Goal: Task Accomplishment & Management: Manage account settings

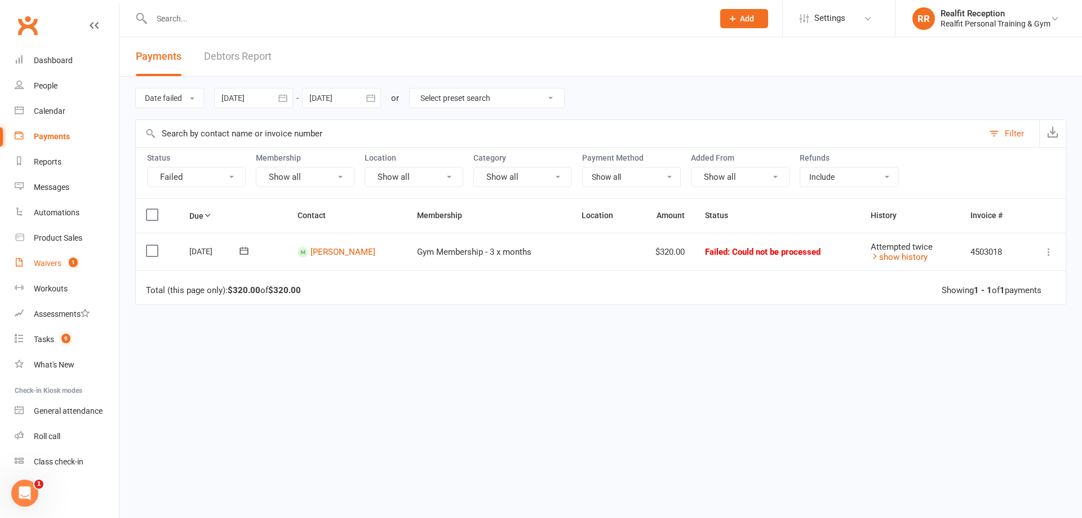
click at [49, 266] on div "Waivers" at bounding box center [48, 263] width 28 height 9
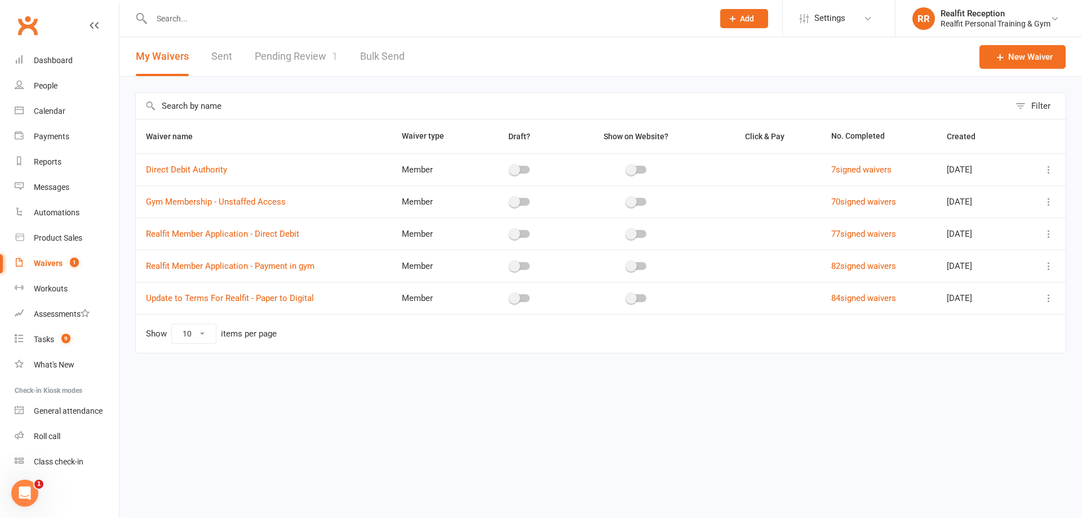
click at [288, 61] on link "Pending Review 1" at bounding box center [296, 56] width 83 height 39
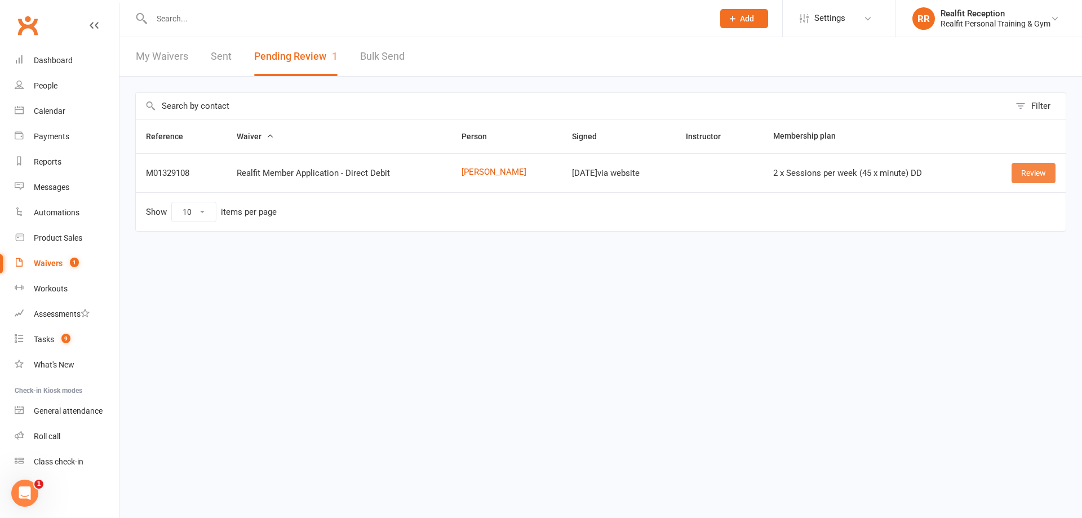
click at [1024, 174] on link "Review" at bounding box center [1034, 173] width 44 height 20
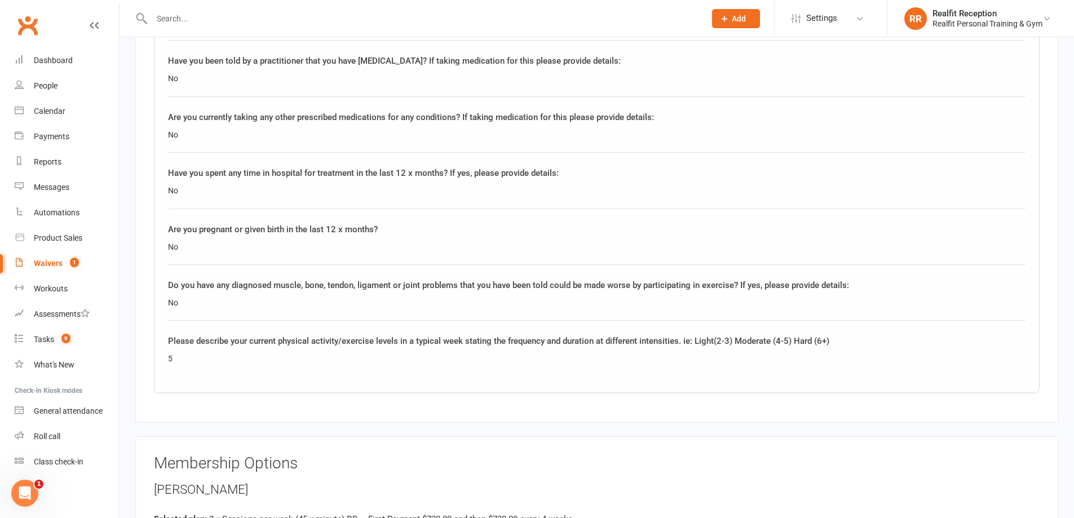
scroll to position [1804, 0]
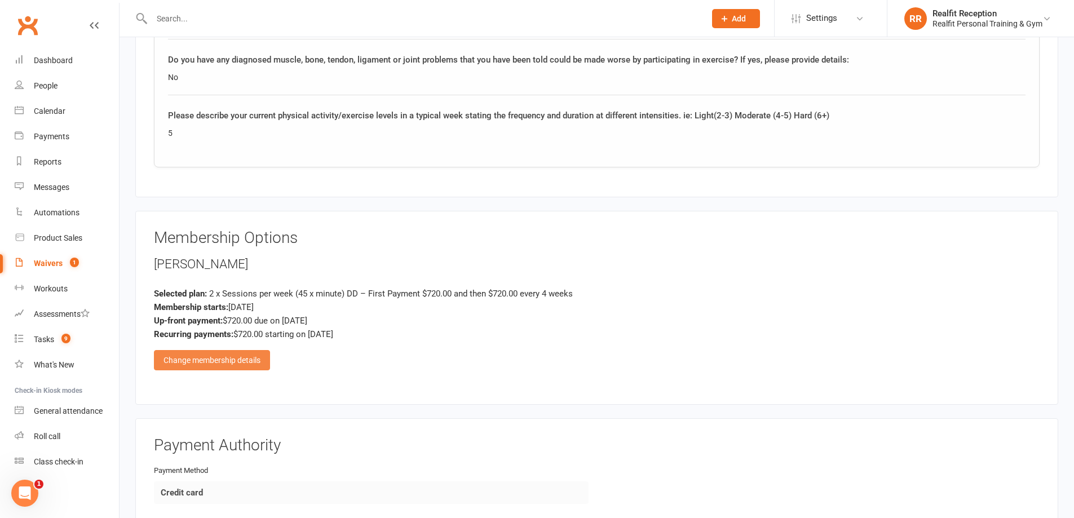
click at [210, 355] on div "Change membership details" at bounding box center [212, 360] width 116 height 20
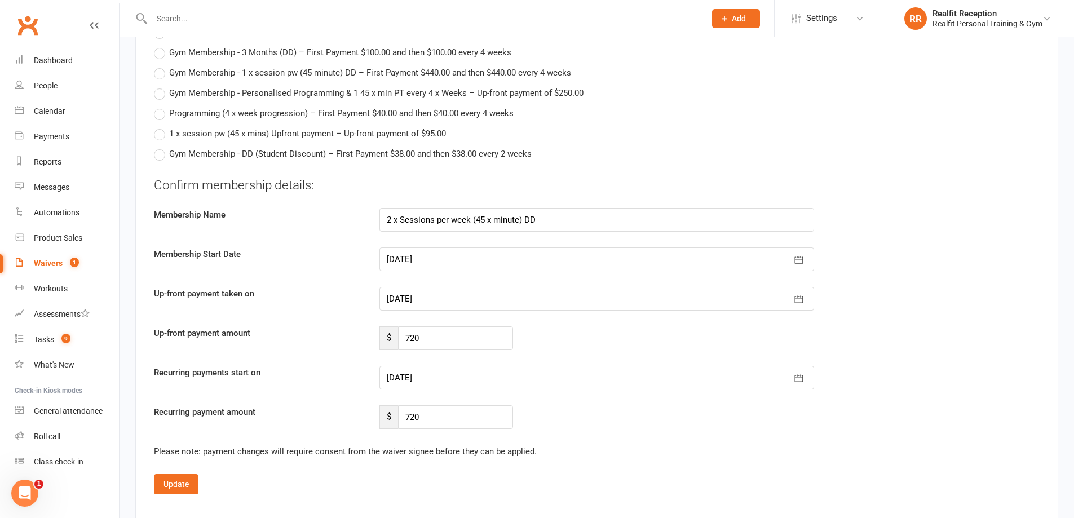
scroll to position [3157, 0]
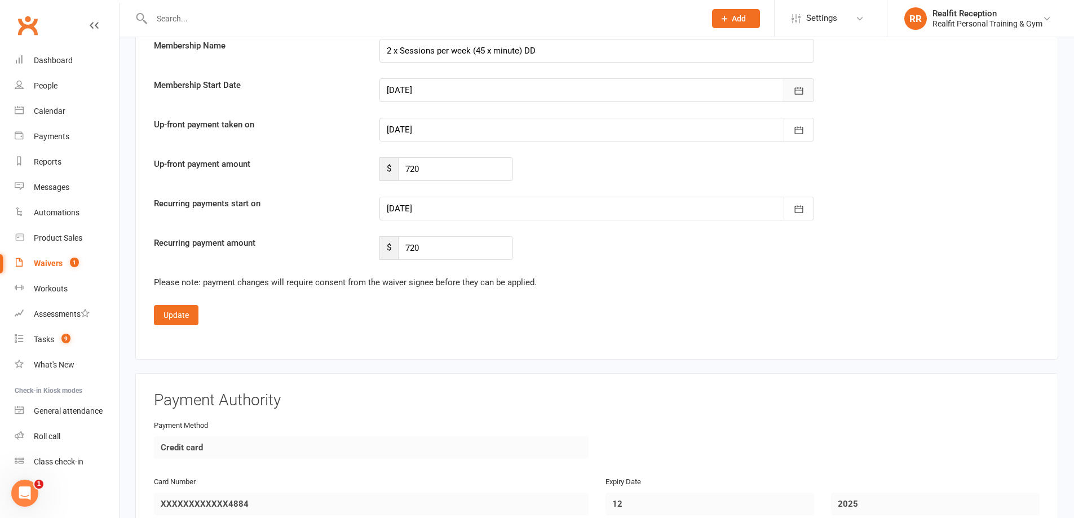
click at [799, 91] on icon "button" at bounding box center [798, 90] width 11 height 11
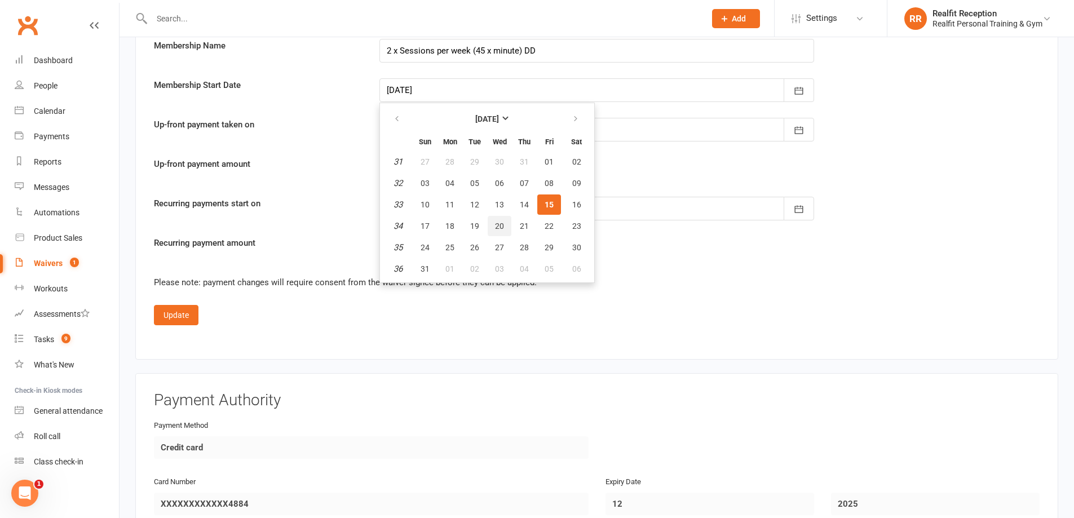
click at [494, 222] on button "20" at bounding box center [500, 226] width 24 height 20
type input "20 Aug 2025"
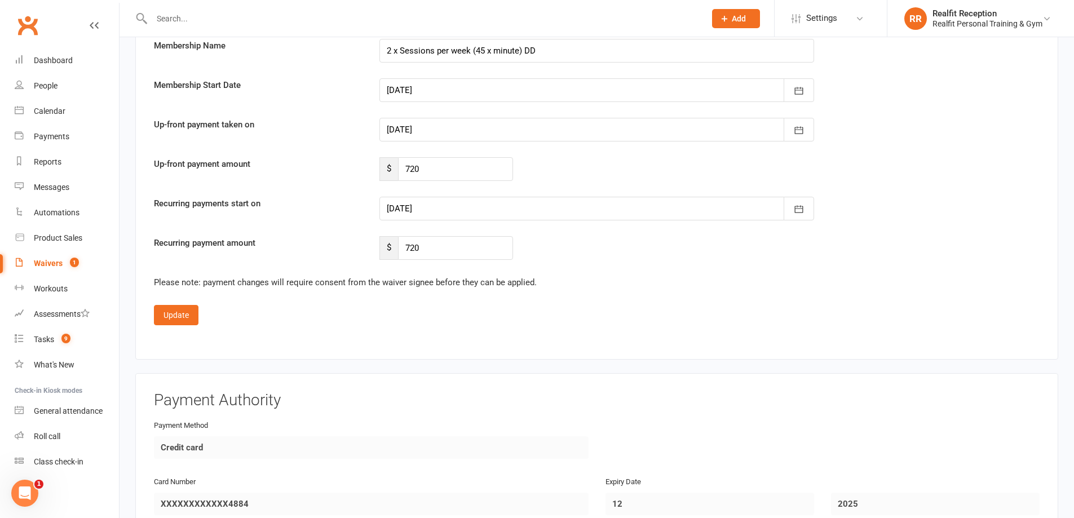
type input "20 Aug 2025"
click at [797, 208] on icon "button" at bounding box center [798, 209] width 11 height 11
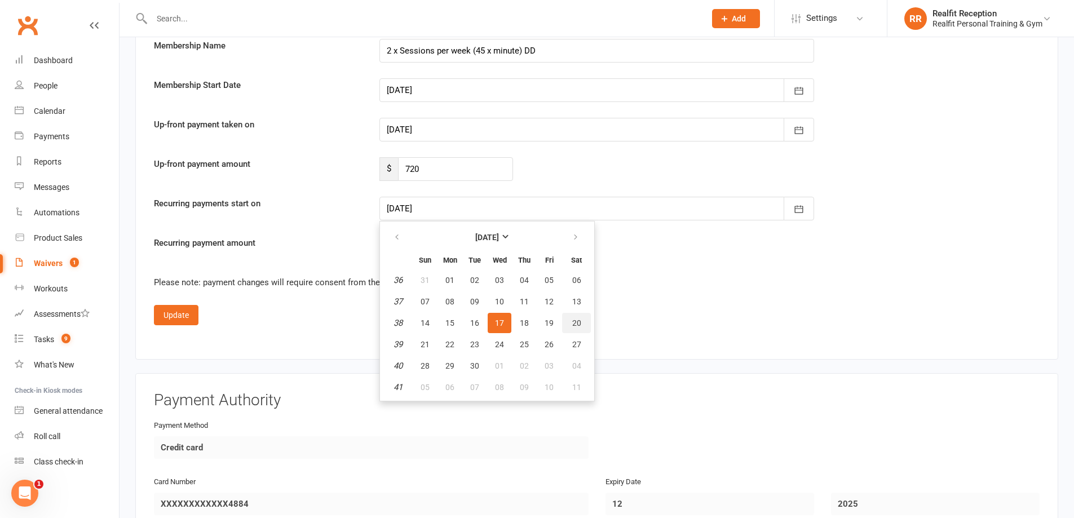
click at [570, 323] on button "20" at bounding box center [576, 323] width 29 height 20
type input "20 Sep 2025"
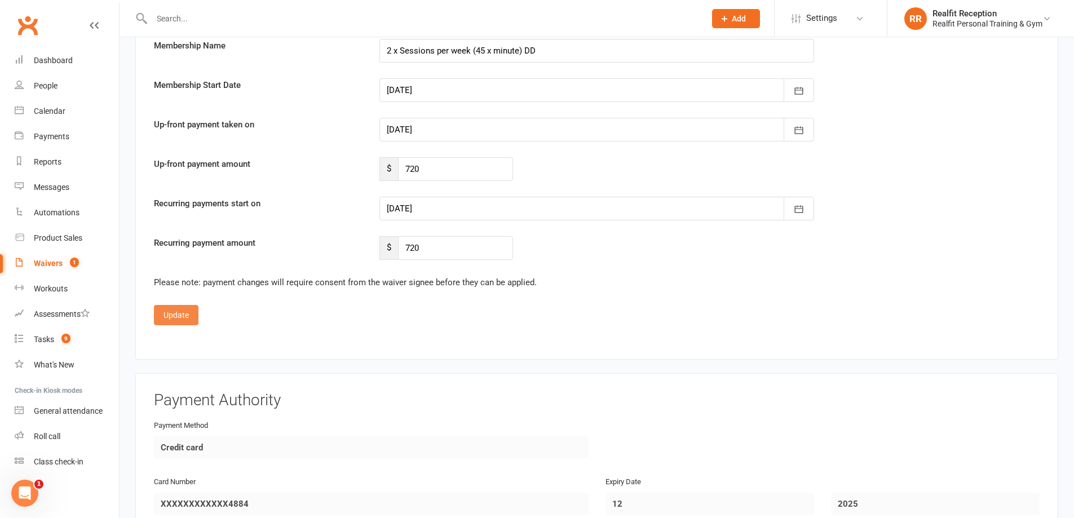
click at [173, 315] on button "Update" at bounding box center [176, 315] width 45 height 20
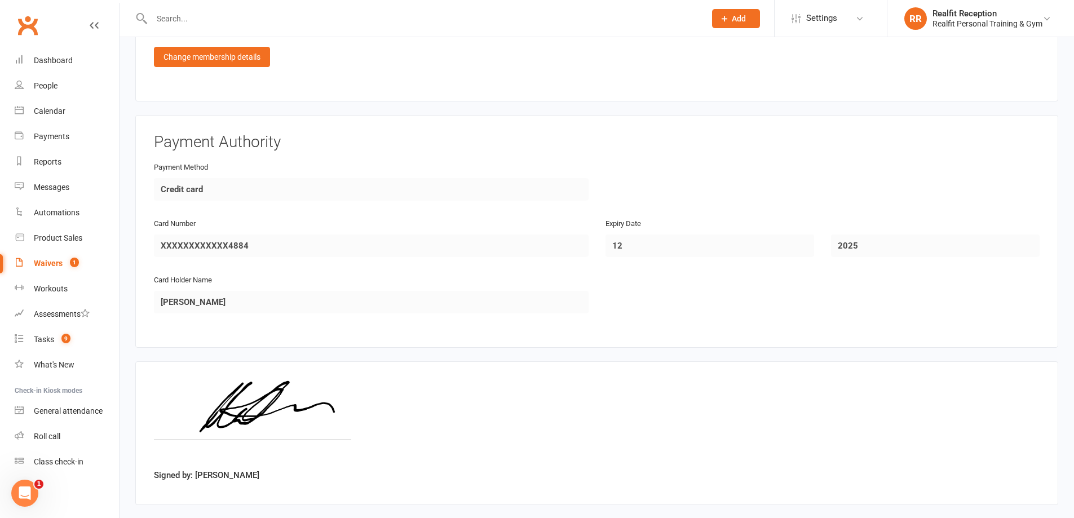
scroll to position [2164, 0]
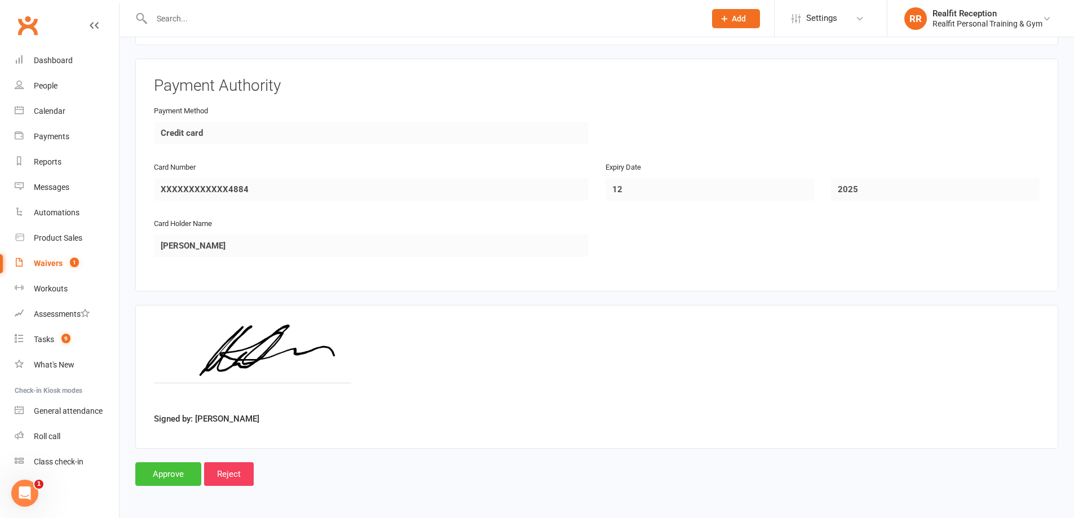
click at [174, 474] on input "Approve" at bounding box center [168, 474] width 66 height 24
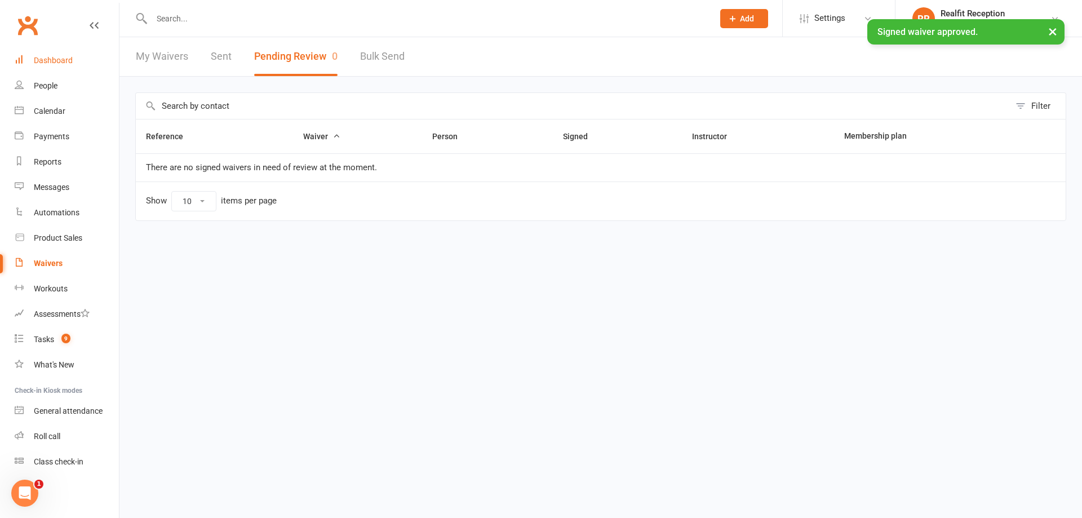
click at [63, 59] on div "Dashboard" at bounding box center [53, 60] width 39 height 9
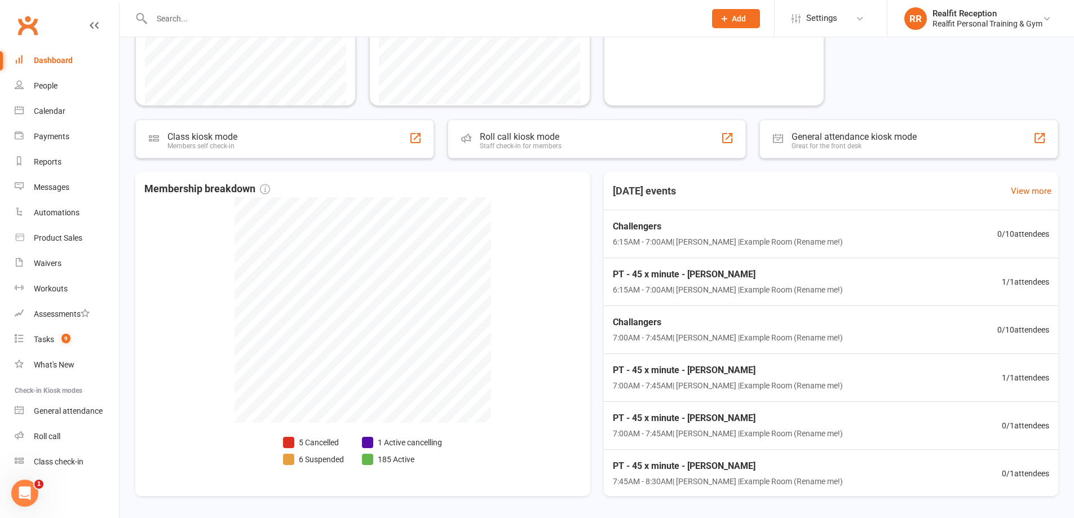
scroll to position [319, 0]
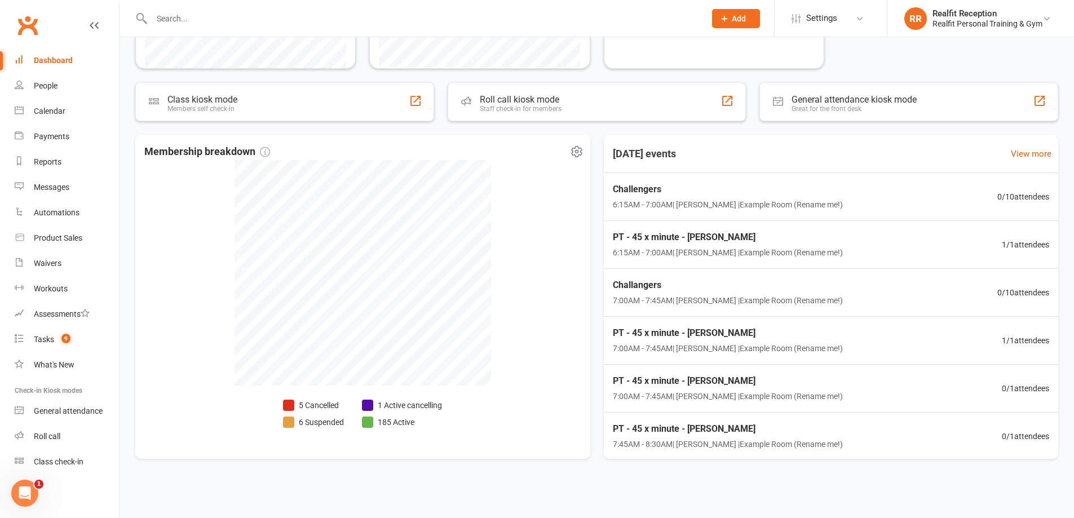
click at [324, 407] on li "5 Cancelled" at bounding box center [313, 405] width 61 height 12
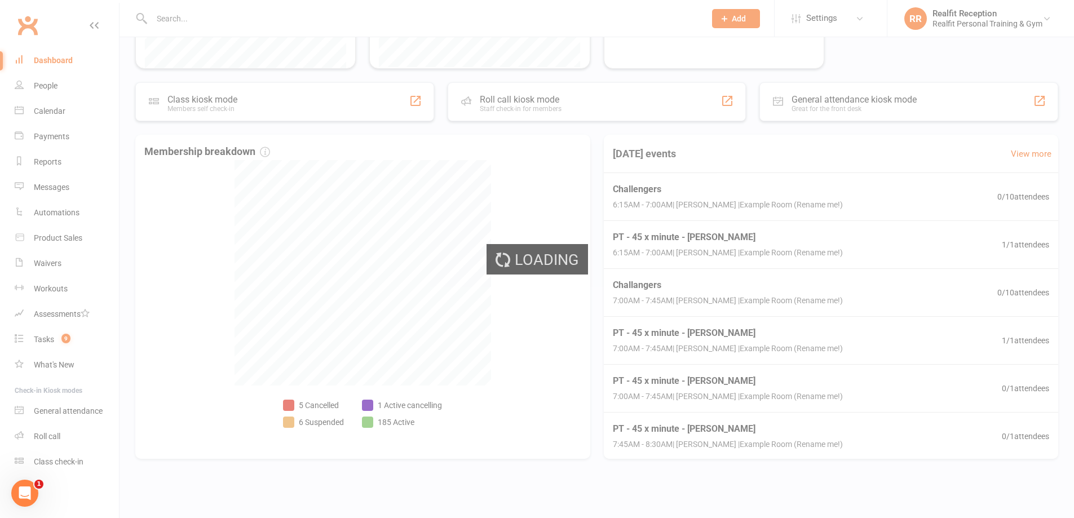
select select "no_trial"
select select "100"
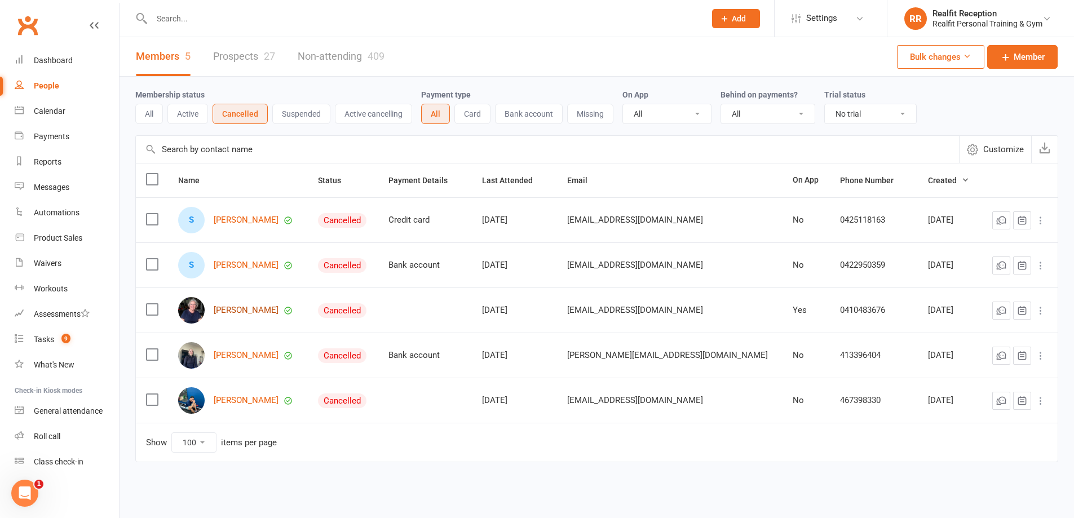
click at [245, 311] on link "Bev Gelbart" at bounding box center [246, 311] width 65 height 10
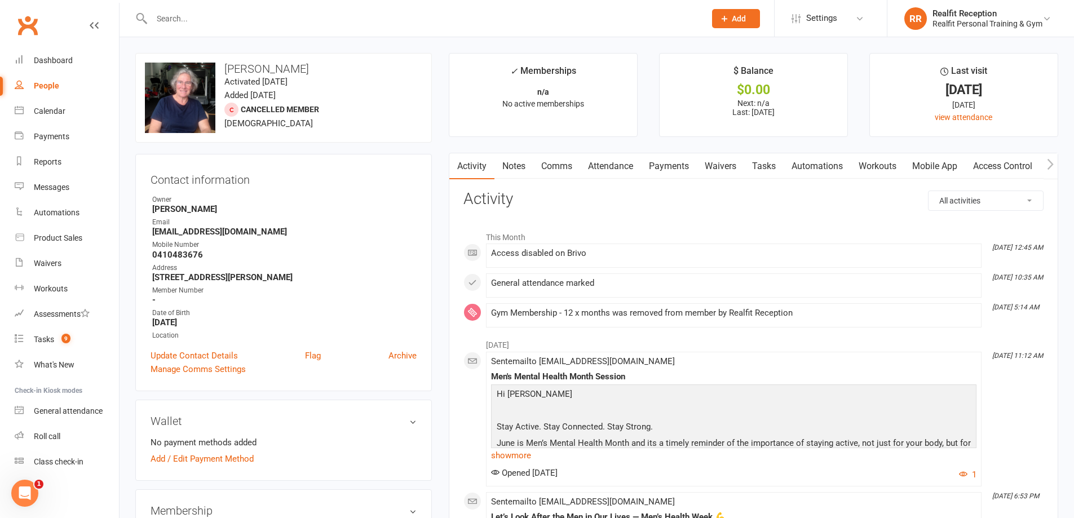
scroll to position [225, 0]
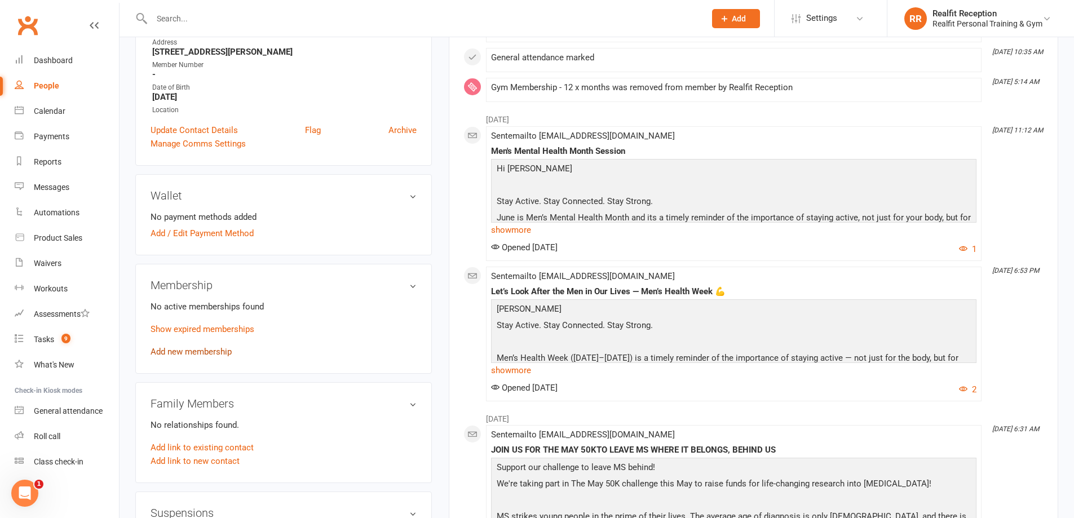
click at [218, 351] on link "Add new membership" at bounding box center [191, 352] width 81 height 10
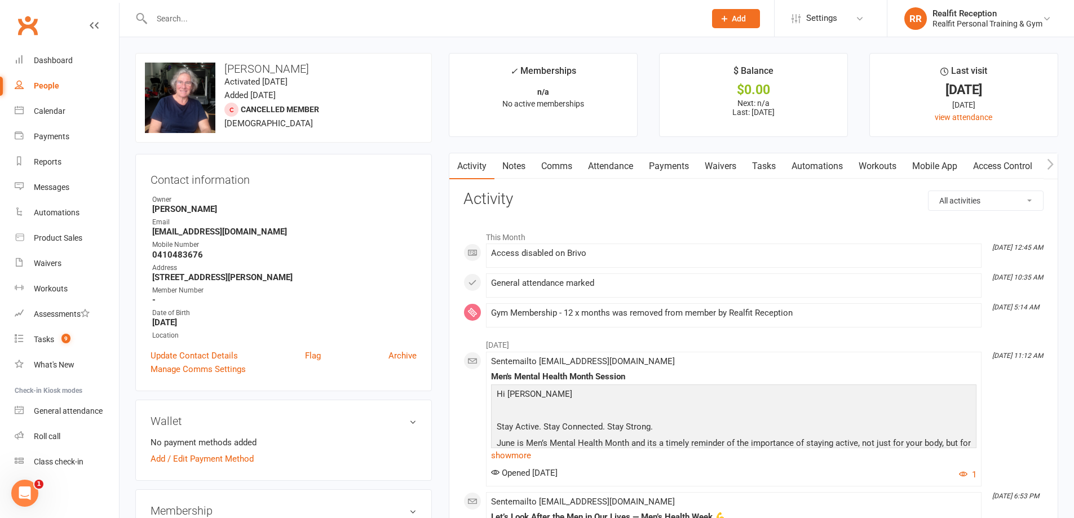
click at [653, 165] on link "Payments" at bounding box center [669, 166] width 56 height 26
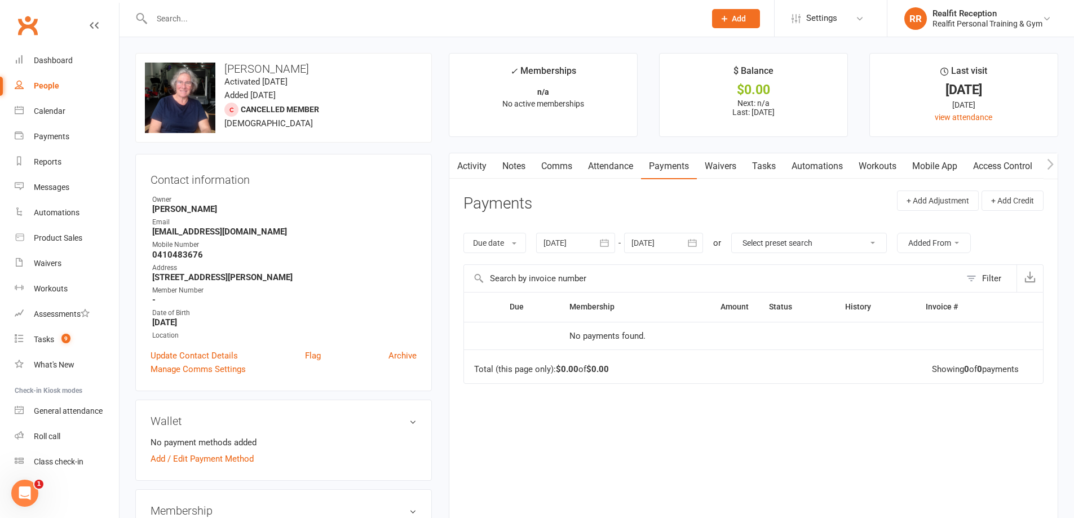
click at [608, 242] on icon "button" at bounding box center [604, 242] width 11 height 11
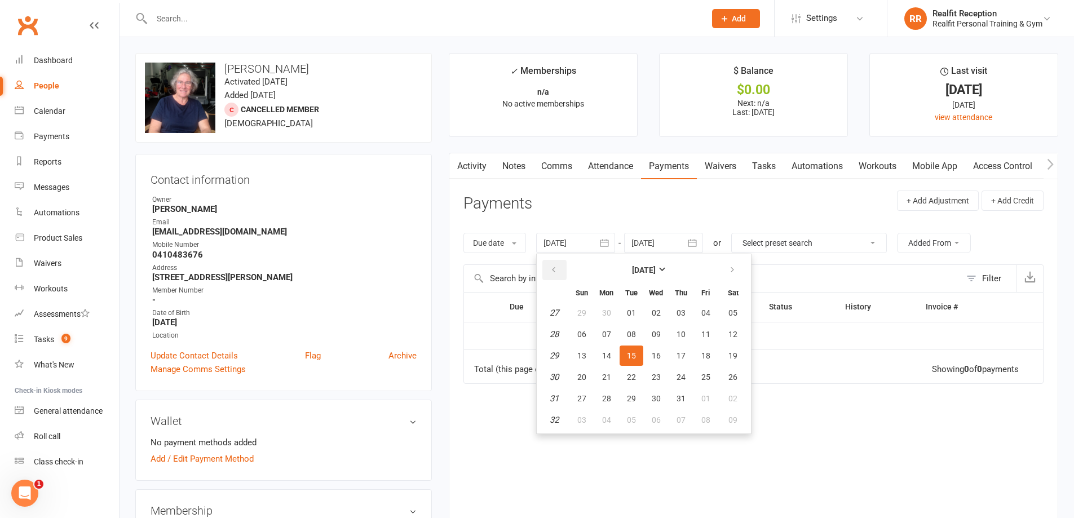
click at [554, 273] on icon "button" at bounding box center [554, 270] width 8 height 9
click at [630, 308] on span "01" at bounding box center [631, 312] width 9 height 9
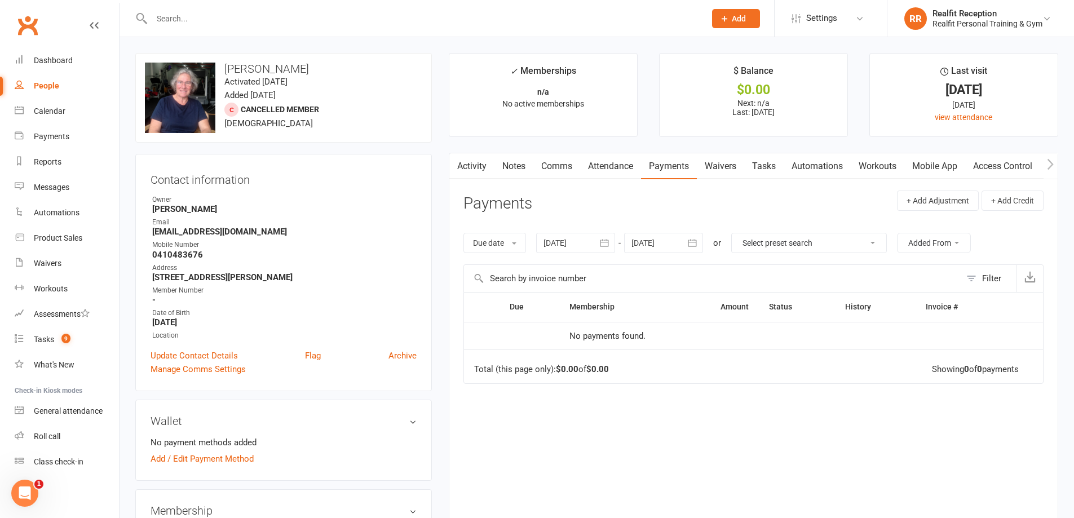
click at [603, 244] on icon "button" at bounding box center [604, 242] width 11 height 11
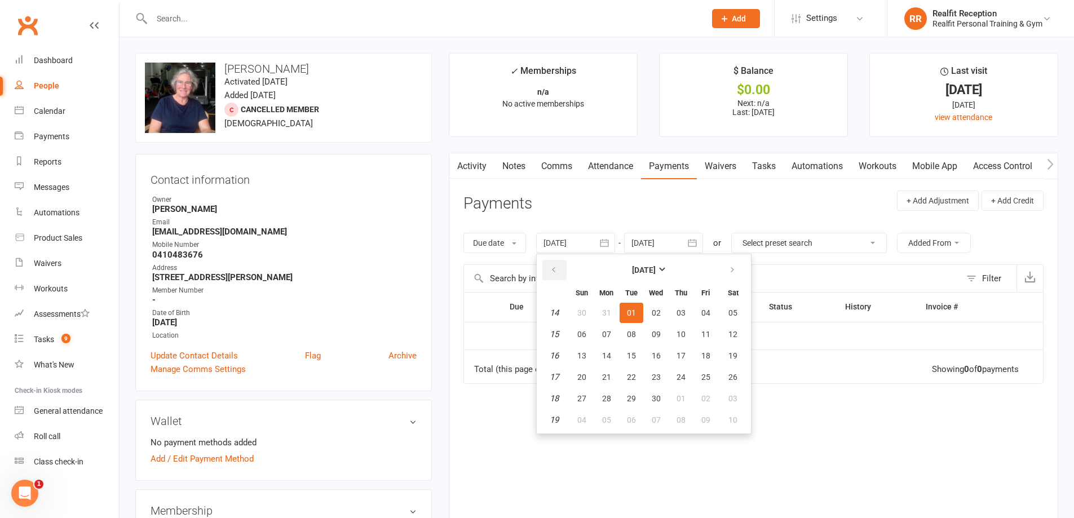
click at [558, 268] on icon "button" at bounding box center [554, 270] width 8 height 9
click at [733, 315] on span "01" at bounding box center [732, 312] width 9 height 9
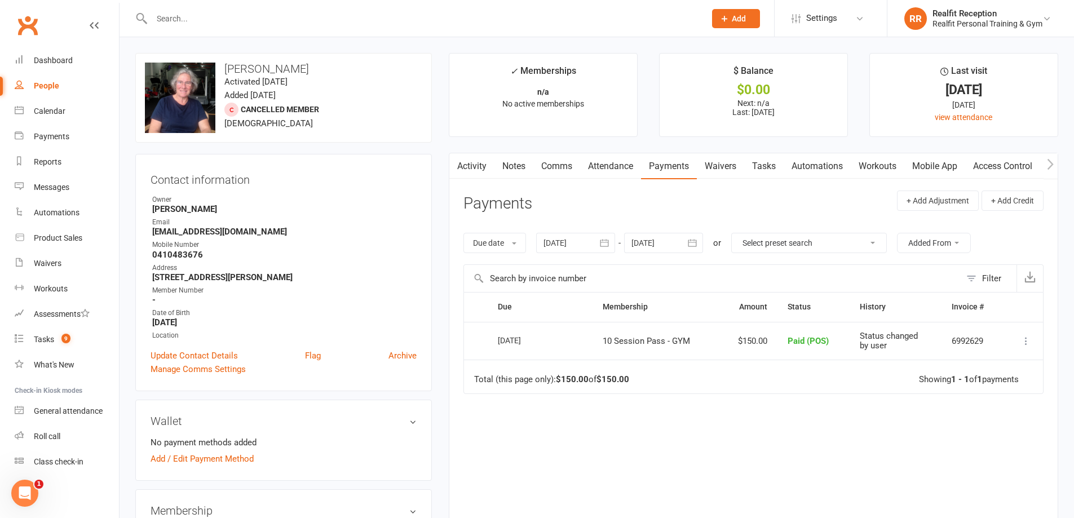
click at [599, 245] on button "button" at bounding box center [605, 243] width 20 height 20
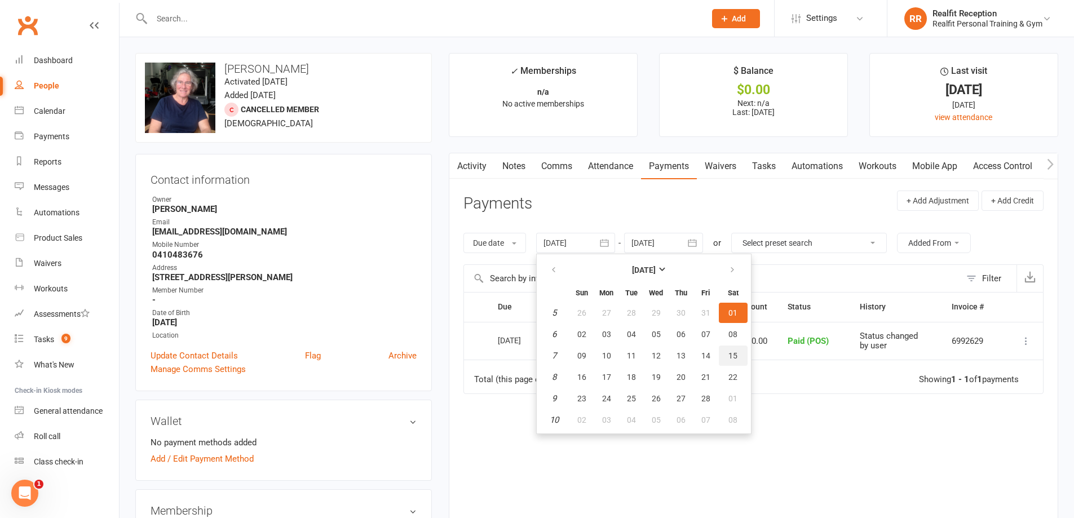
click at [728, 361] on button "15" at bounding box center [733, 356] width 29 height 20
type input "15 Feb 2025"
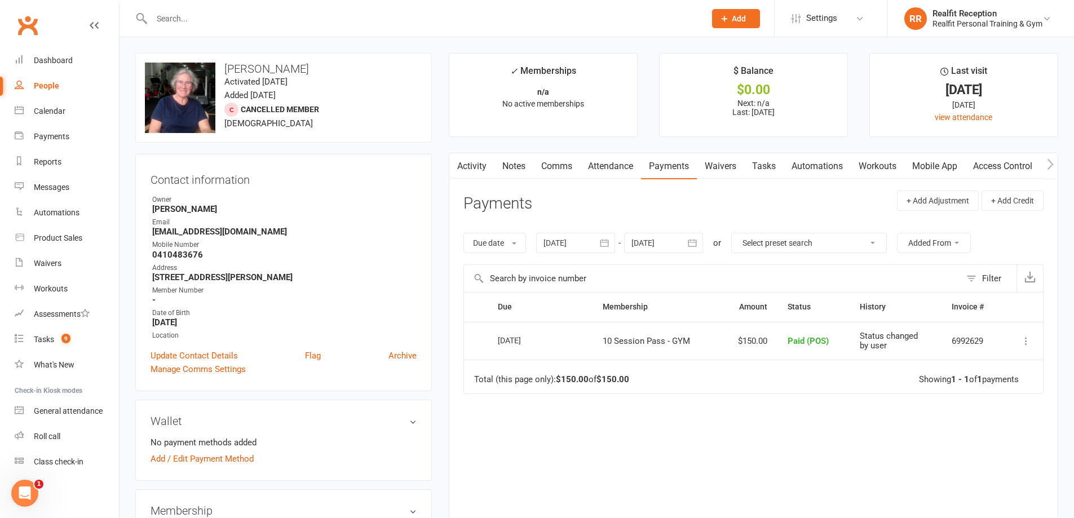
click at [695, 242] on icon "button" at bounding box center [692, 242] width 11 height 11
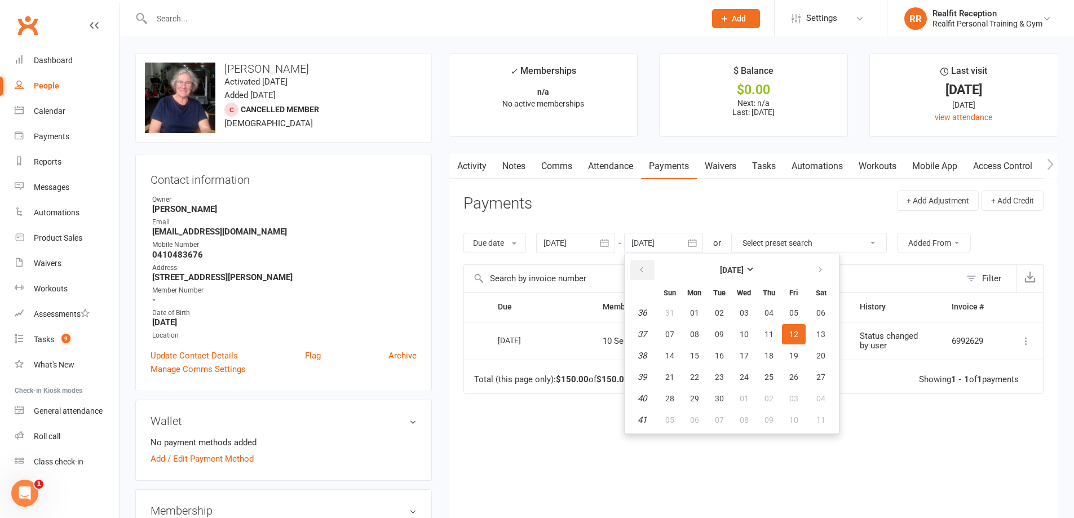
click at [638, 266] on button "button" at bounding box center [642, 270] width 24 height 20
click at [794, 354] on span "15" at bounding box center [793, 355] width 9 height 9
type input "15 Aug 2025"
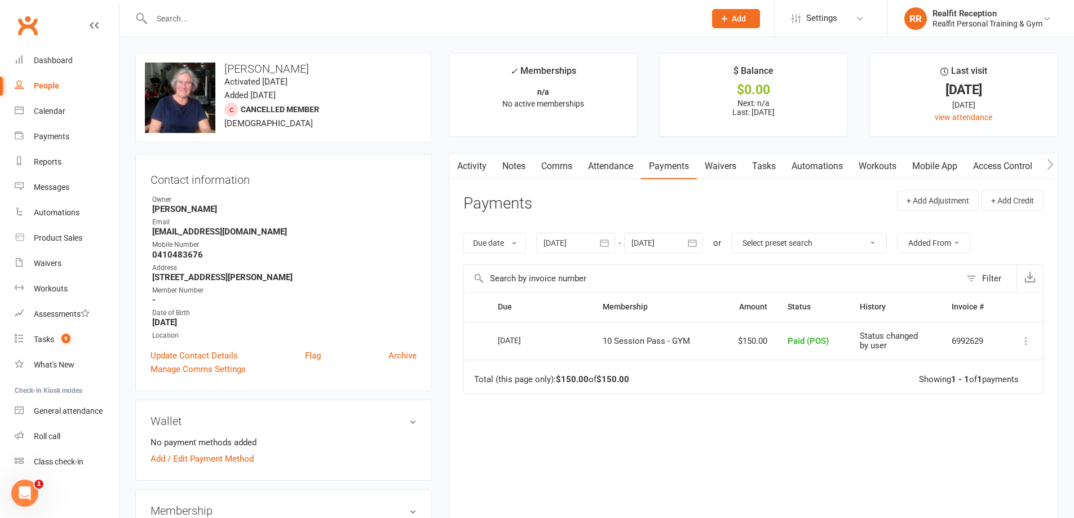
click at [616, 165] on link "Attendance" at bounding box center [610, 166] width 61 height 26
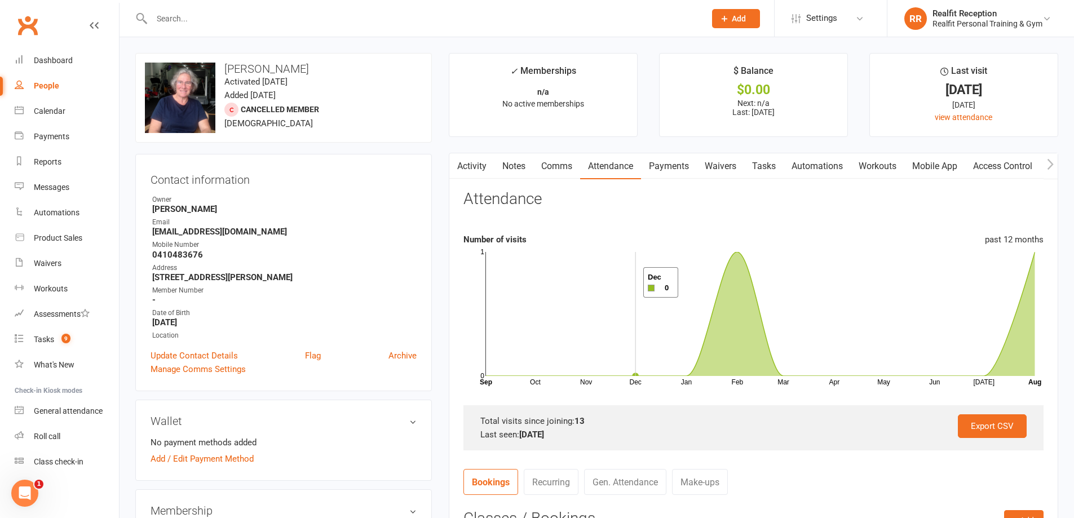
scroll to position [282, 0]
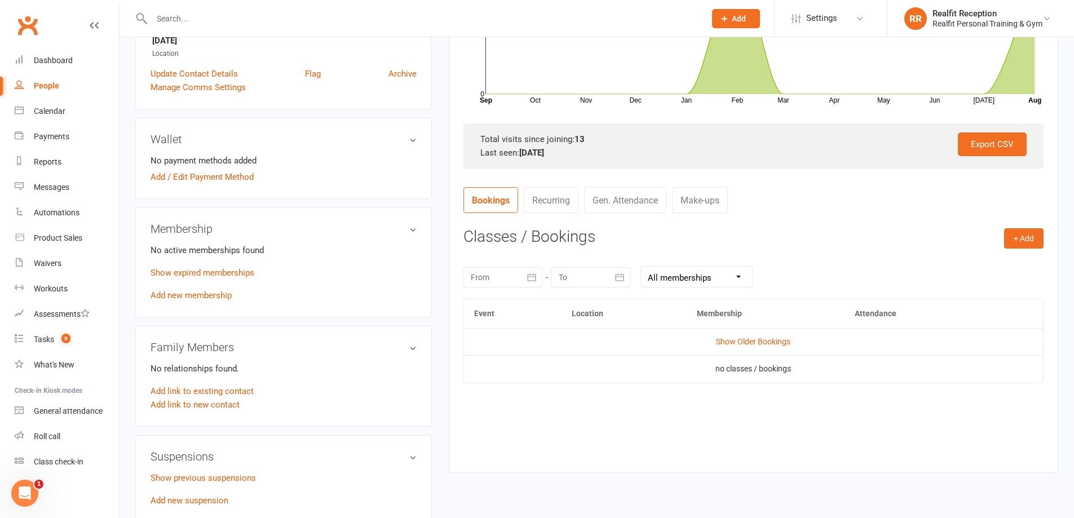
click at [533, 275] on icon "button" at bounding box center [531, 277] width 11 height 11
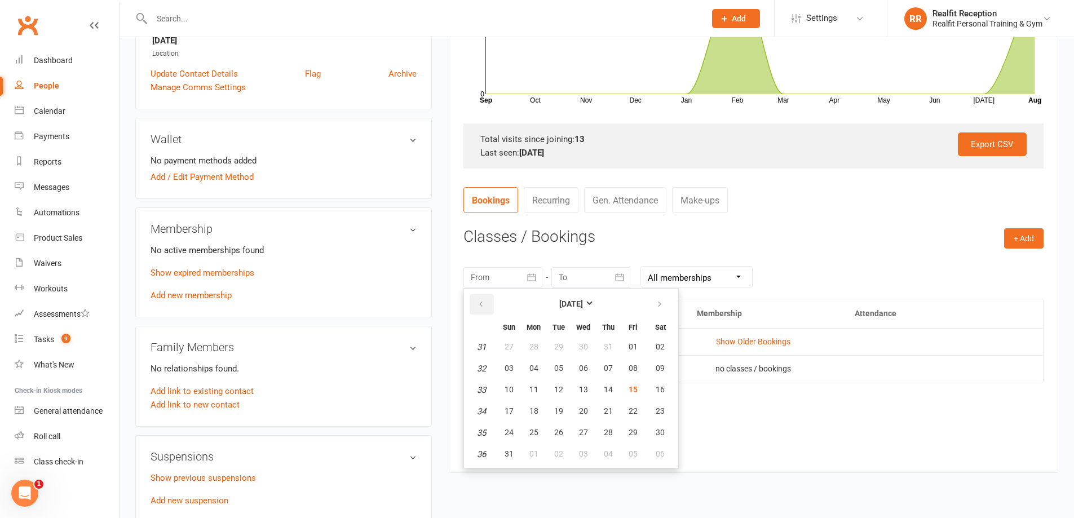
click at [484, 302] on icon "button" at bounding box center [481, 304] width 8 height 9
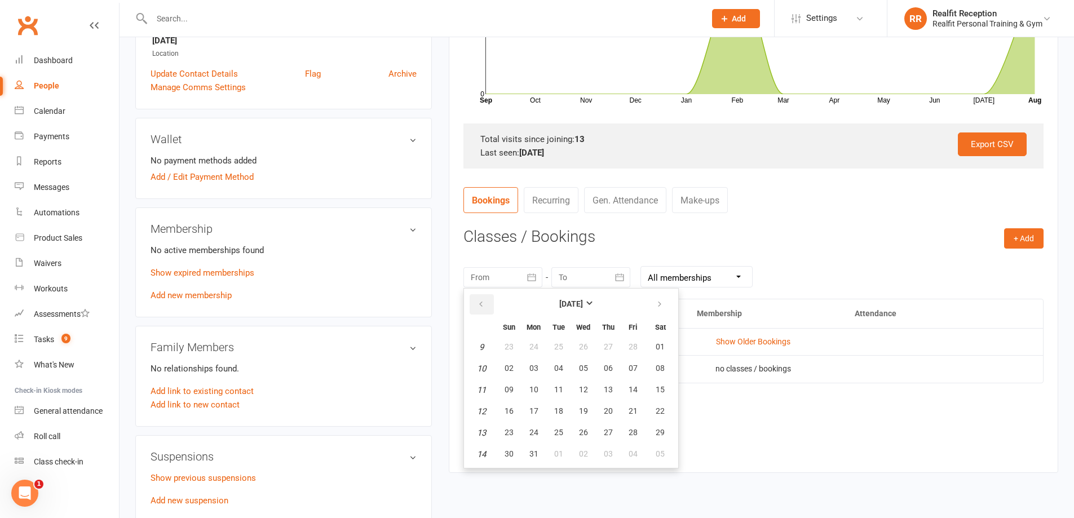
click at [484, 303] on icon "button" at bounding box center [481, 304] width 8 height 9
click at [589, 391] on button "12" at bounding box center [584, 390] width 24 height 20
type input "12 Feb 2025"
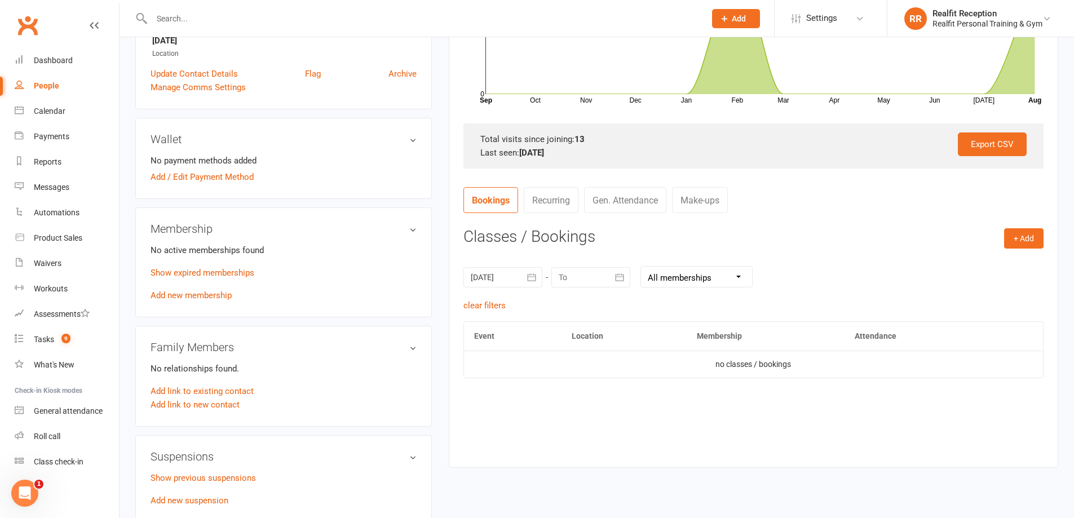
click at [625, 277] on icon "button" at bounding box center [619, 277] width 11 height 11
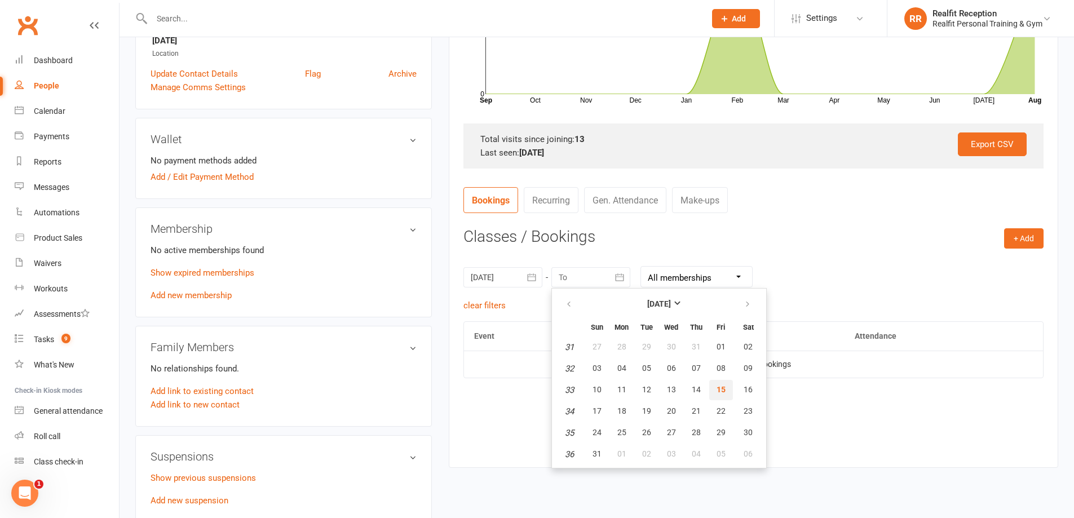
click at [719, 393] on span "15" at bounding box center [721, 389] width 9 height 9
type input "15 Aug 2025"
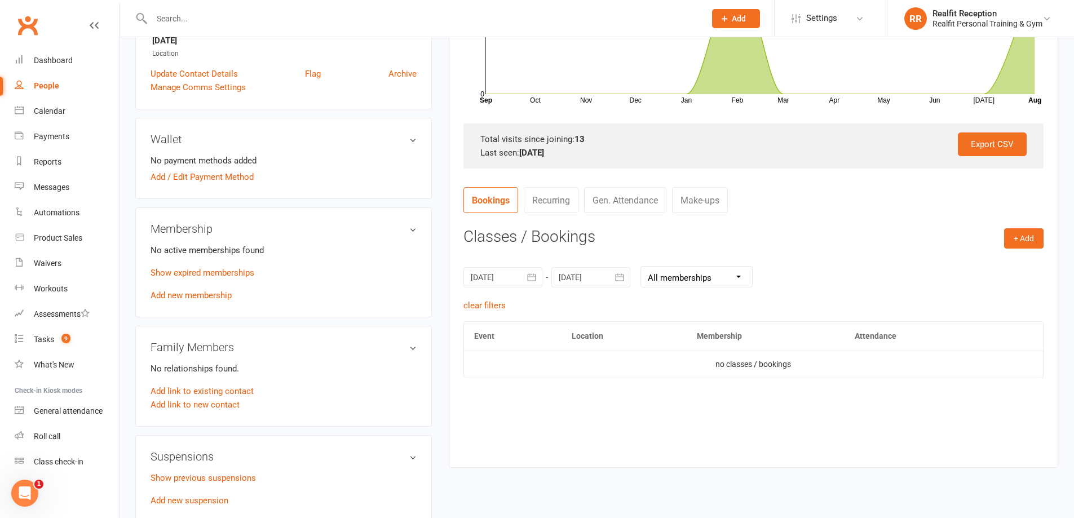
click at [610, 206] on link "Gen. Attendance" at bounding box center [625, 200] width 82 height 26
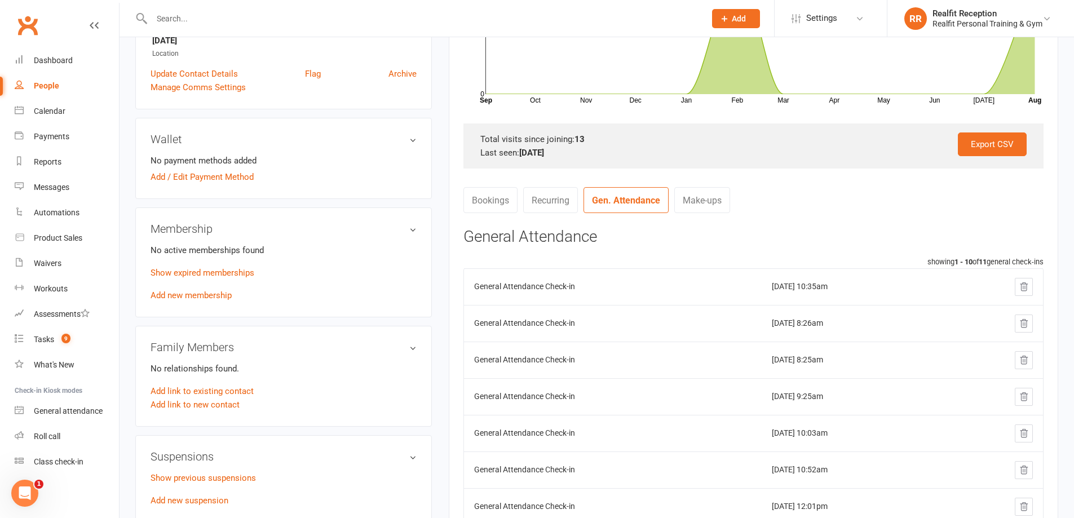
scroll to position [564, 0]
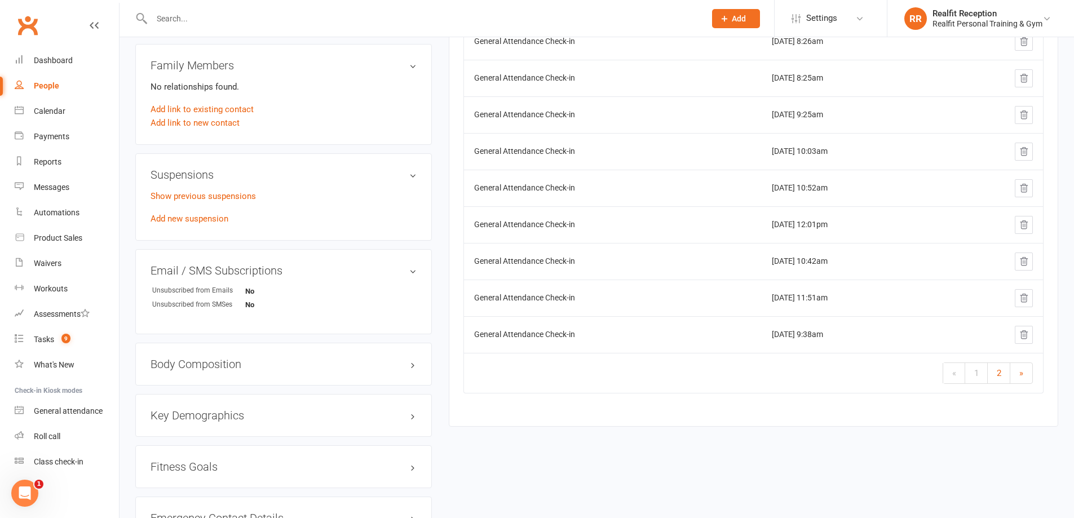
click at [974, 376] on span "1" at bounding box center [976, 373] width 5 height 10
click at [976, 374] on span "1" at bounding box center [976, 373] width 5 height 10
click at [952, 374] on link "«" at bounding box center [954, 373] width 22 height 20
click at [1017, 373] on link "»" at bounding box center [1021, 373] width 22 height 20
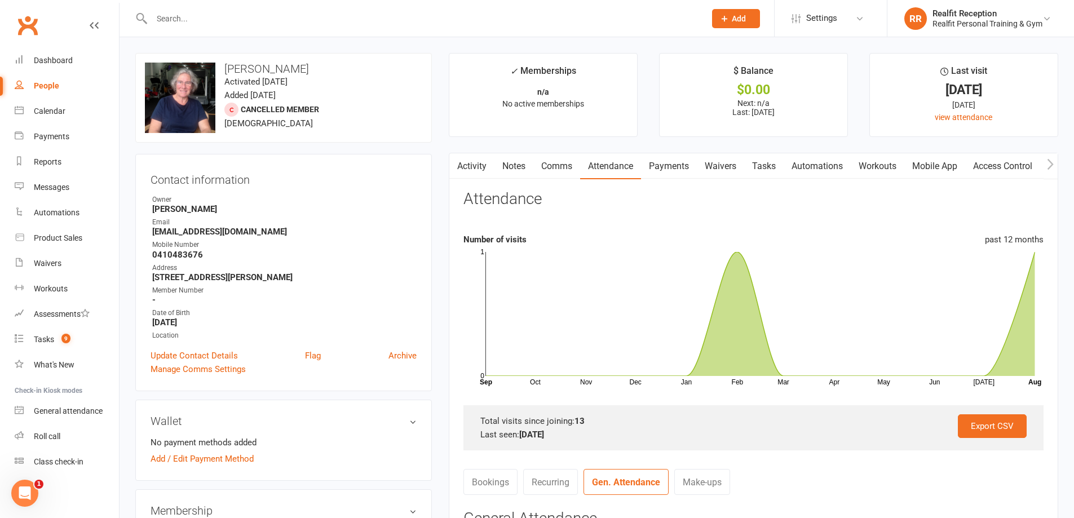
scroll to position [282, 0]
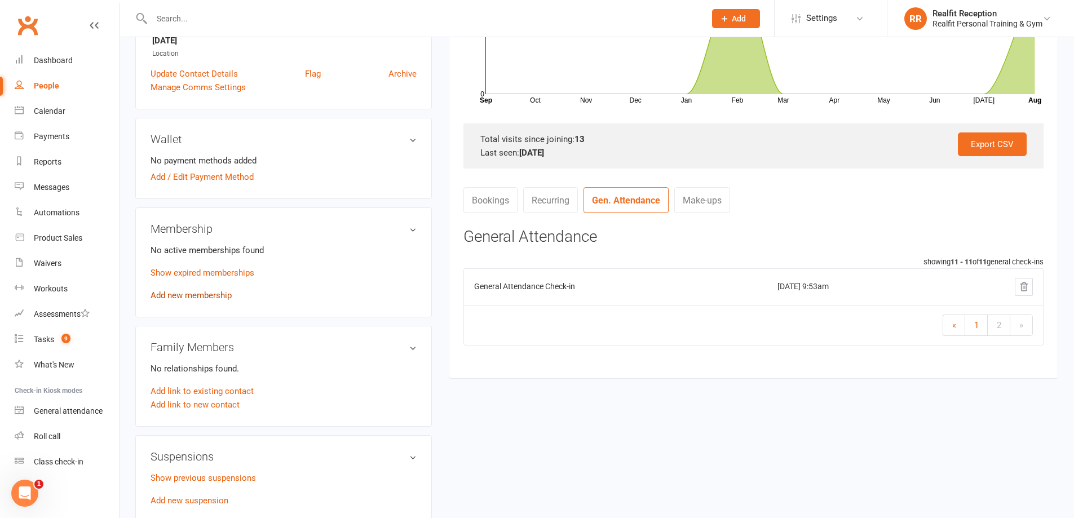
click at [198, 293] on link "Add new membership" at bounding box center [191, 295] width 81 height 10
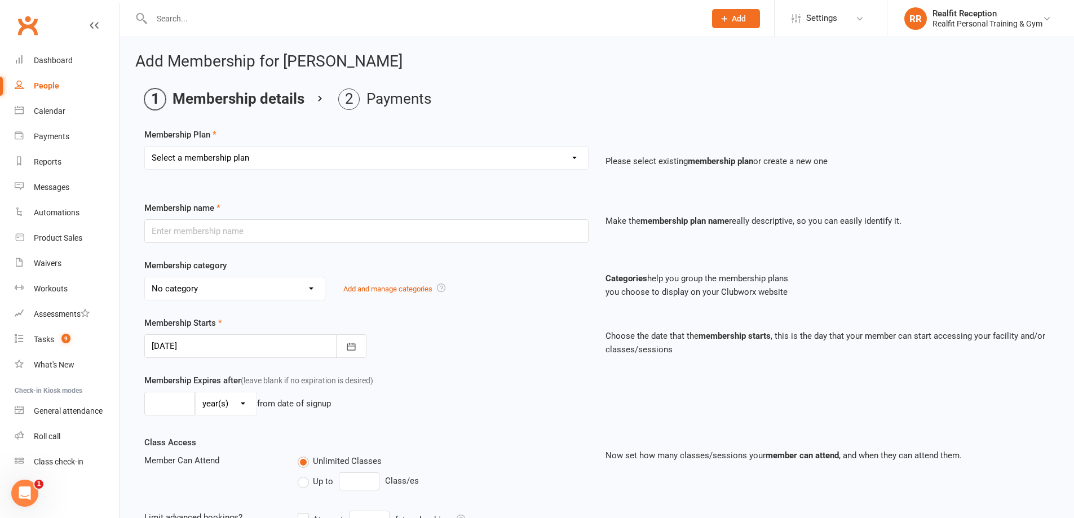
click at [256, 159] on select "Select a membership plan Create new Membership Plan Semi Private - 3 x Sessions…" at bounding box center [366, 158] width 443 height 23
select select "42"
click at [145, 147] on select "Select a membership plan Create new Membership Plan Semi Private - 3 x Sessions…" at bounding box center [366, 158] width 443 height 23
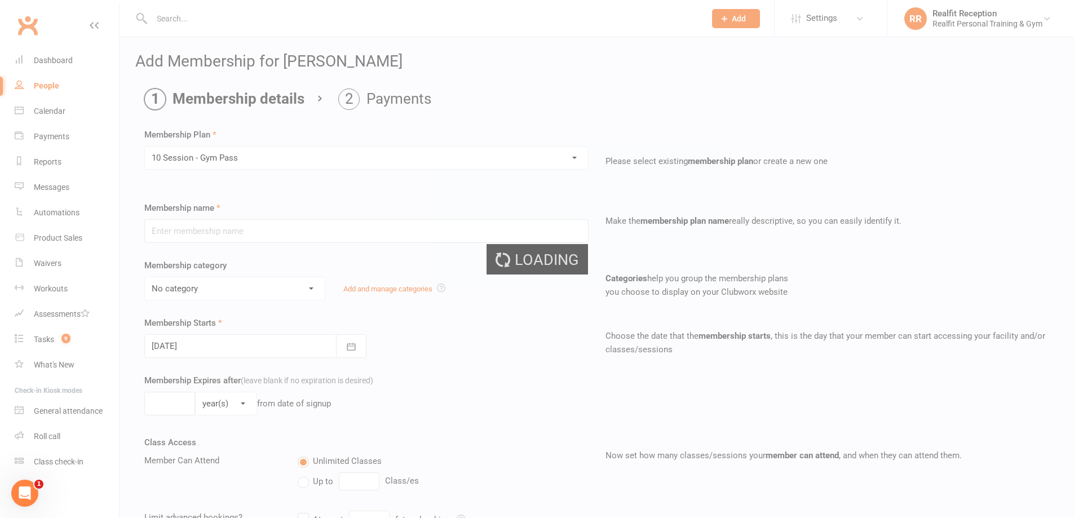
type input "10 Session - Gym Pass"
select select "2"
type input "6"
select select "2"
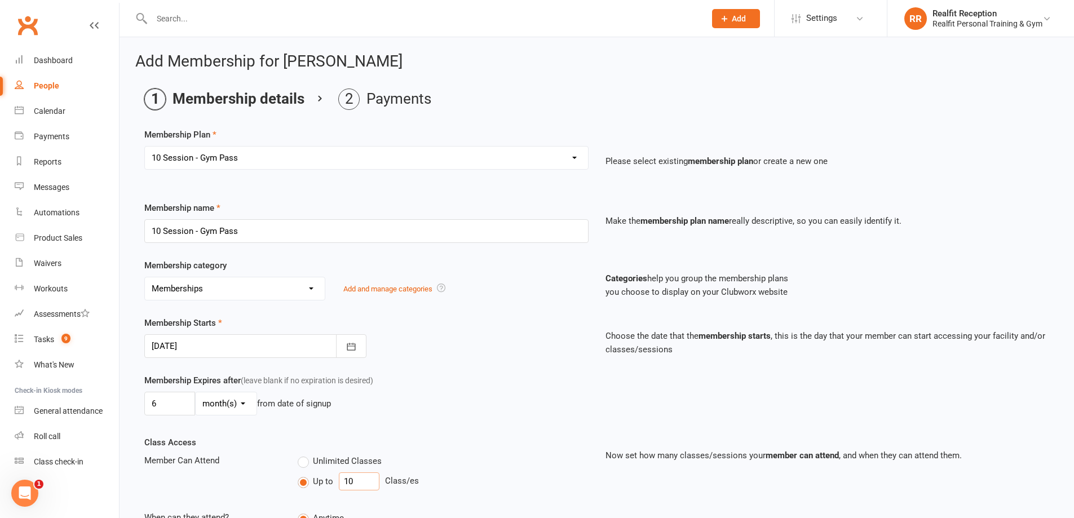
drag, startPoint x: 360, startPoint y: 481, endPoint x: 304, endPoint y: 475, distance: 56.2
click at [304, 475] on div "Up to 10 Class/es" at bounding box center [443, 481] width 290 height 18
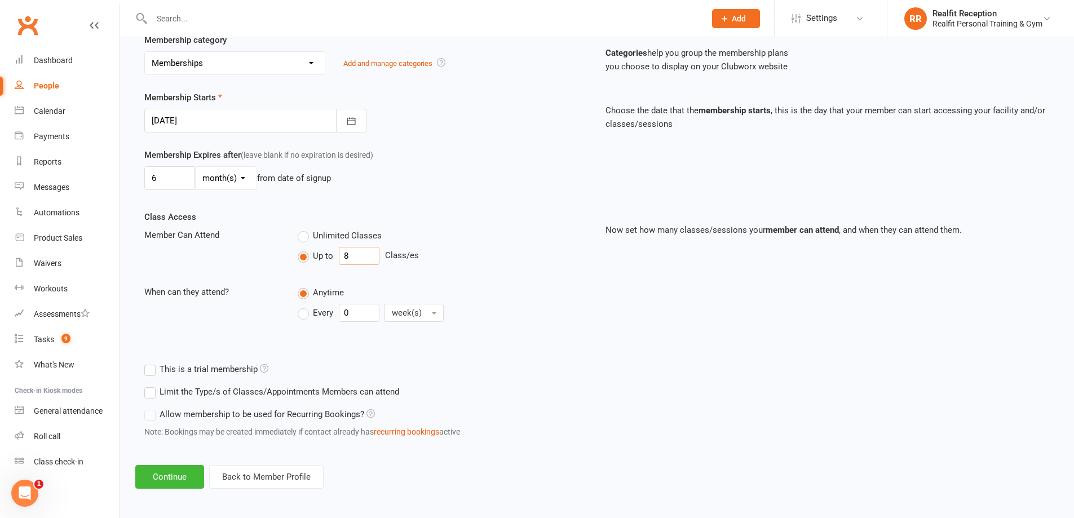
type input "8"
drag, startPoint x: 165, startPoint y: 180, endPoint x: 140, endPoint y: 179, distance: 24.8
click at [140, 179] on div "Membership Expires after (leave blank if no expiration is desired) 6 day(s) wee…" at bounding box center [366, 171] width 461 height 46
type input "12"
click at [157, 479] on button "Continue" at bounding box center [169, 477] width 69 height 24
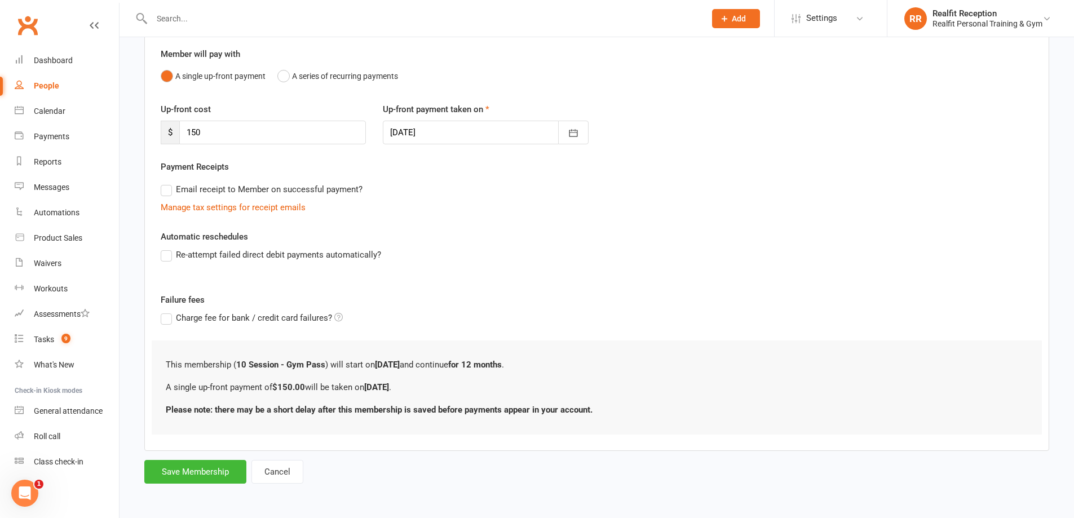
scroll to position [0, 0]
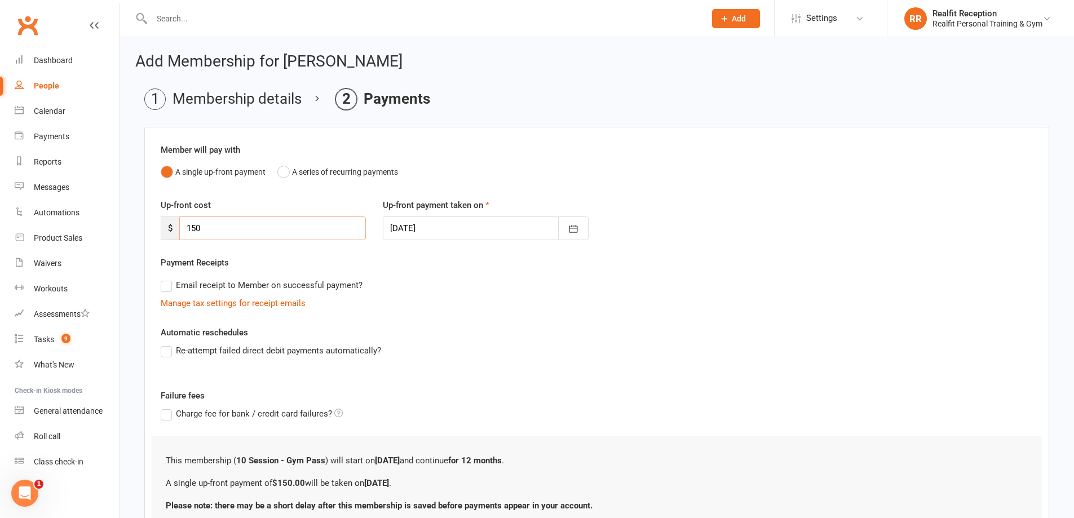
drag, startPoint x: 206, startPoint y: 222, endPoint x: 148, endPoint y: 228, distance: 58.4
click at [148, 228] on div "Member will pay with A single up-front payment A series of recurring payments U…" at bounding box center [596, 337] width 905 height 420
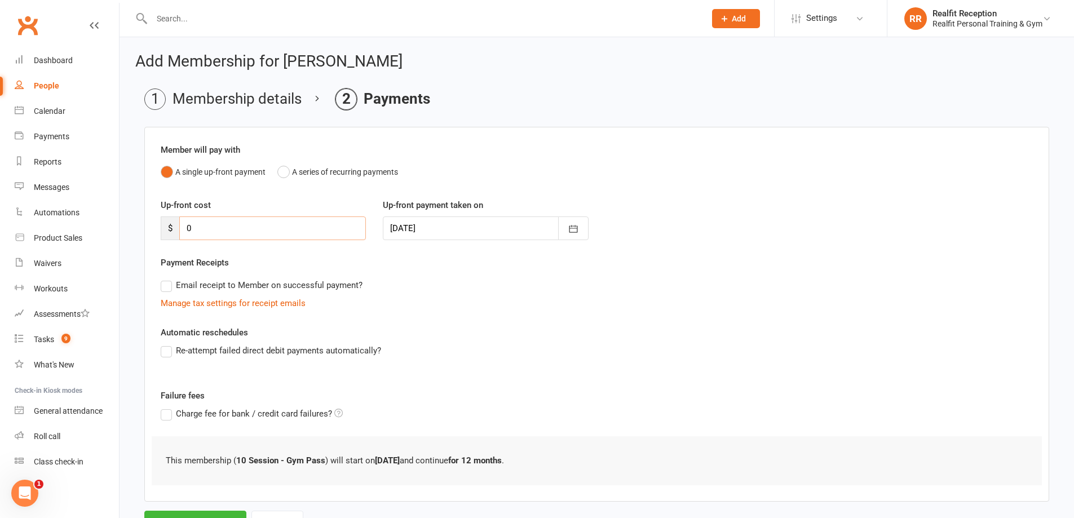
scroll to position [51, 0]
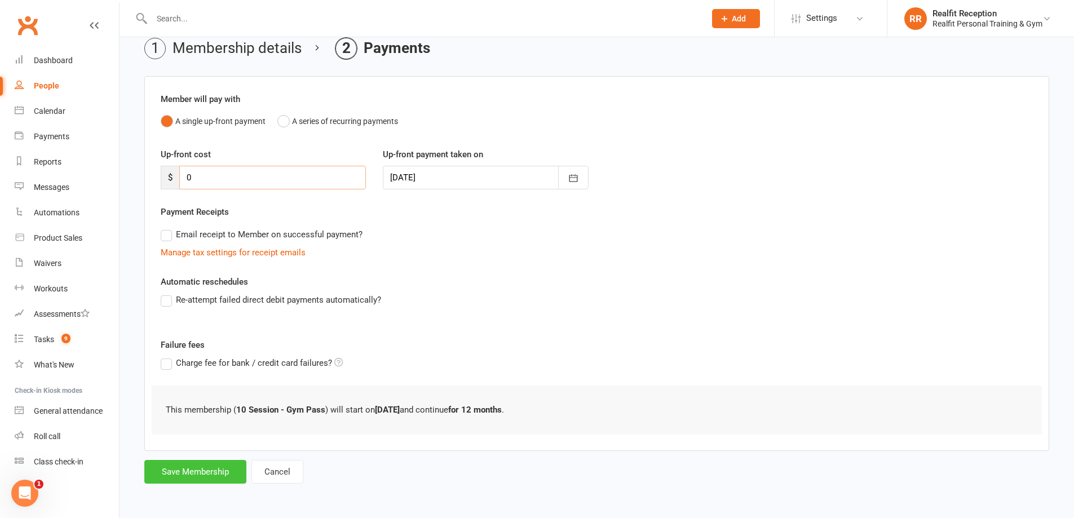
type input "0"
click at [217, 477] on button "Save Membership" at bounding box center [195, 472] width 102 height 24
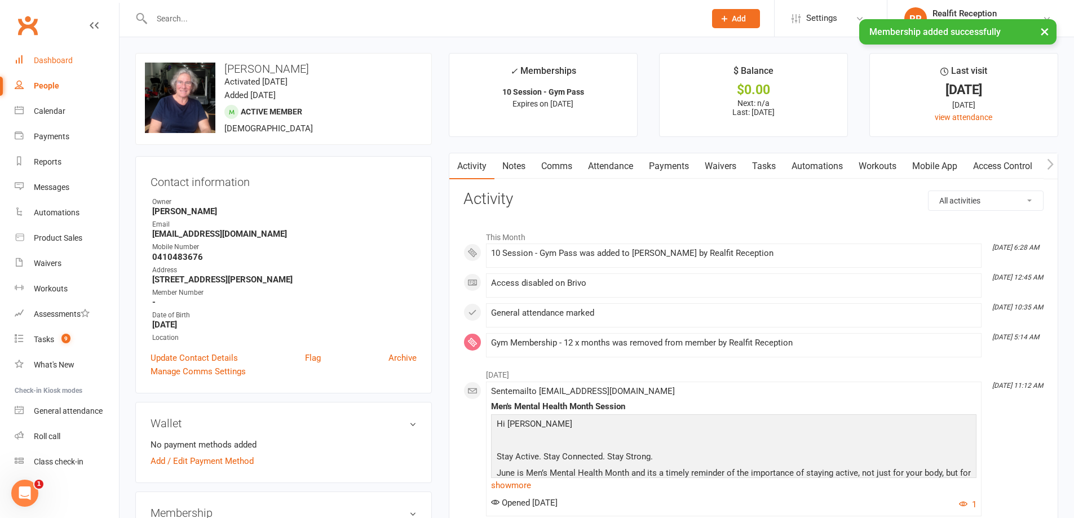
click at [64, 58] on div "Dashboard" at bounding box center [53, 60] width 39 height 9
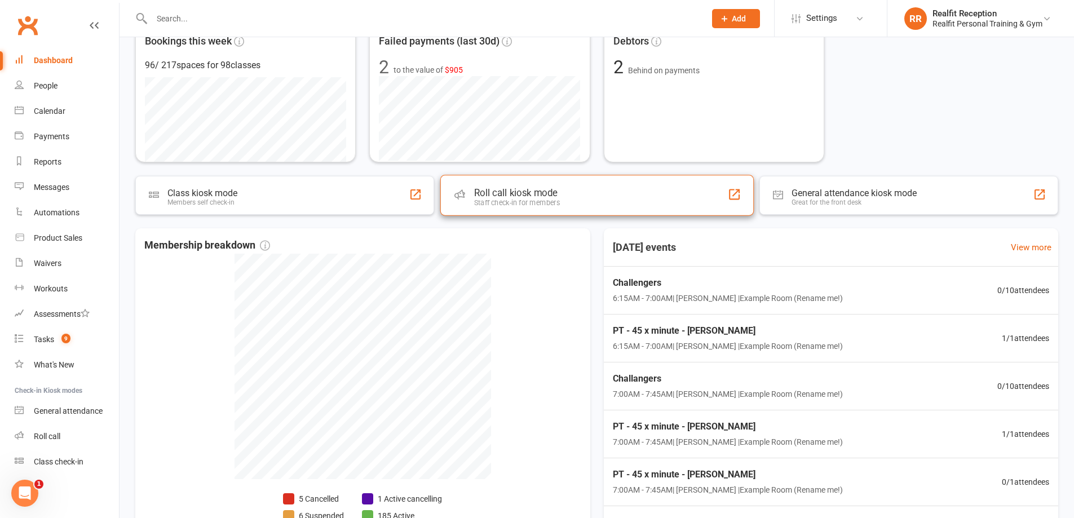
scroll to position [319, 0]
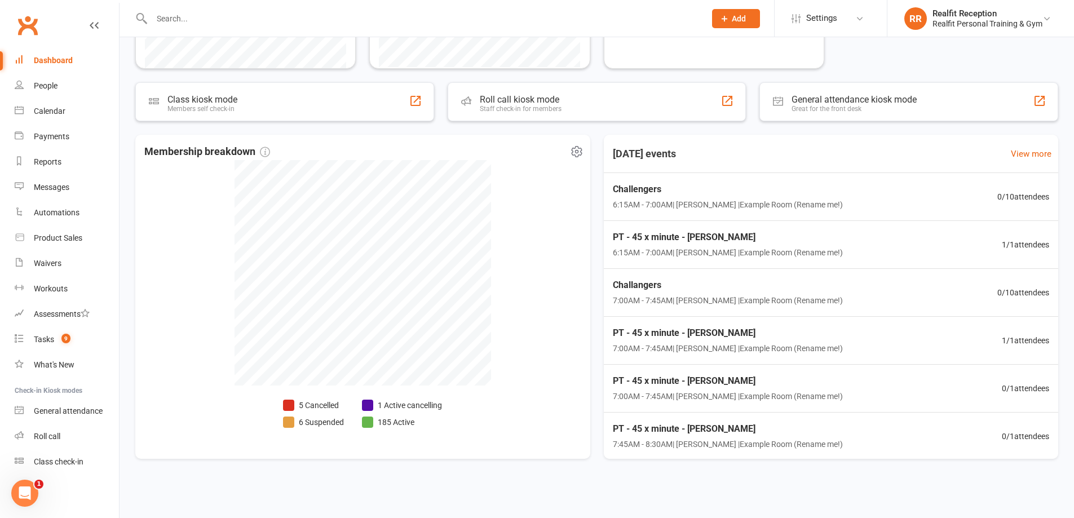
click at [329, 403] on li "5 Cancelled" at bounding box center [313, 405] width 61 height 12
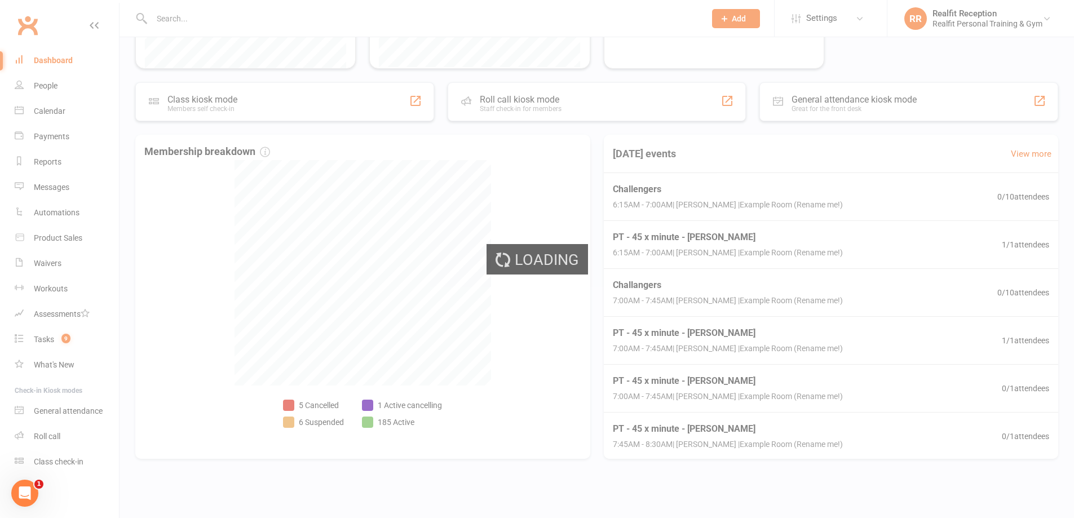
select select "no_trial"
select select "100"
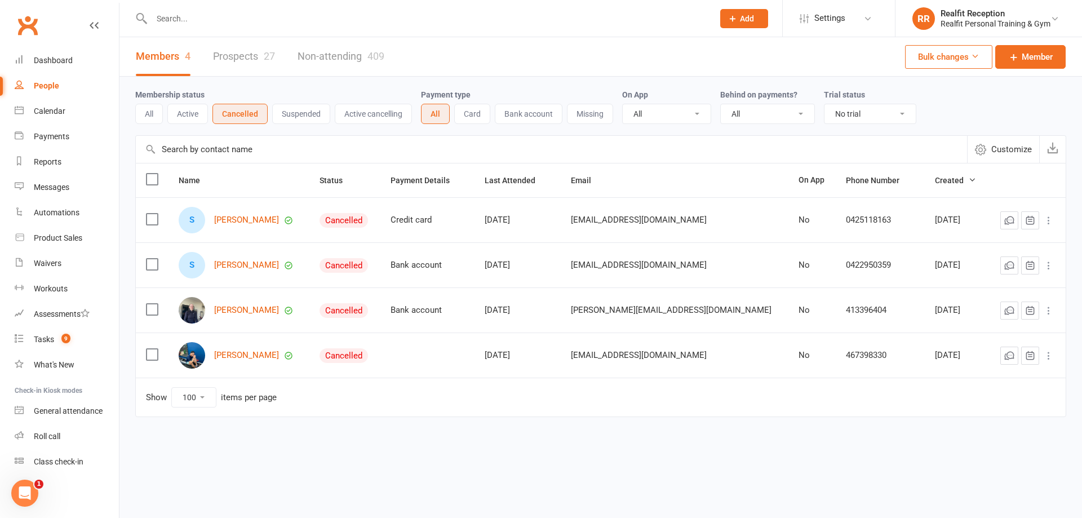
click at [1050, 360] on icon at bounding box center [1048, 355] width 11 height 11
click at [1001, 378] on link "Convert to NAC" at bounding box center [1000, 378] width 112 height 23
click at [1049, 269] on icon at bounding box center [1048, 265] width 11 height 11
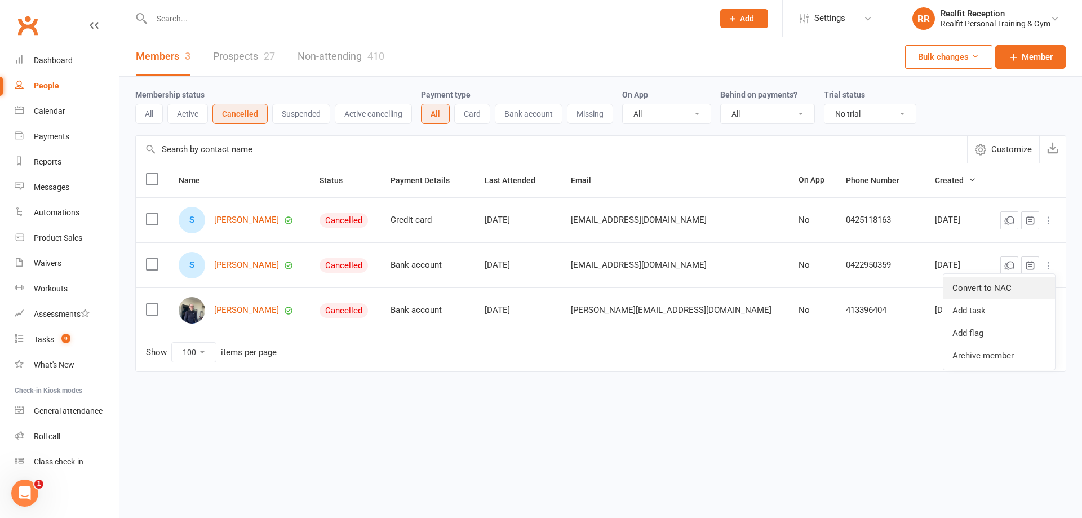
click at [1010, 289] on link "Convert to NAC" at bounding box center [1000, 288] width 112 height 23
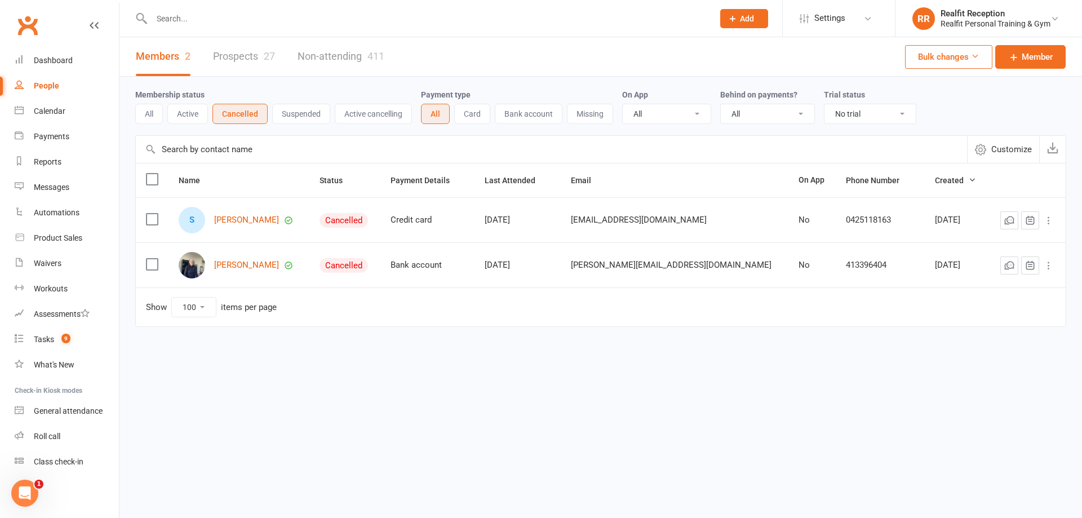
click at [1047, 219] on icon at bounding box center [1048, 220] width 11 height 11
click at [992, 244] on link "Convert to NAC" at bounding box center [1000, 243] width 112 height 23
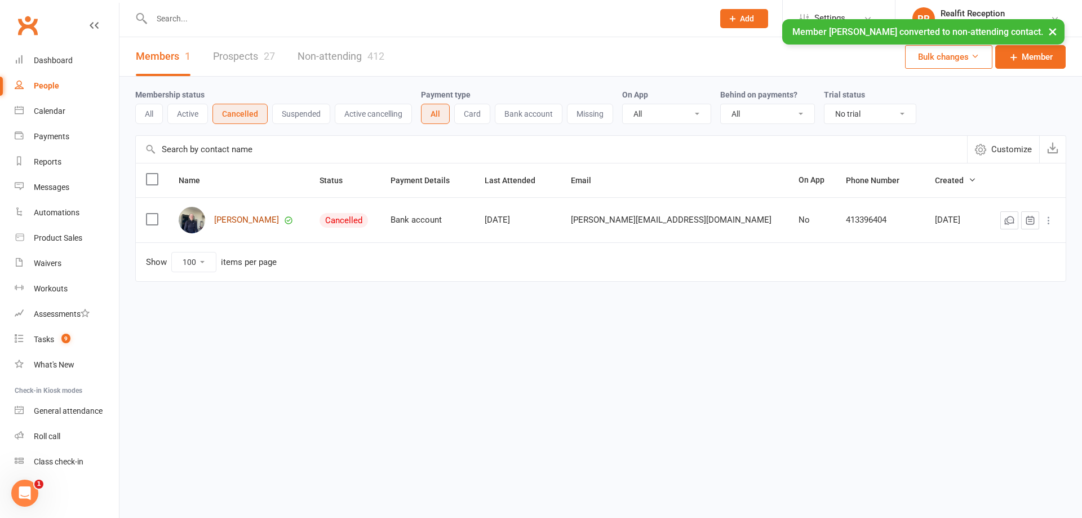
click at [227, 218] on link "Katie Will" at bounding box center [246, 220] width 65 height 10
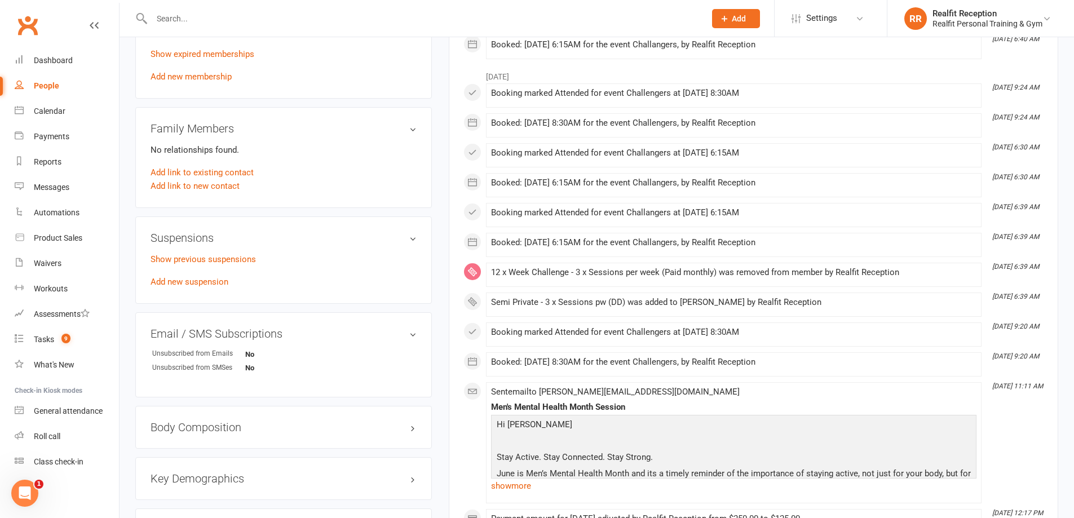
scroll to position [1015, 0]
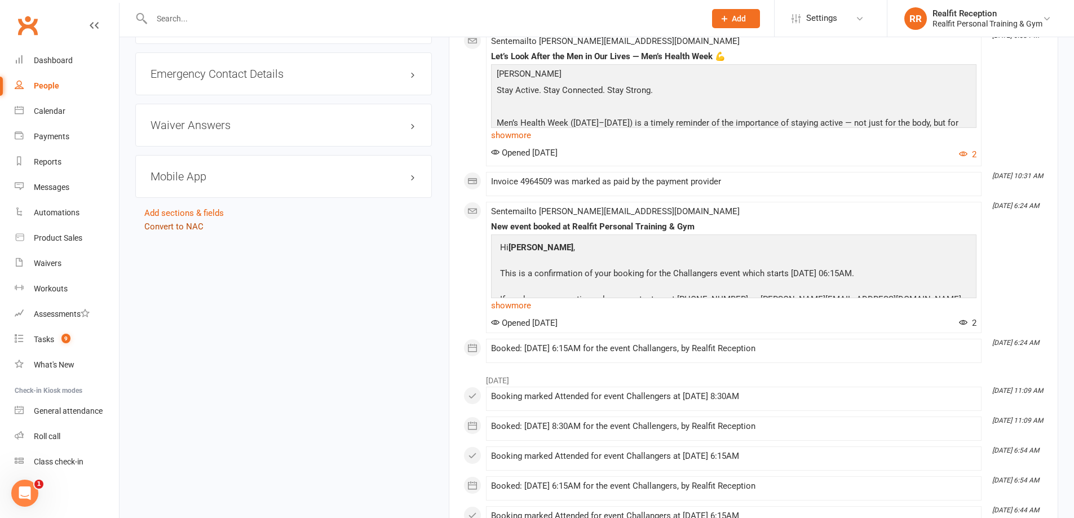
click at [170, 224] on link "Convert to NAC" at bounding box center [173, 227] width 59 height 10
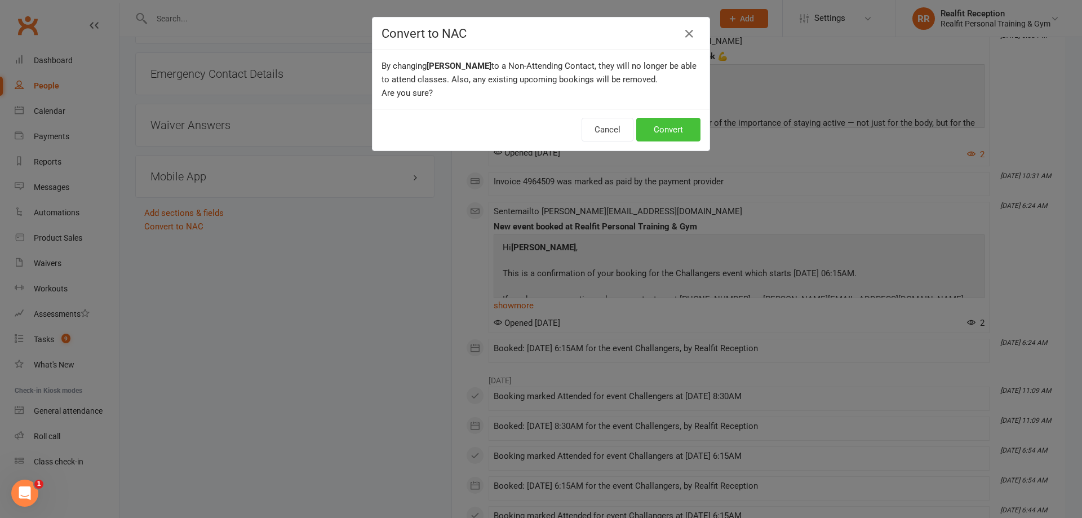
click at [667, 128] on button "Convert" at bounding box center [668, 130] width 64 height 24
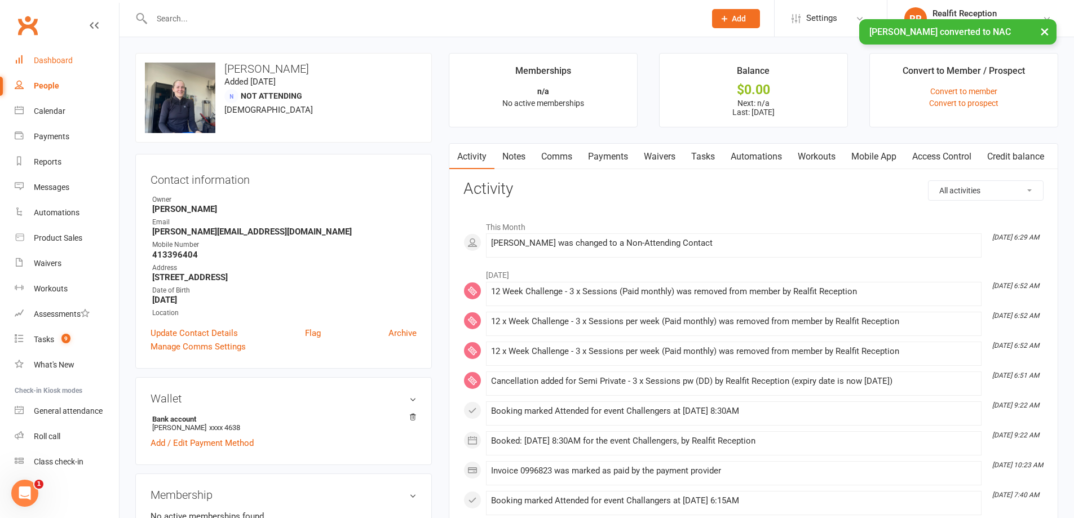
click at [52, 55] on link "Dashboard" at bounding box center [67, 60] width 104 height 25
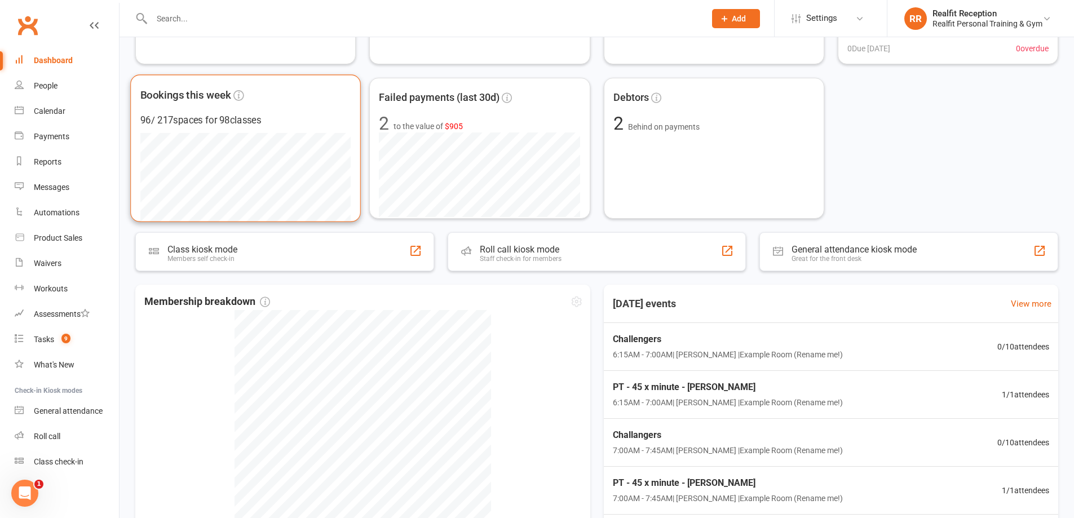
scroll to position [319, 0]
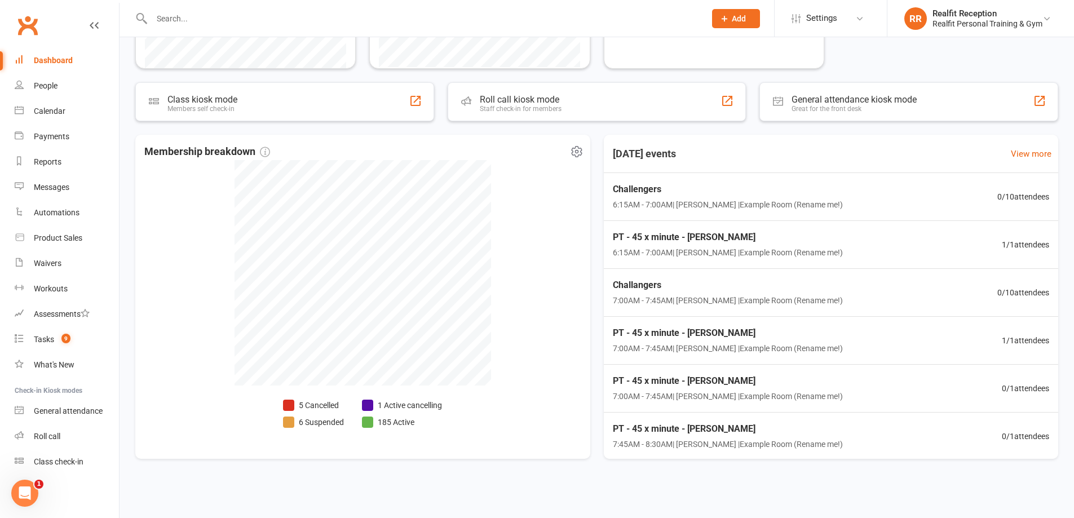
click at [322, 403] on li "5 Cancelled" at bounding box center [313, 405] width 61 height 12
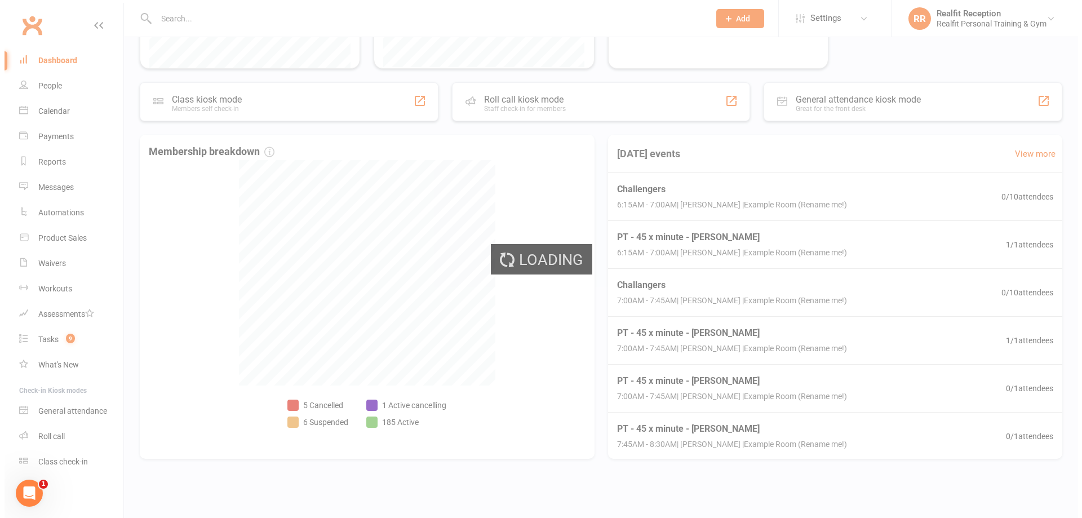
select select "no_trial"
select select "100"
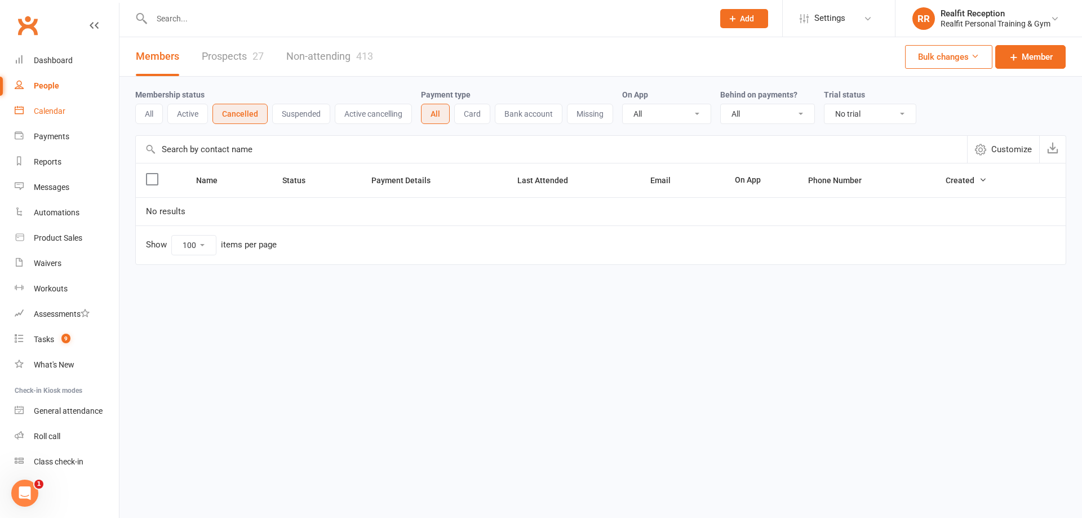
click at [47, 109] on div "Calendar" at bounding box center [50, 111] width 32 height 9
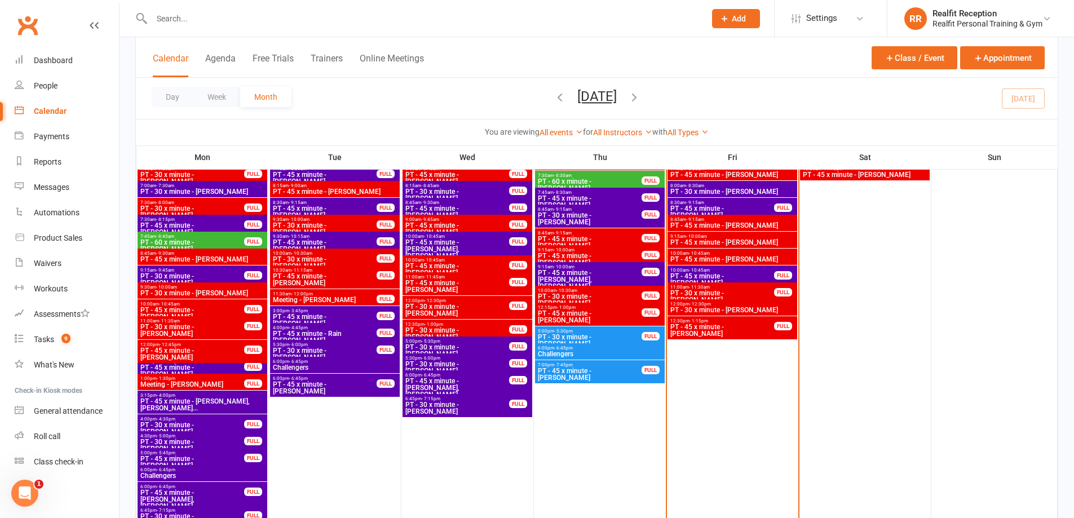
scroll to position [1127, 0]
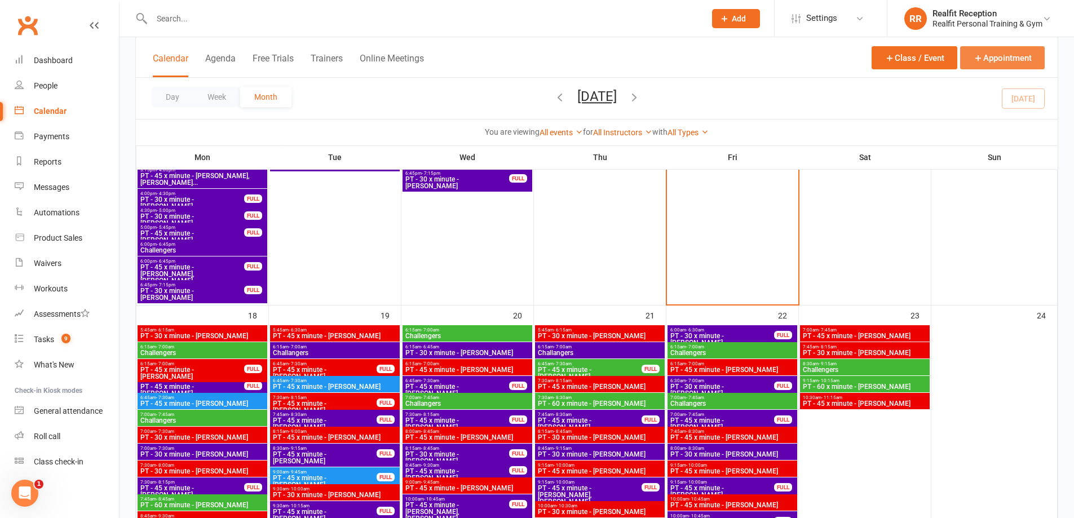
click at [997, 59] on button "Appointment" at bounding box center [1002, 57] width 85 height 23
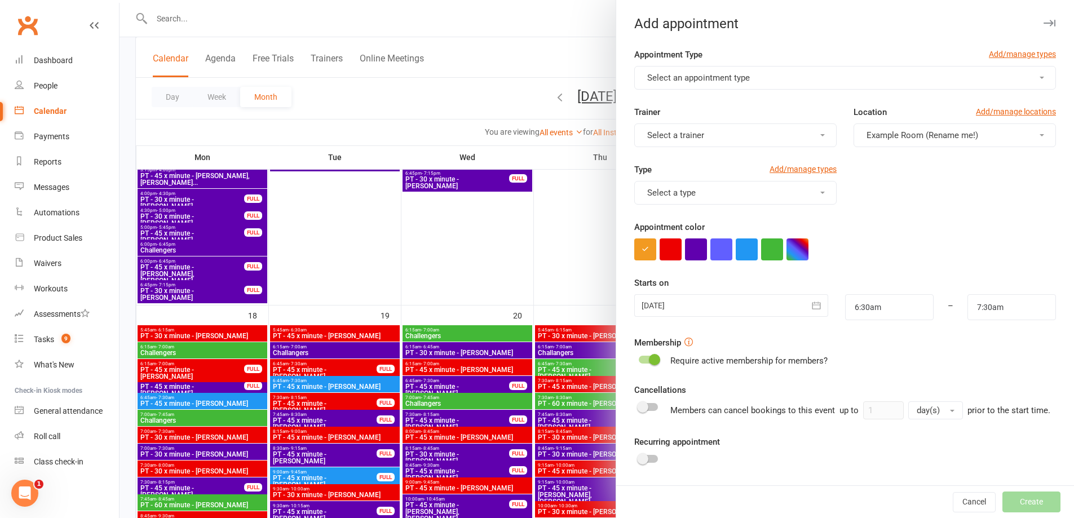
click at [745, 81] on span "Select an appointment type" at bounding box center [698, 78] width 103 height 10
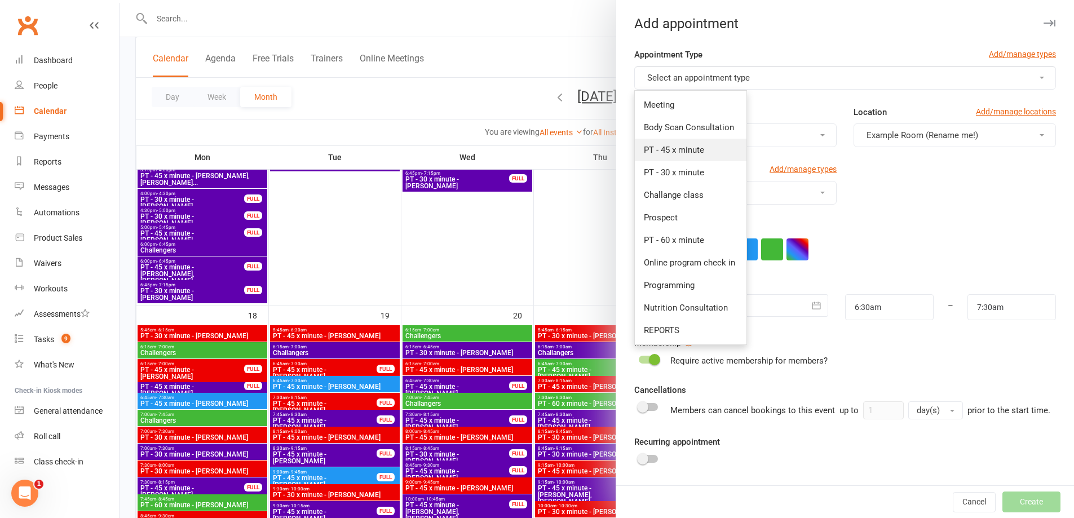
click at [692, 149] on span "PT - 45 x minute" at bounding box center [674, 150] width 60 height 10
type input "7:15am"
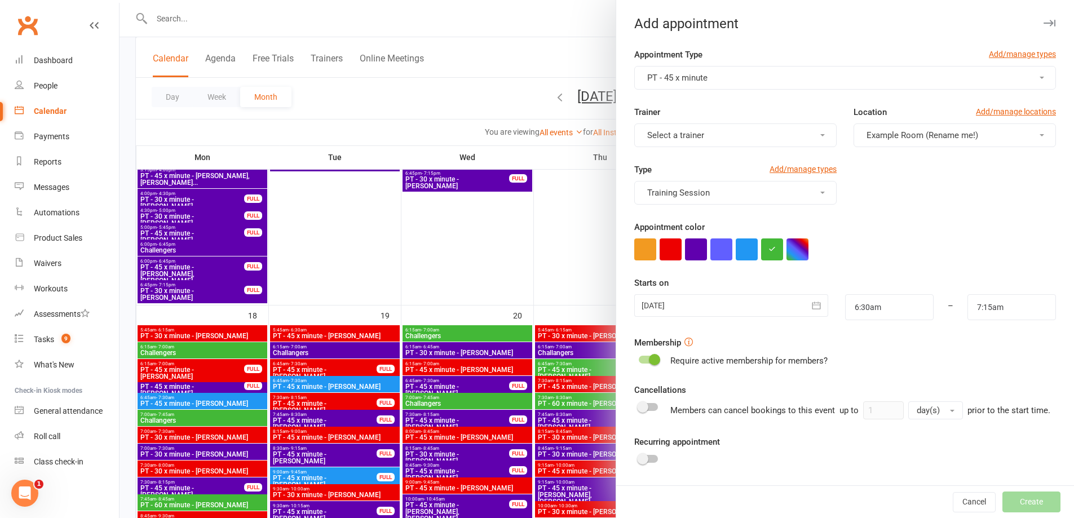
click at [698, 139] on span "Select a trainer" at bounding box center [675, 135] width 57 height 10
click at [671, 256] on span "[PERSON_NAME]" at bounding box center [676, 252] width 65 height 10
click at [660, 251] on button "button" at bounding box center [671, 249] width 22 height 22
click at [812, 305] on icon "button" at bounding box center [816, 305] width 8 height 7
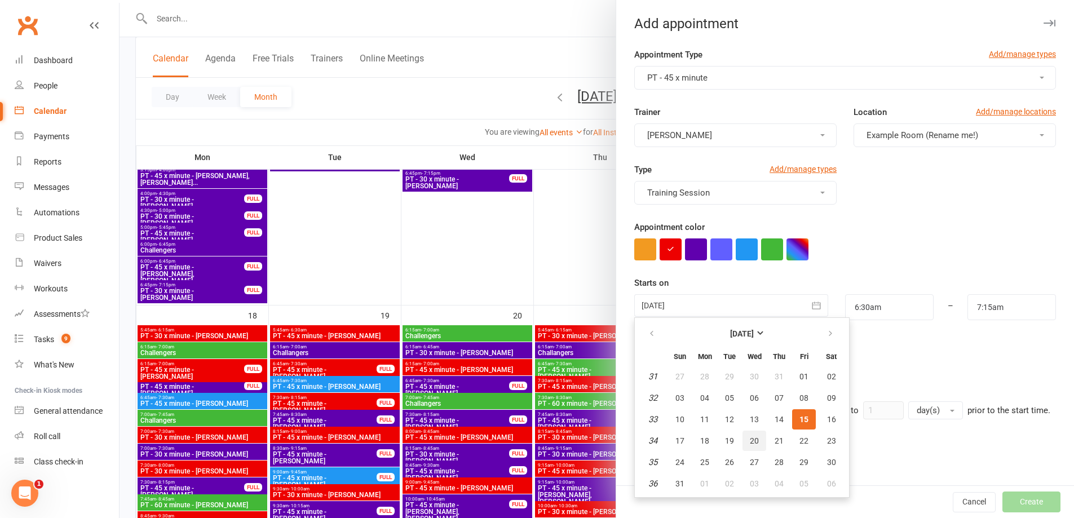
click at [750, 437] on span "20" at bounding box center [754, 440] width 9 height 9
type input "20 Aug 2025"
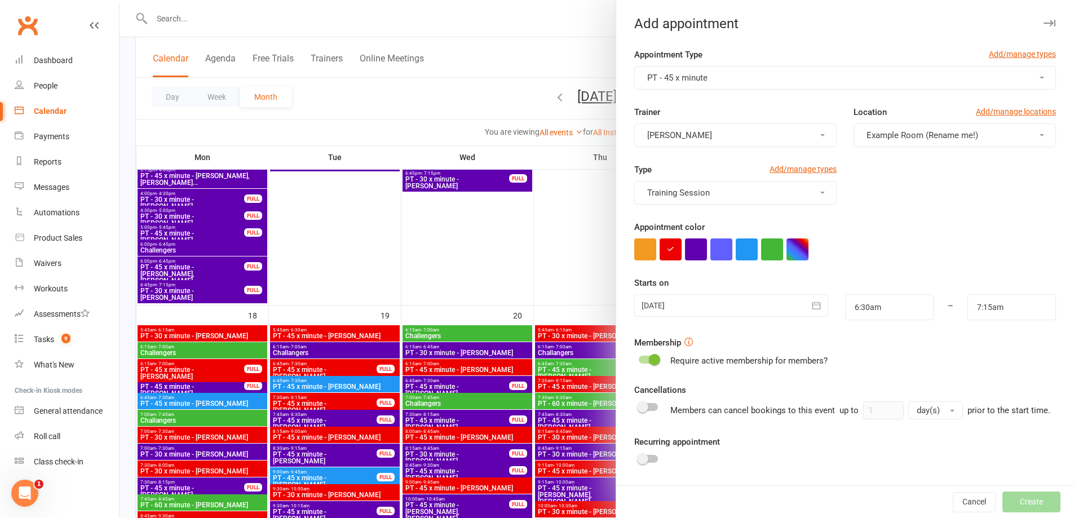
click at [811, 307] on icon "button" at bounding box center [816, 305] width 11 height 11
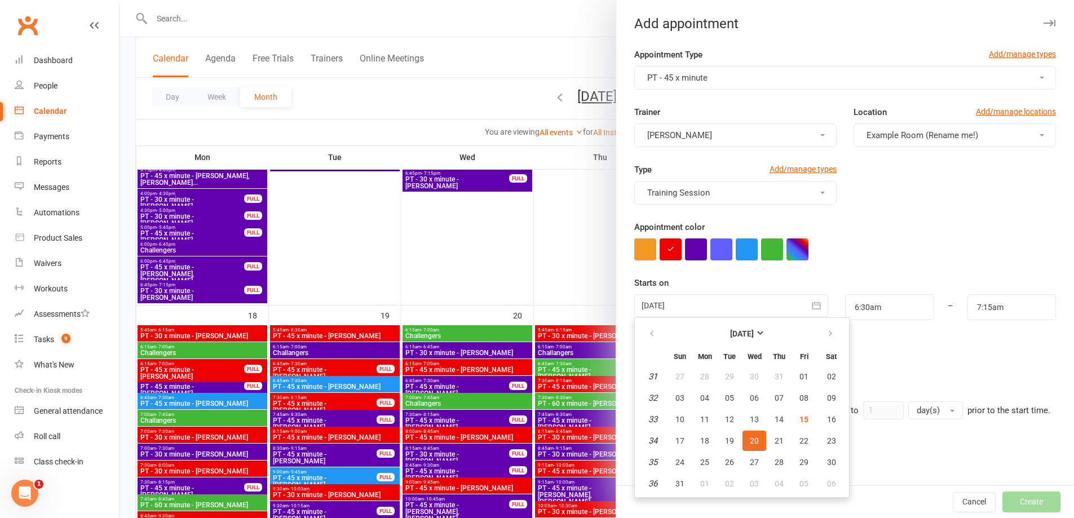
click at [751, 443] on span "20" at bounding box center [754, 440] width 9 height 9
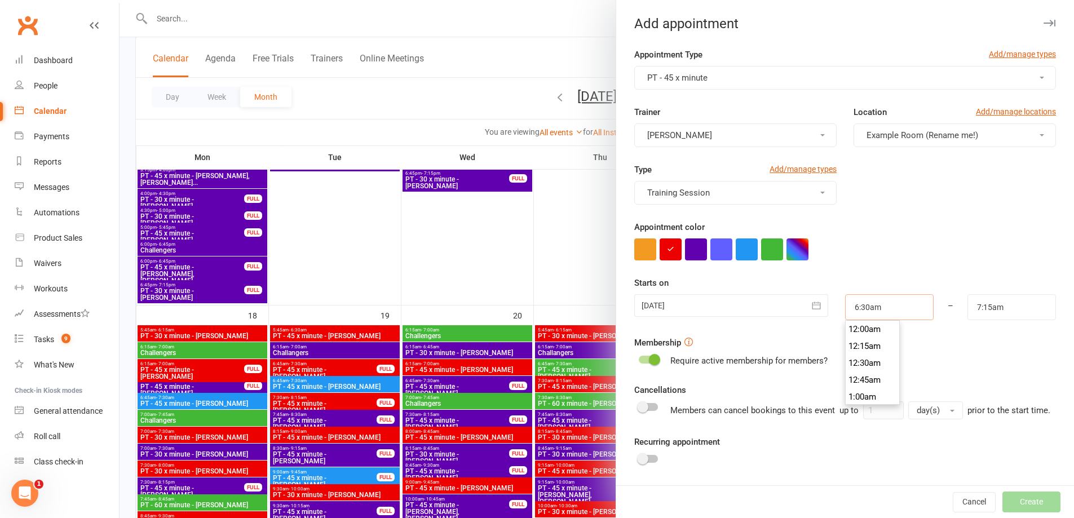
click at [881, 313] on input "6:30am" at bounding box center [889, 307] width 89 height 26
type input "5:30am"
click at [862, 387] on li "5:30am" at bounding box center [873, 391] width 54 height 17
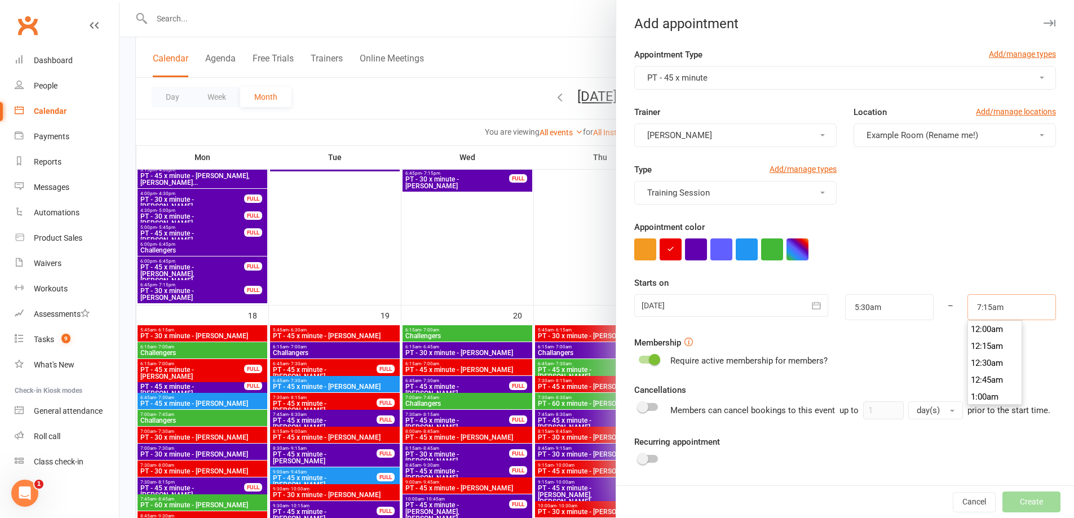
click at [993, 306] on input "7:15am" at bounding box center [1011, 307] width 89 height 26
type input "6:15am"
click at [984, 343] on li "6:15am" at bounding box center [995, 346] width 54 height 17
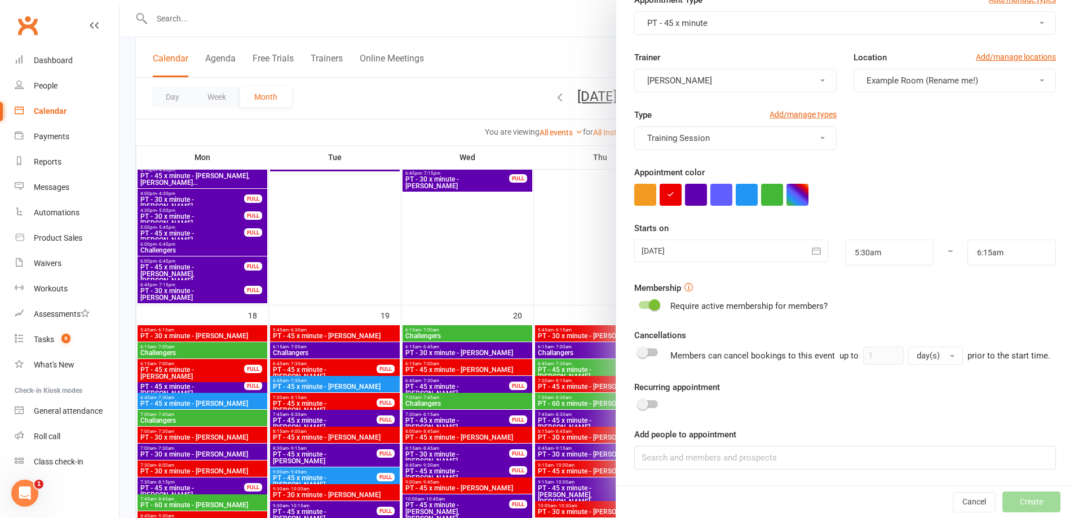
click at [647, 403] on div at bounding box center [648, 404] width 19 height 8
click at [639, 403] on input "checkbox" at bounding box center [639, 403] width 0 height 0
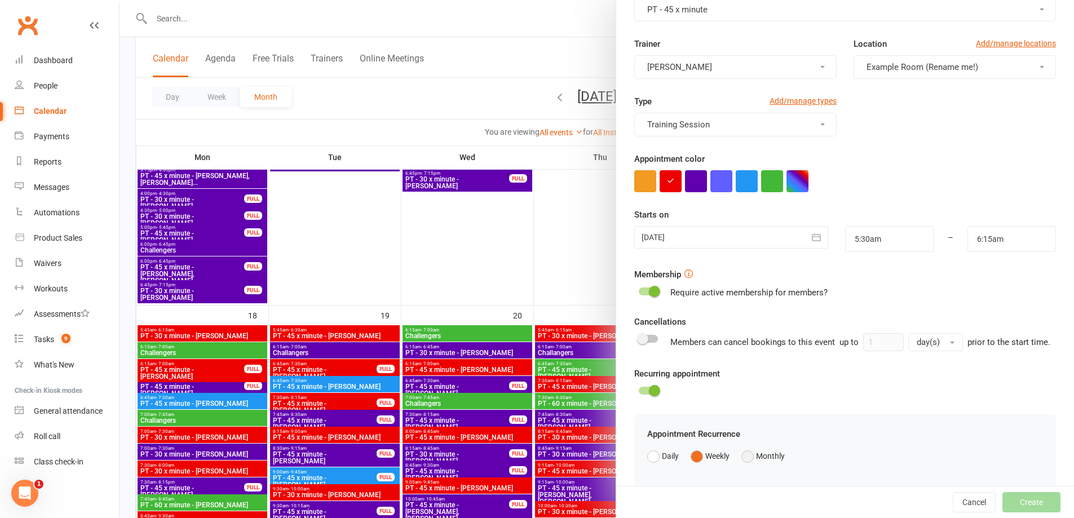
scroll to position [332, 0]
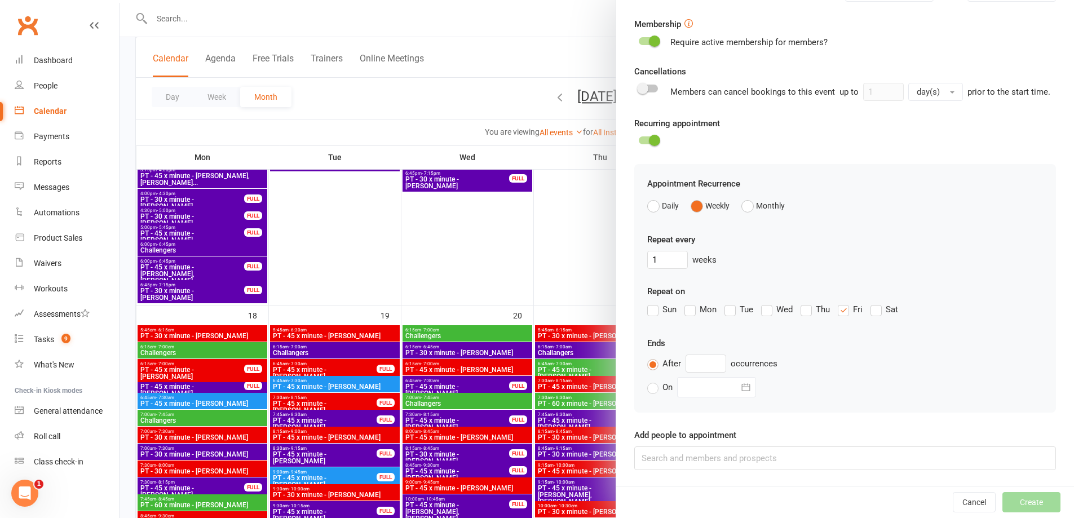
click at [763, 312] on label "Wed" at bounding box center [777, 310] width 32 height 14
click at [763, 303] on input "Wed" at bounding box center [764, 303] width 7 height 0
click at [842, 311] on label "Fri" at bounding box center [850, 310] width 25 height 14
click at [842, 303] on input "Fri" at bounding box center [841, 303] width 7 height 0
click at [841, 311] on label "Fri" at bounding box center [850, 310] width 25 height 14
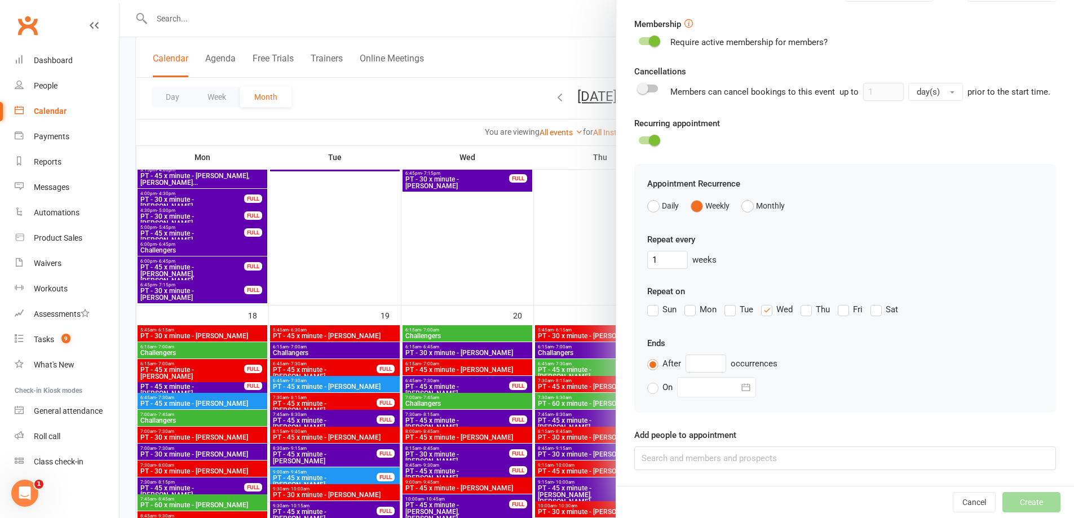
click at [841, 303] on input "Fri" at bounding box center [841, 303] width 7 height 0
drag, startPoint x: 752, startPoint y: 463, endPoint x: 746, endPoint y: 470, distance: 9.6
click at [752, 463] on input at bounding box center [845, 458] width 422 height 24
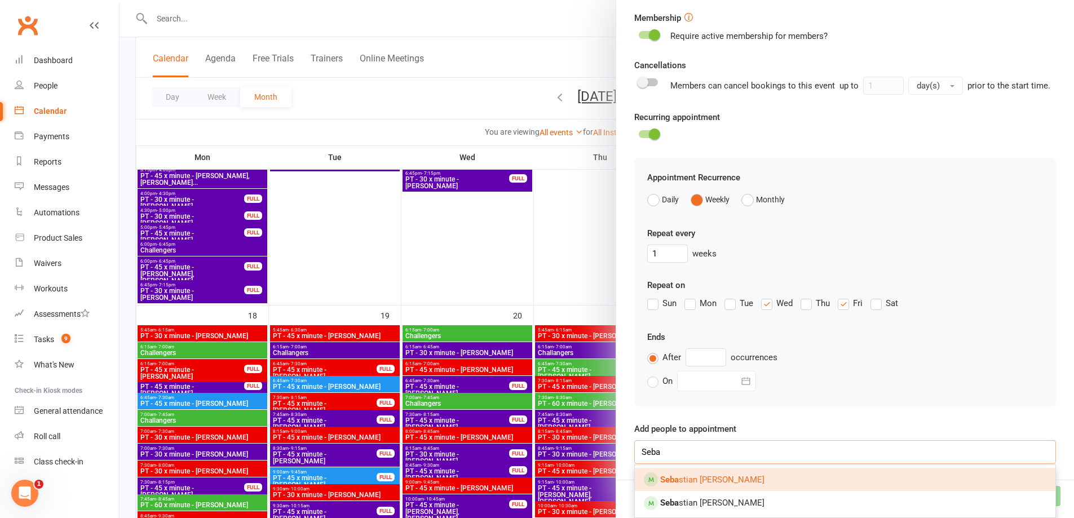
scroll to position [338, 0]
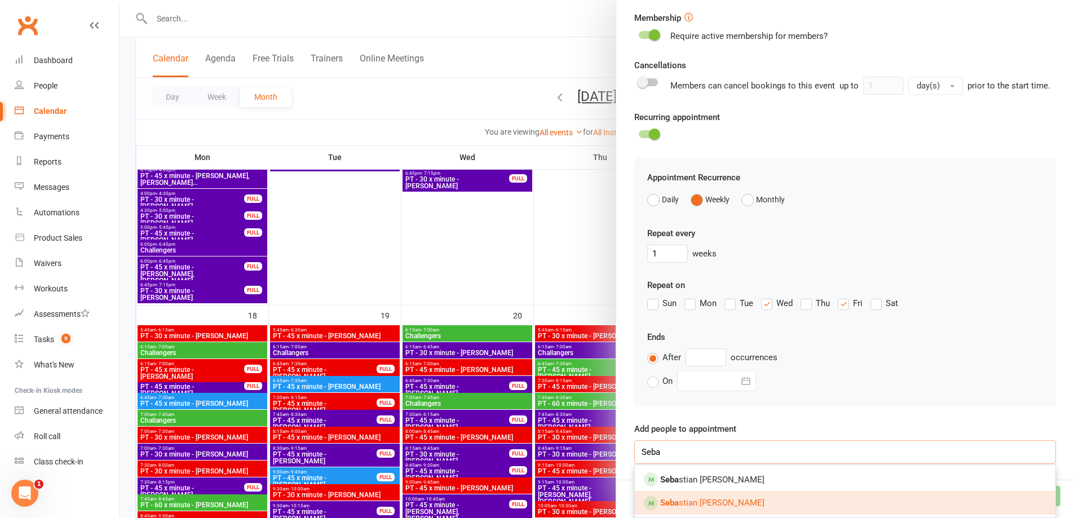
type input "Seba"
click at [738, 507] on link "Seba stian Catalfamo" at bounding box center [845, 503] width 421 height 24
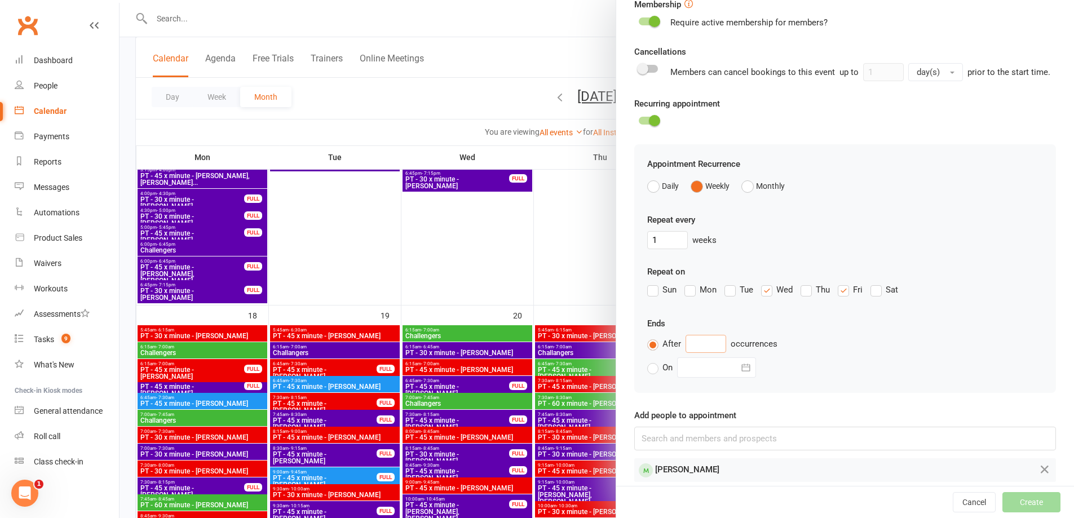
click at [714, 352] on input "text" at bounding box center [706, 344] width 41 height 18
type input "10"
click at [1007, 503] on button "Create" at bounding box center [1031, 502] width 58 height 20
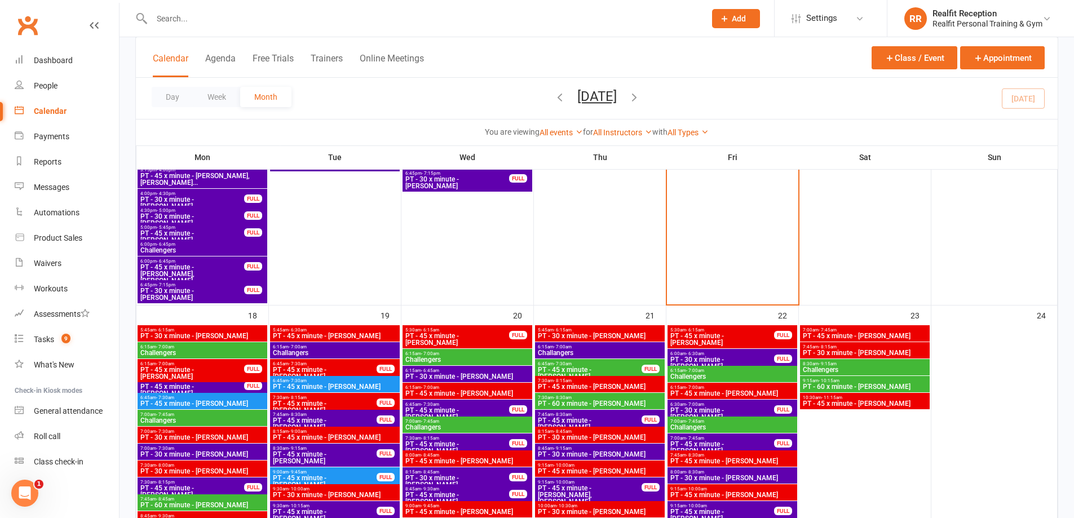
click at [457, 339] on span "PT - 45 x minute - Sebastian Catalfamo" at bounding box center [457, 340] width 105 height 14
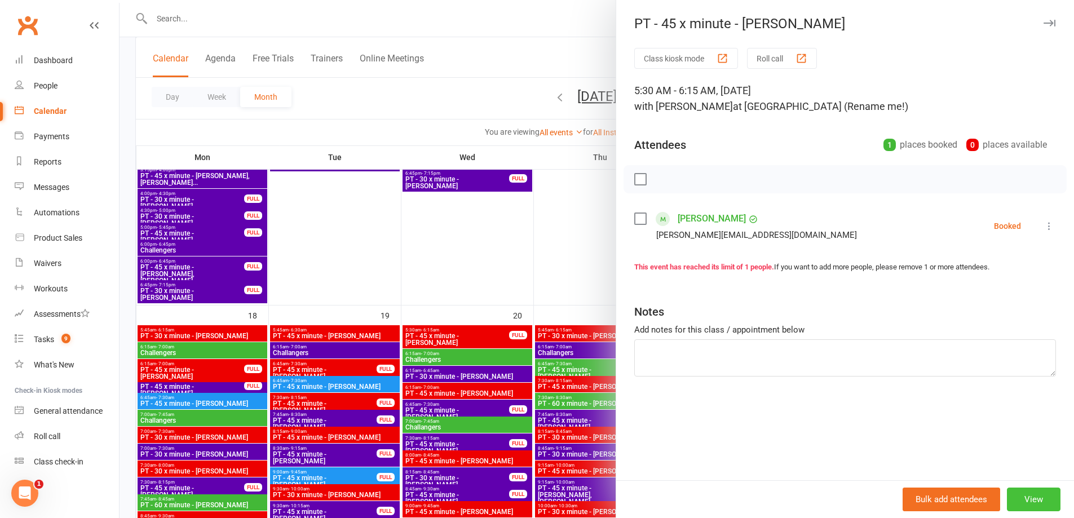
click at [1029, 498] on button "View" at bounding box center [1034, 500] width 54 height 24
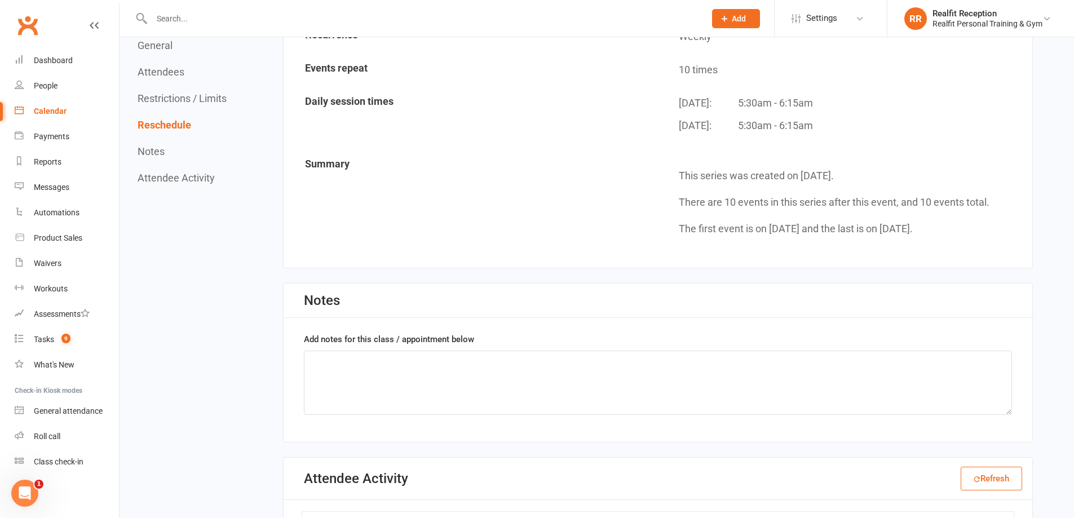
scroll to position [733, 0]
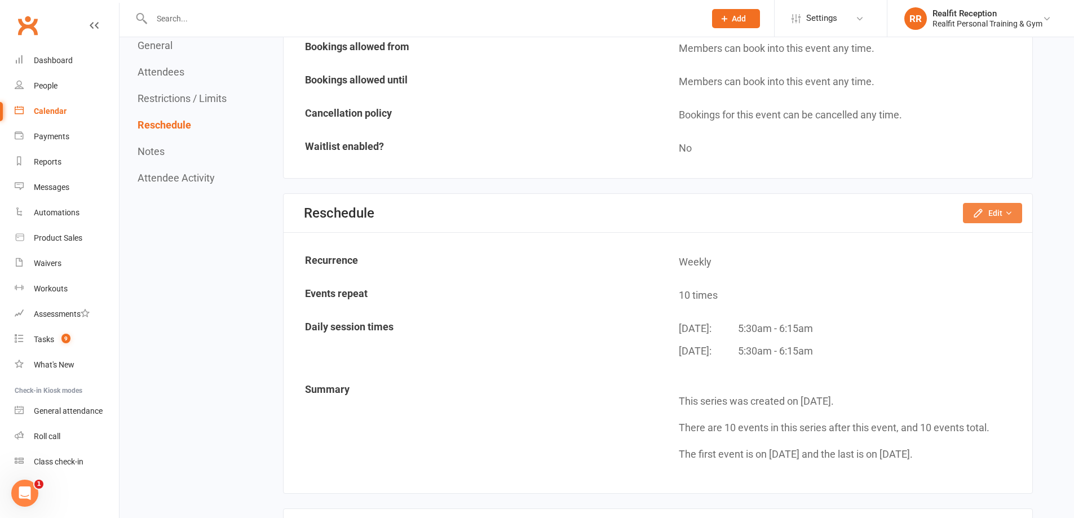
click at [978, 218] on icon "button" at bounding box center [977, 212] width 11 height 11
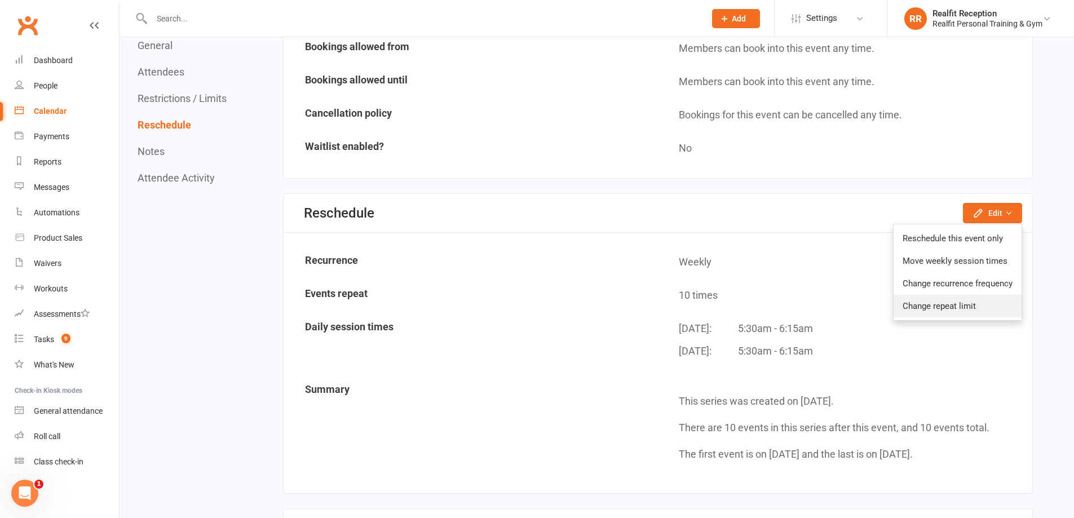
click at [970, 300] on link "Change repeat limit" at bounding box center [958, 306] width 128 height 23
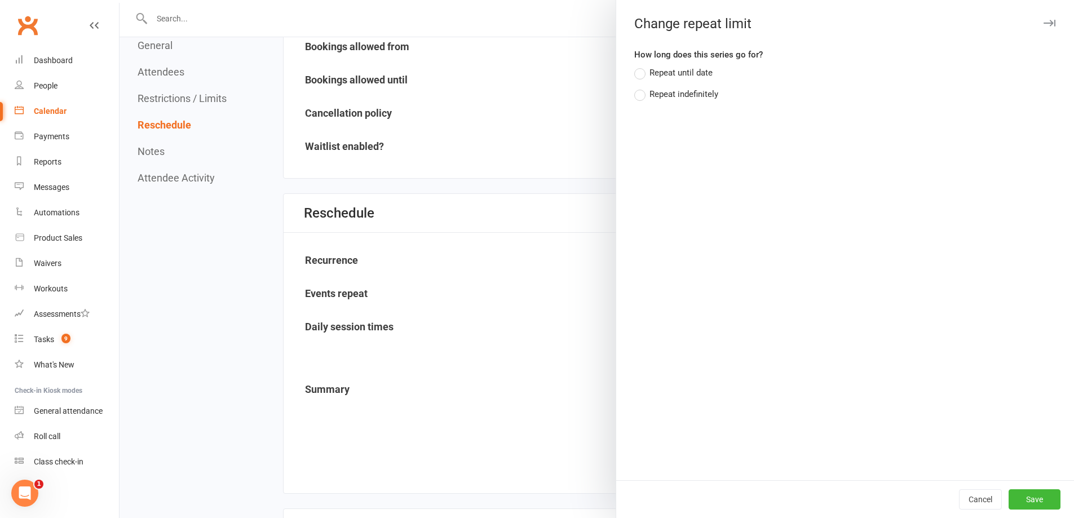
click at [694, 94] on div "Repeat indefinitely" at bounding box center [683, 93] width 69 height 12
click at [642, 87] on input "Repeat indefinitely" at bounding box center [637, 87] width 7 height 0
click at [1030, 498] on button "Save" at bounding box center [1035, 499] width 52 height 20
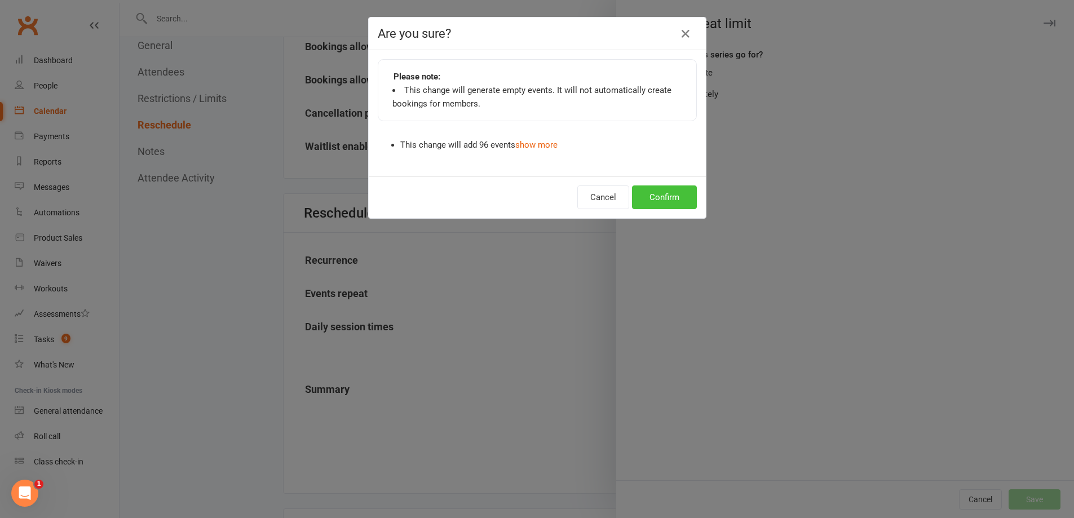
click at [666, 193] on button "Confirm" at bounding box center [664, 197] width 65 height 24
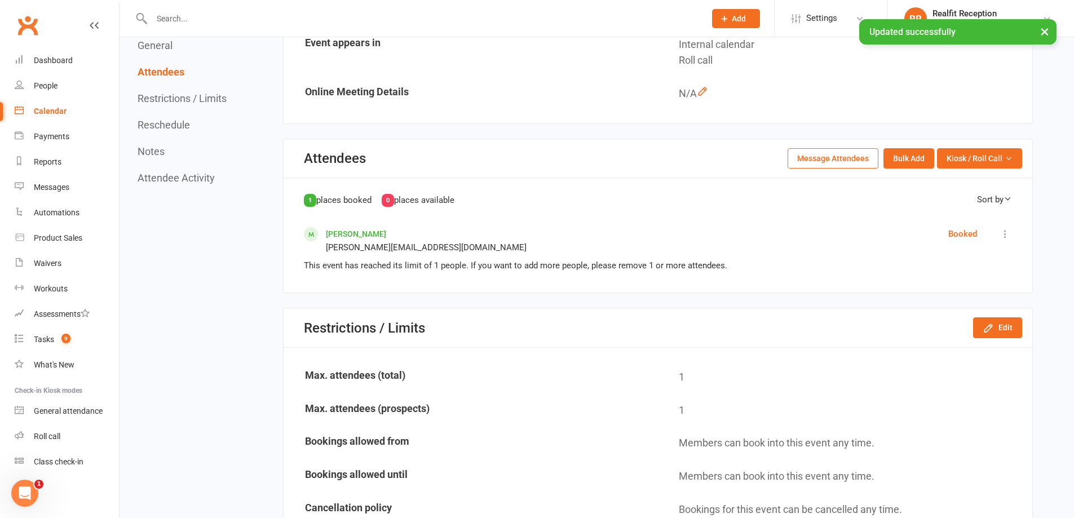
scroll to position [0, 0]
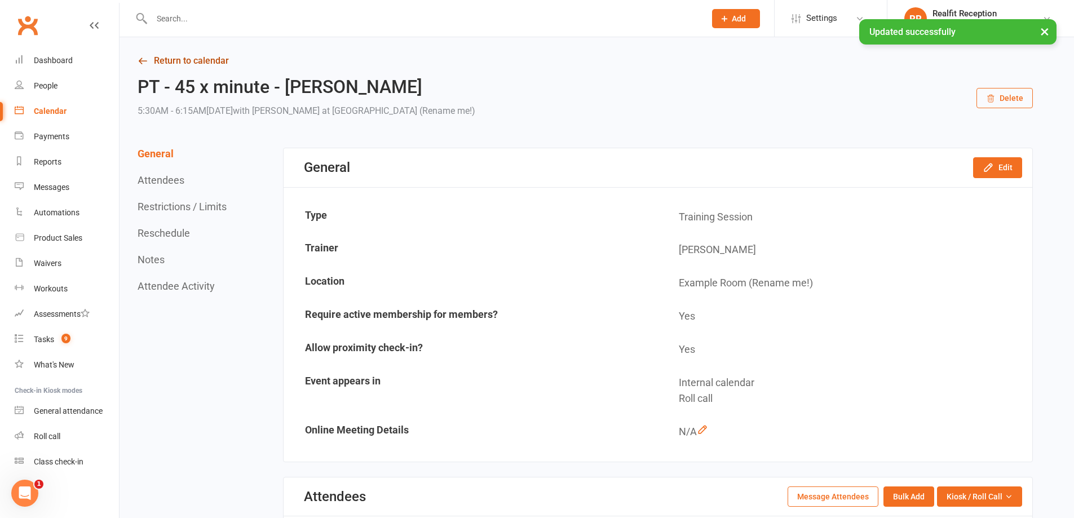
click at [177, 61] on link "Return to calendar" at bounding box center [585, 61] width 895 height 16
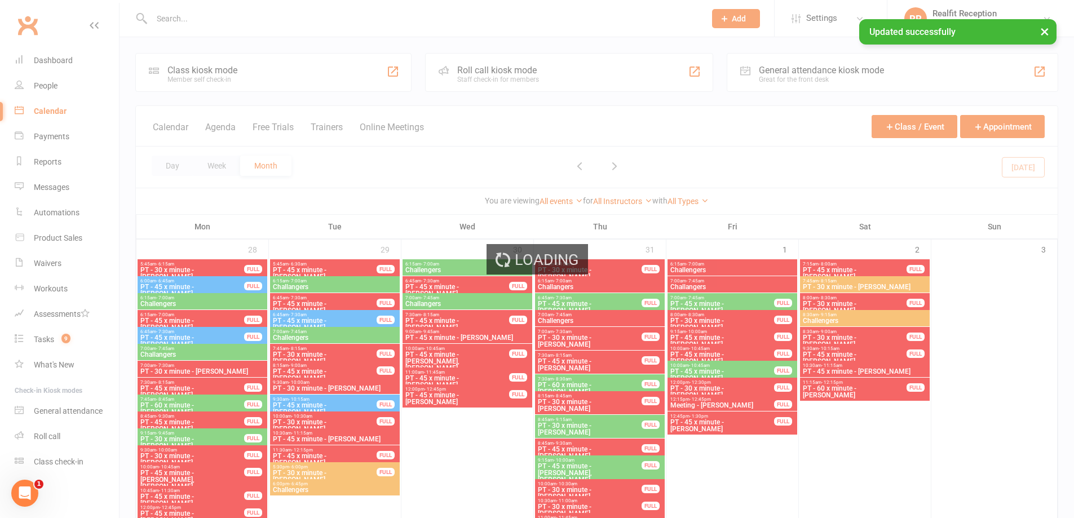
click at [196, 18] on div "Loading" at bounding box center [537, 259] width 1074 height 518
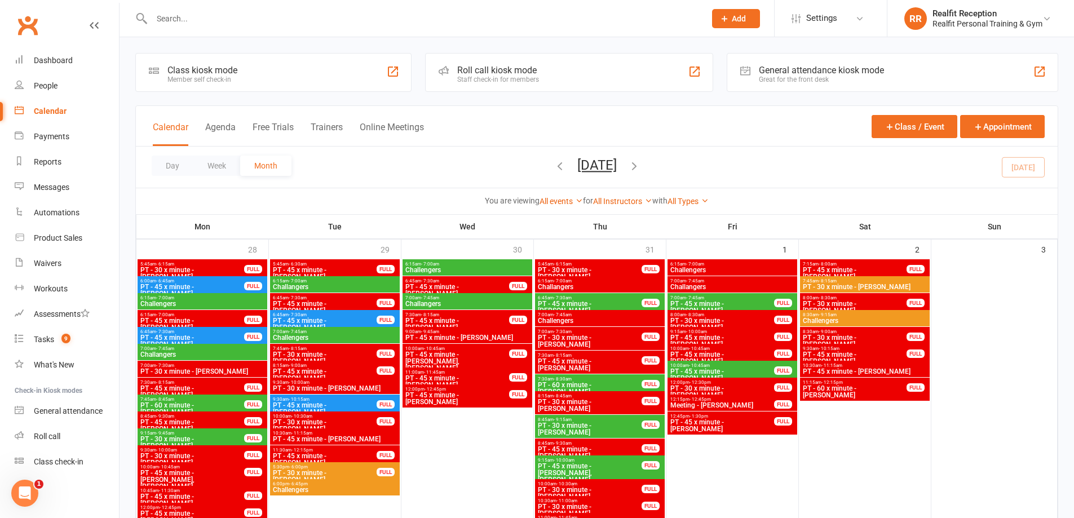
click at [219, 17] on input "text" at bounding box center [422, 19] width 549 height 16
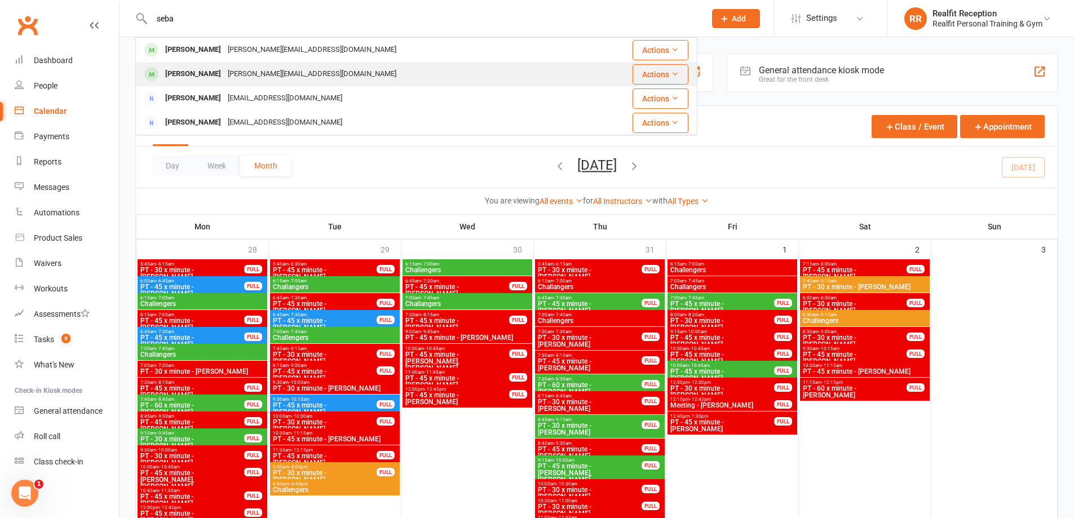
type input "seba"
click at [224, 69] on div "Sebastian Catalfamo" at bounding box center [193, 74] width 63 height 16
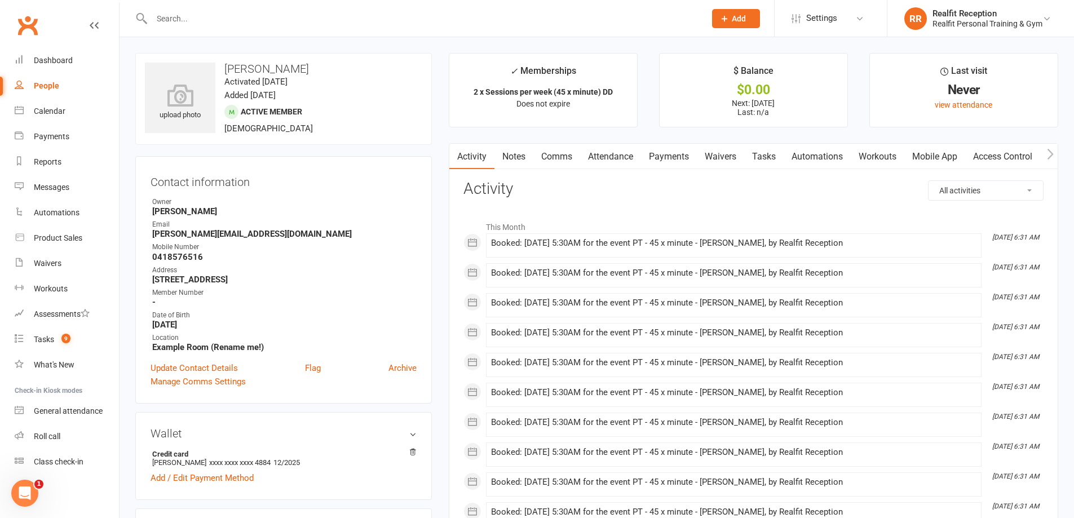
click at [650, 157] on link "Payments" at bounding box center [669, 157] width 56 height 26
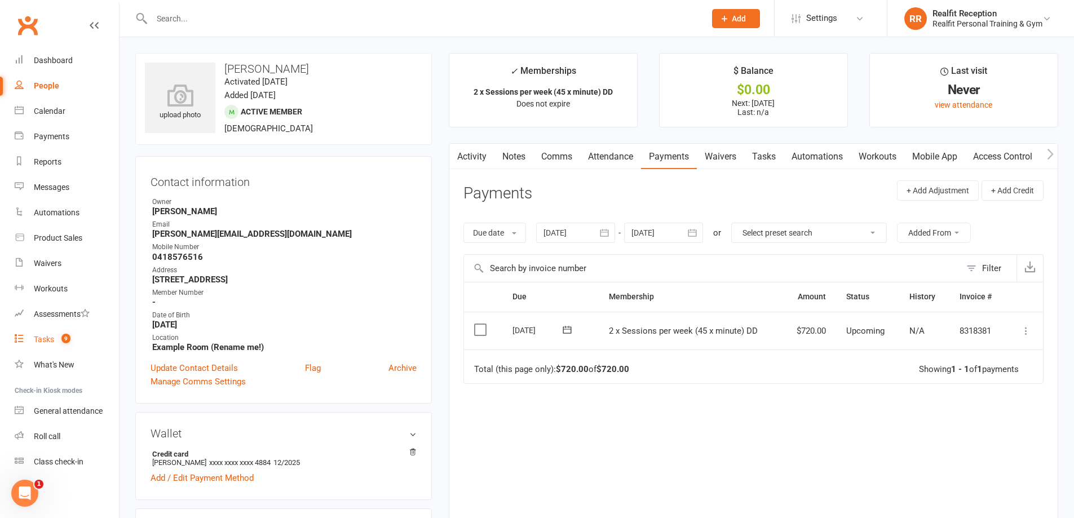
click at [39, 343] on div "Tasks" at bounding box center [44, 339] width 20 height 9
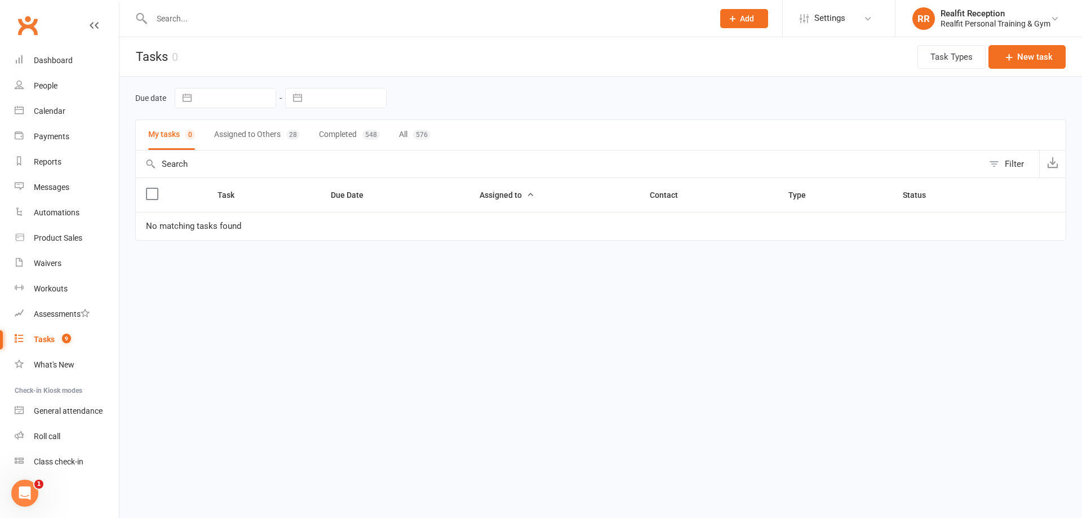
click at [235, 134] on button "Assigned to Others 28" at bounding box center [257, 135] width 86 height 30
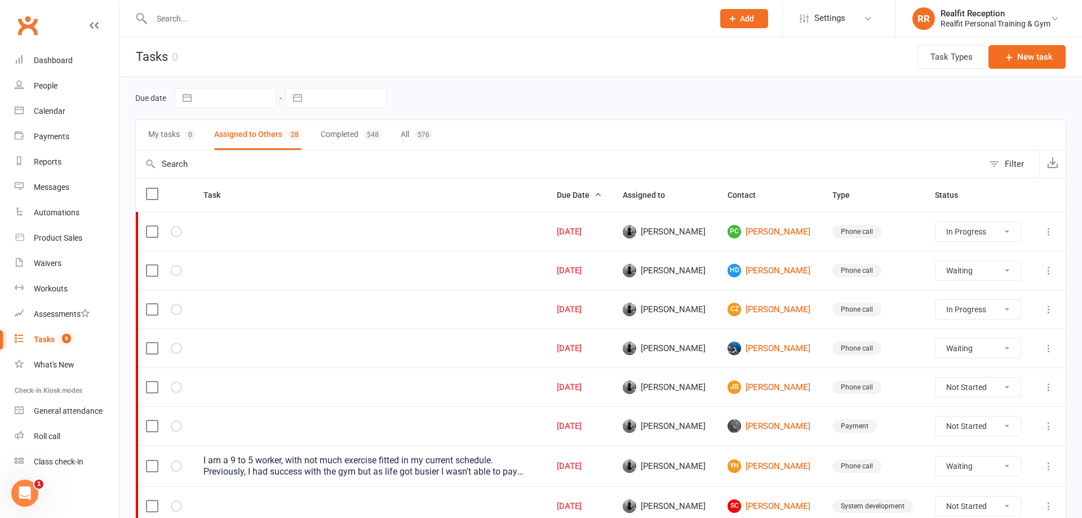
select select "started"
select select "waiting"
select select "started"
select select "waiting"
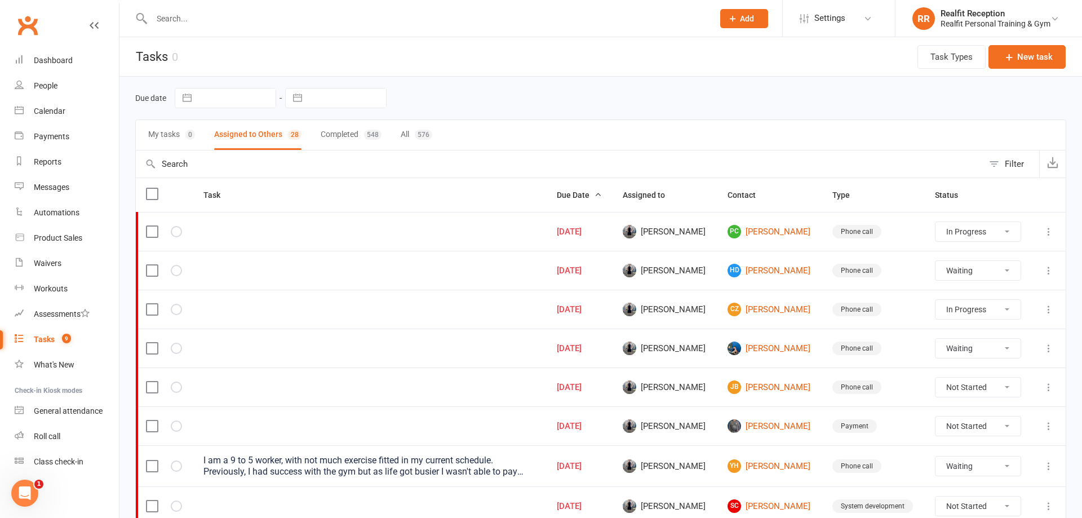
select select "waiting"
select select "started"
select select "waiting"
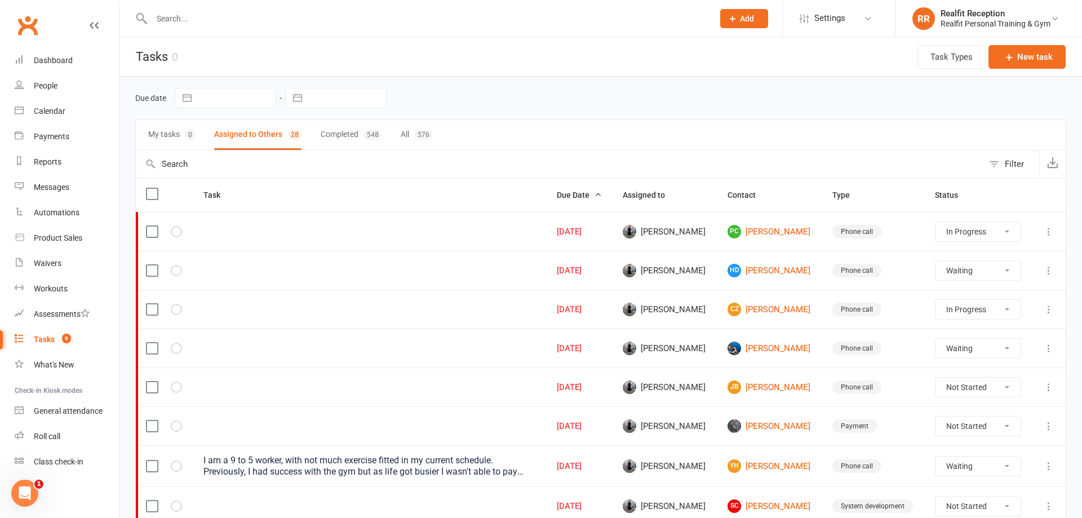
select select "started"
select select "waiting"
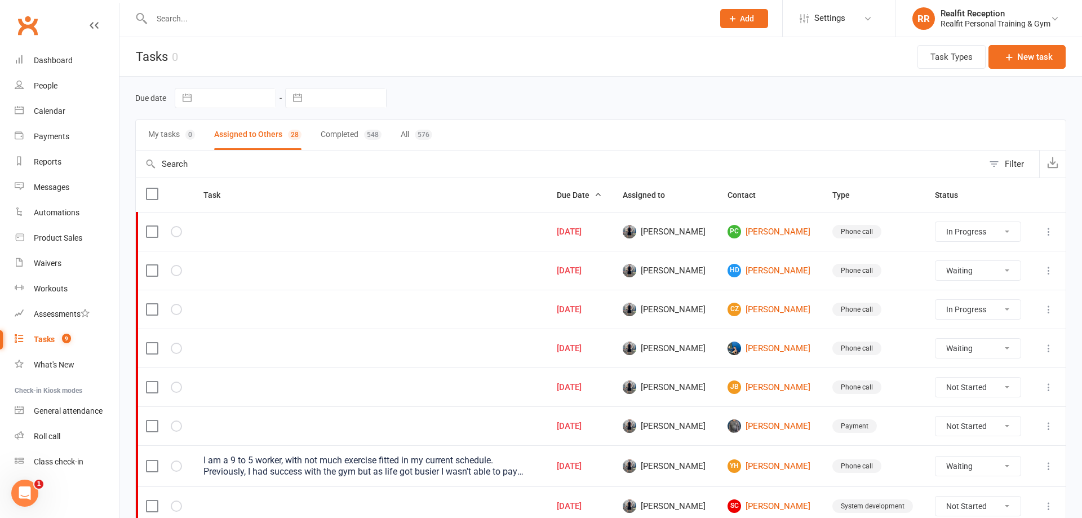
select select "waiting"
select select "started"
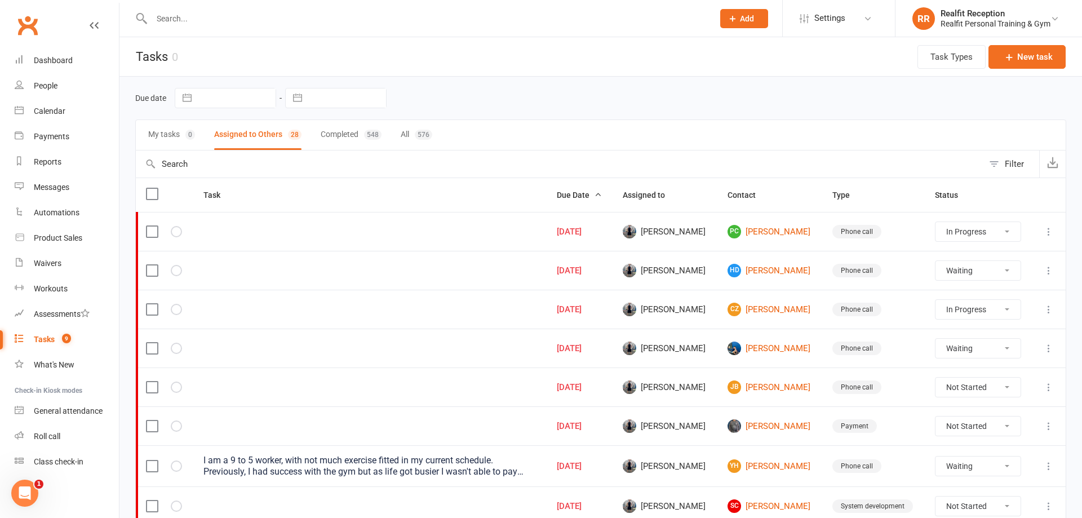
select select "started"
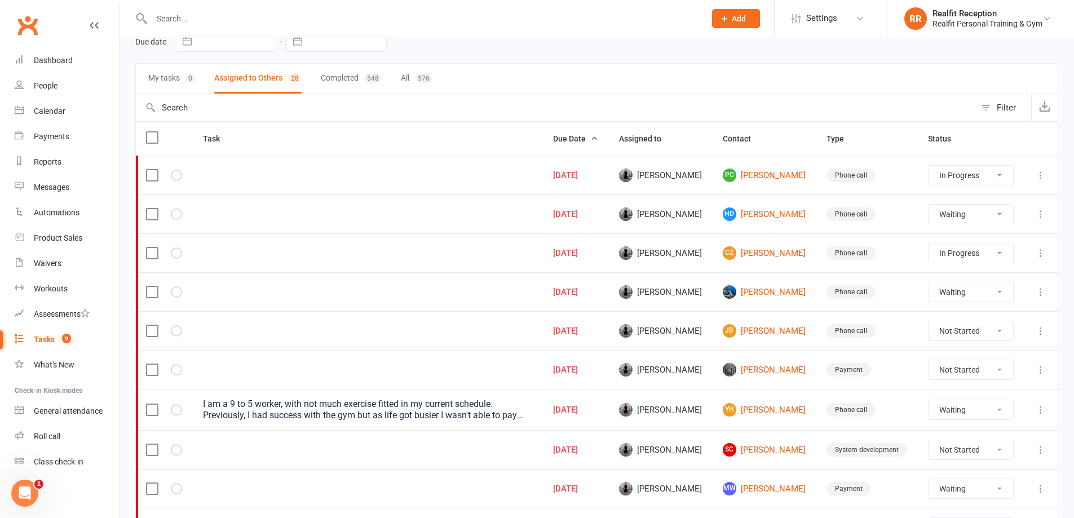
scroll to position [113, 0]
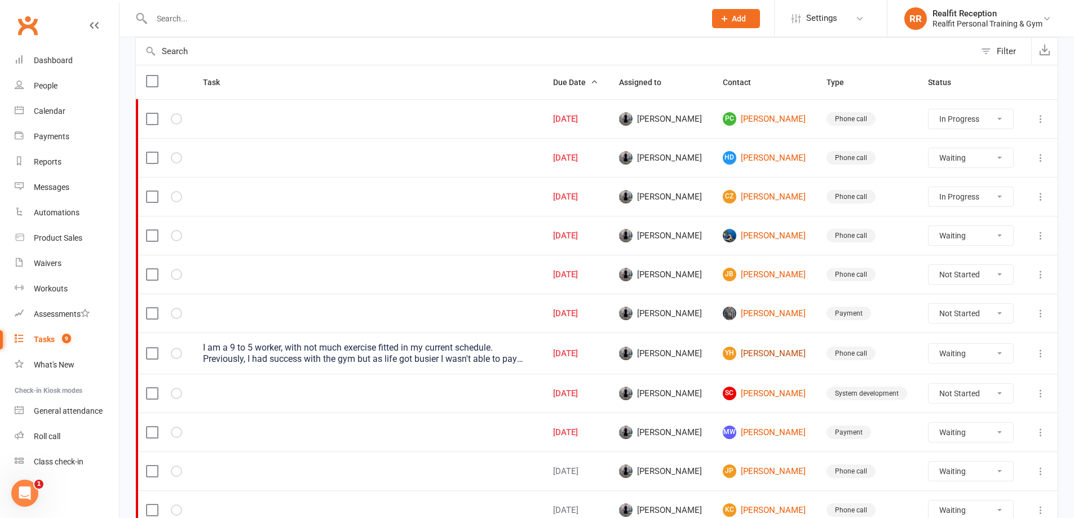
click at [764, 353] on link "YH Yu Heng Chin" at bounding box center [764, 354] width 83 height 14
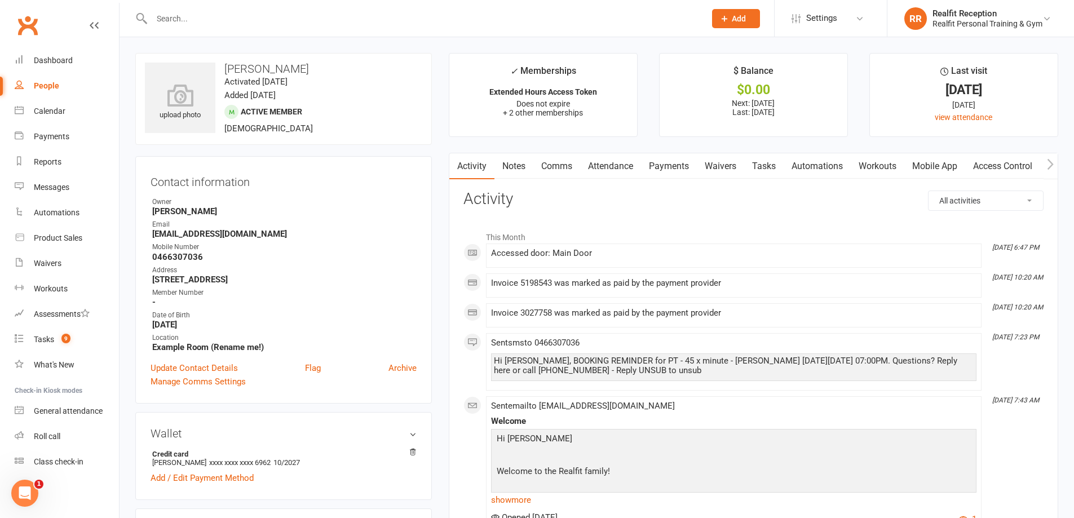
click at [682, 162] on link "Payments" at bounding box center [669, 166] width 56 height 26
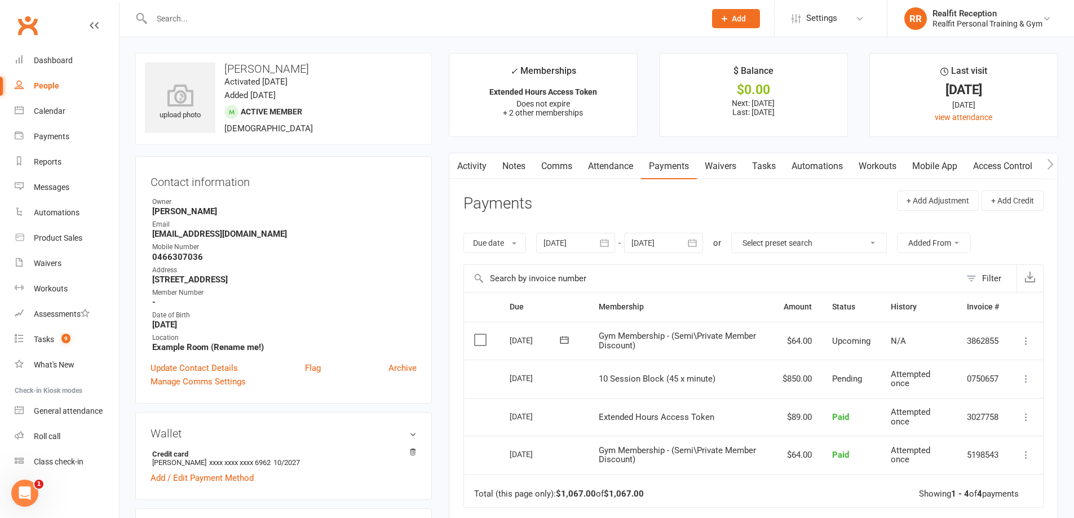
click at [92, 25] on icon at bounding box center [94, 25] width 9 height 9
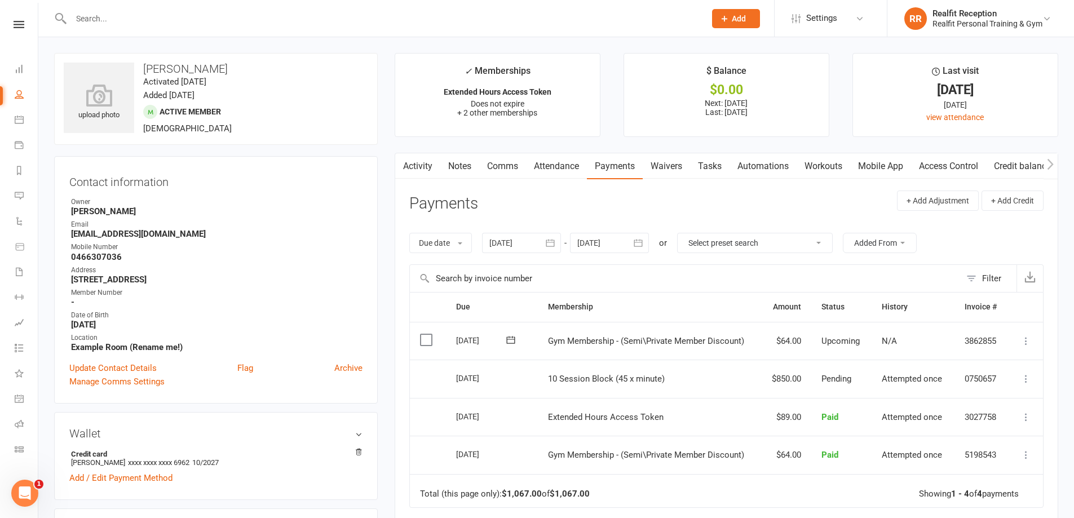
click at [710, 169] on link "Tasks" at bounding box center [709, 166] width 39 height 26
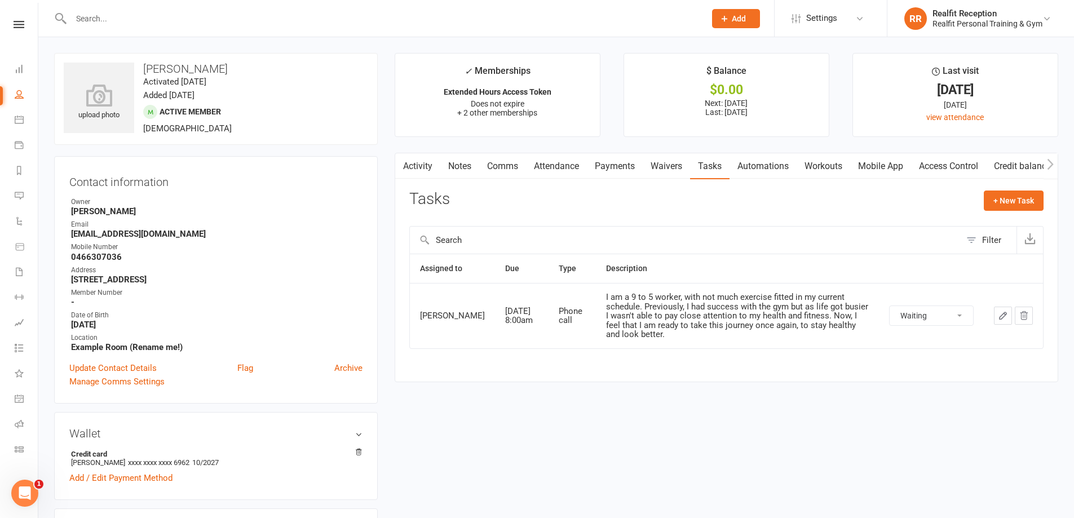
click at [915, 306] on select "Not Started In Progress Waiting Complete" at bounding box center [931, 315] width 83 height 19
click at [890, 306] on select "Not Started In Progress Waiting Complete" at bounding box center [931, 315] width 83 height 19
select select "waiting"
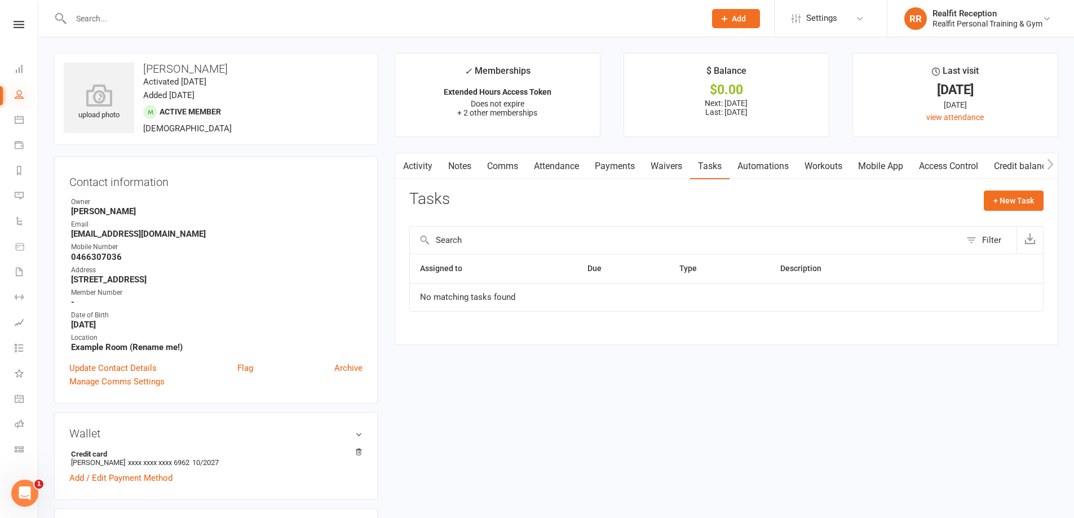
click at [19, 94] on icon at bounding box center [19, 94] width 9 height 9
select select "100"
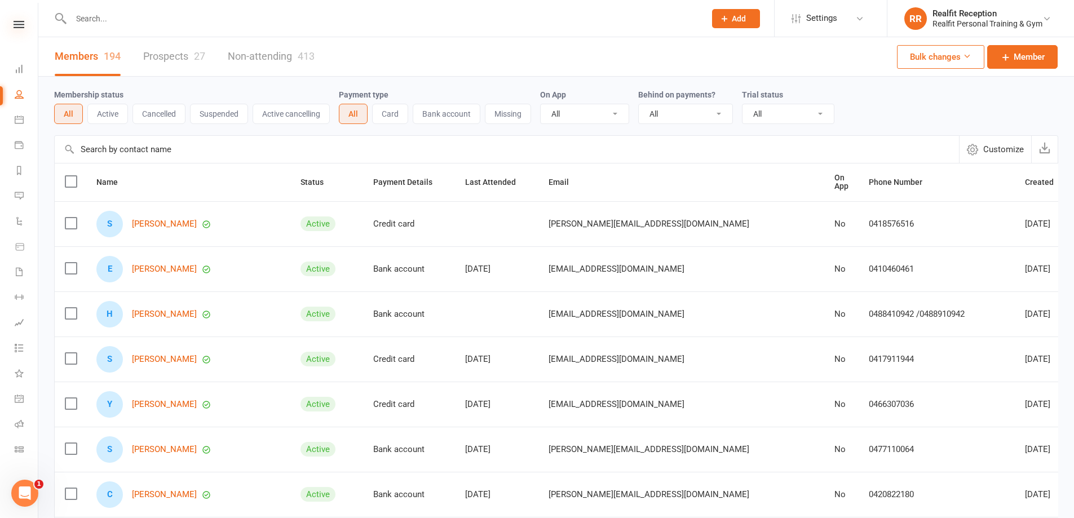
click at [15, 26] on icon at bounding box center [19, 24] width 11 height 7
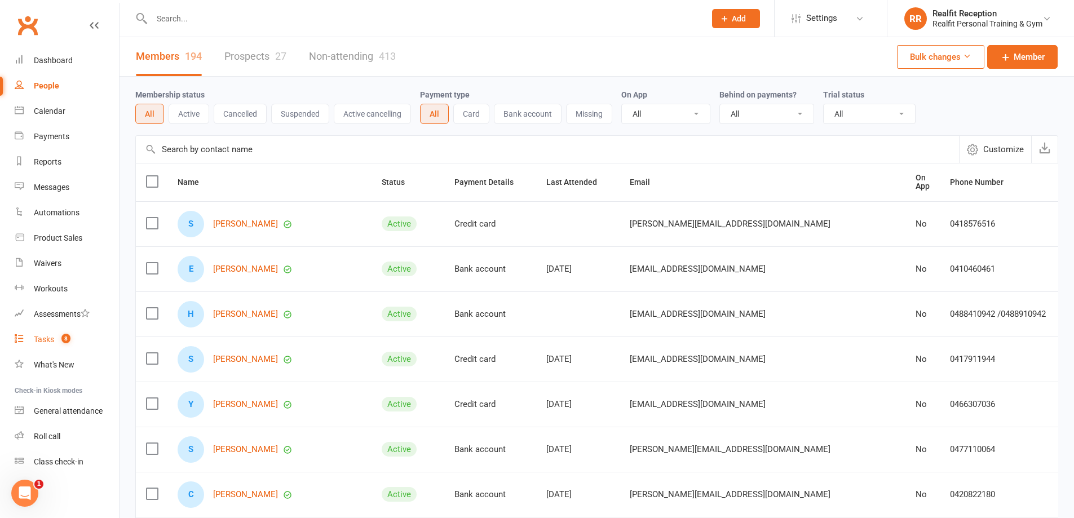
click at [47, 346] on link "Tasks 8" at bounding box center [67, 339] width 104 height 25
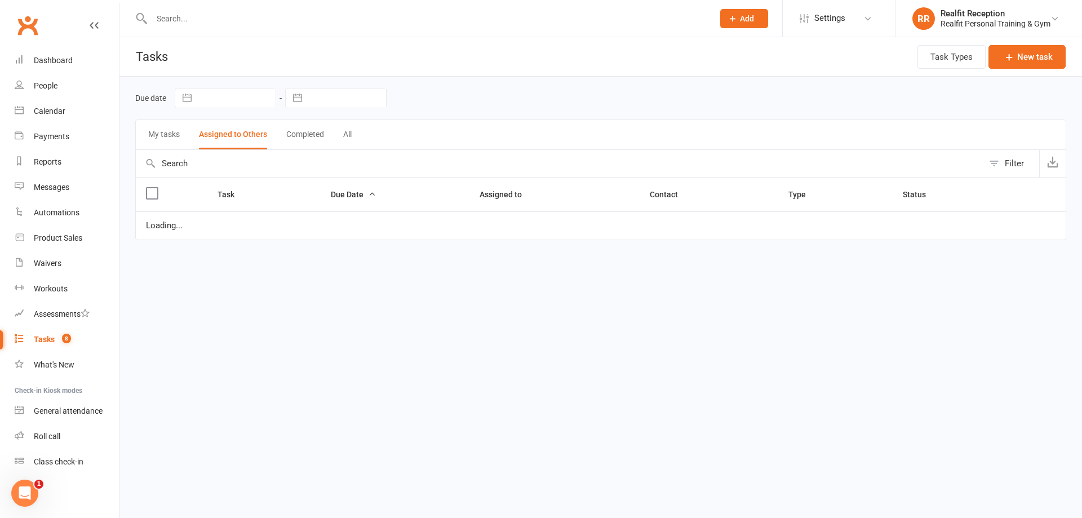
select select "waiting"
select select "started"
select select "waiting"
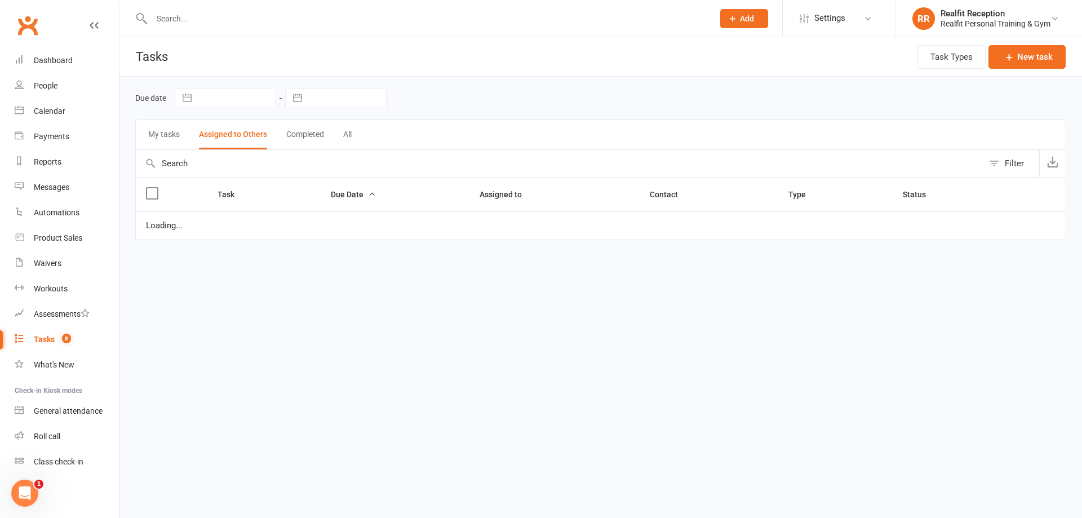
select select "waiting"
select select "started"
select select "waiting"
select select "started"
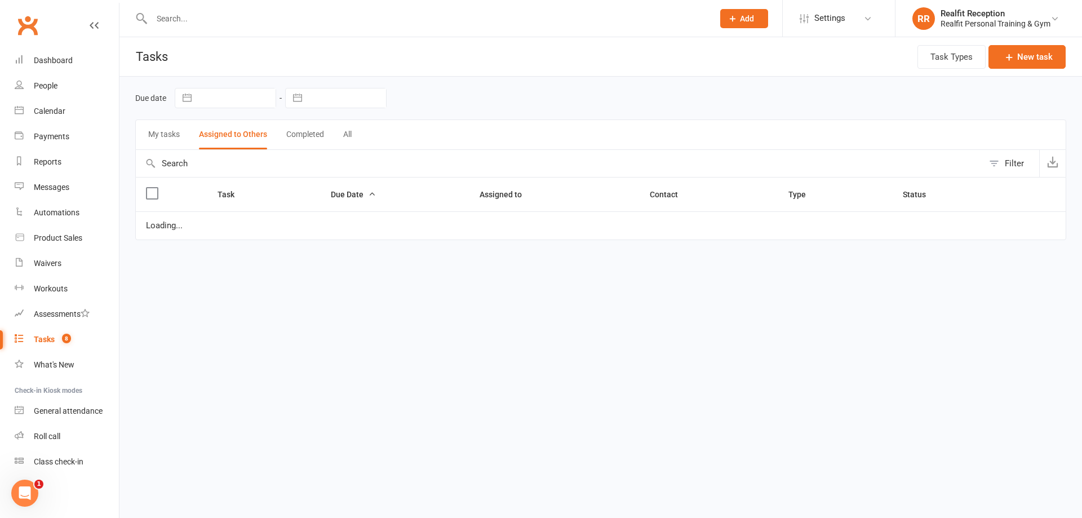
select select "waiting"
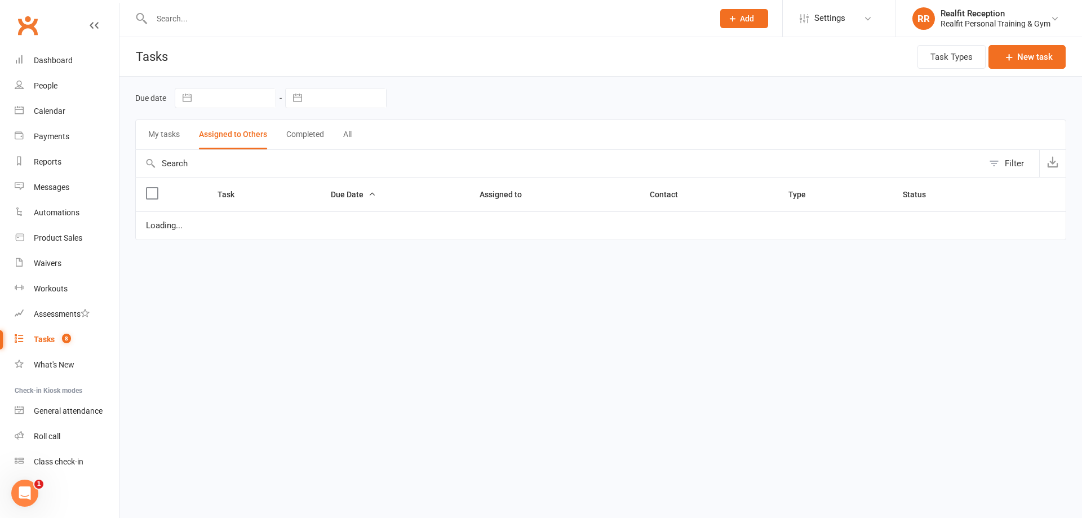
select select "waiting"
select select "started"
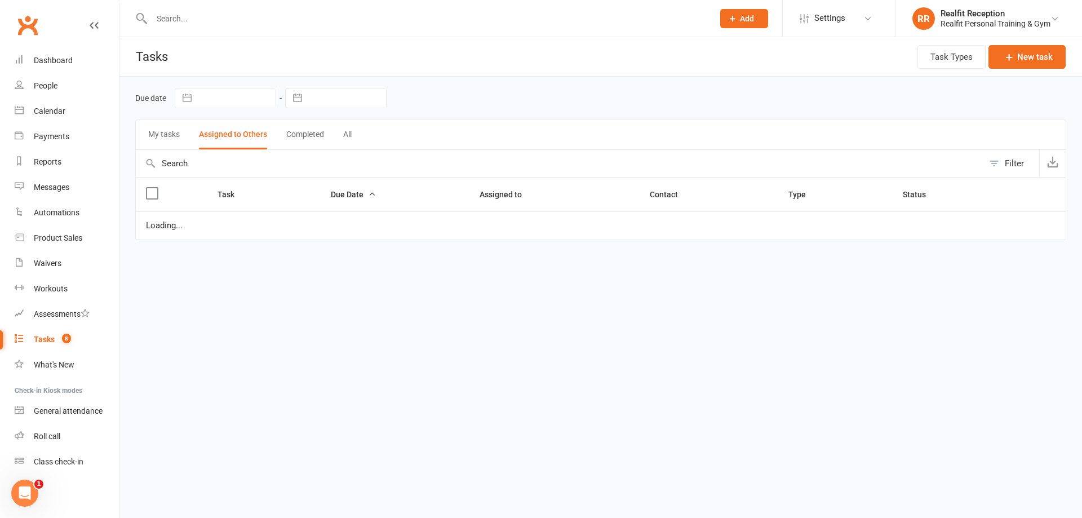
select select "waiting"
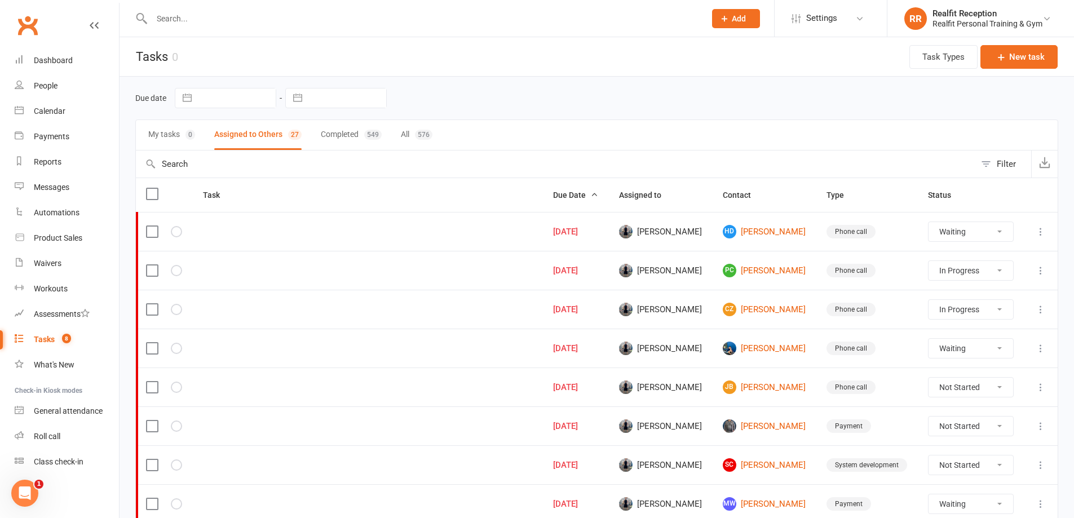
scroll to position [169, 0]
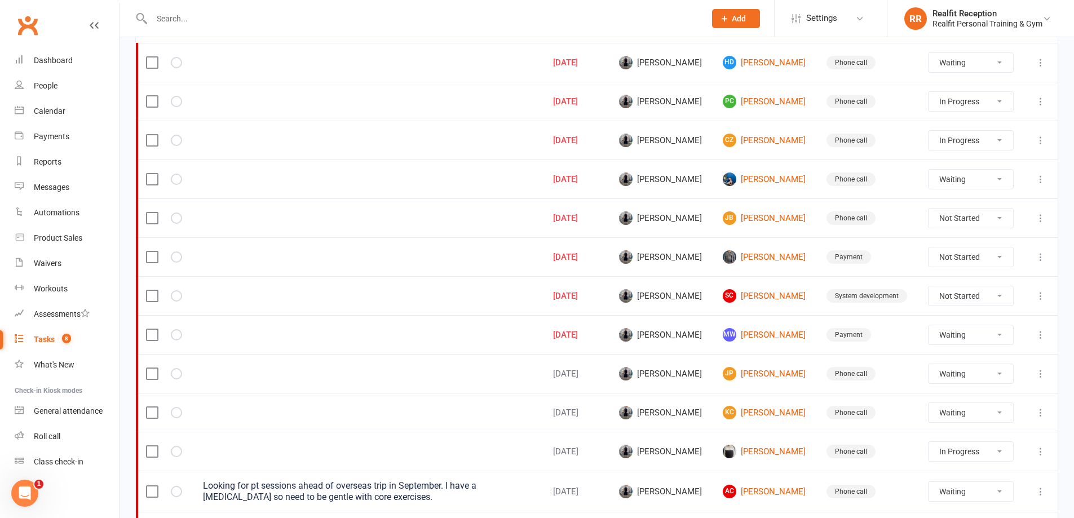
click at [996, 294] on select "Not Started In Progress Waiting Complete" at bounding box center [970, 295] width 84 height 19
click at [929, 286] on select "Not Started In Progress Waiting Complete" at bounding box center [970, 295] width 84 height 19
select select "unstarted"
select select "waiting"
select select "started"
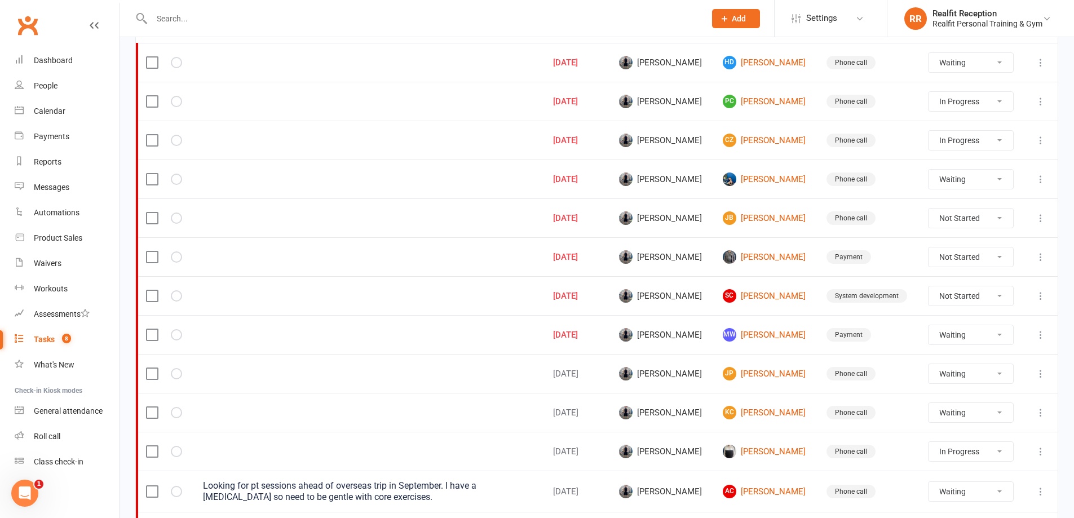
select select "started"
select select "waiting"
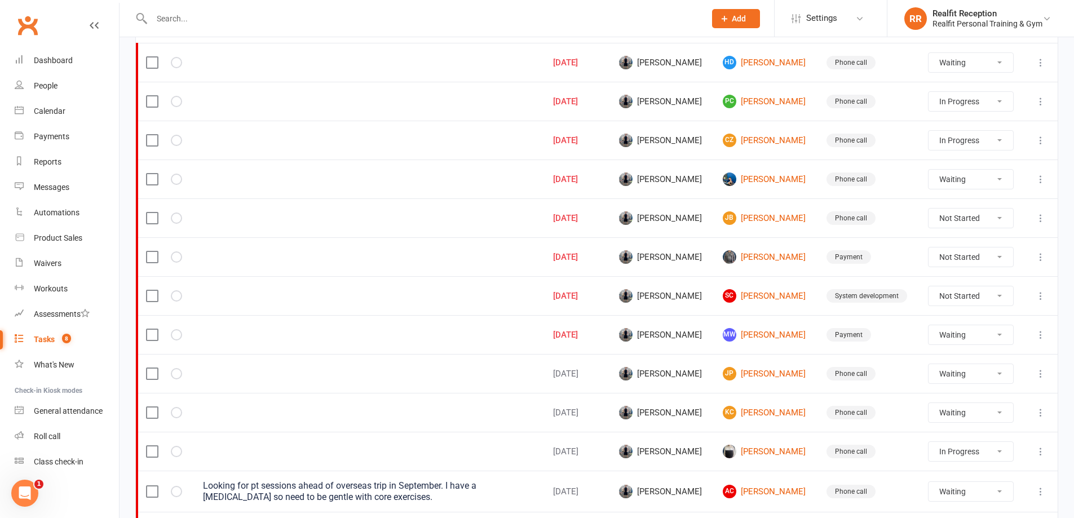
select select "started"
select select "waiting"
select select "started"
select select "waiting"
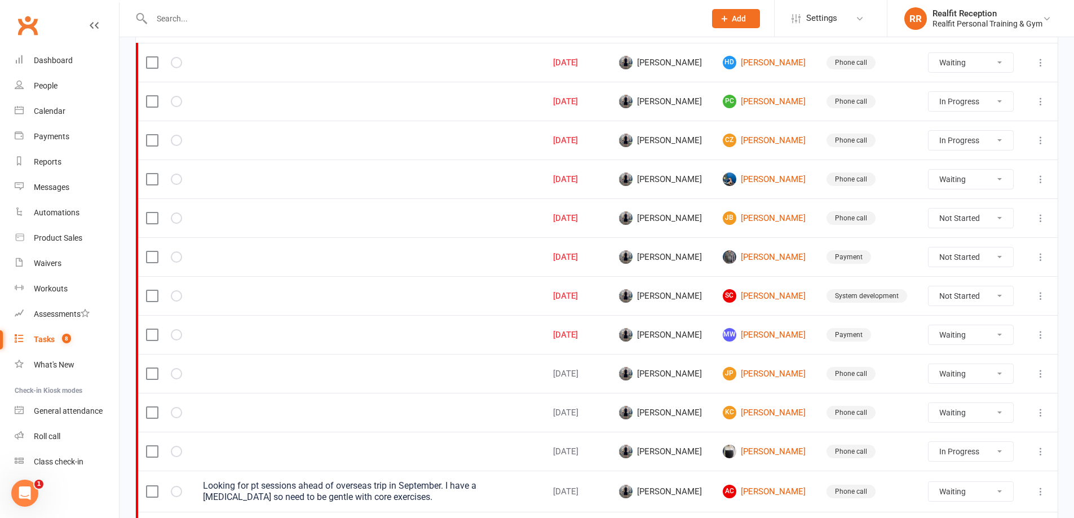
select select "waiting"
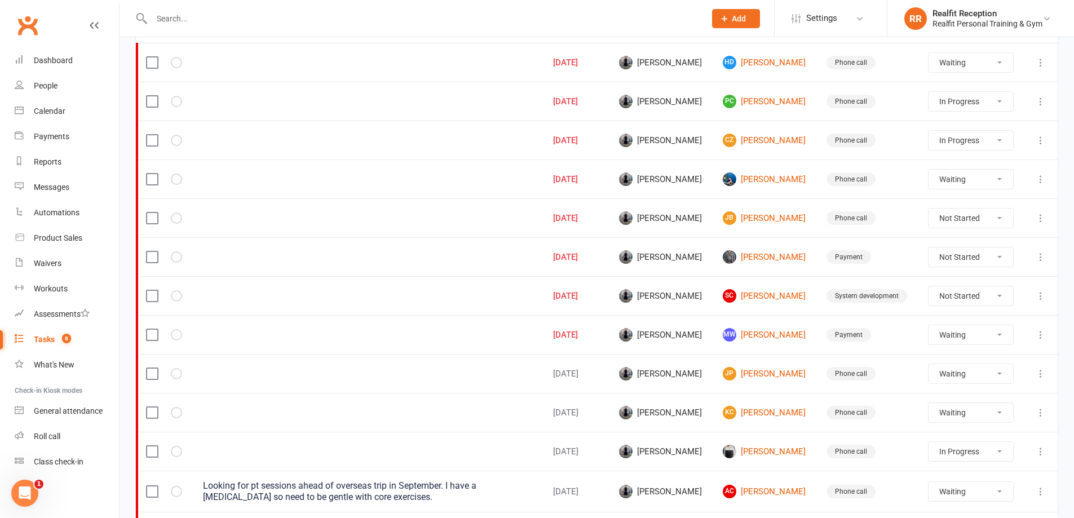
select select "waiting"
select select "started"
select select "waiting"
select select "started"
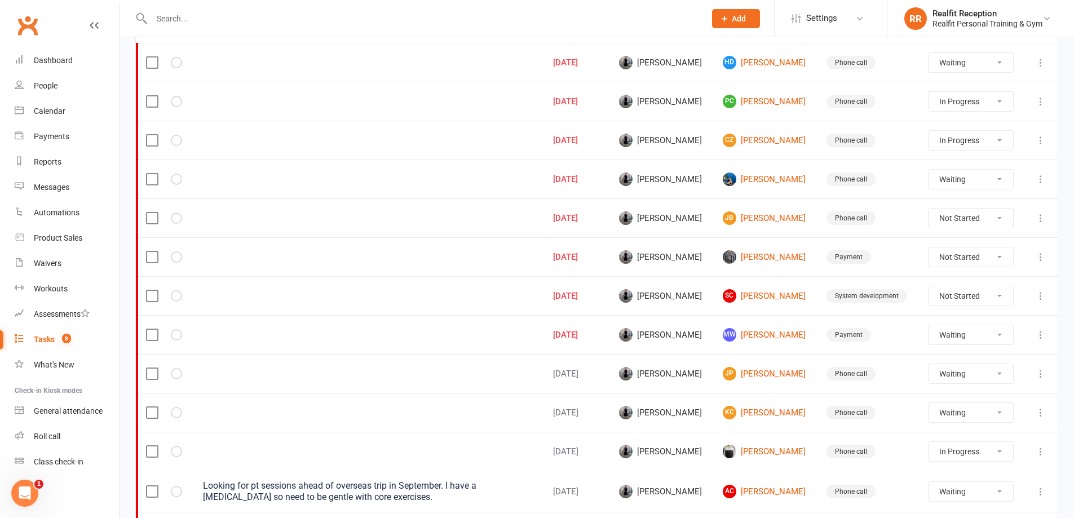
select select "waiting"
select select "started"
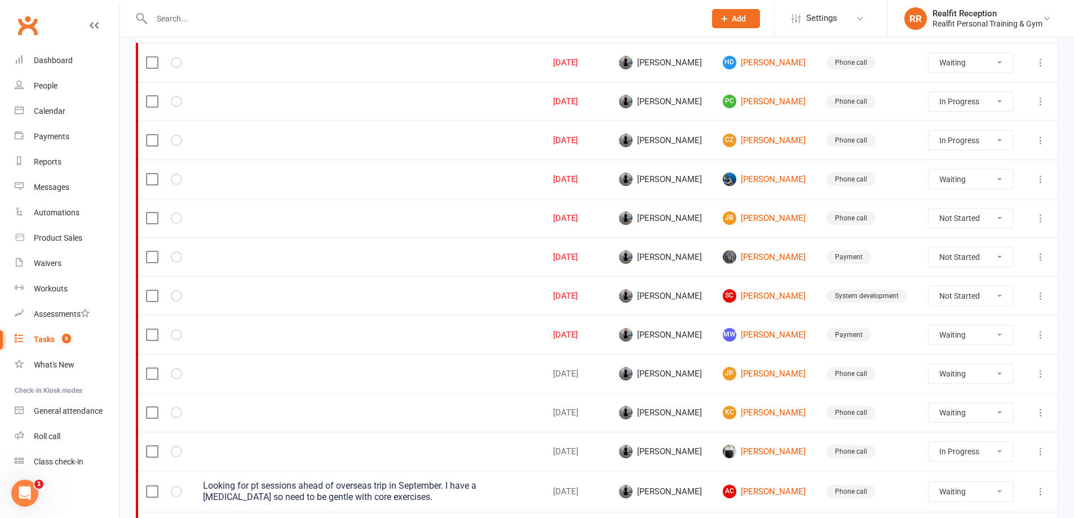
select select "waiting"
select select "started"
select select "waiting"
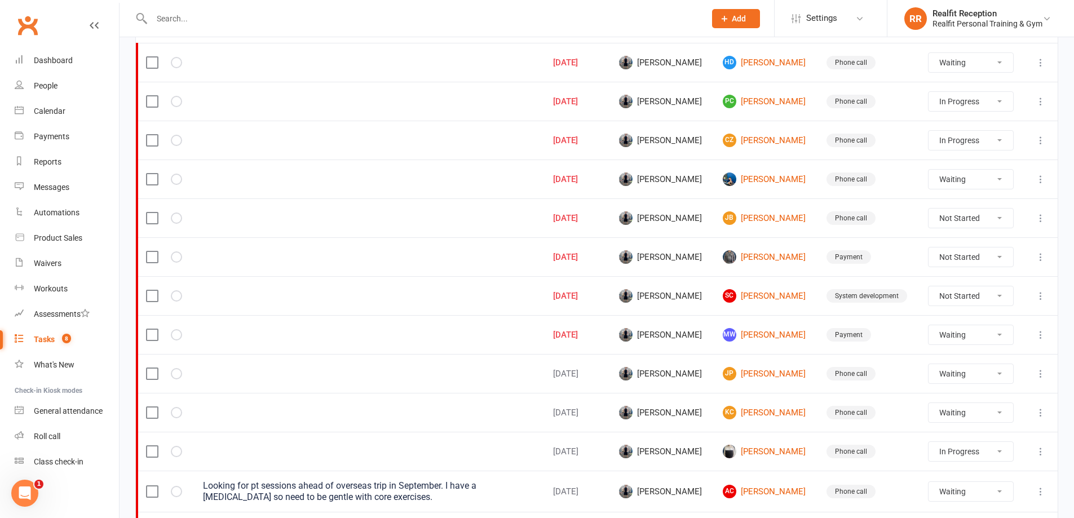
select select "waiting"
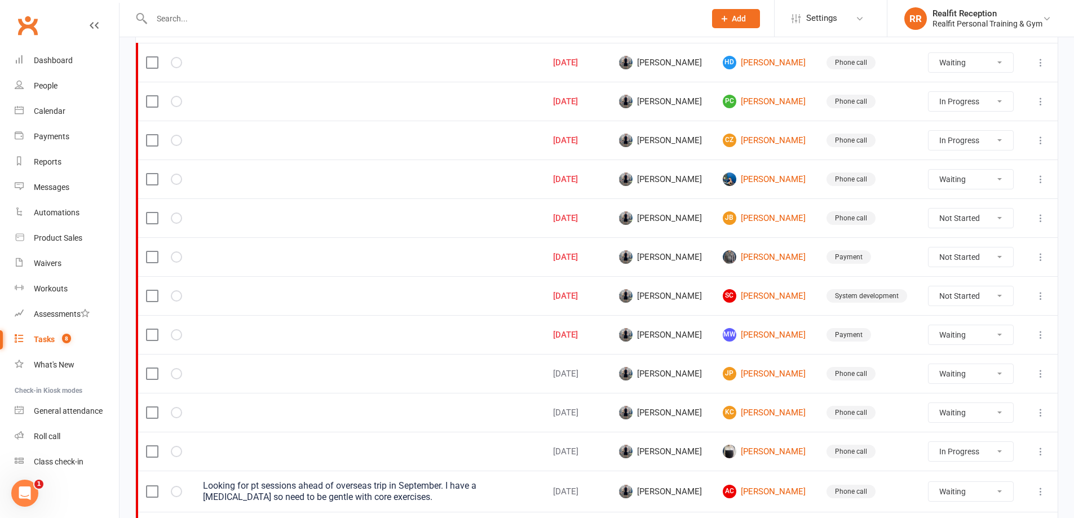
select select "started"
select select "waiting"
select select "started"
select select "waiting"
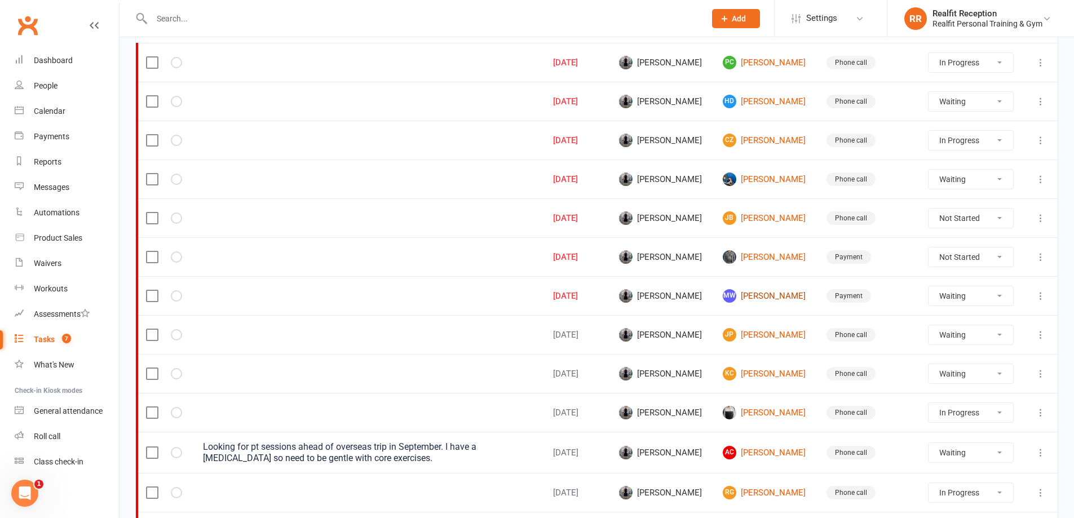
click at [752, 295] on link "MW Mark Ward" at bounding box center [764, 296] width 83 height 14
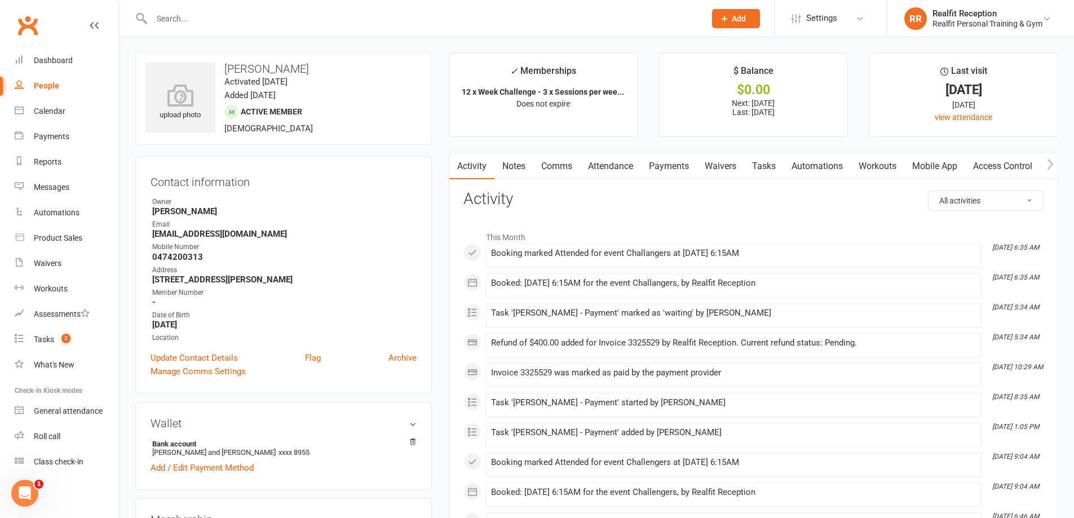
click at [763, 164] on link "Tasks" at bounding box center [763, 166] width 39 height 26
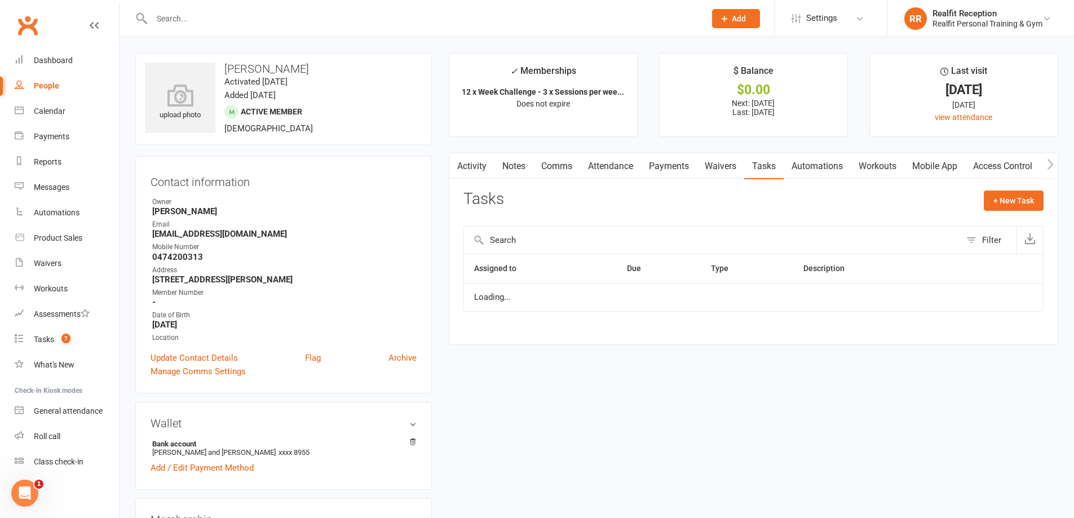
select select "waiting"
click at [689, 165] on link "Payments" at bounding box center [669, 166] width 56 height 26
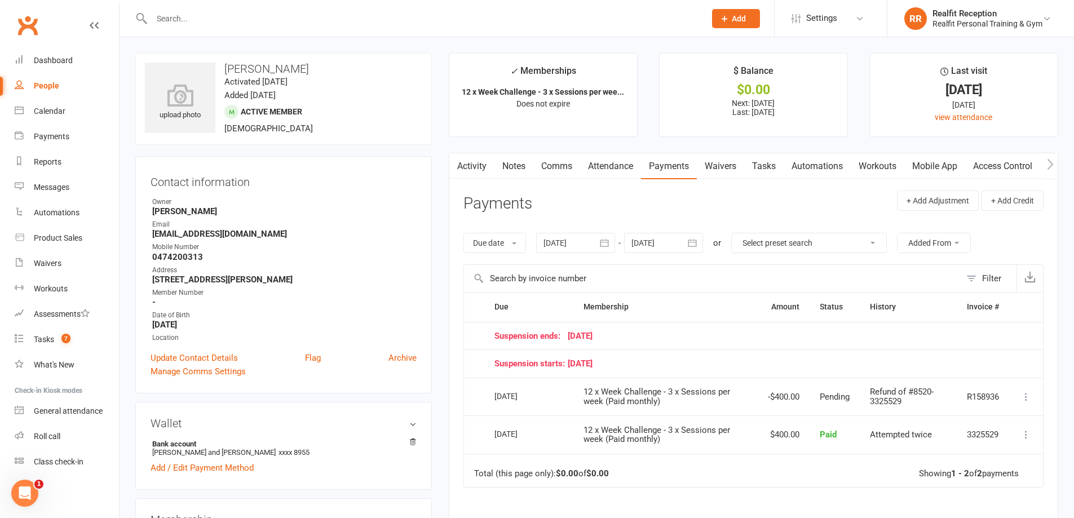
click at [774, 168] on link "Tasks" at bounding box center [763, 166] width 39 height 26
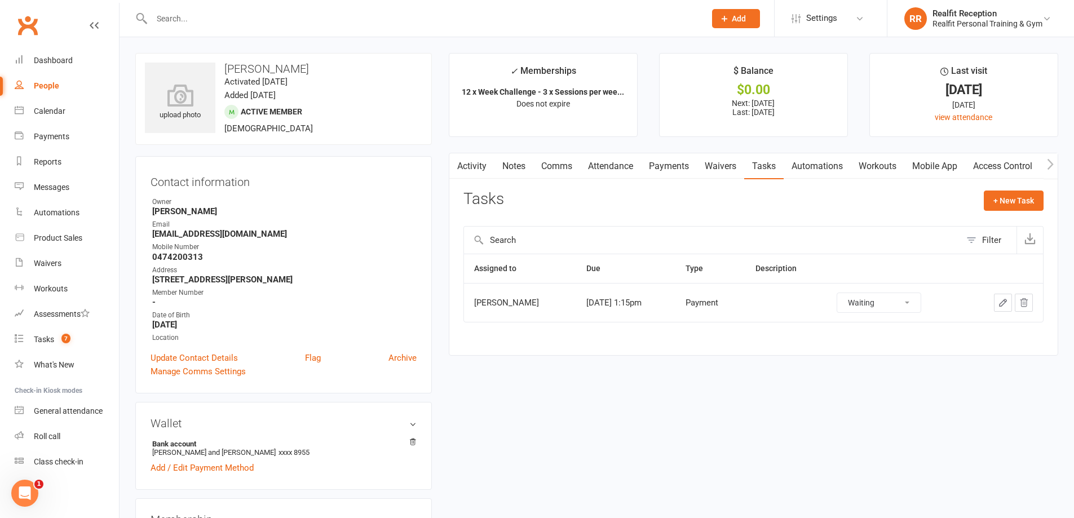
click at [905, 306] on select "Not Started In Progress Waiting Complete" at bounding box center [878, 302] width 83 height 19
click at [847, 293] on select "Not Started In Progress Waiting Complete" at bounding box center [878, 302] width 83 height 19
select select "waiting"
click at [32, 338] on link "Tasks 6" at bounding box center [67, 339] width 104 height 25
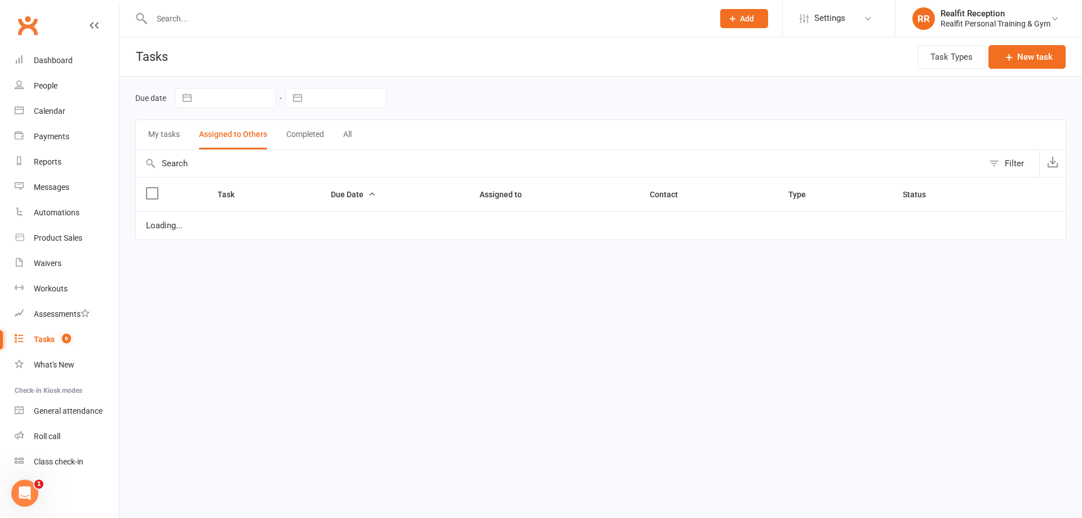
select select "waiting"
select select "started"
select select "waiting"
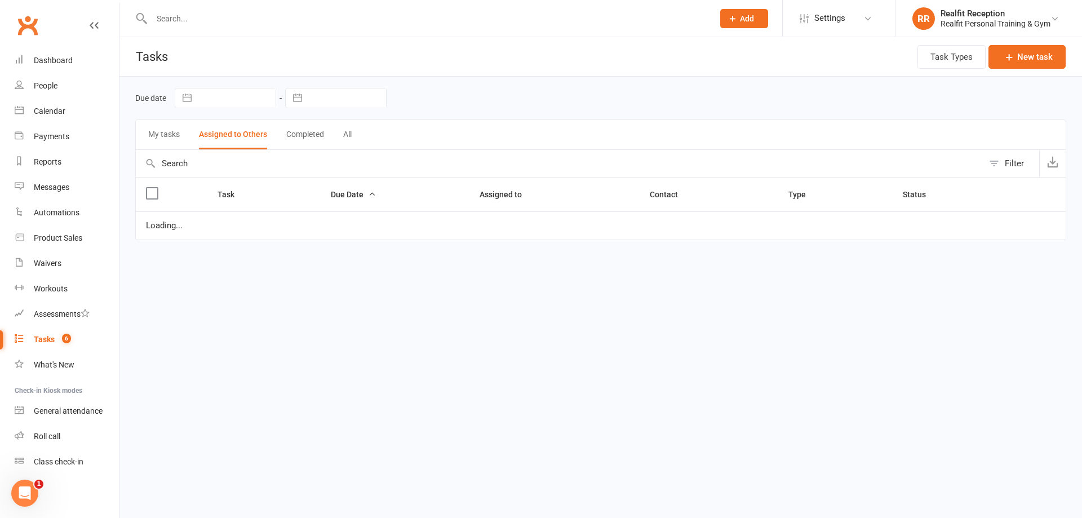
select select "waiting"
select select "started"
select select "waiting"
select select "started"
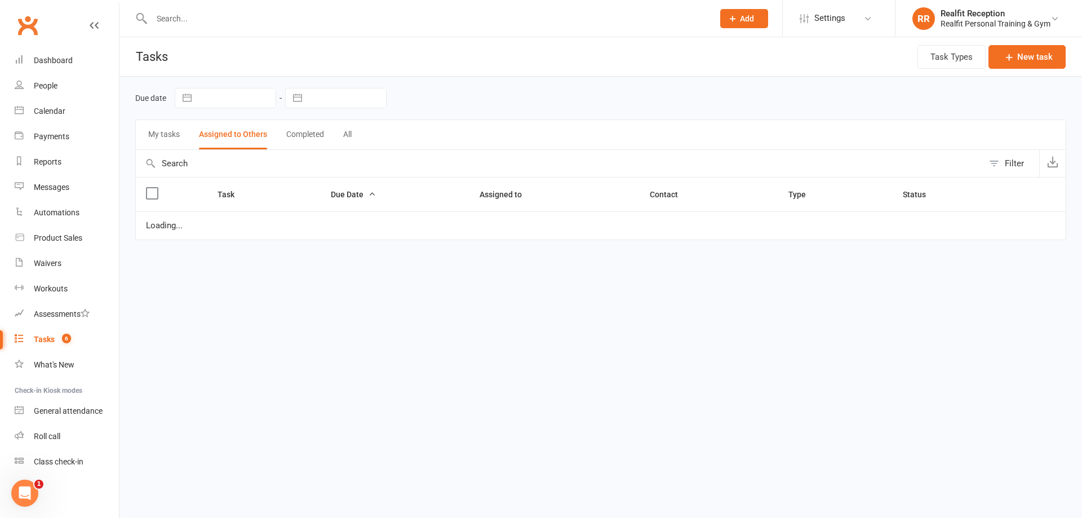
select select "waiting"
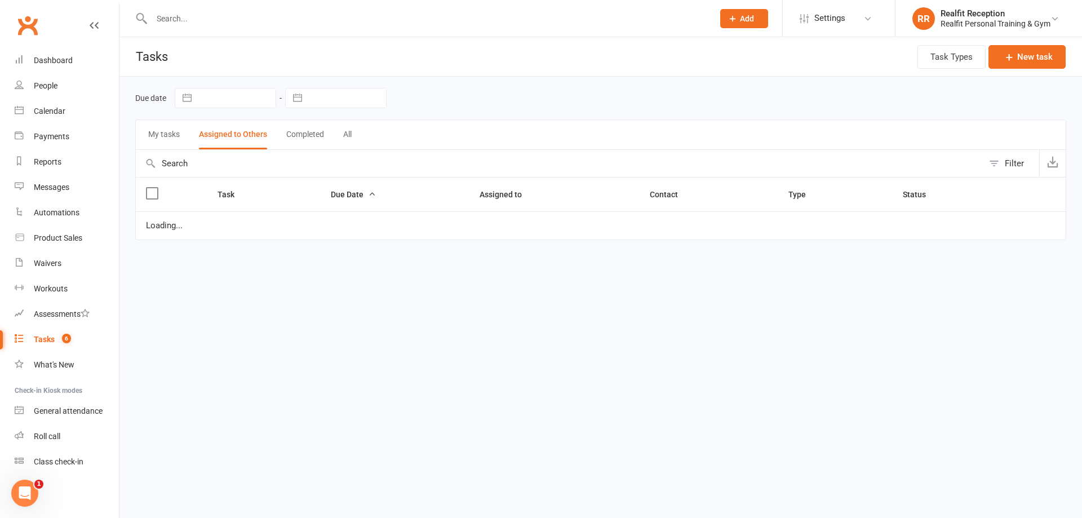
select select "waiting"
select select "started"
select select "waiting"
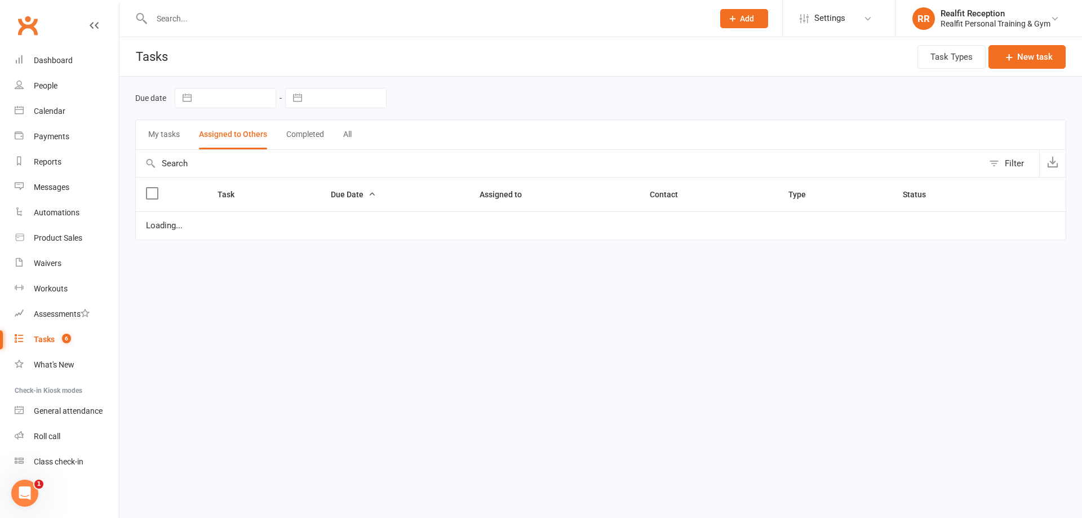
select select "started"
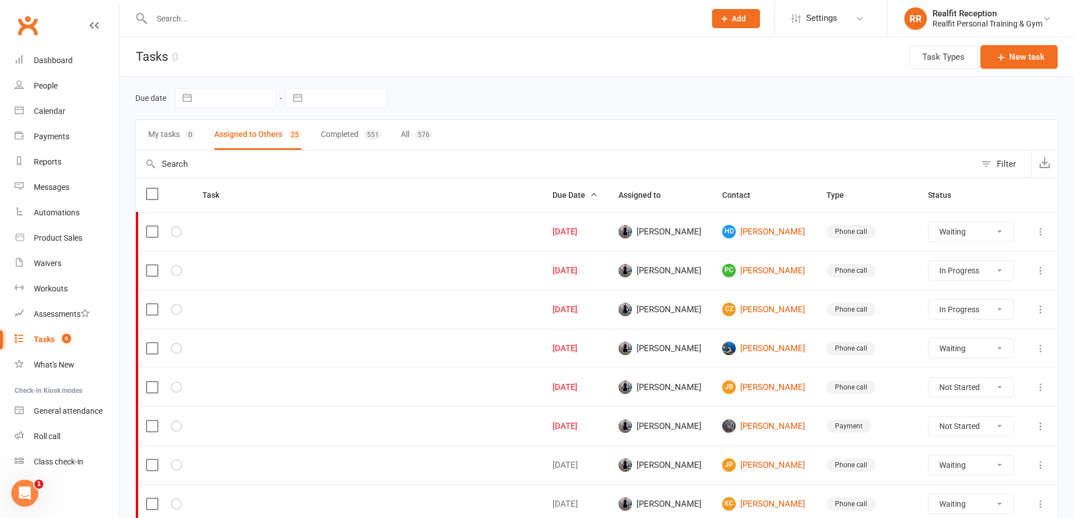
scroll to position [113, 0]
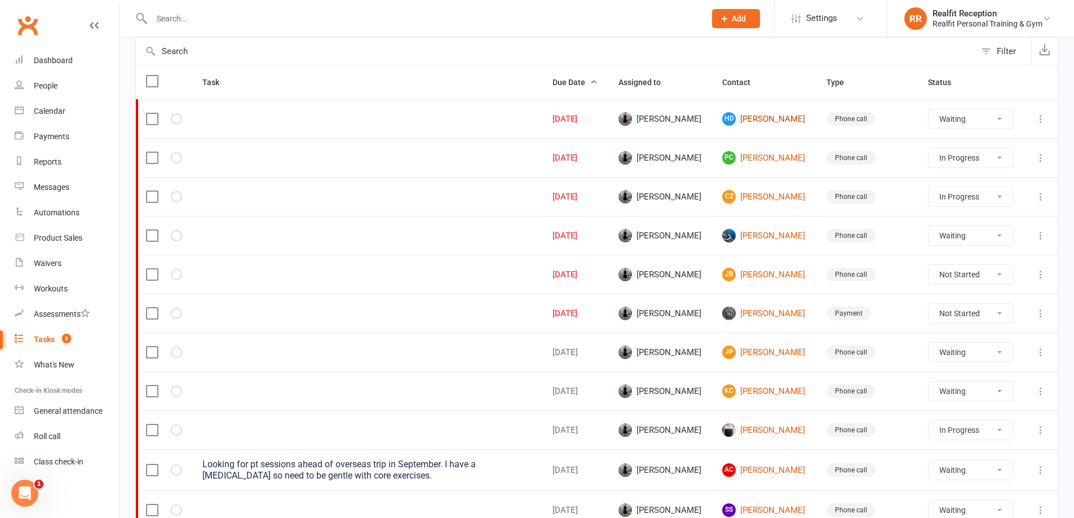
click at [740, 120] on link "HD Hugh Duffy" at bounding box center [763, 119] width 83 height 14
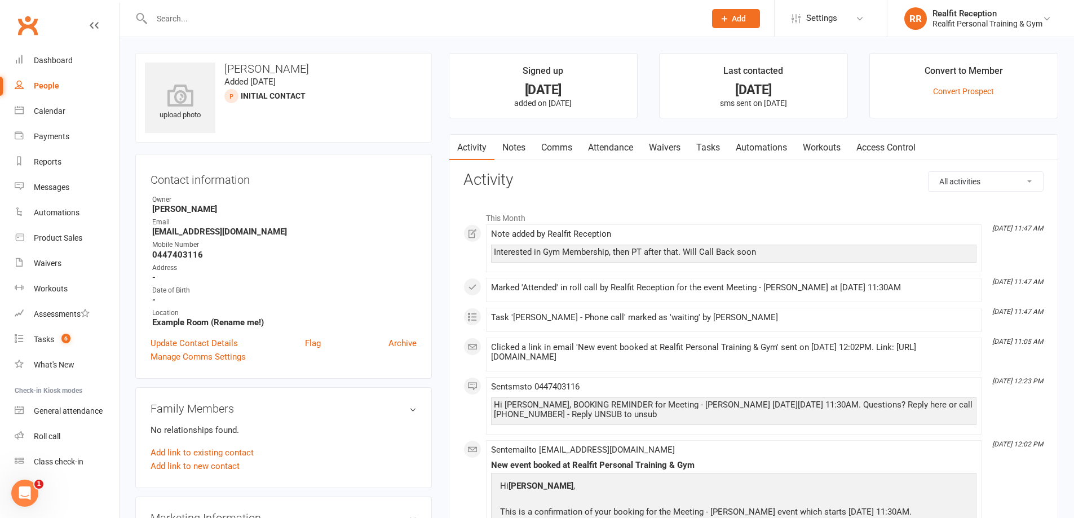
click at [707, 147] on link "Tasks" at bounding box center [707, 148] width 39 height 26
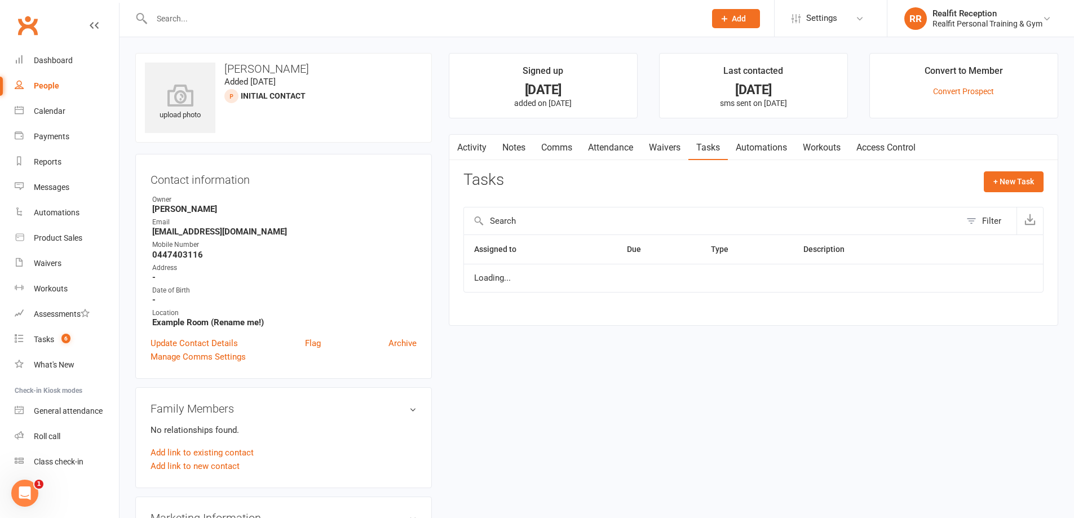
select select "waiting"
click at [1000, 281] on icon "button" at bounding box center [1003, 283] width 10 height 10
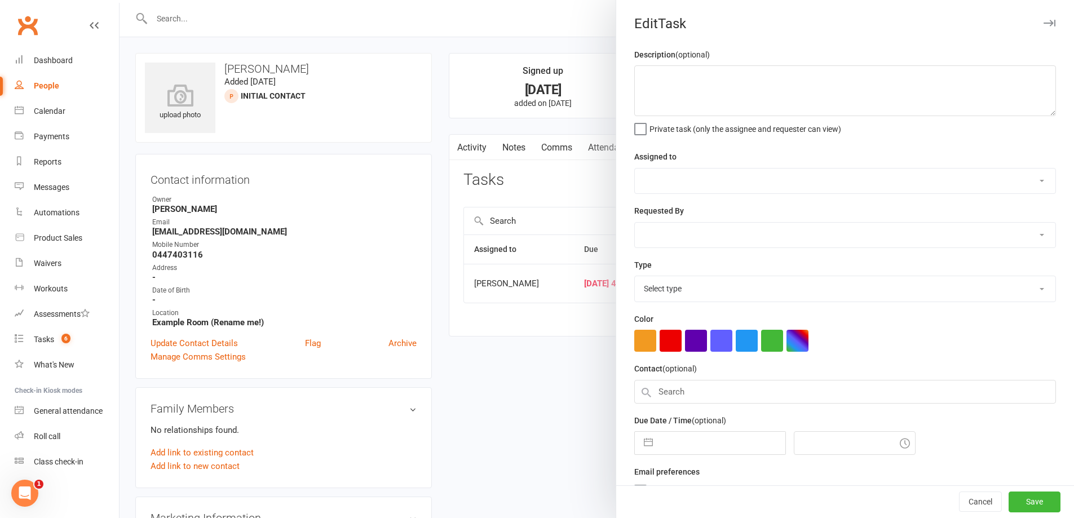
select select "49223"
type input "15 Aug 2025"
type input "4:45am"
select select "26751"
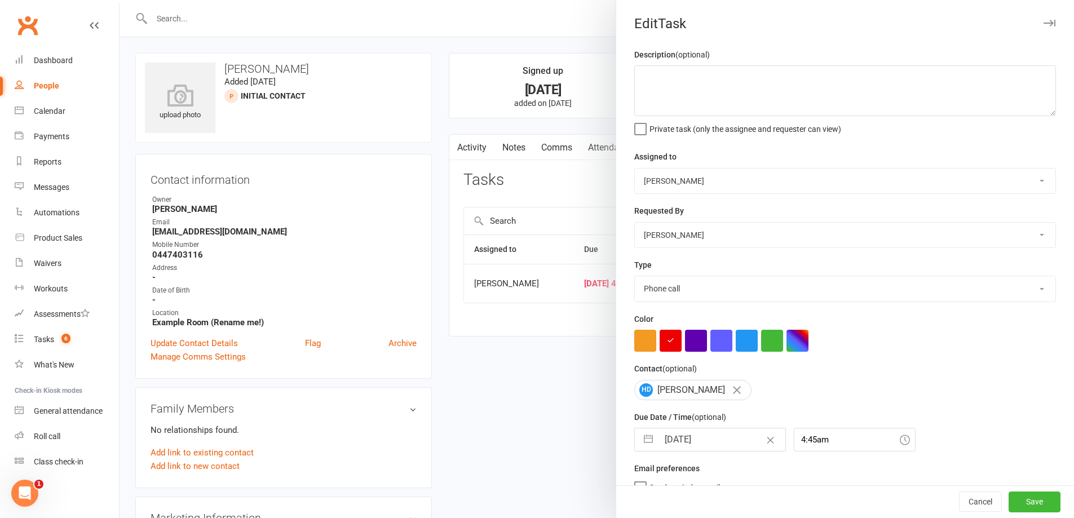
click at [724, 443] on input "15 Aug 2025" at bounding box center [721, 439] width 127 height 23
select select "6"
select select "2025"
select select "7"
select select "2025"
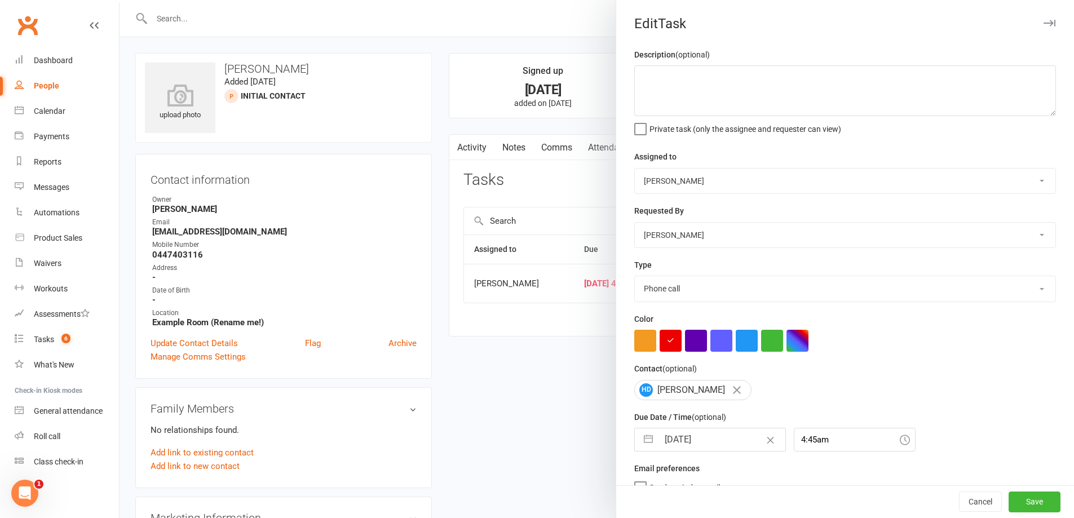
select select "8"
select select "2025"
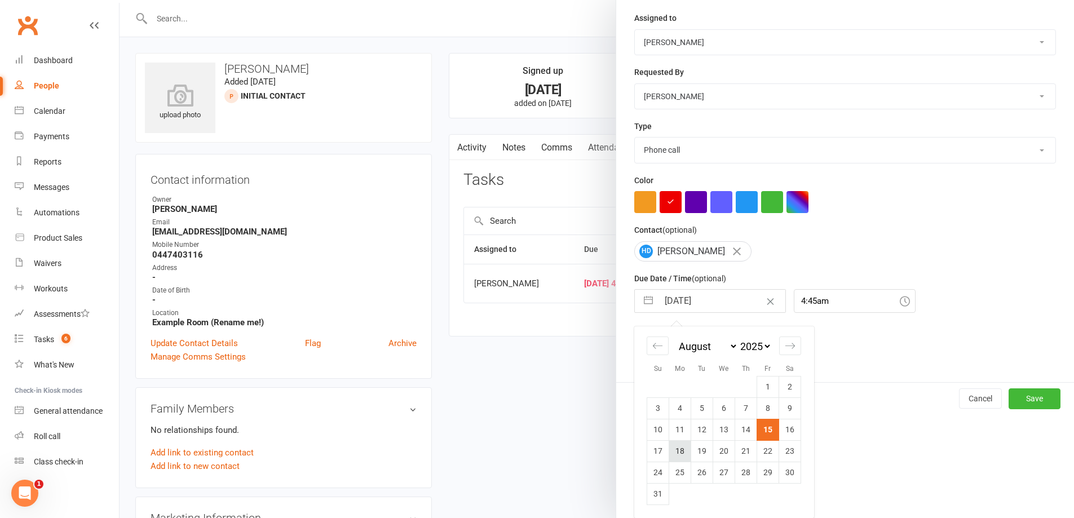
click at [673, 451] on td "18" at bounding box center [680, 450] width 22 height 21
type input "18 Aug 2025"
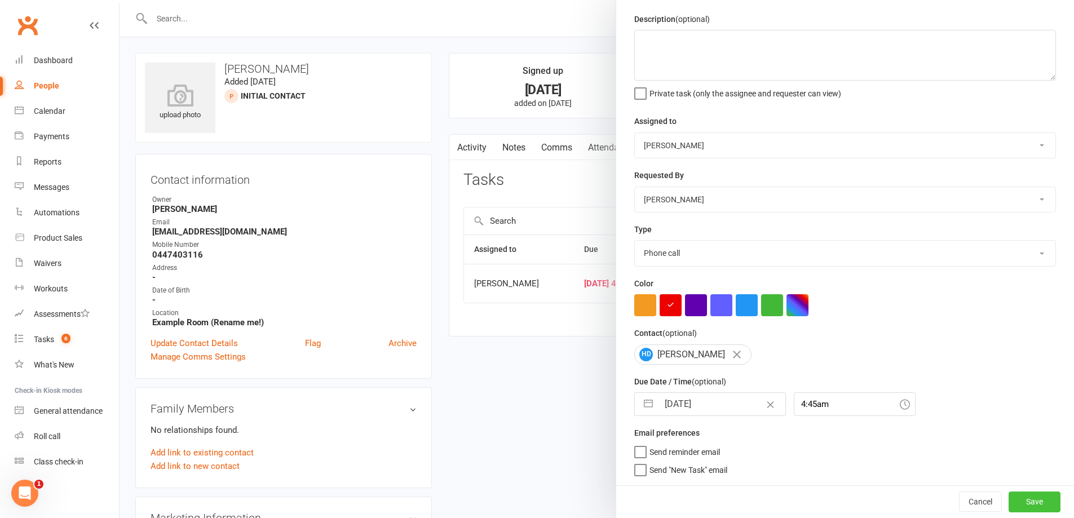
click at [1019, 505] on button "Save" at bounding box center [1035, 502] width 52 height 20
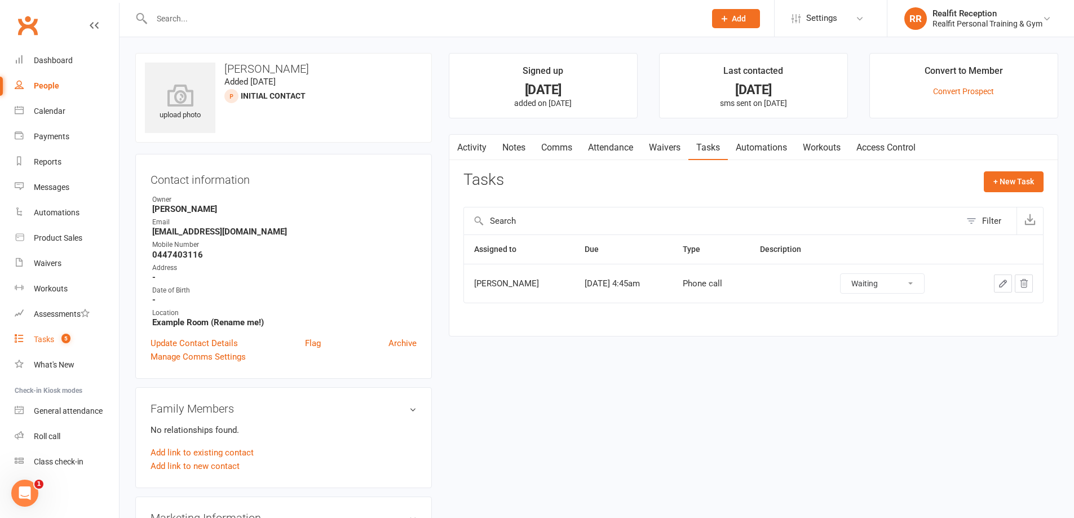
click at [38, 340] on div "Tasks" at bounding box center [44, 339] width 20 height 9
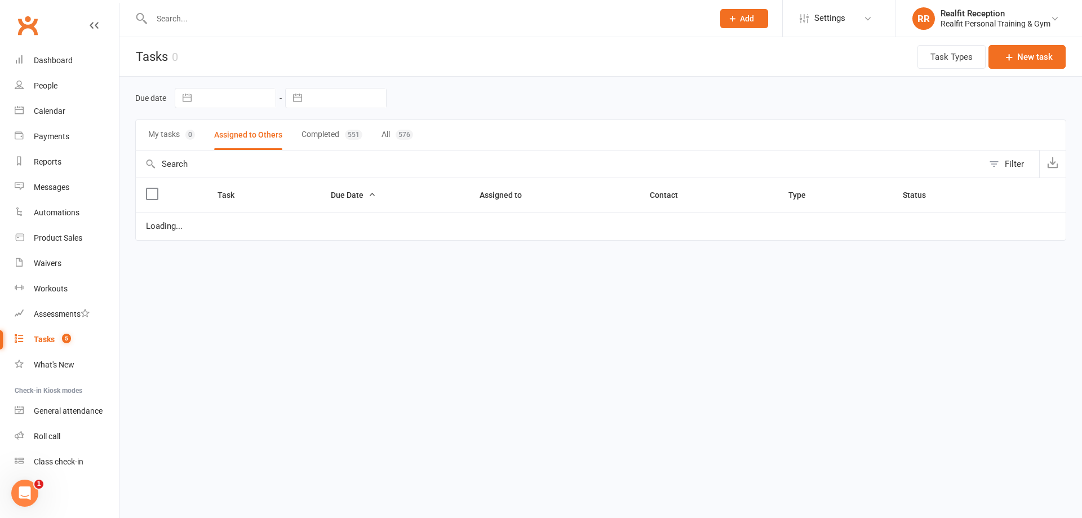
select select "started"
select select "waiting"
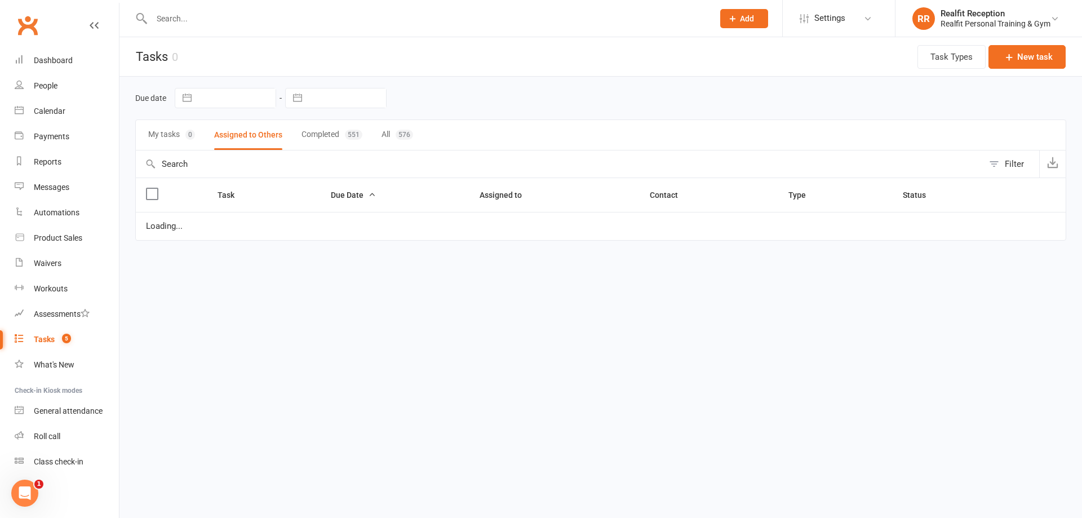
select select "waiting"
select select "started"
select select "waiting"
select select "started"
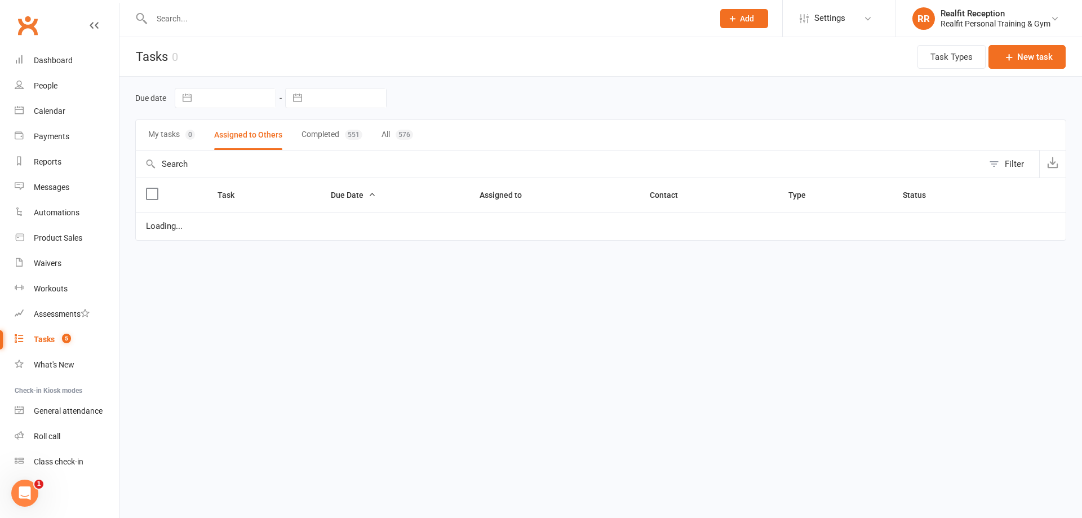
select select "waiting"
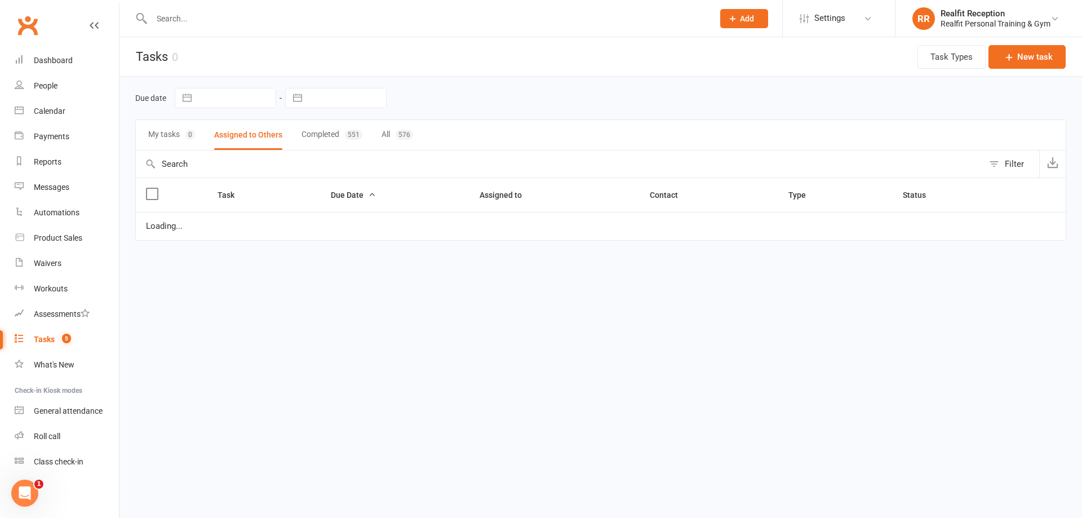
select select "waiting"
select select "started"
select select "waiting"
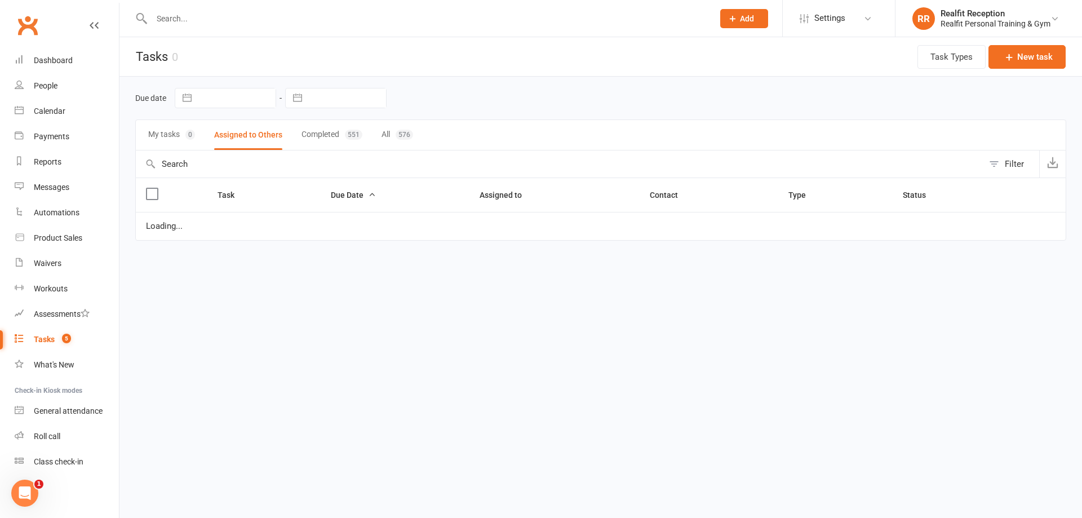
select select "started"
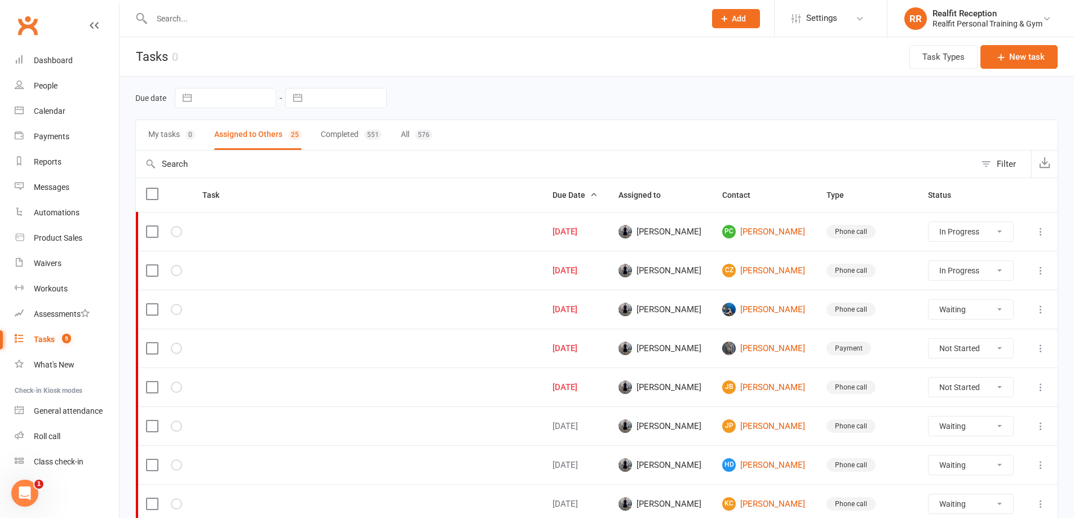
click at [1040, 311] on icon at bounding box center [1040, 309] width 11 height 11
click at [985, 357] on link "Edit" at bounding box center [983, 353] width 112 height 23
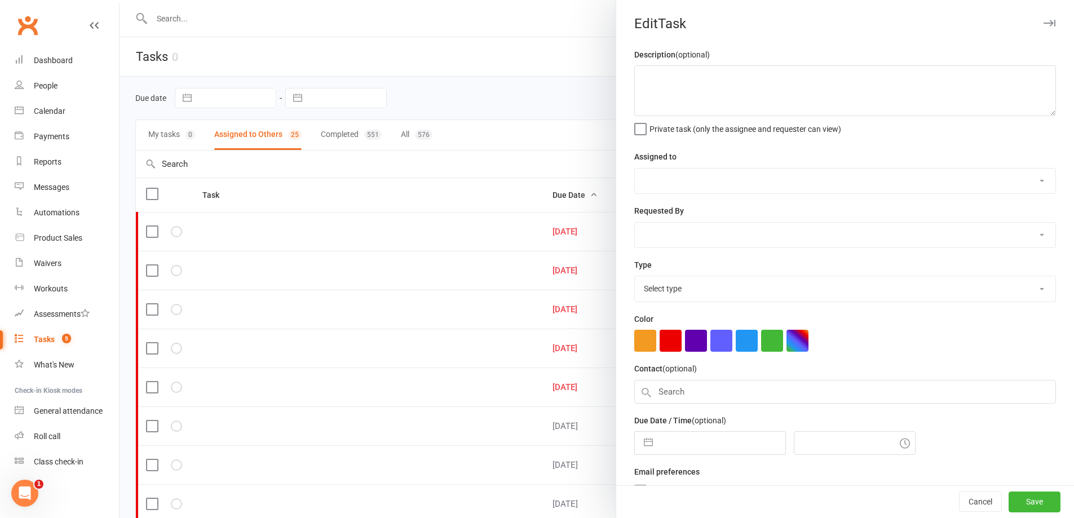
select select "49223"
type input "15 Aug 2025"
type input "7:30am"
select select "26751"
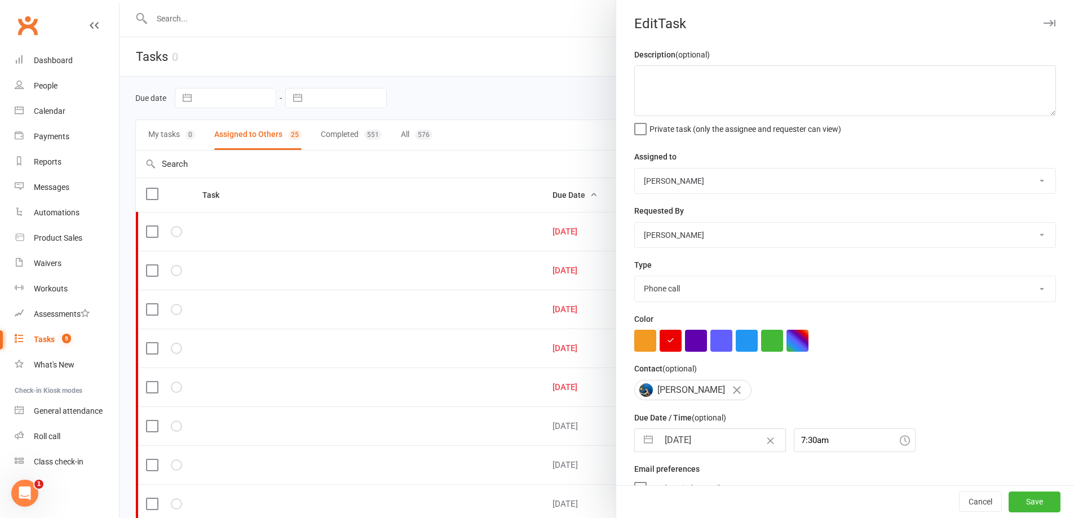
select select "6"
select select "2025"
select select "7"
select select "2025"
select select "8"
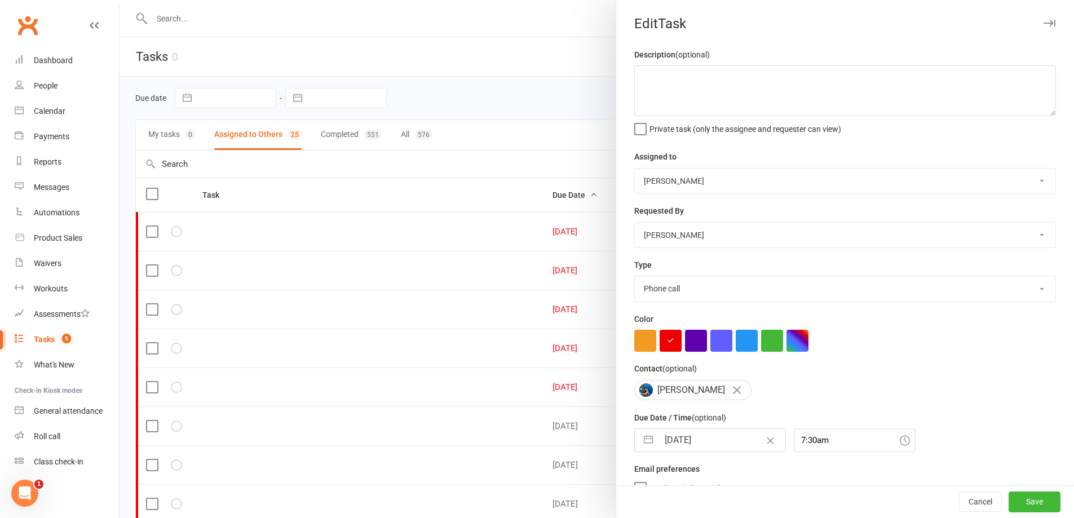
select select "2025"
click at [714, 443] on input "15 Aug 2025" at bounding box center [721, 440] width 127 height 23
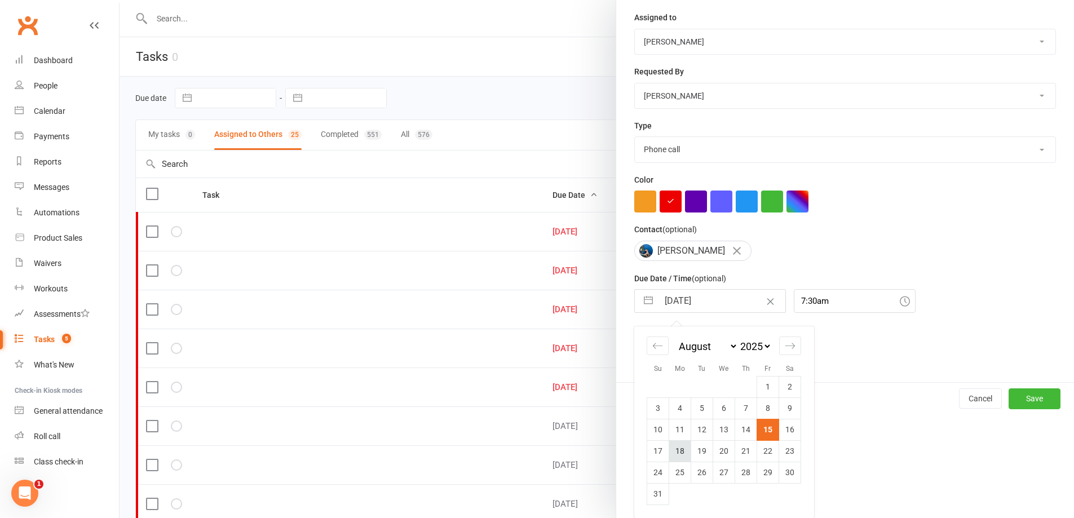
click at [671, 453] on td "18" at bounding box center [680, 450] width 22 height 21
type input "18 Aug 2025"
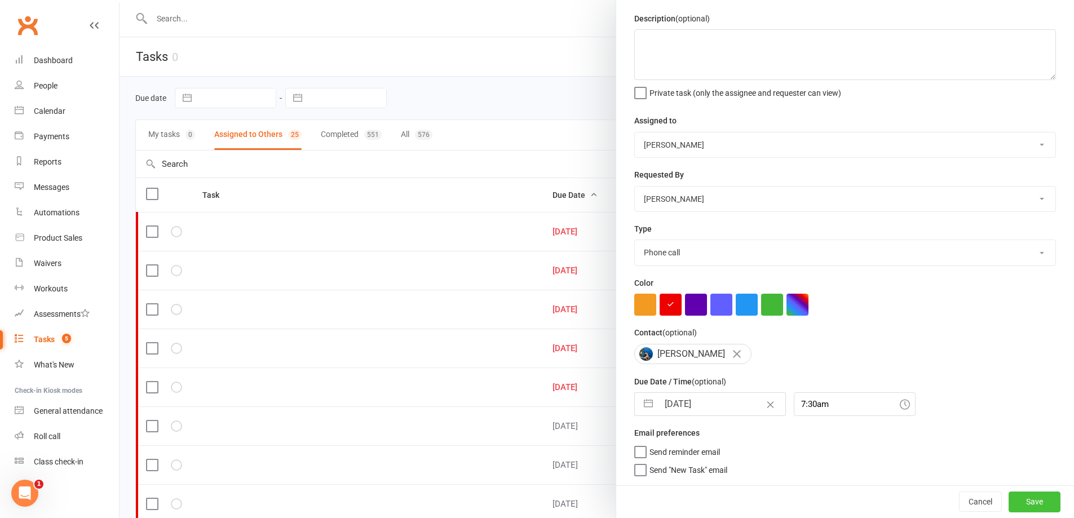
click at [1017, 503] on button "Save" at bounding box center [1035, 502] width 52 height 20
select select "started"
select select "waiting"
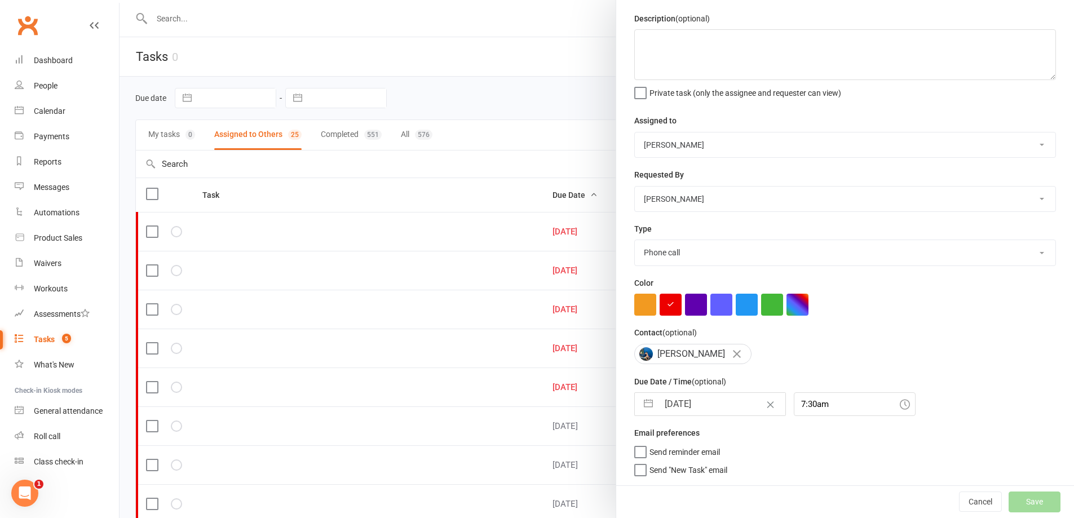
select select "waiting"
select select "started"
select select "waiting"
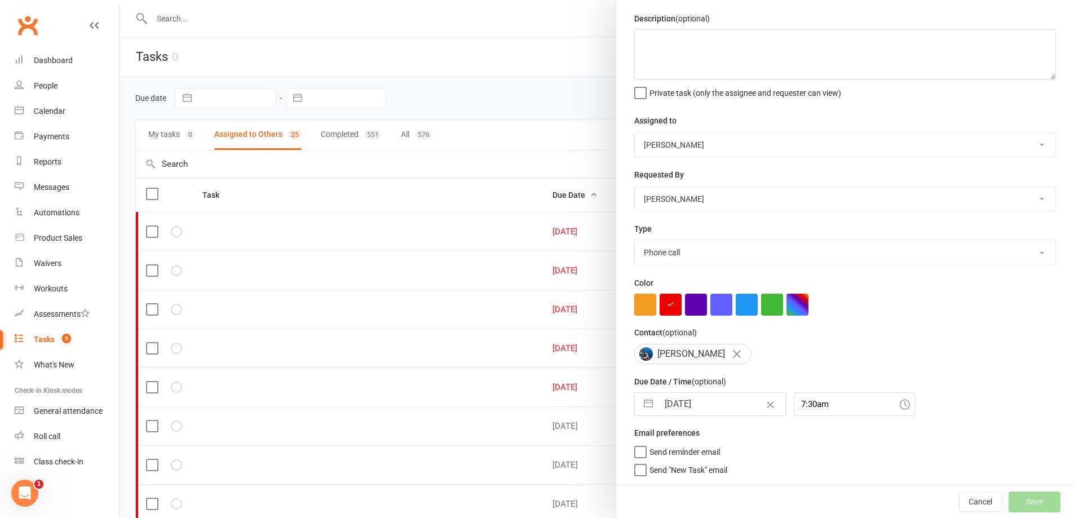
select select "started"
select select "waiting"
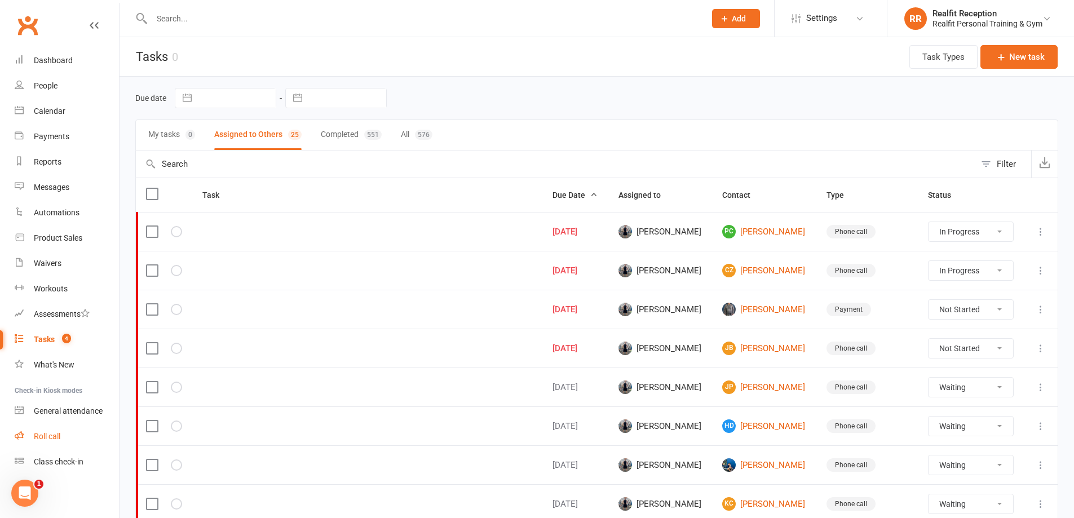
click at [56, 437] on div "Roll call" at bounding box center [47, 436] width 26 height 9
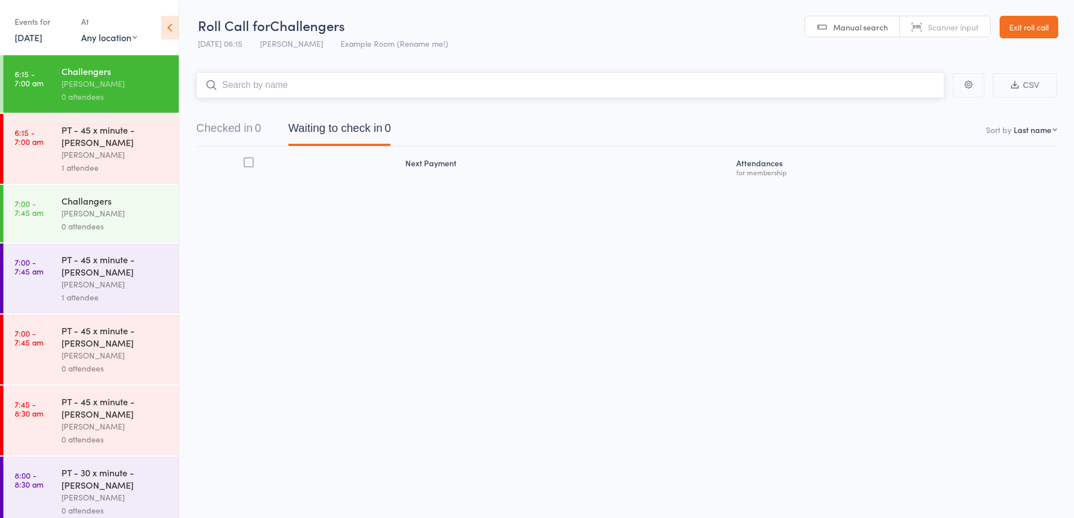
click at [298, 79] on input "search" at bounding box center [570, 85] width 748 height 26
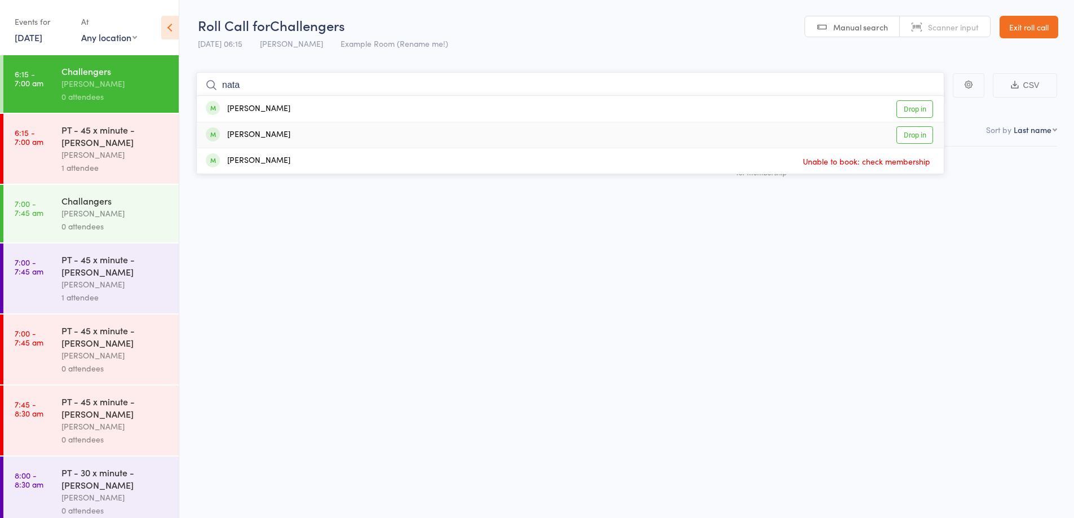
type input "nata"
click at [283, 136] on div "[PERSON_NAME]" at bounding box center [248, 135] width 85 height 13
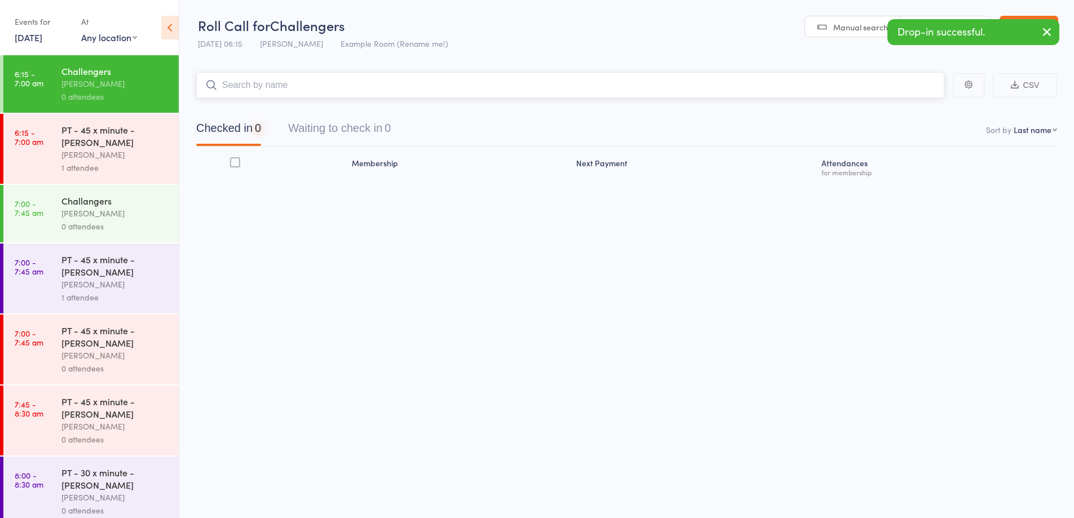
click at [282, 79] on input "search" at bounding box center [570, 85] width 748 height 26
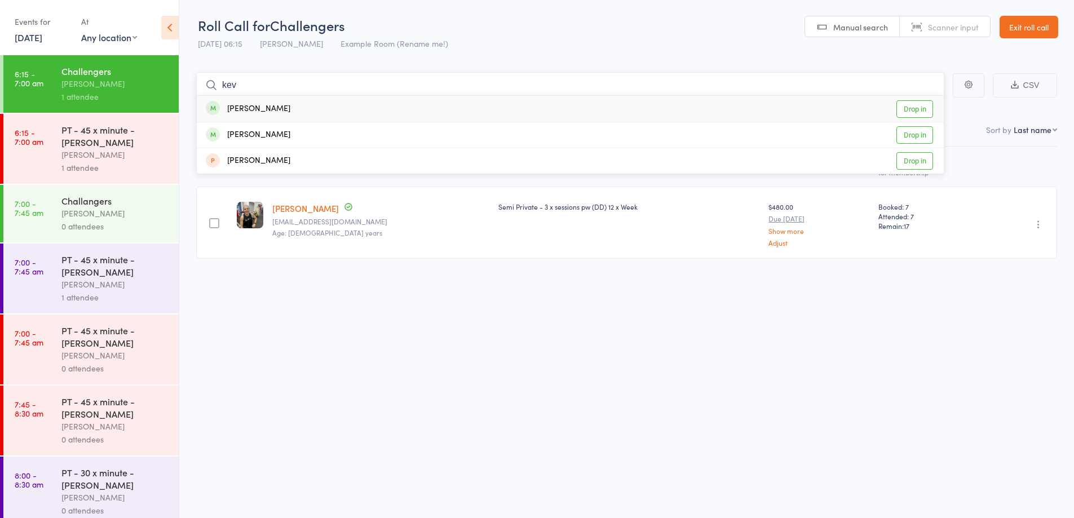
type input "kev"
drag, startPoint x: 281, startPoint y: 110, endPoint x: 280, endPoint y: 77, distance: 32.7
click at [281, 109] on div "[PERSON_NAME] Drop in" at bounding box center [570, 109] width 747 height 26
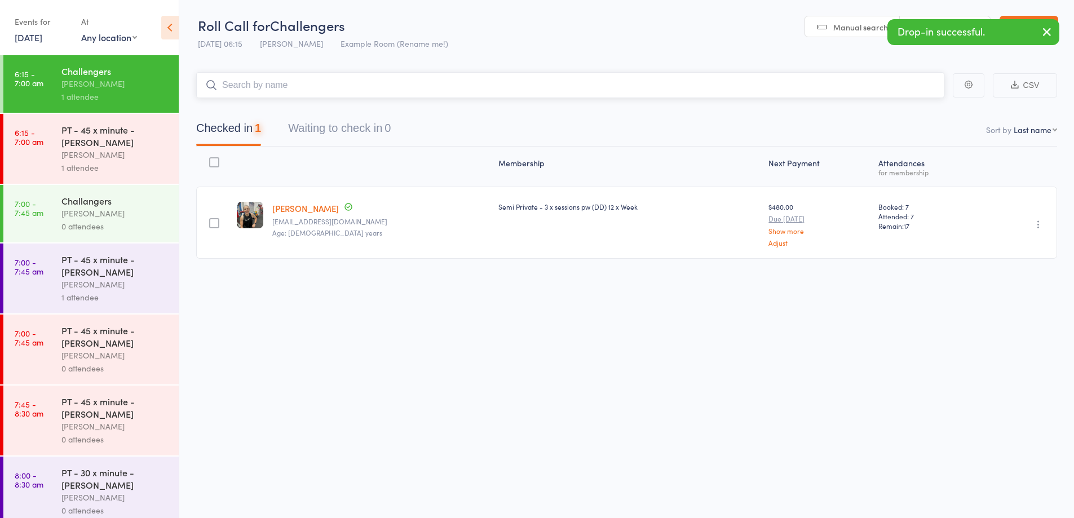
click at [281, 80] on input "search" at bounding box center [570, 85] width 748 height 26
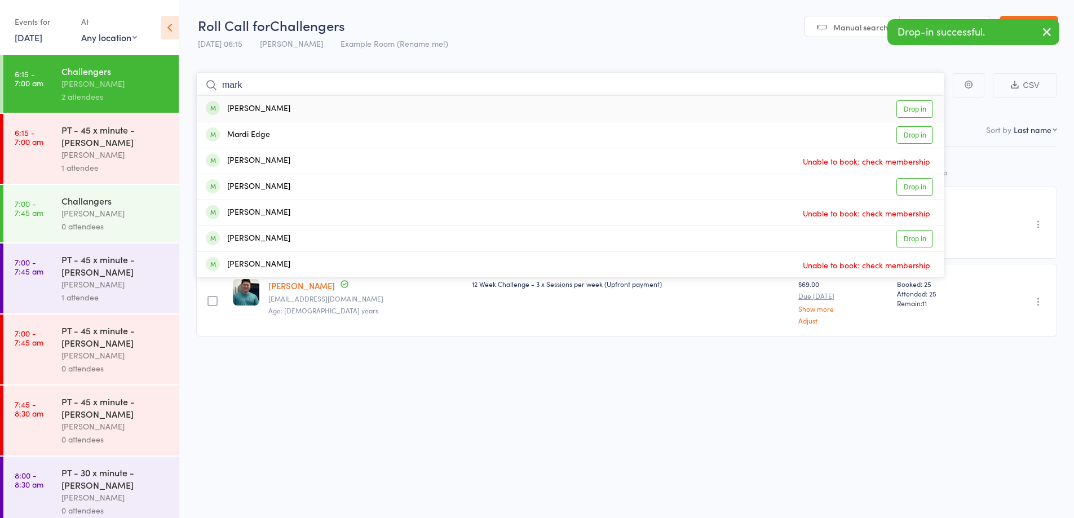
type input "mark"
click at [286, 107] on div "[PERSON_NAME] Drop in" at bounding box center [570, 109] width 747 height 26
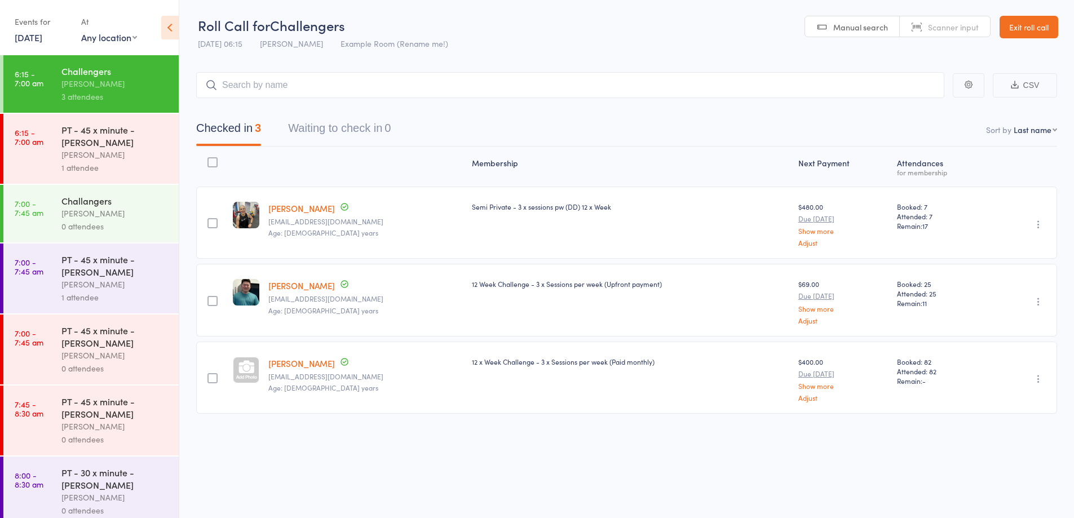
click at [137, 158] on div "[PERSON_NAME]" at bounding box center [115, 154] width 108 height 13
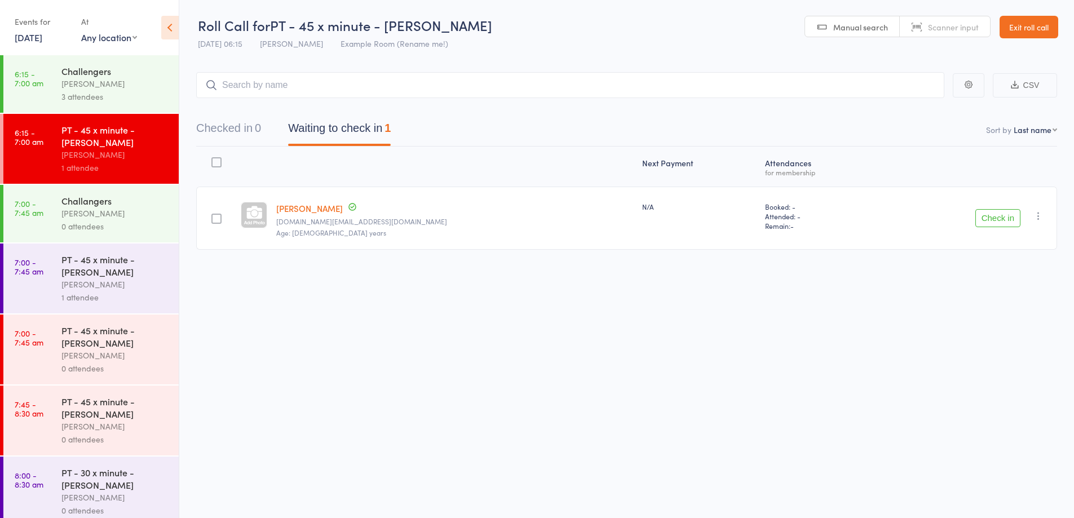
click at [1037, 222] on button "button" at bounding box center [1039, 216] width 14 height 14
click at [998, 331] on li "Mark absent" at bounding box center [998, 328] width 93 height 15
click at [1031, 27] on link "Exit roll call" at bounding box center [1029, 27] width 59 height 23
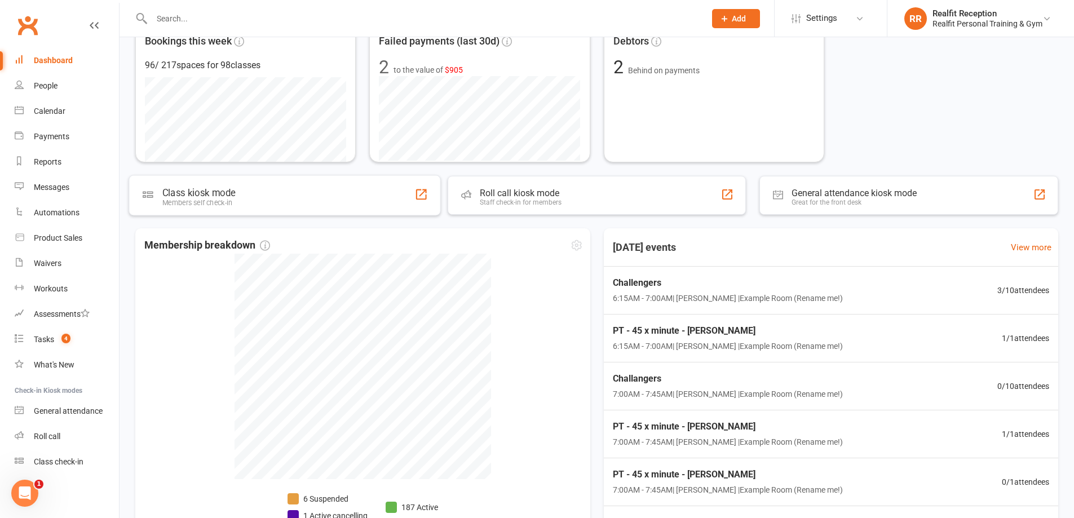
scroll to position [319, 0]
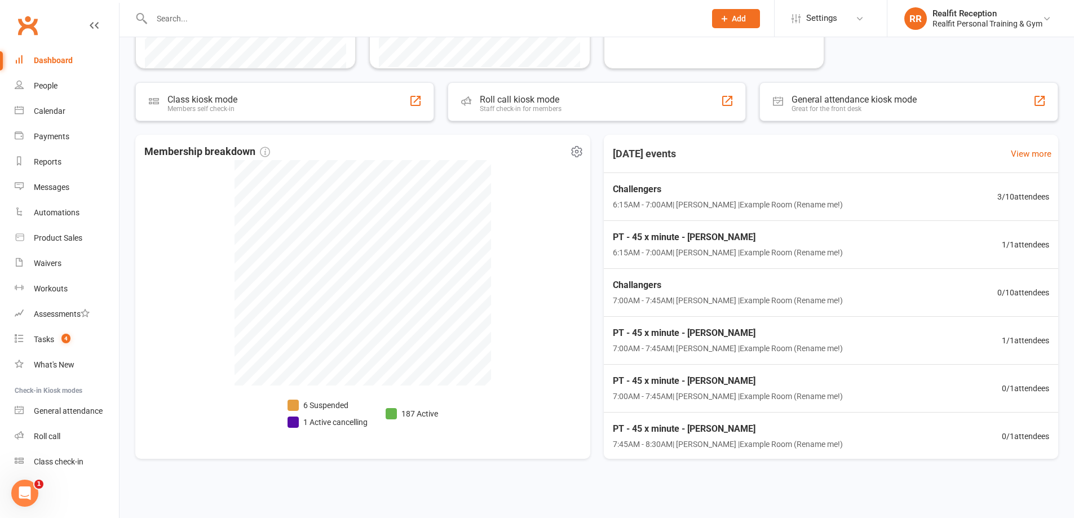
click at [342, 424] on li "1 Active cancelling" at bounding box center [328, 422] width 80 height 12
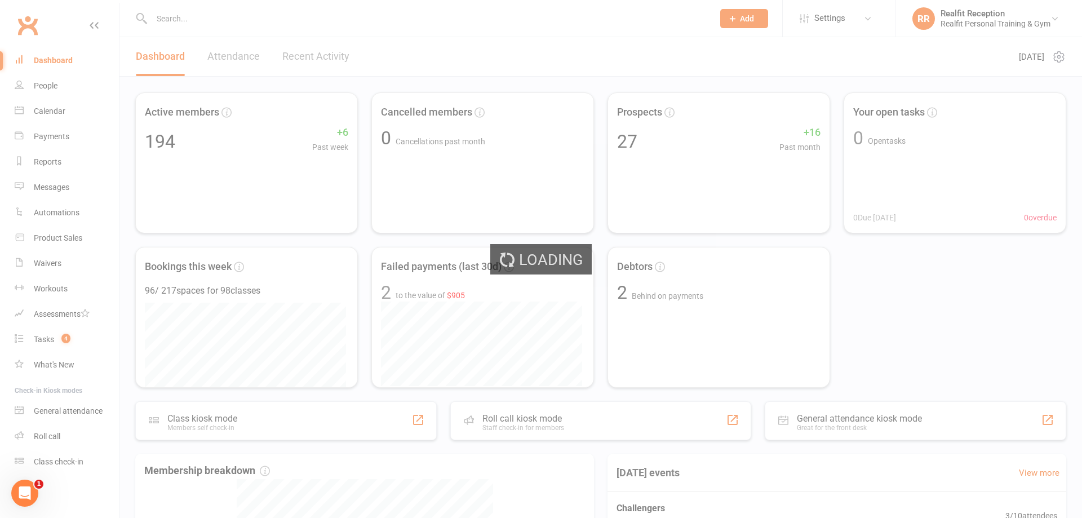
select select "no_trial"
select select "100"
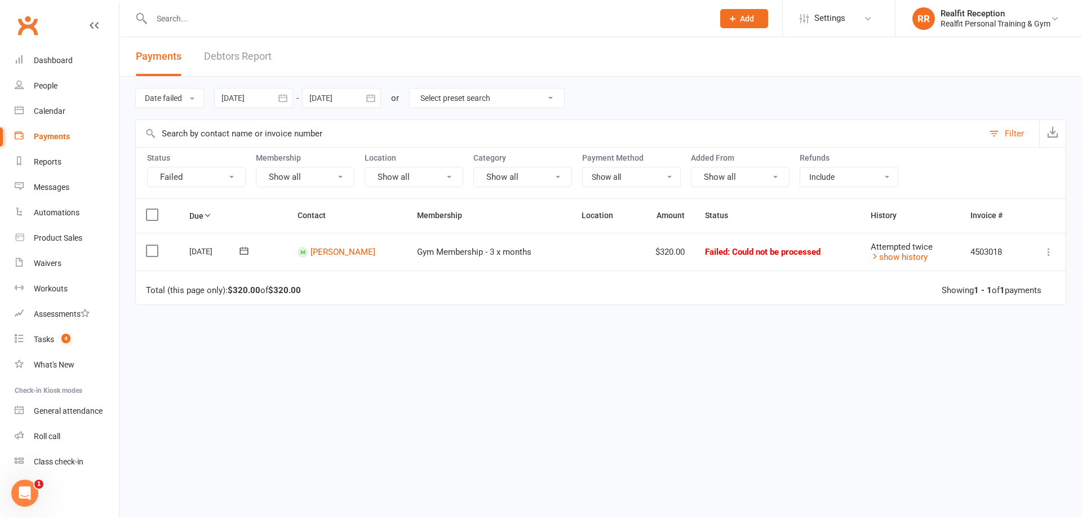
click at [224, 52] on link "Debtors Report" at bounding box center [238, 56] width 68 height 39
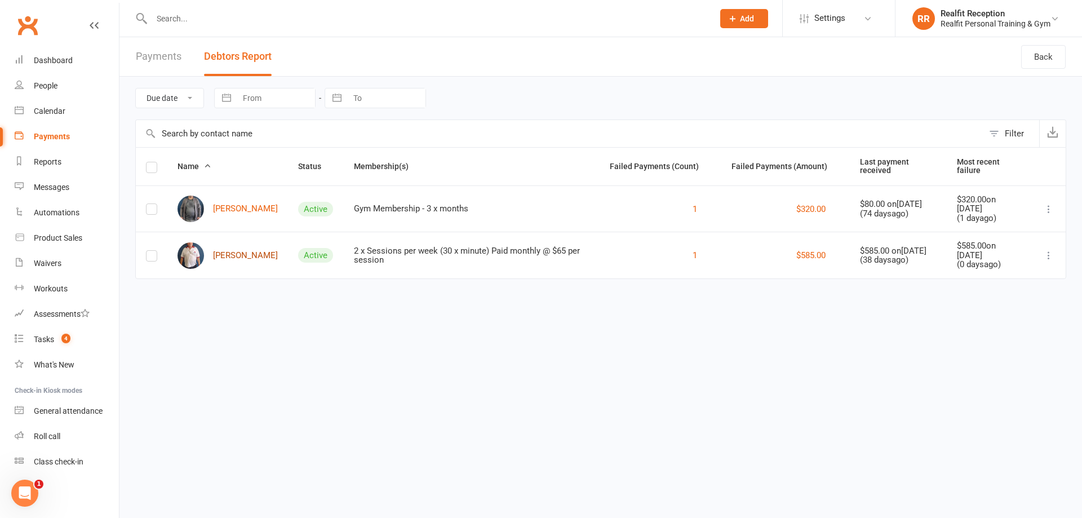
click at [227, 251] on link "John Milne" at bounding box center [228, 255] width 100 height 26
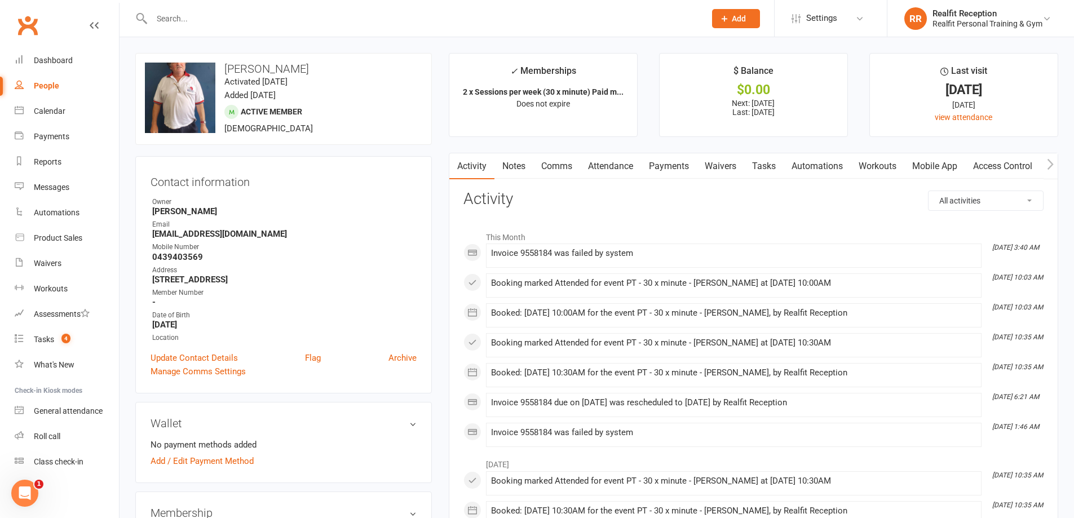
click at [665, 166] on link "Payments" at bounding box center [669, 166] width 56 height 26
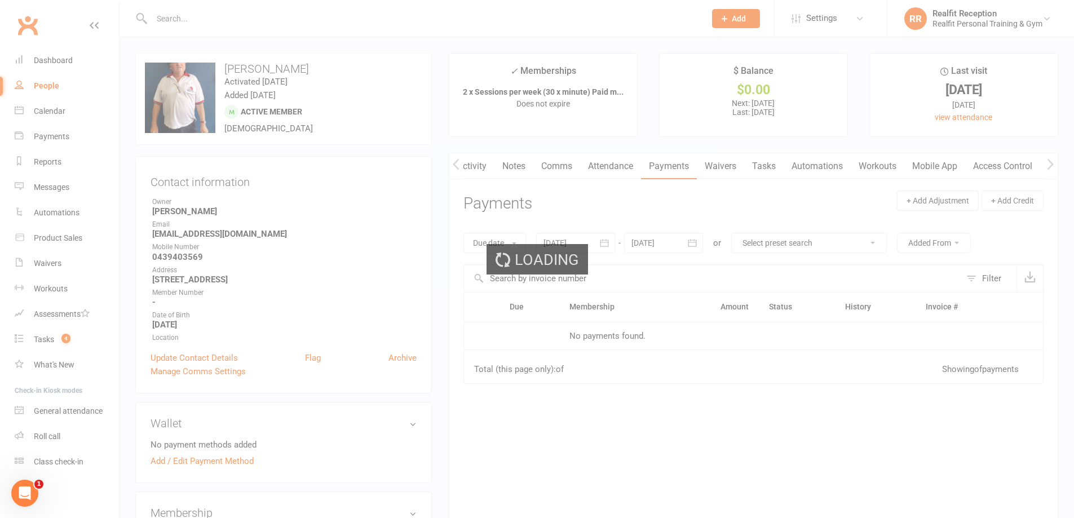
scroll to position [0, 1]
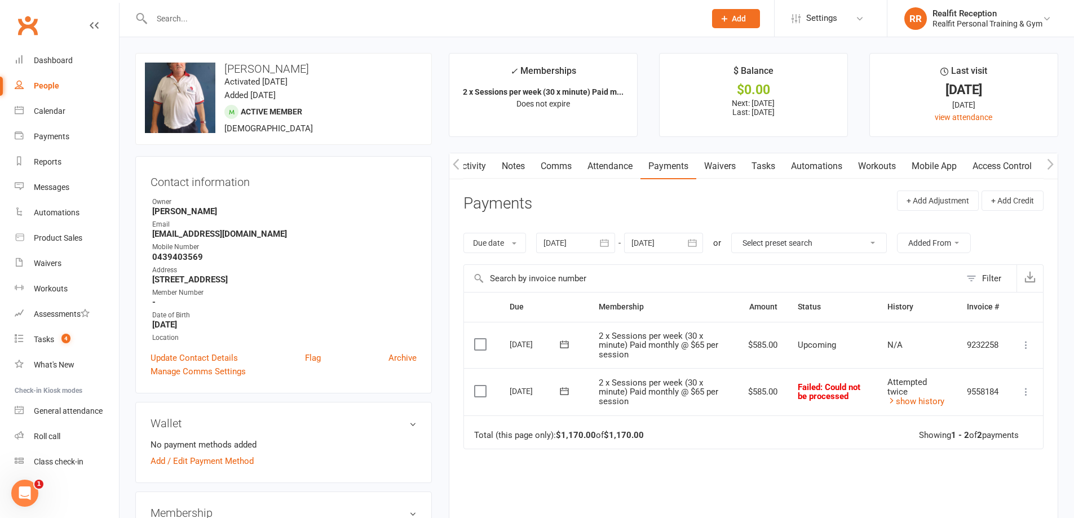
click at [565, 390] on icon at bounding box center [564, 391] width 11 height 11
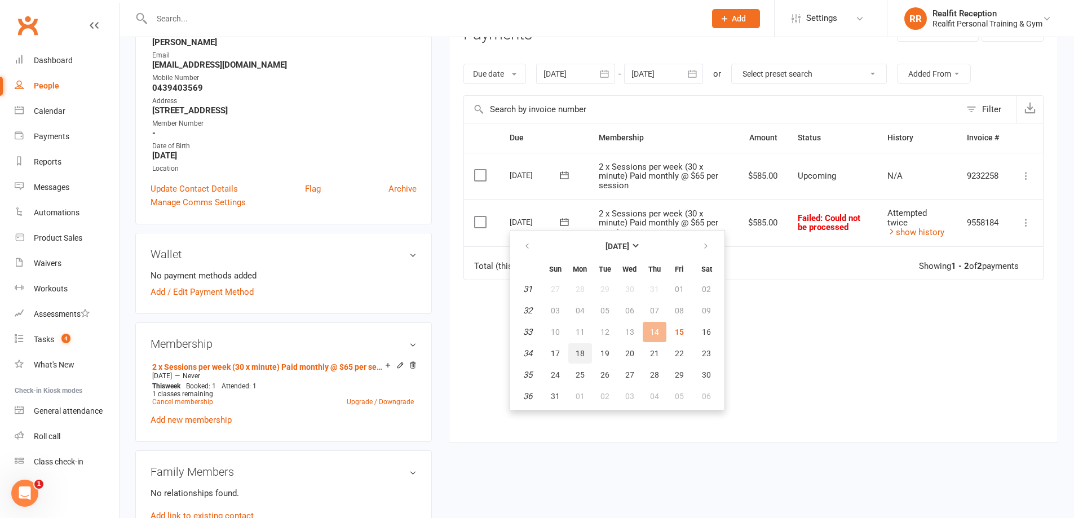
click at [583, 357] on span "18" at bounding box center [580, 353] width 9 height 9
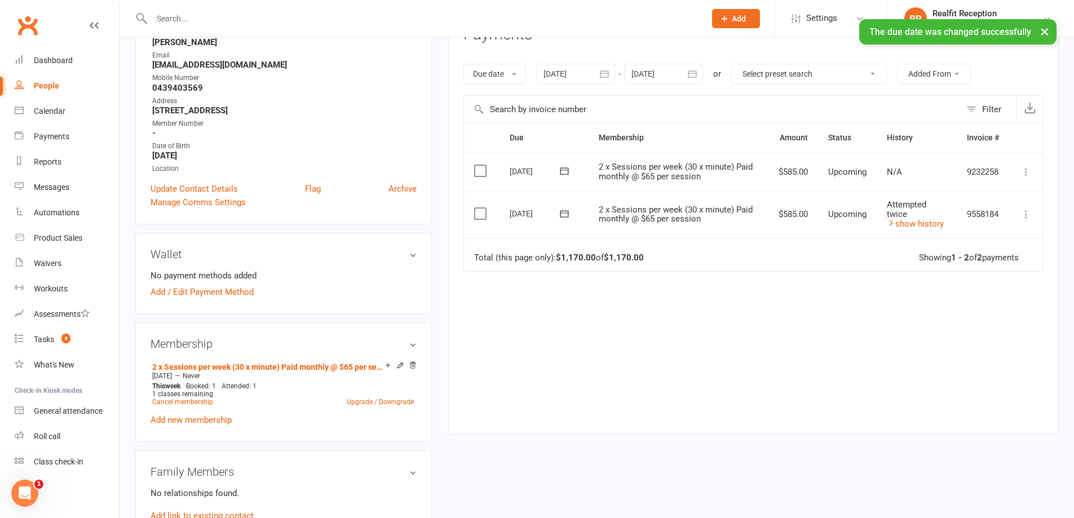
scroll to position [0, 0]
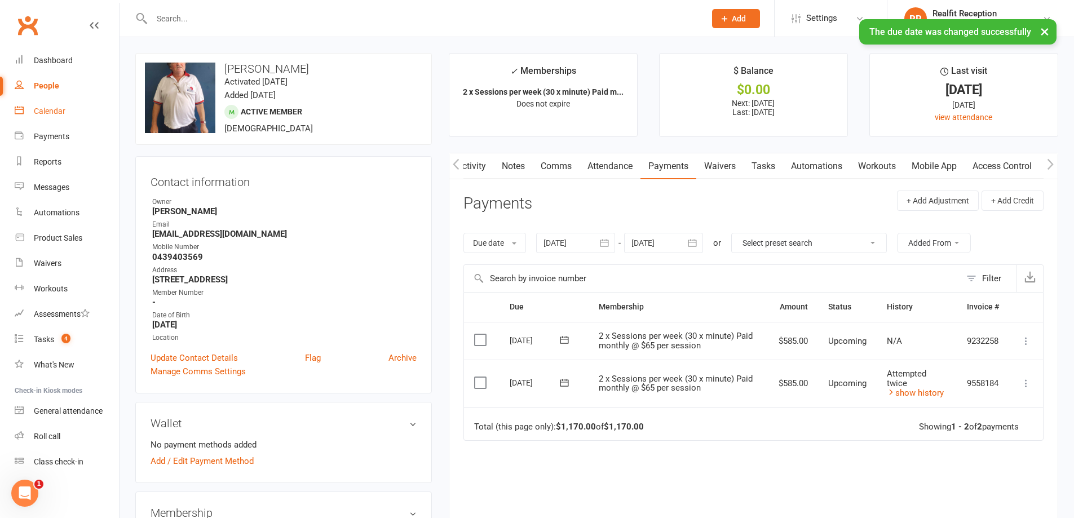
click at [42, 108] on div "Calendar" at bounding box center [50, 111] width 32 height 9
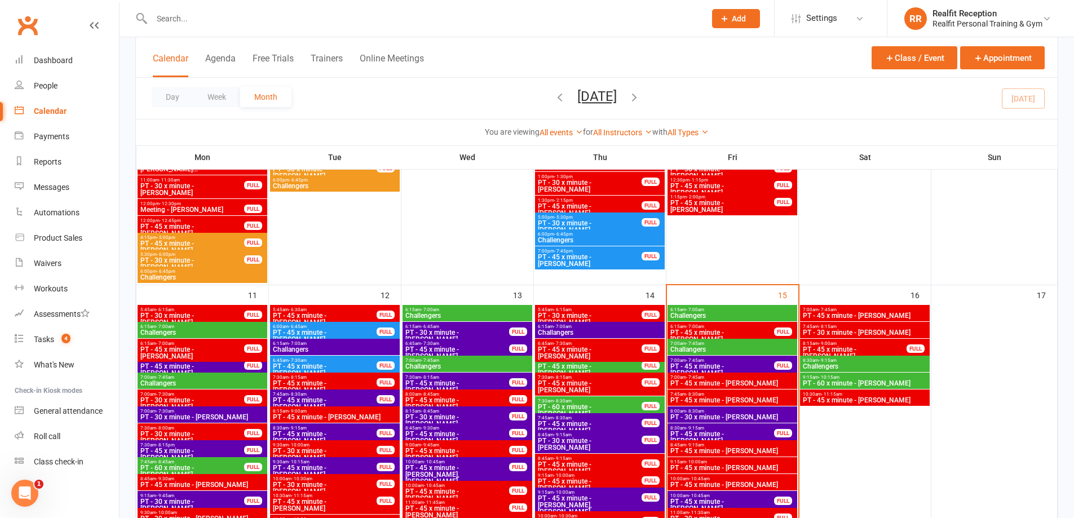
scroll to position [789, 0]
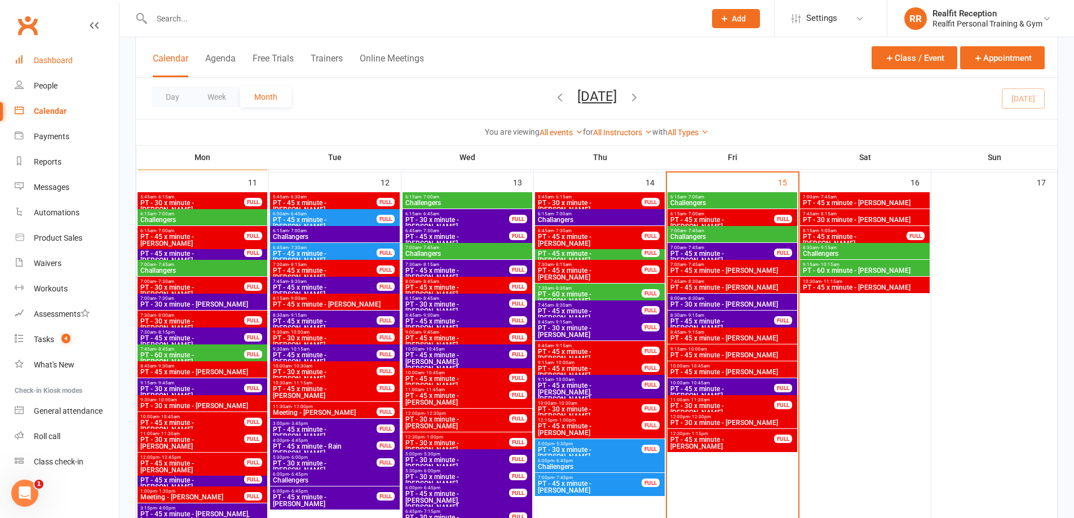
click at [55, 60] on div "Dashboard" at bounding box center [53, 60] width 39 height 9
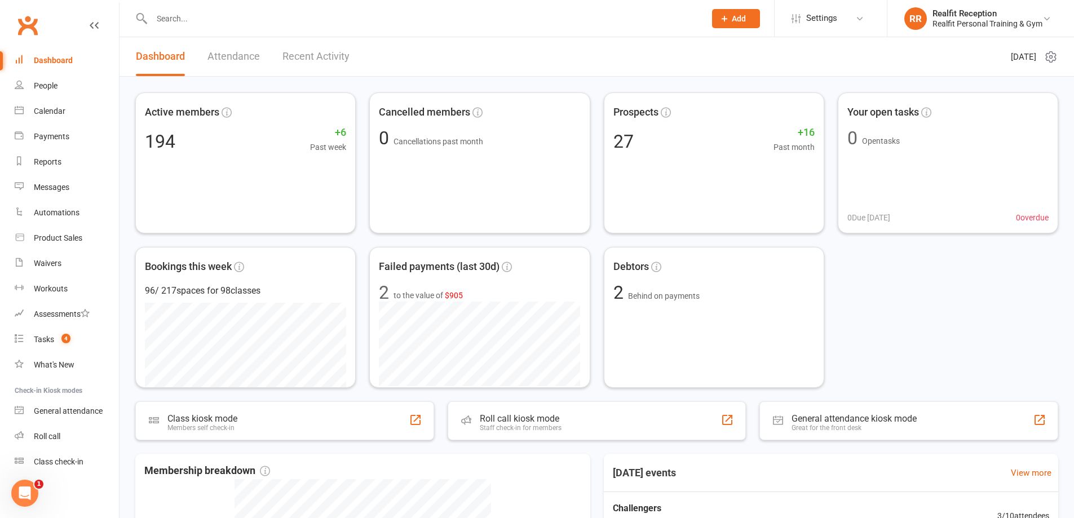
click at [339, 51] on link "Recent Activity" at bounding box center [315, 56] width 67 height 39
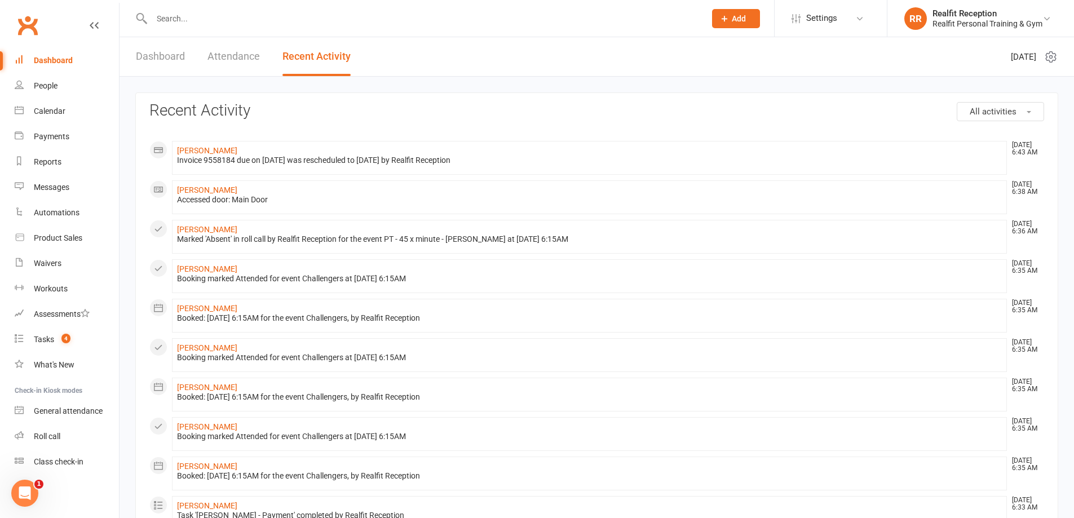
click at [216, 60] on link "Attendance" at bounding box center [233, 56] width 52 height 39
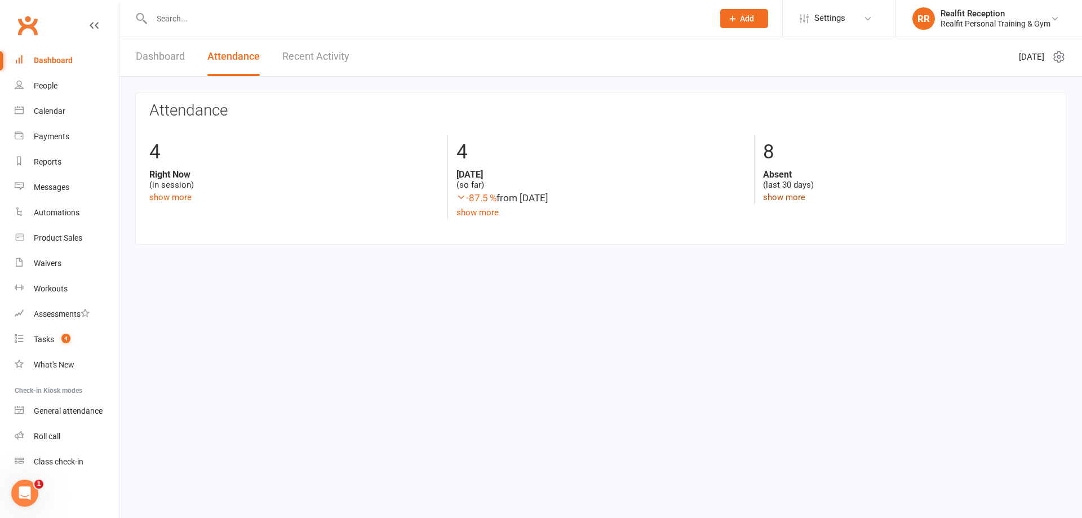
click at [763, 195] on link "show more" at bounding box center [784, 197] width 42 height 10
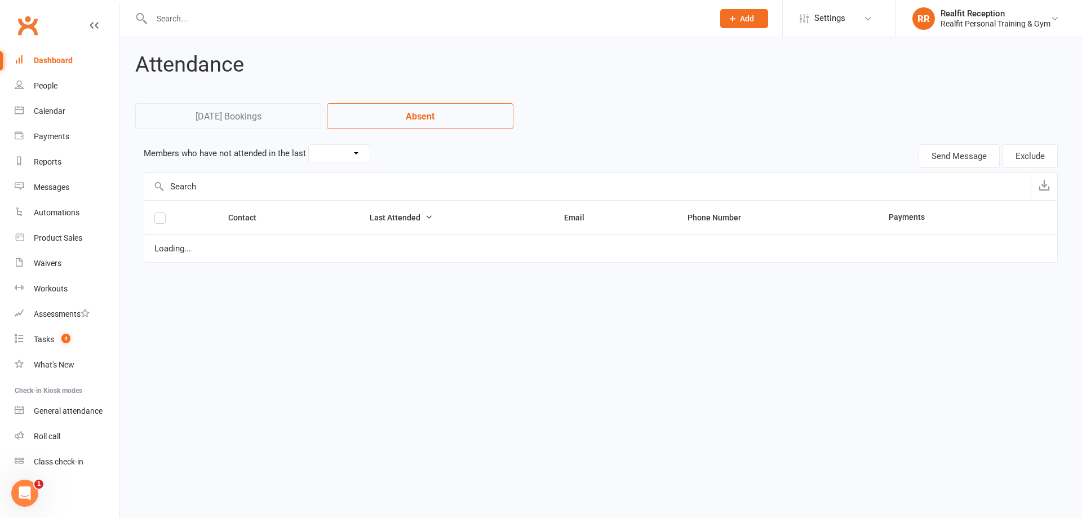
select select "30"
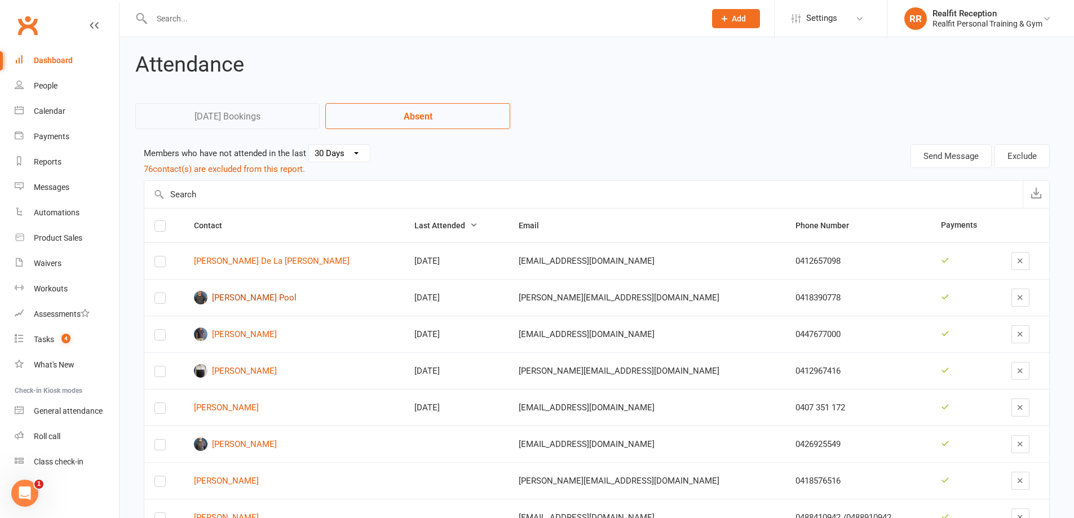
click at [248, 295] on link "Allain Pool" at bounding box center [294, 298] width 200 height 14
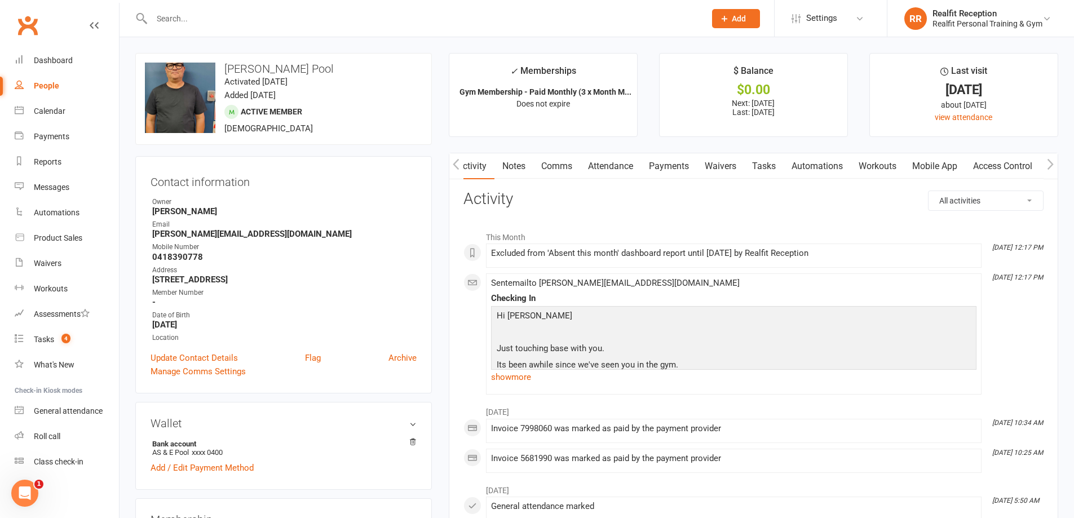
scroll to position [0, 1]
click at [570, 166] on link "Comms" at bounding box center [555, 166] width 47 height 26
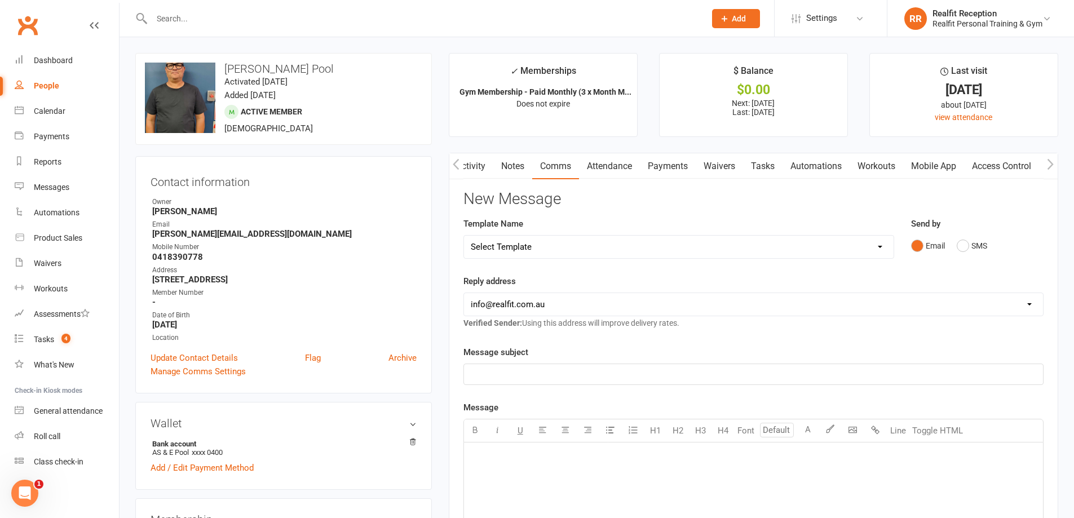
click at [576, 246] on select "Select Template [Email] 30 Day Check In [SMS] 30 Day Check In SMS [Email] David…" at bounding box center [679, 247] width 430 height 23
select select "1"
click at [464, 236] on select "Select Template [Email] 30 Day Check In [SMS] 30 Day Check In SMS [Email] David…" at bounding box center [679, 247] width 430 height 23
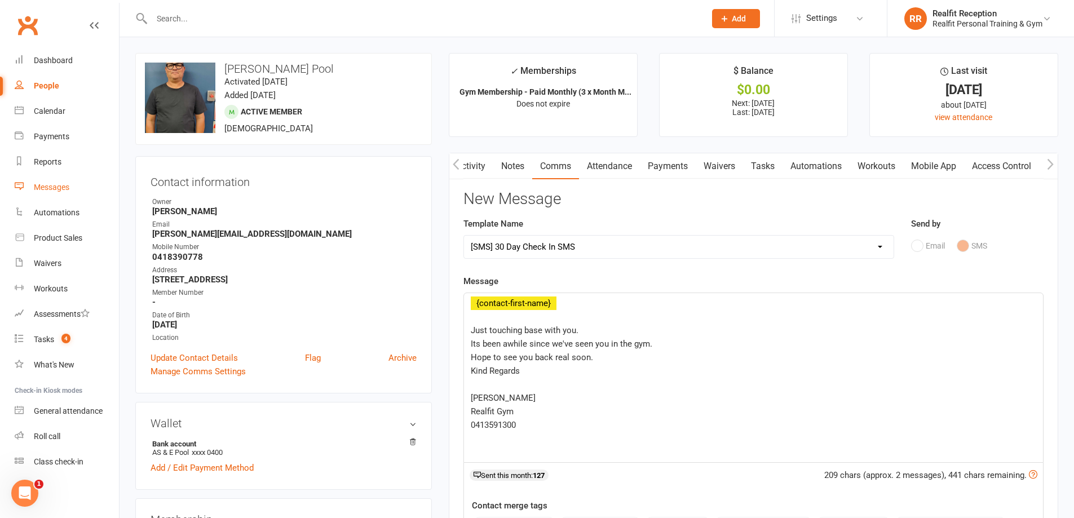
click at [57, 187] on div "Messages" at bounding box center [52, 187] width 36 height 9
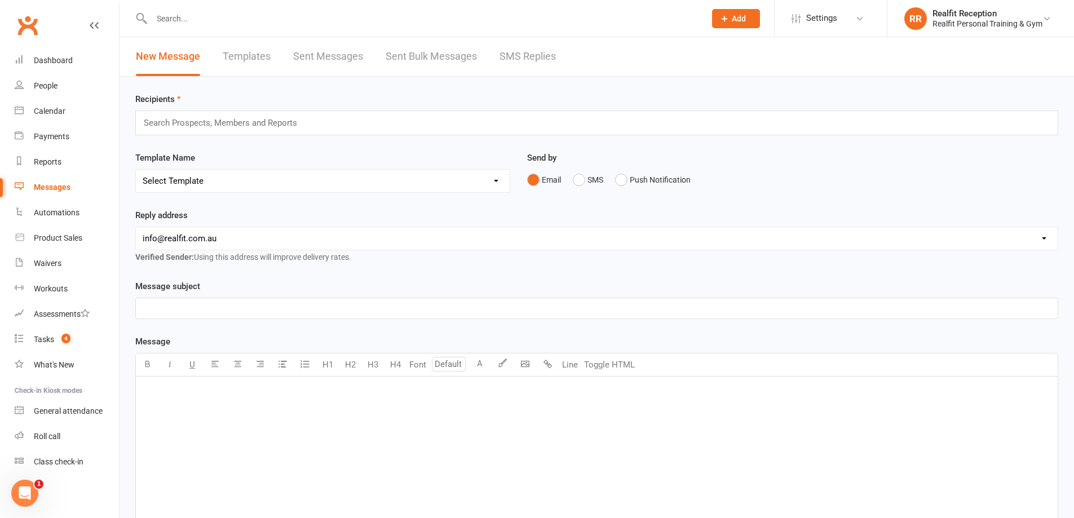
click at [257, 57] on link "Templates" at bounding box center [247, 56] width 48 height 39
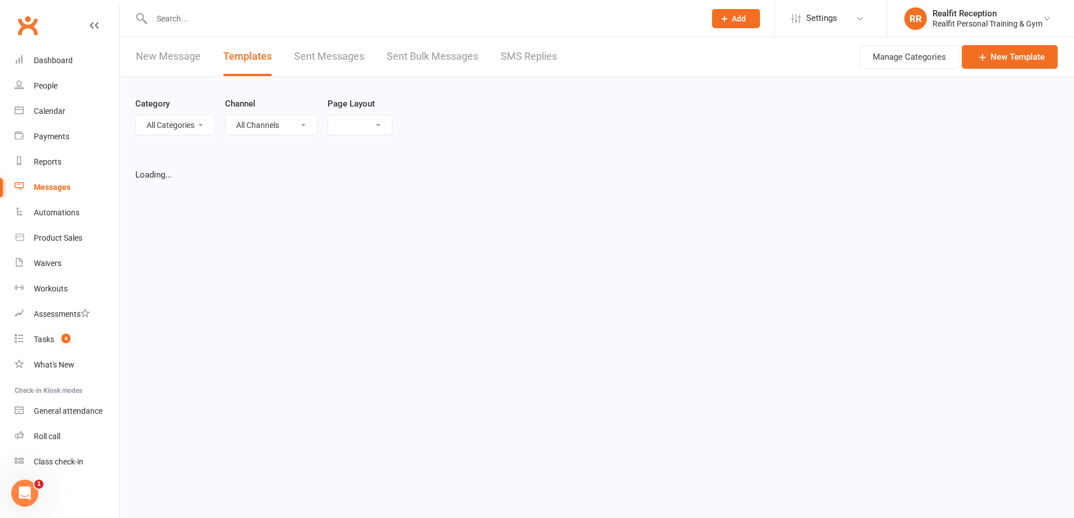
select select "grid"
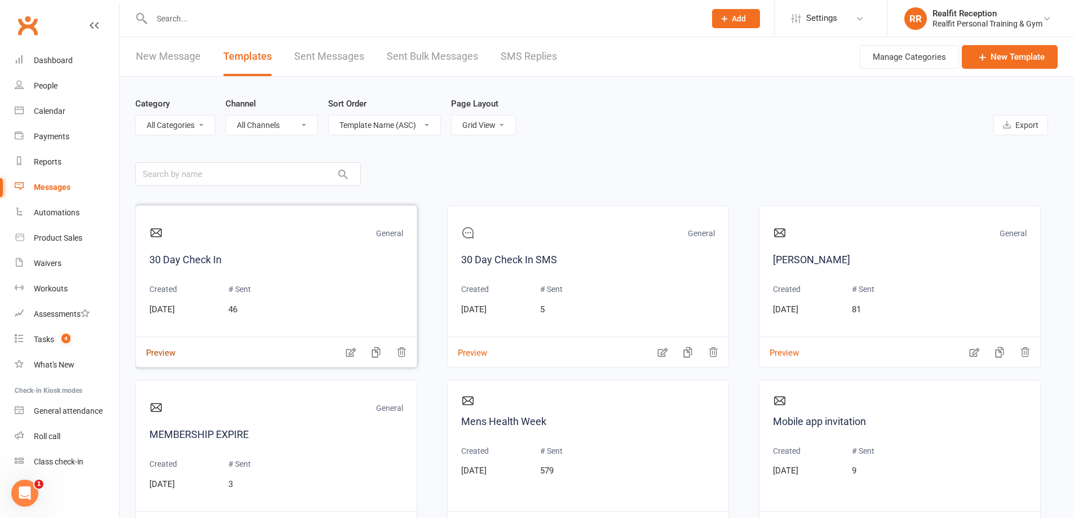
click at [158, 351] on button "Preview" at bounding box center [155, 345] width 39 height 12
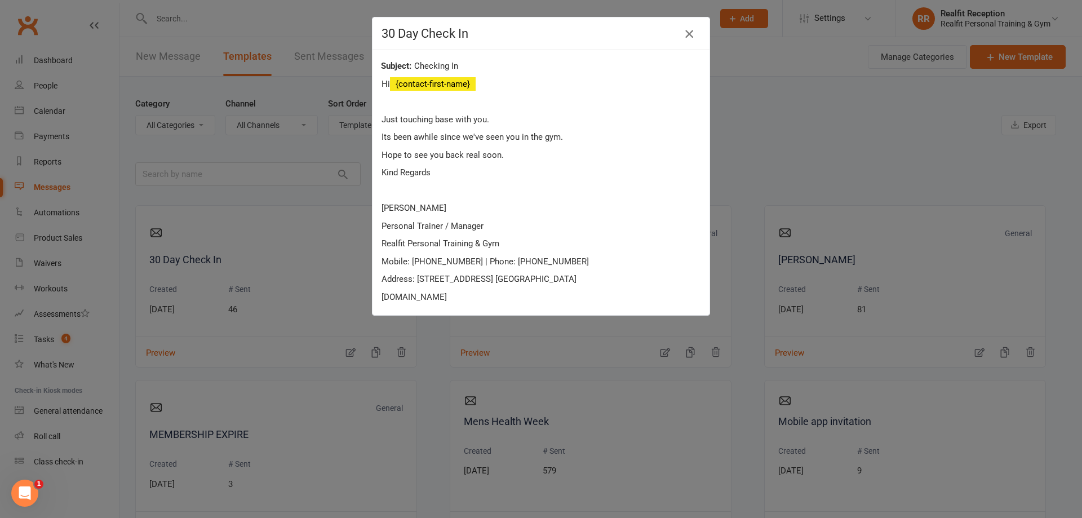
click at [686, 36] on icon "button" at bounding box center [690, 34] width 14 height 14
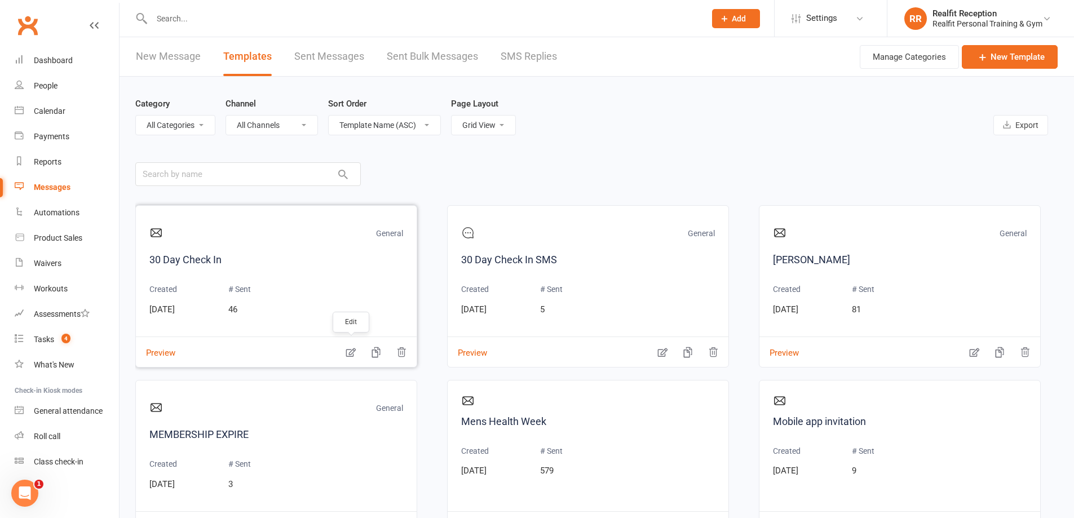
click at [352, 355] on icon "button" at bounding box center [350, 352] width 11 height 11
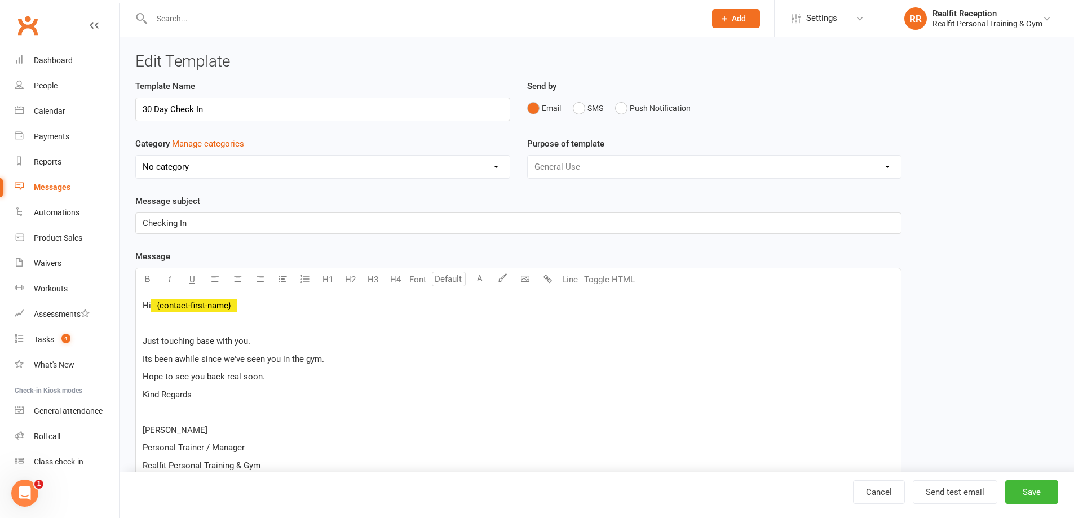
select select "9308"
click at [54, 58] on div "Dashboard" at bounding box center [53, 60] width 39 height 9
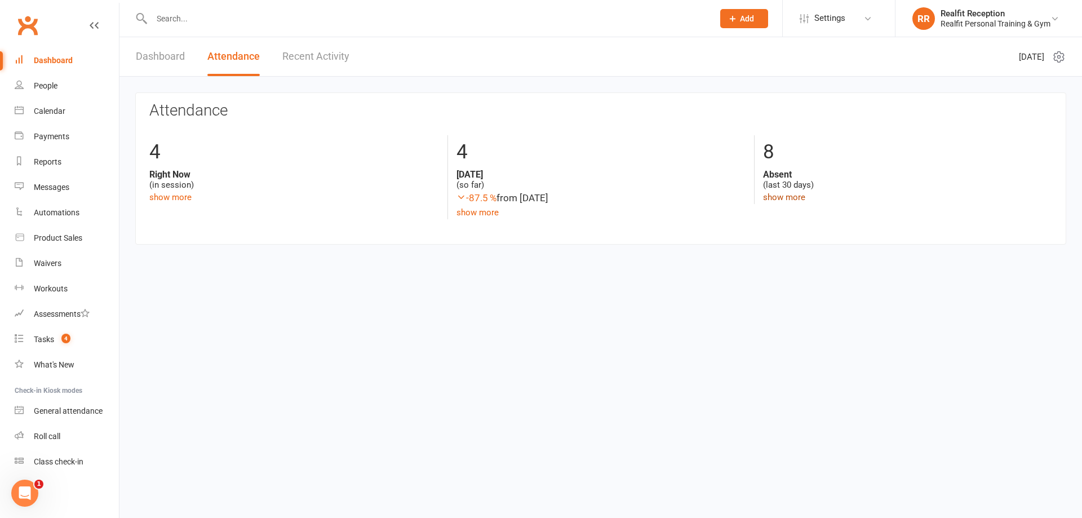
click at [786, 196] on link "show more" at bounding box center [784, 197] width 42 height 10
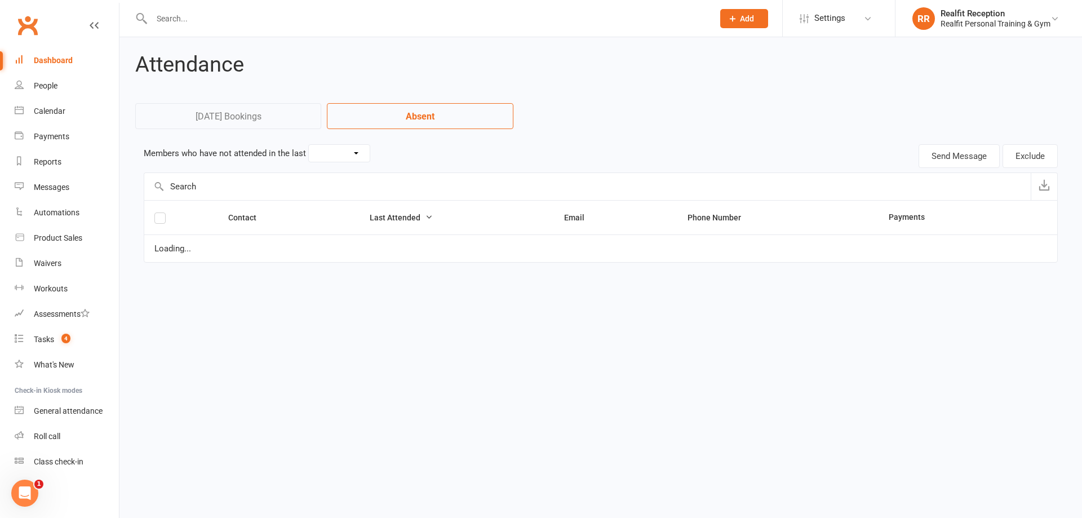
select select "30"
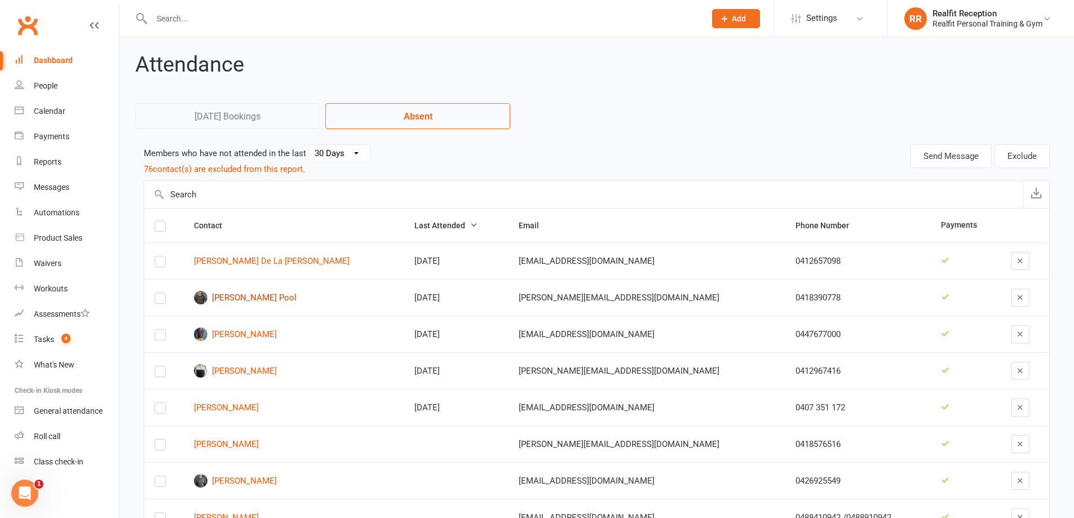
click at [229, 298] on link "Allain Pool" at bounding box center [294, 298] width 200 height 14
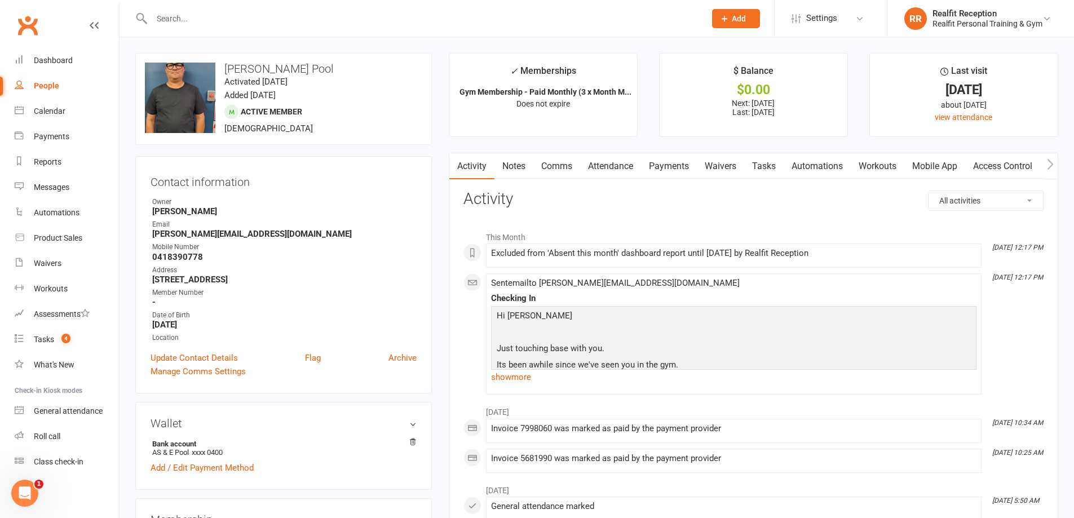
click at [669, 164] on link "Payments" at bounding box center [669, 166] width 56 height 26
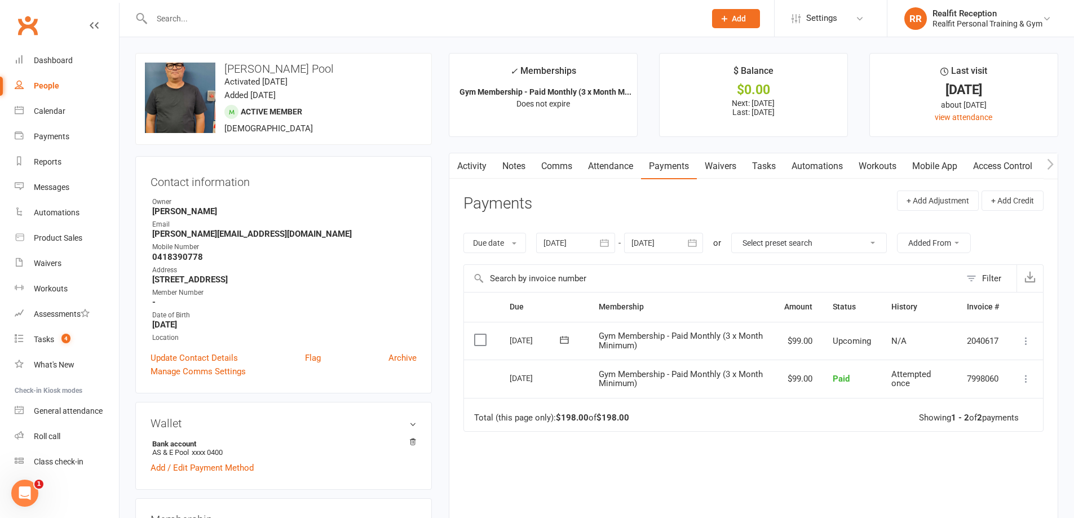
click at [564, 166] on link "Comms" at bounding box center [556, 166] width 47 height 26
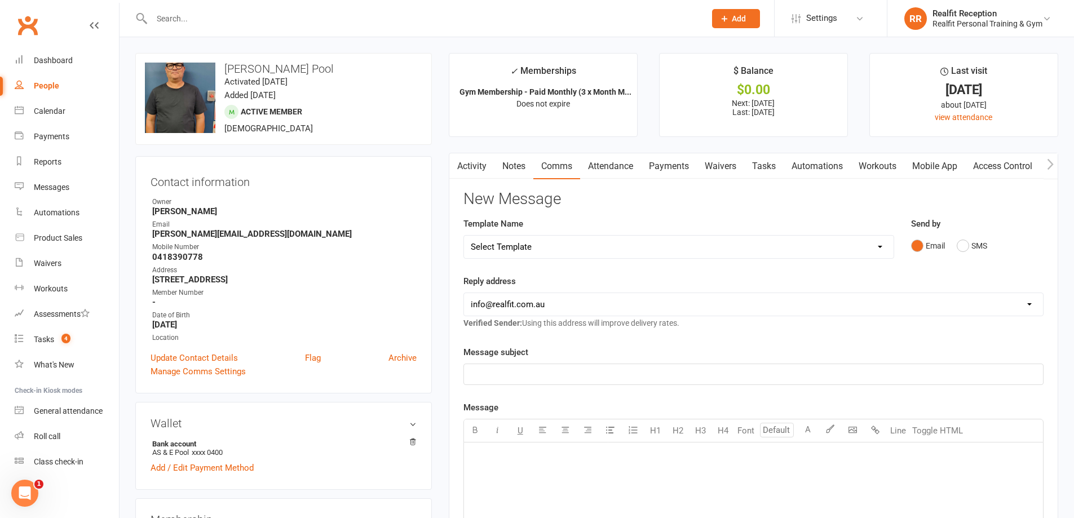
click at [532, 306] on select "hello@clubworx.com david@realfit.com.au chris@realfit.com.au info@realfit.com.au" at bounding box center [753, 304] width 579 height 23
select select "1"
click at [464, 293] on select "hello@clubworx.com david@realfit.com.au chris@realfit.com.au info@realfit.com.au" at bounding box center [753, 304] width 579 height 23
click at [562, 243] on select "Select Template [Email] 30 Day Check In [SMS] 30 Day Check In SMS [Email] David…" at bounding box center [679, 247] width 430 height 23
click at [464, 236] on select "Select Template [Email] 30 Day Check In [SMS] 30 Day Check In SMS [Email] David…" at bounding box center [679, 247] width 430 height 23
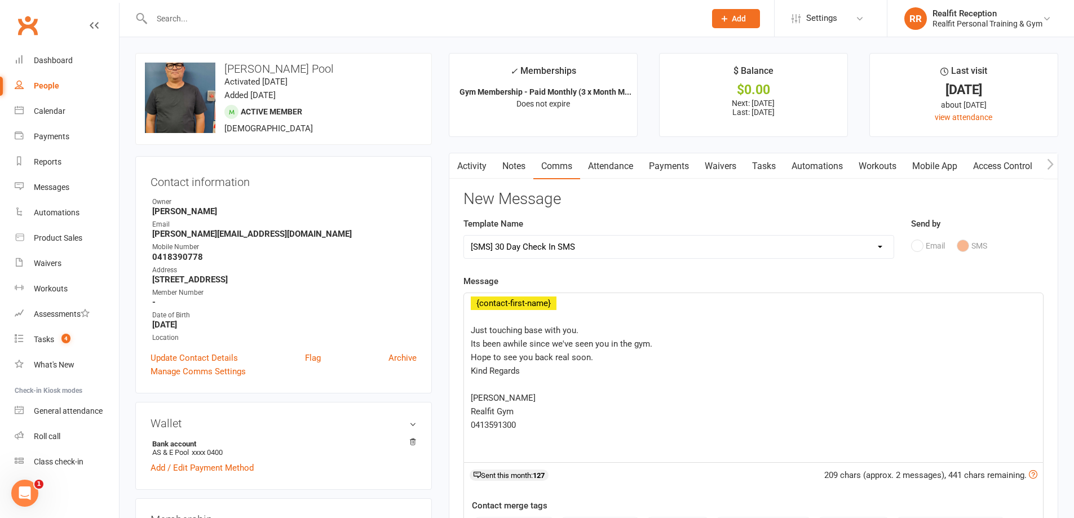
click at [552, 241] on select "Select Template [Email] 30 Day Check In [SMS] 30 Day Check In SMS [Email] David…" at bounding box center [679, 247] width 430 height 23
click at [464, 236] on select "Select Template [Email] 30 Day Check In [SMS] 30 Day Check In SMS [Email] David…" at bounding box center [679, 247] width 430 height 23
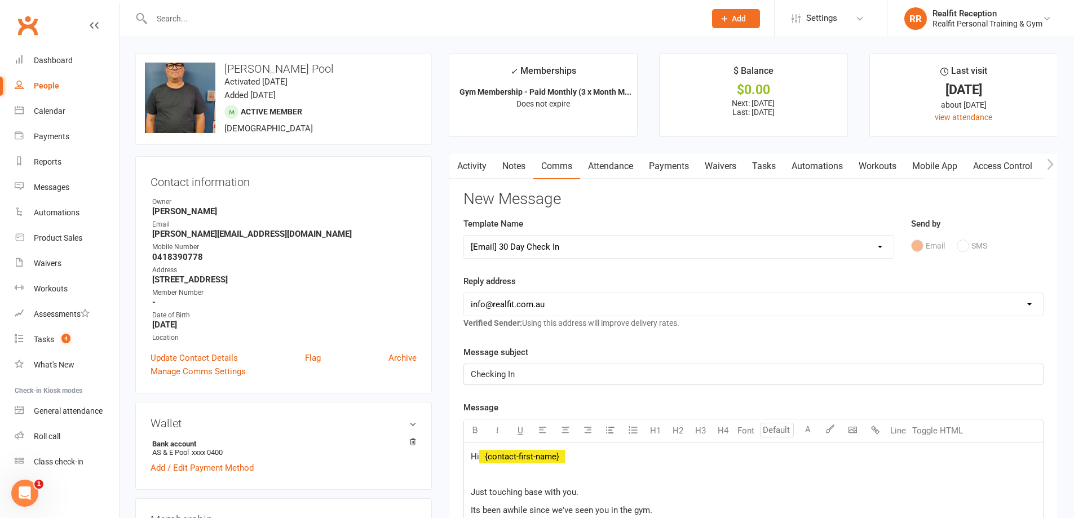
click at [537, 245] on select "Select Template [Email] 30 Day Check In [SMS] 30 Day Check In SMS [Email] David…" at bounding box center [679, 247] width 430 height 23
select select "1"
click at [464, 236] on select "Select Template [Email] 30 Day Check In [SMS] 30 Day Check In SMS [Email] David…" at bounding box center [679, 247] width 430 height 23
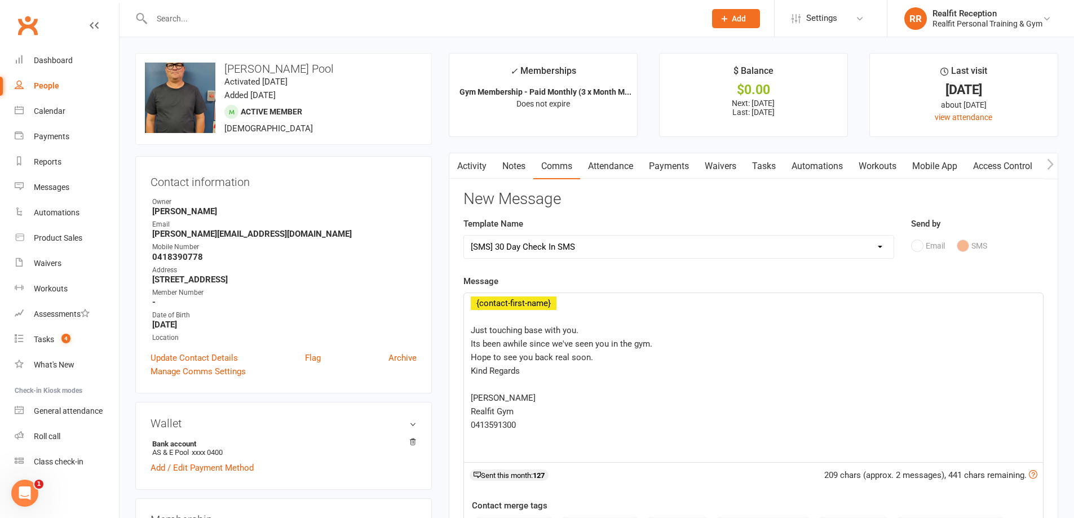
scroll to position [225, 0]
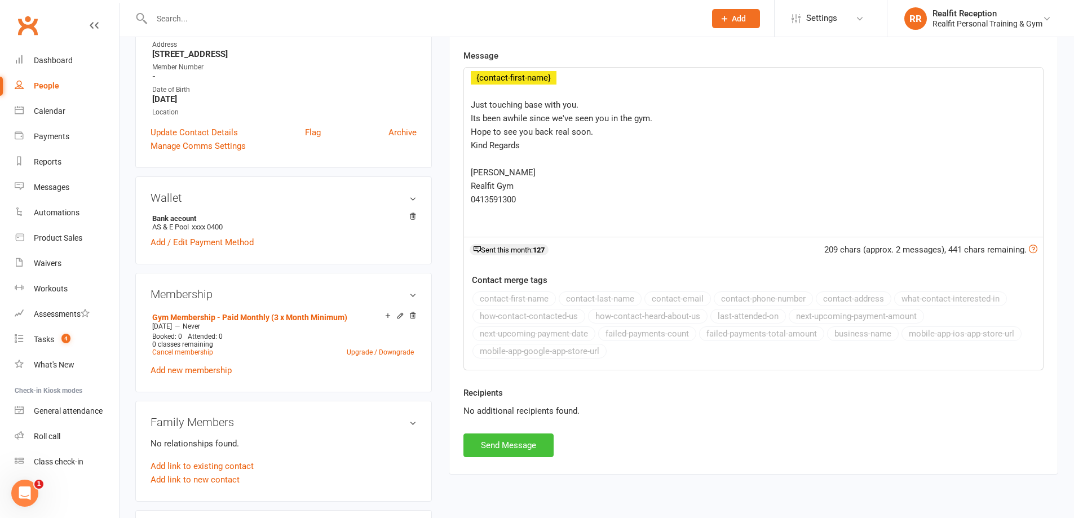
click at [516, 448] on button "Send Message" at bounding box center [508, 446] width 90 height 24
select select
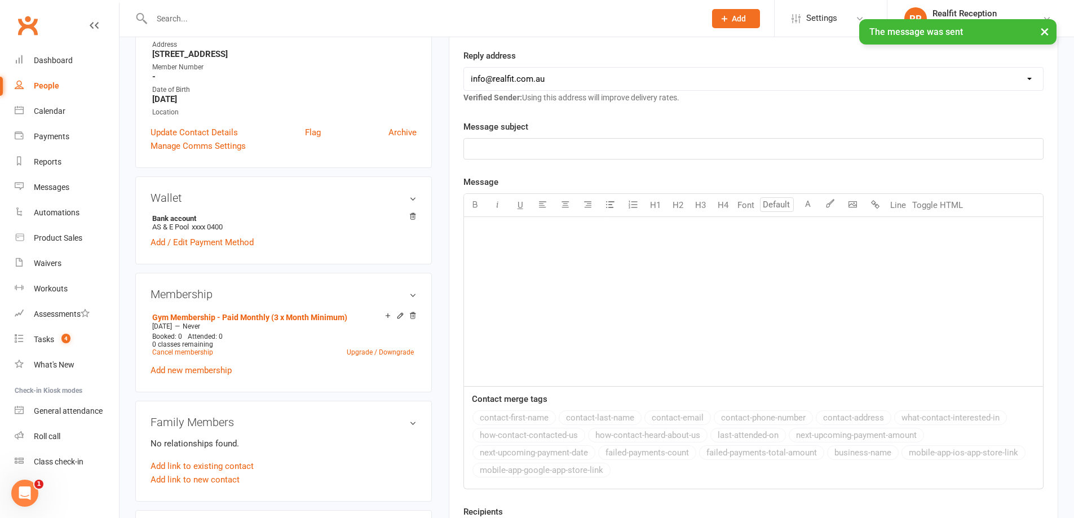
scroll to position [0, 0]
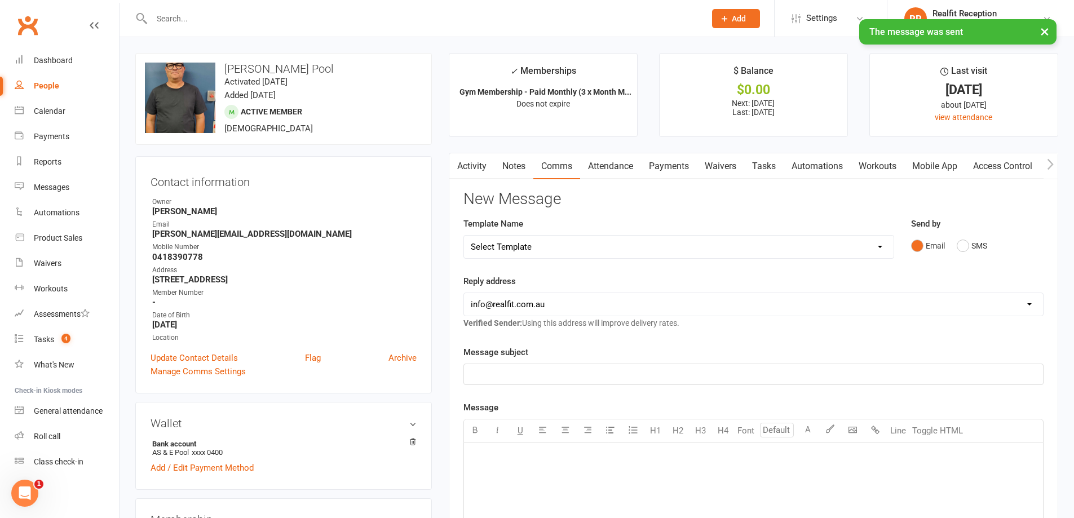
click at [511, 166] on link "Notes" at bounding box center [513, 166] width 39 height 26
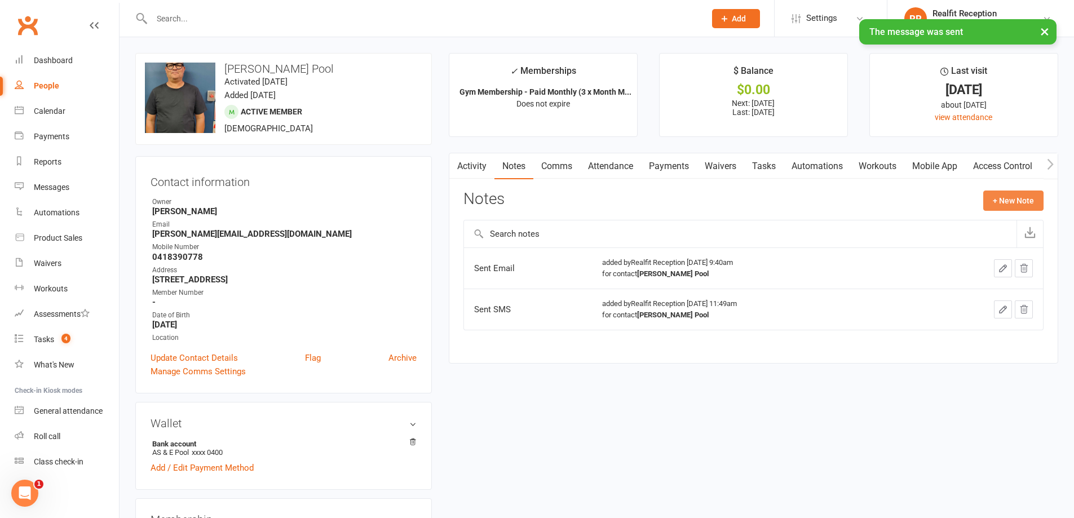
click at [1007, 200] on button "+ New Note" at bounding box center [1013, 201] width 60 height 20
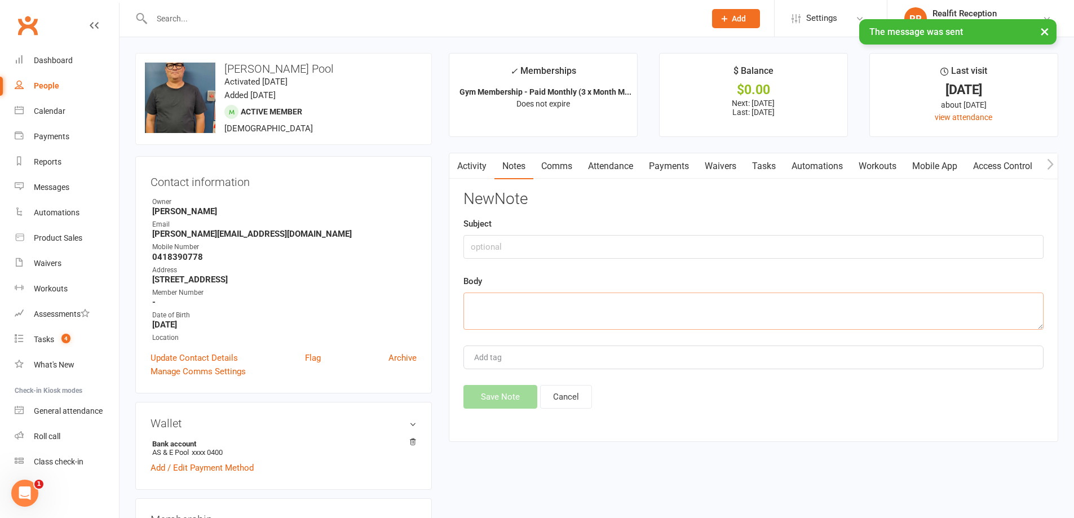
click at [503, 301] on textarea at bounding box center [753, 311] width 580 height 37
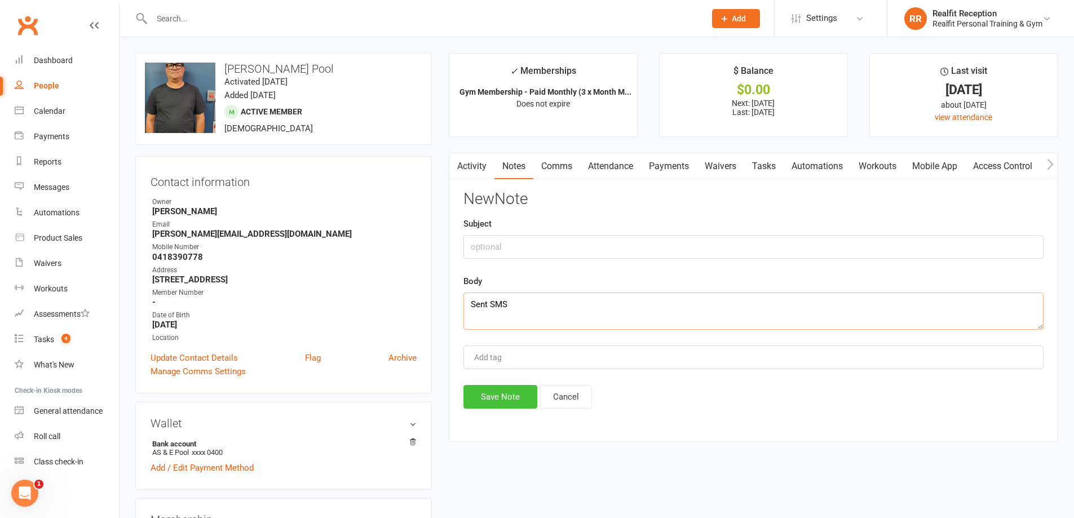
type textarea "Sent SMS"
click at [505, 409] on button "Save Note" at bounding box center [500, 397] width 74 height 24
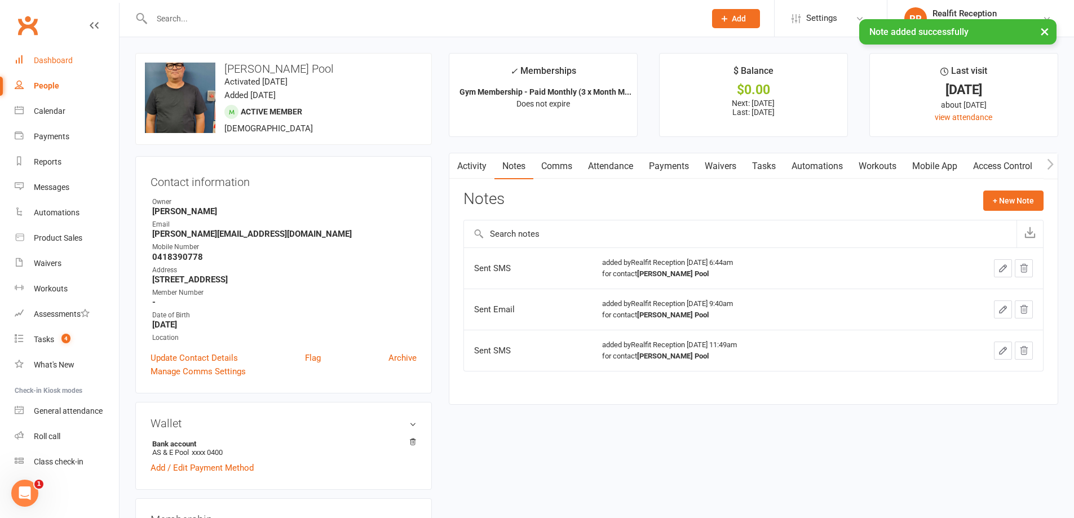
click at [55, 58] on div "Dashboard" at bounding box center [53, 60] width 39 height 9
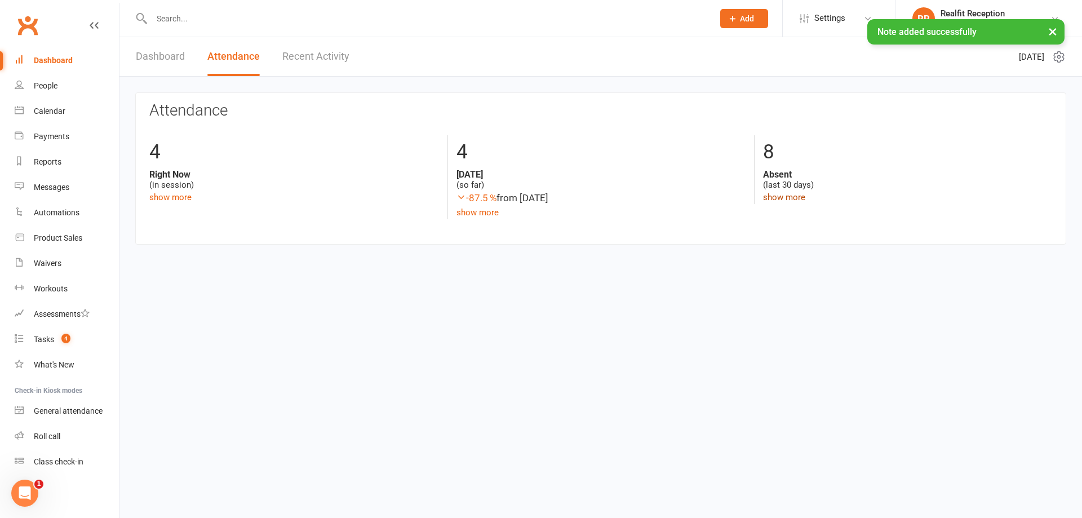
click at [784, 192] on link "show more" at bounding box center [784, 197] width 42 height 10
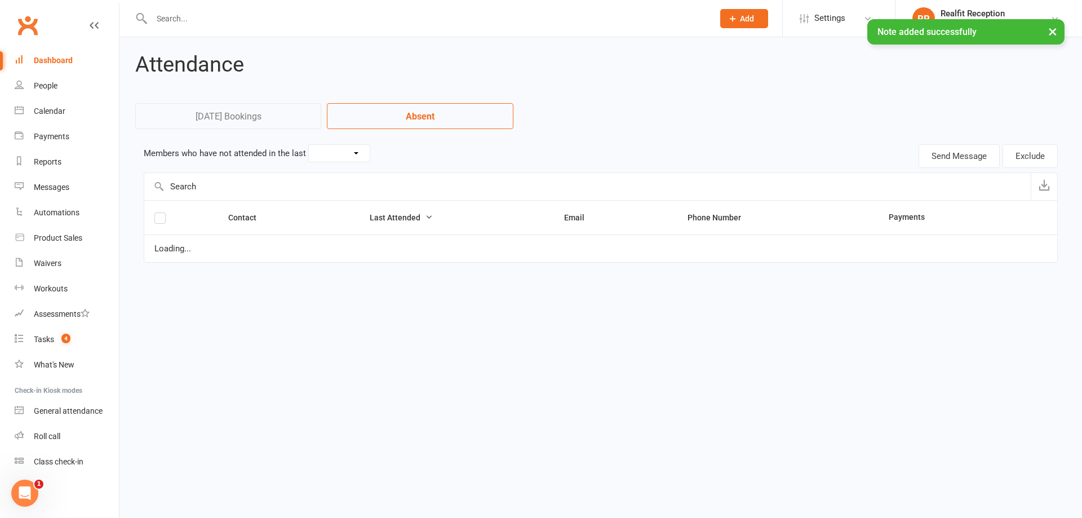
select select "30"
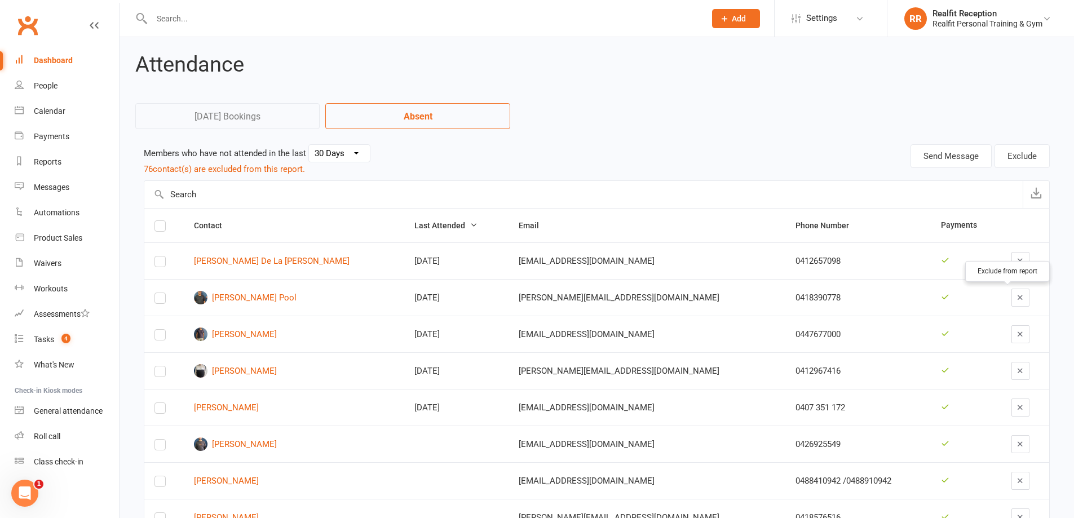
click at [1016, 294] on icon "button" at bounding box center [1020, 297] width 8 height 8
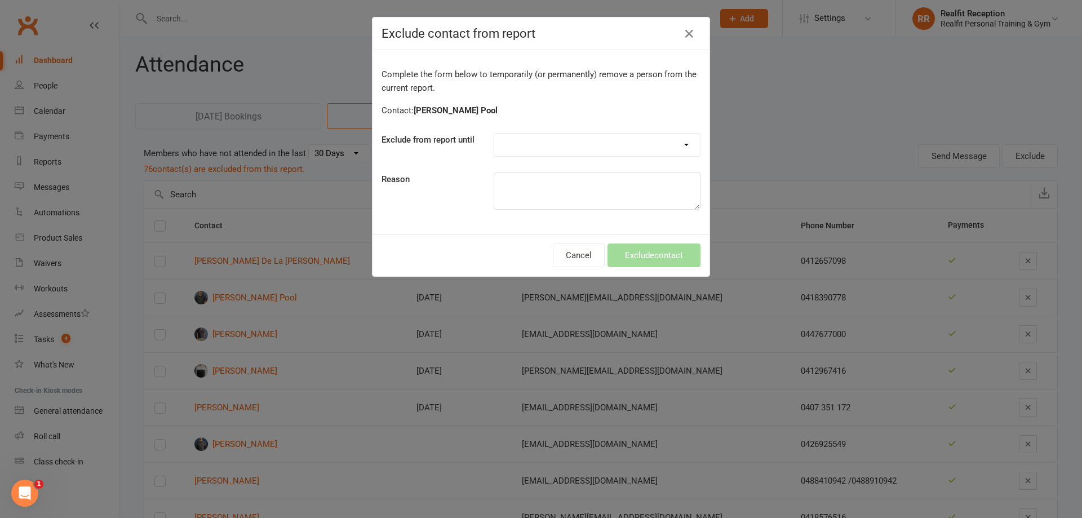
click at [533, 139] on select "Forever One day One week 30 days 90 days Custom" at bounding box center [597, 145] width 206 height 23
select select "custom"
click at [494, 134] on select "Forever One day One week 30 days 90 days Custom" at bounding box center [597, 145] width 206 height 23
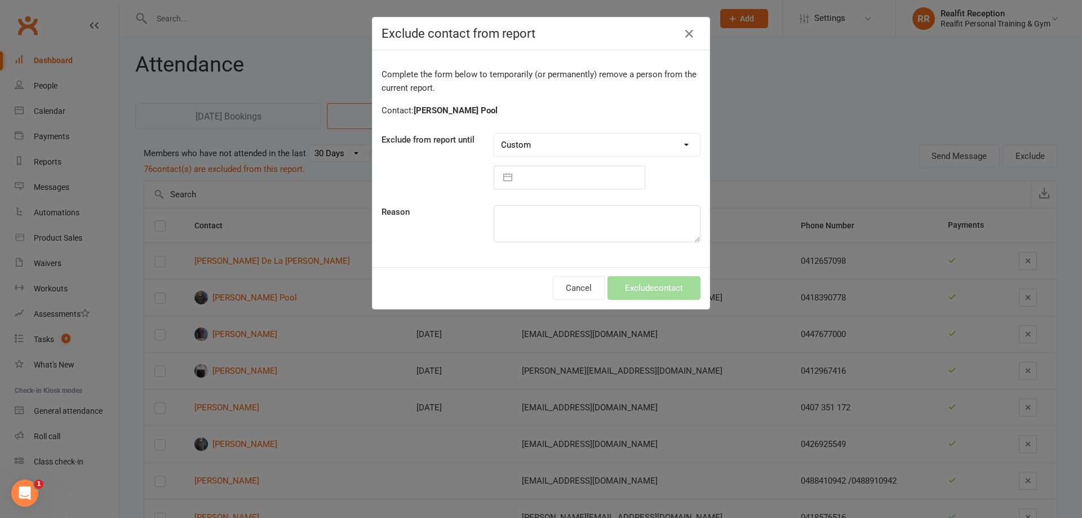
click at [565, 178] on input "text" at bounding box center [581, 177] width 127 height 23
select select "6"
select select "2025"
select select "7"
select select "2025"
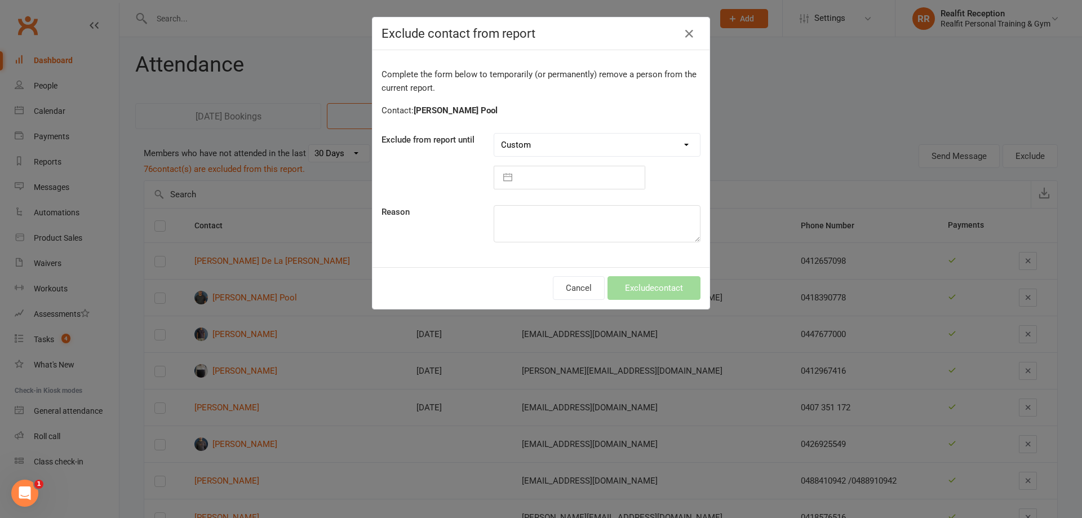
select select "8"
select select "2025"
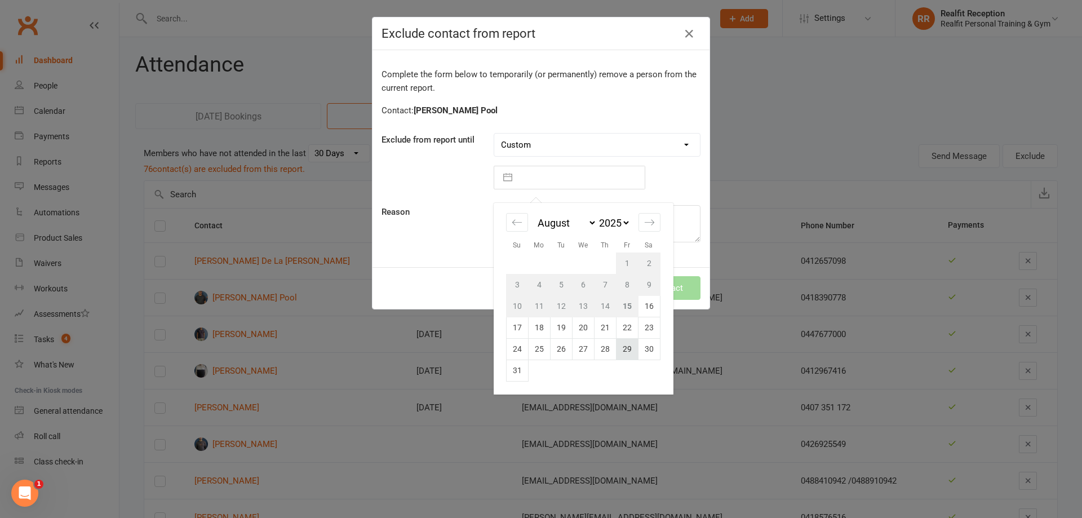
click at [624, 348] on td "29" at bounding box center [627, 348] width 22 height 21
type input "29 Aug 2025"
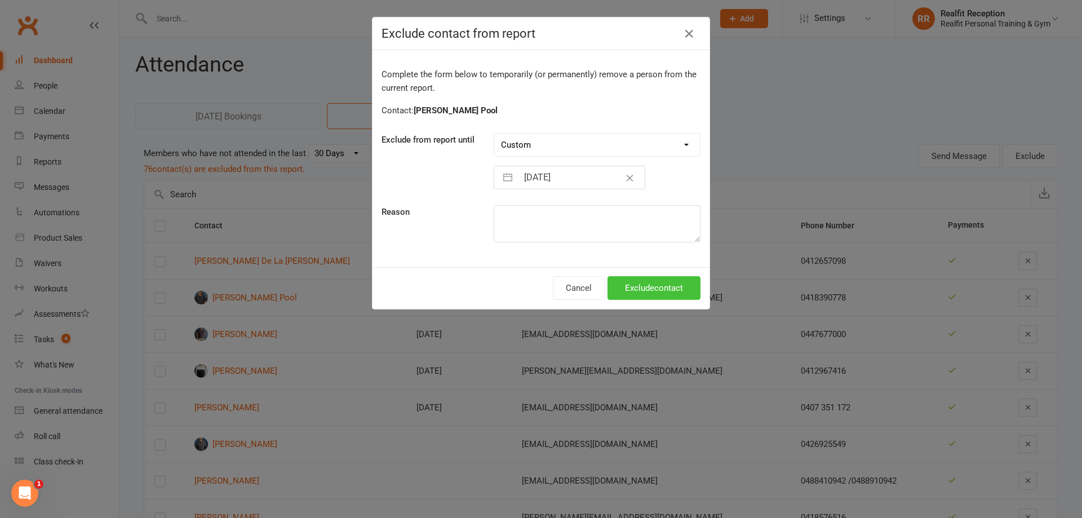
click at [635, 288] on button "Exclude contact" at bounding box center [654, 288] width 93 height 24
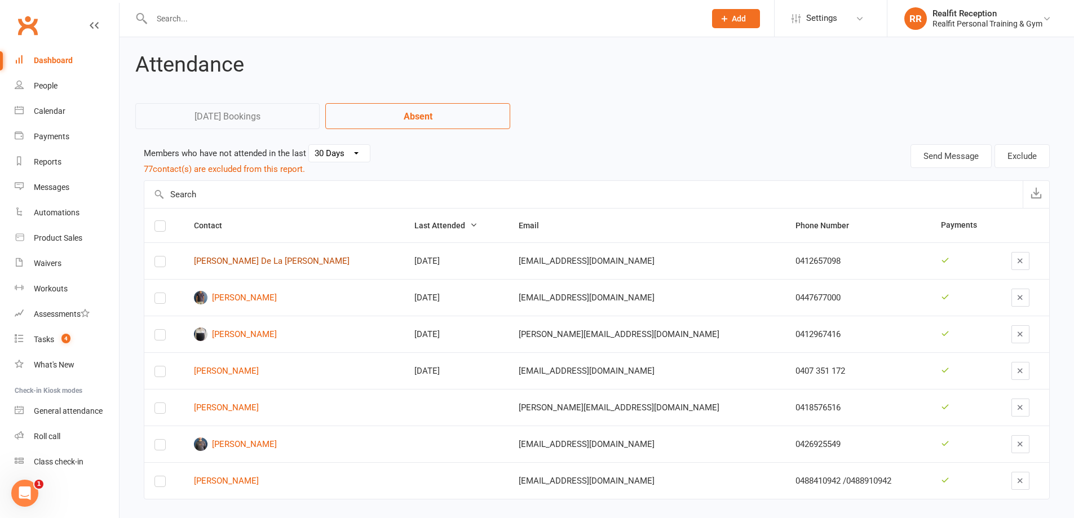
click at [264, 263] on link "Zorayda De La Cruz" at bounding box center [294, 261] width 200 height 10
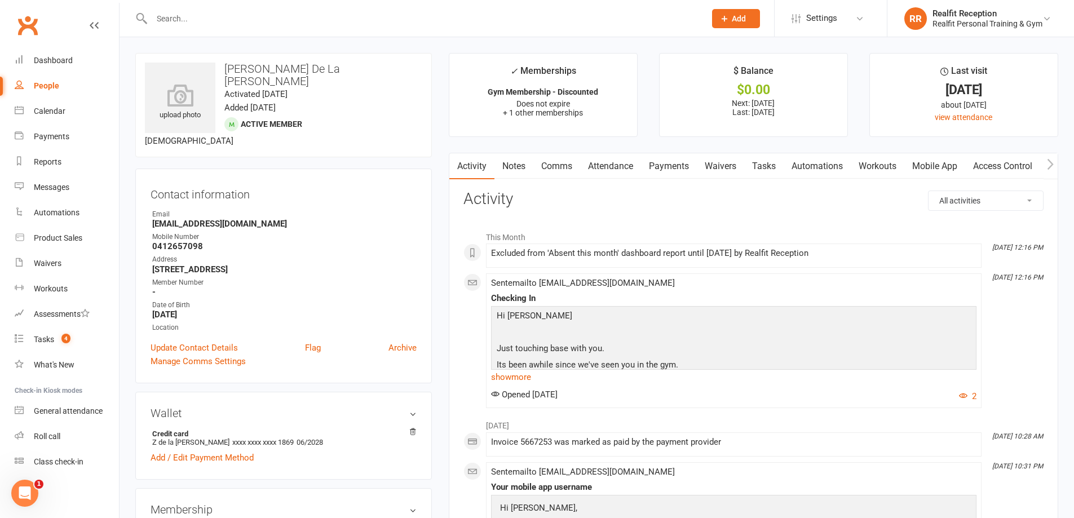
click at [673, 167] on link "Payments" at bounding box center [669, 166] width 56 height 26
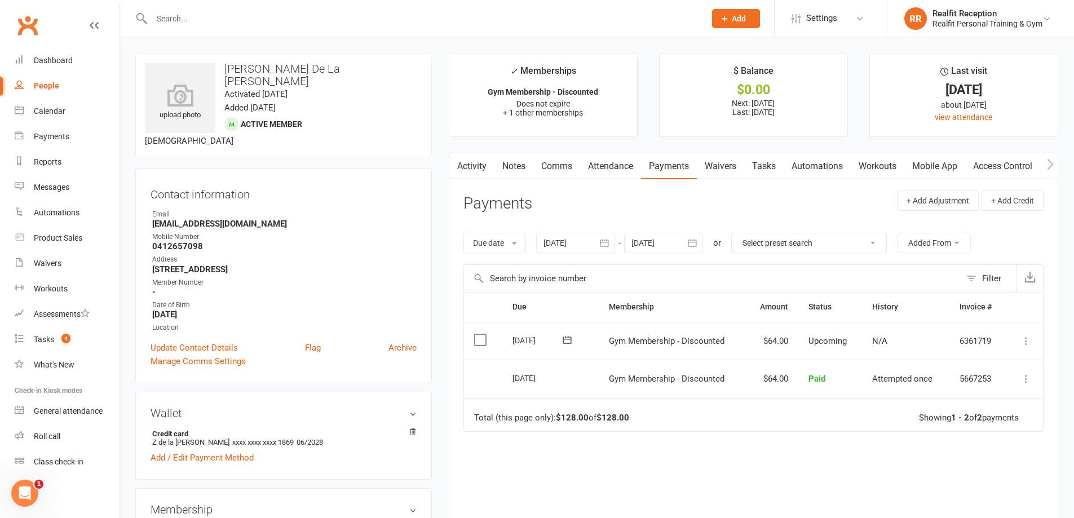
click at [472, 166] on link "Activity" at bounding box center [471, 166] width 45 height 26
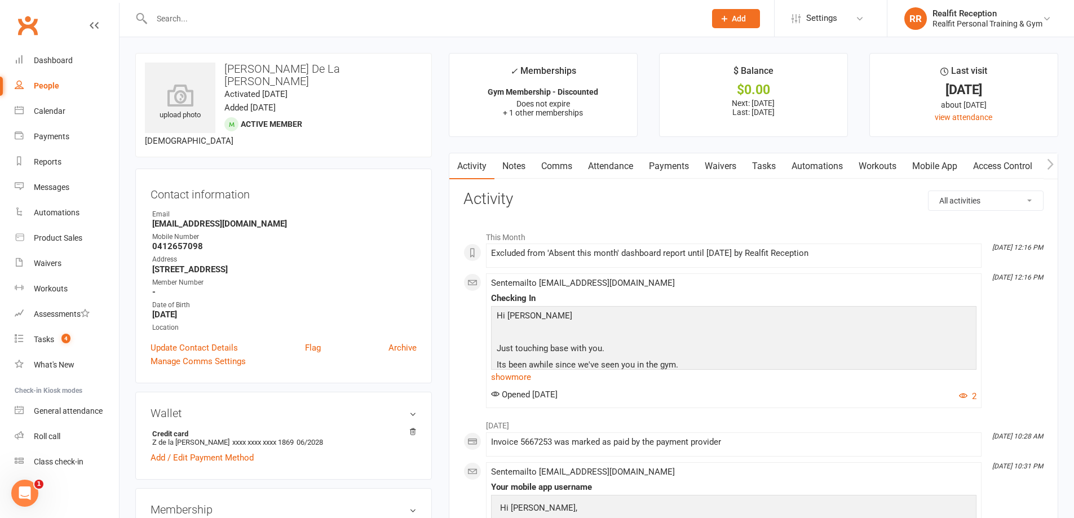
click at [612, 166] on link "Attendance" at bounding box center [610, 166] width 61 height 26
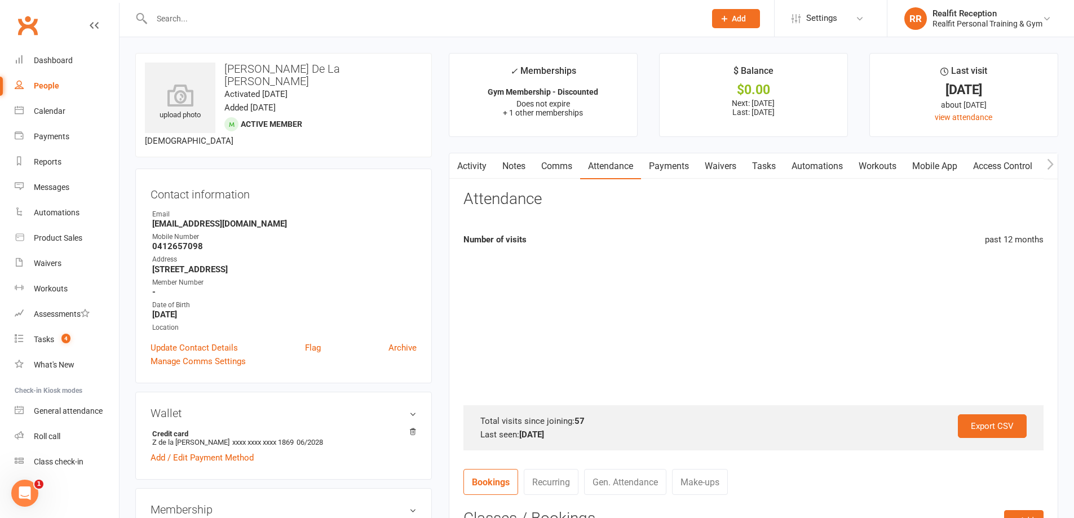
click at [547, 166] on link "Comms" at bounding box center [556, 166] width 47 height 26
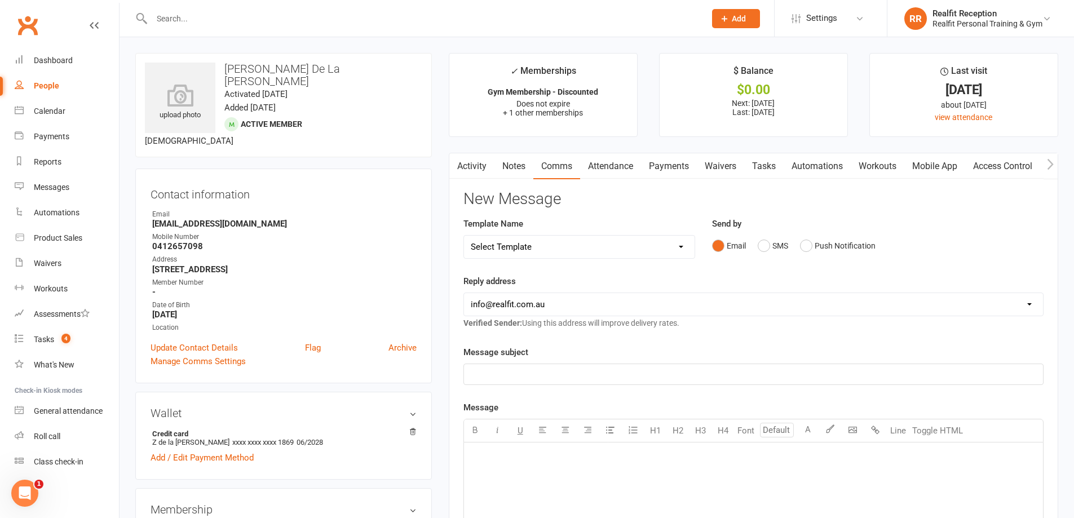
click at [604, 245] on select "Select Template [Email] 30 Day Check In [SMS] 30 Day Check In SMS [Email] David…" at bounding box center [579, 247] width 231 height 23
select select "1"
click at [464, 236] on select "Select Template [Email] 30 Day Check In [SMS] 30 Day Check In SMS [Email] David…" at bounding box center [579, 247] width 231 height 23
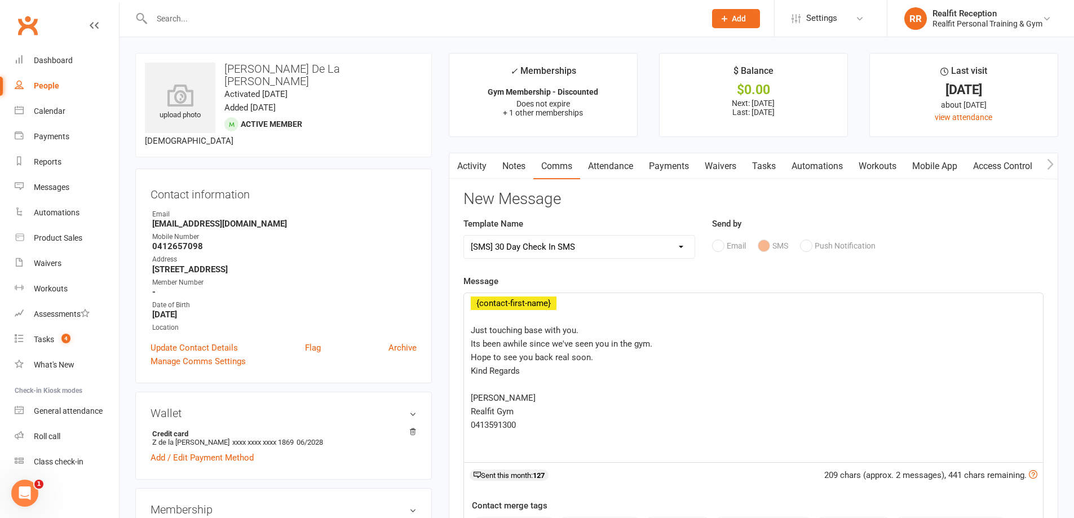
scroll to position [338, 0]
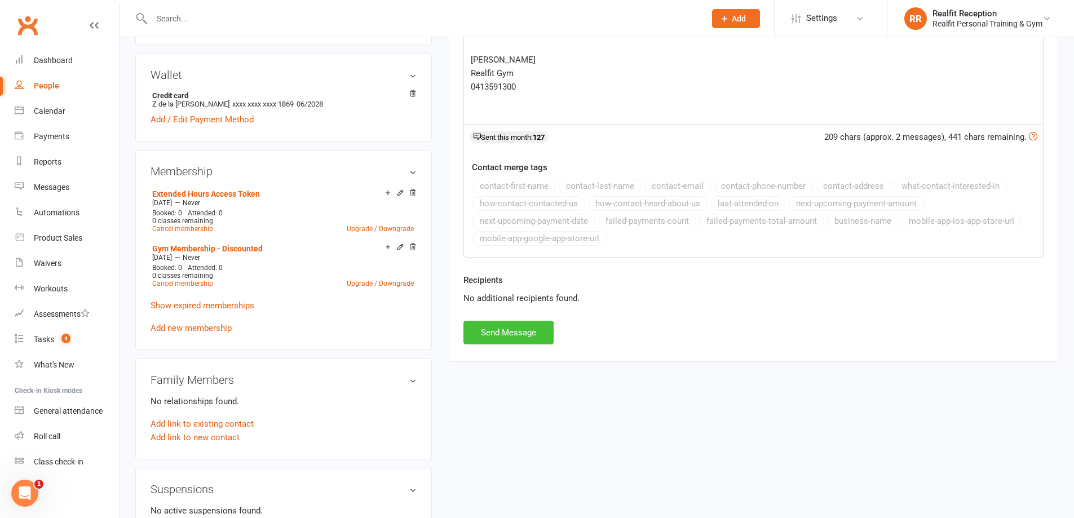
click at [523, 334] on button "Send Message" at bounding box center [508, 333] width 90 height 24
select select
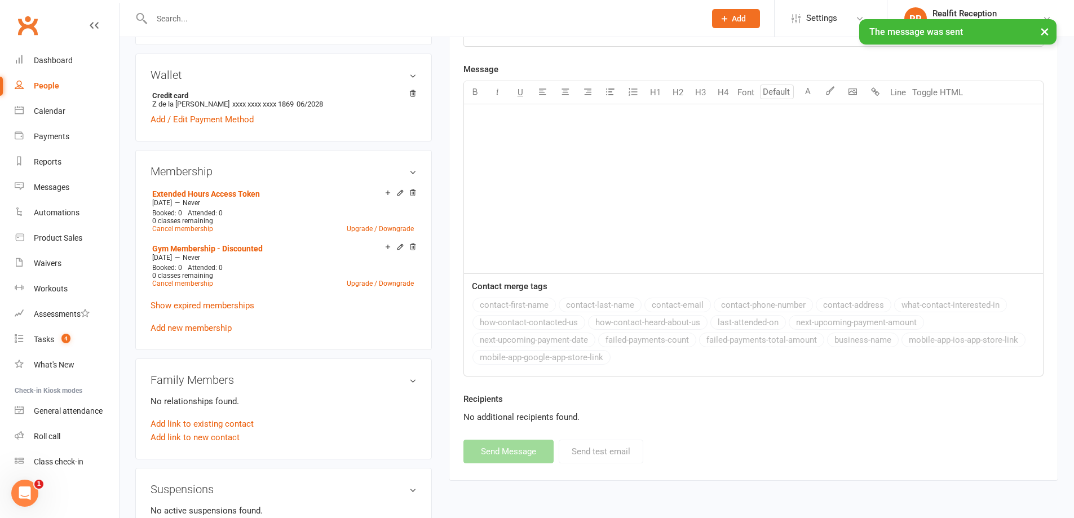
scroll to position [0, 0]
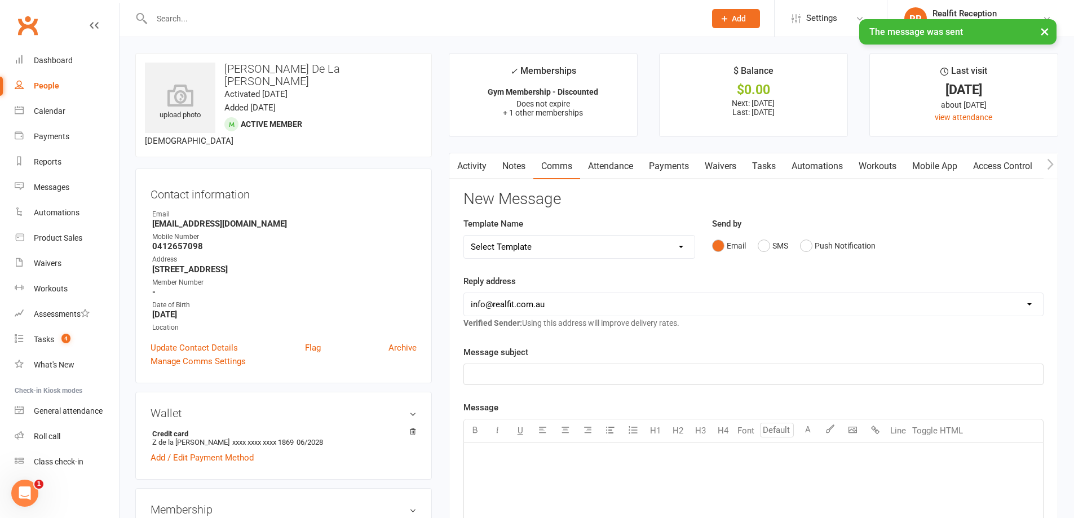
click at [518, 165] on link "Notes" at bounding box center [513, 166] width 39 height 26
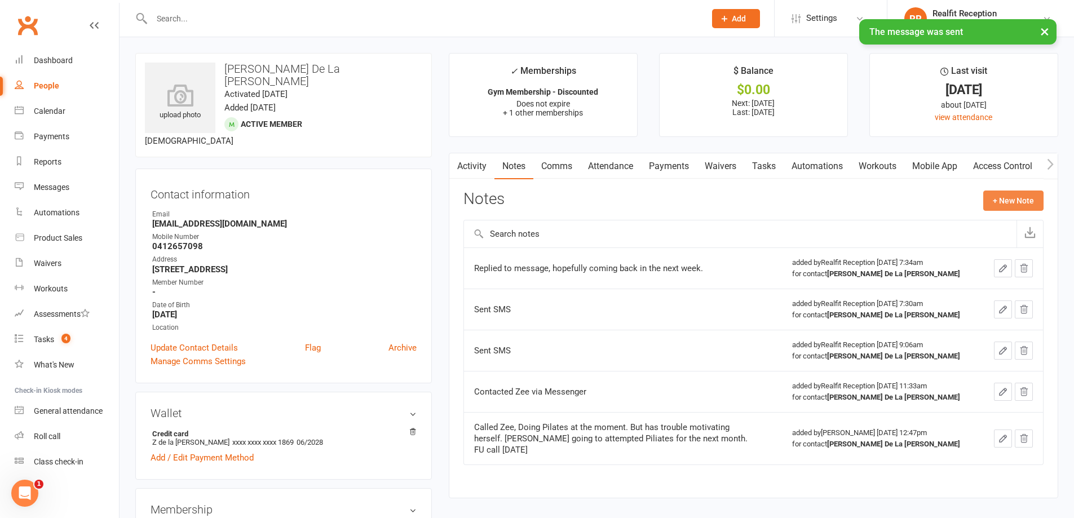
click at [1001, 202] on button "+ New Note" at bounding box center [1013, 201] width 60 height 20
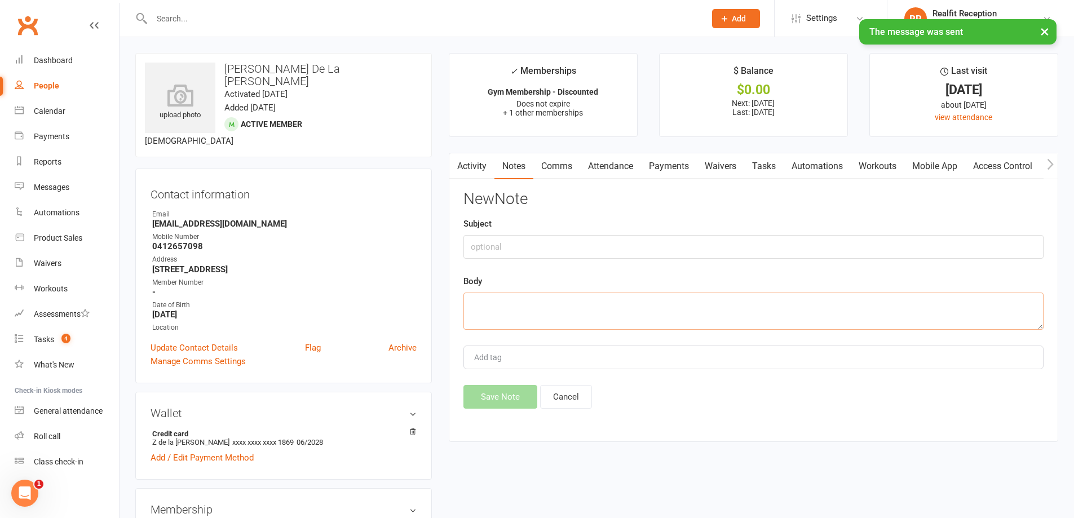
click at [523, 304] on textarea at bounding box center [753, 311] width 580 height 37
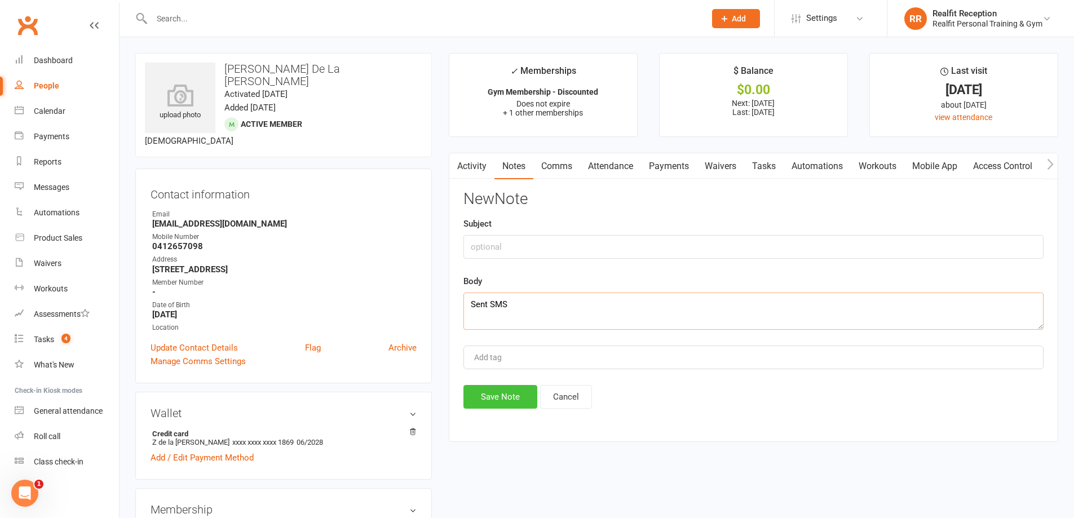
type textarea "Sent SMS"
click at [513, 401] on button "Save Note" at bounding box center [500, 397] width 74 height 24
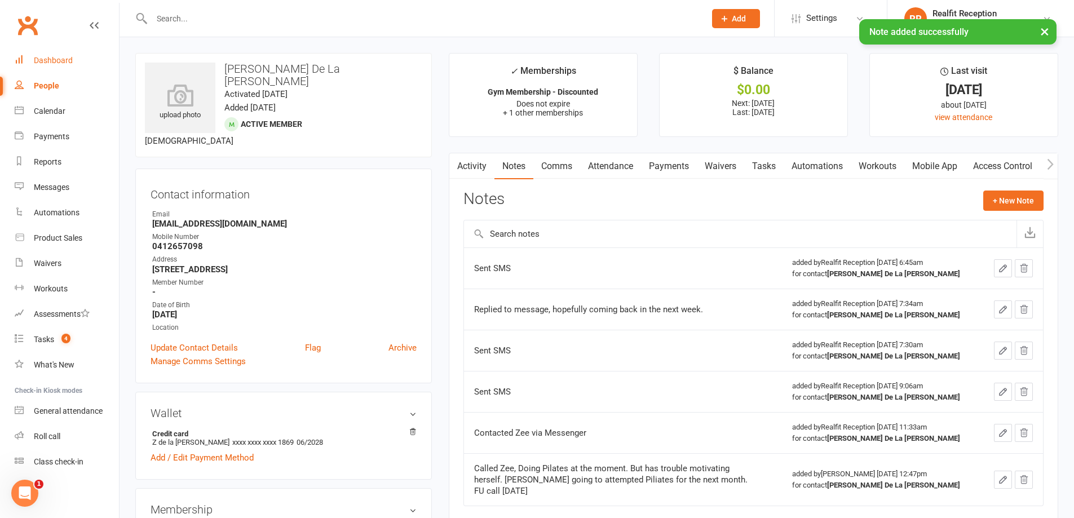
click at [42, 58] on div "Dashboard" at bounding box center [53, 60] width 39 height 9
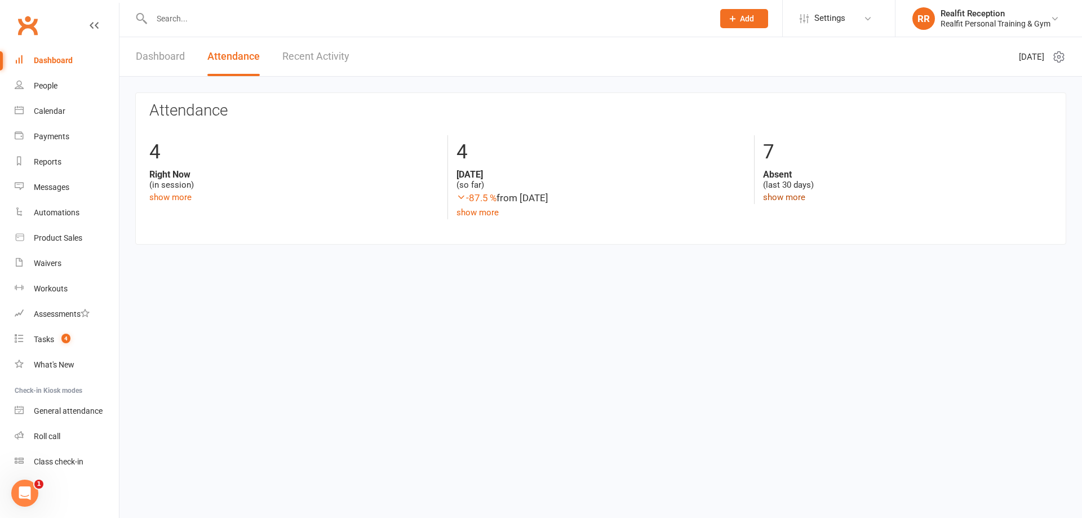
click at [780, 198] on link "show more" at bounding box center [784, 197] width 42 height 10
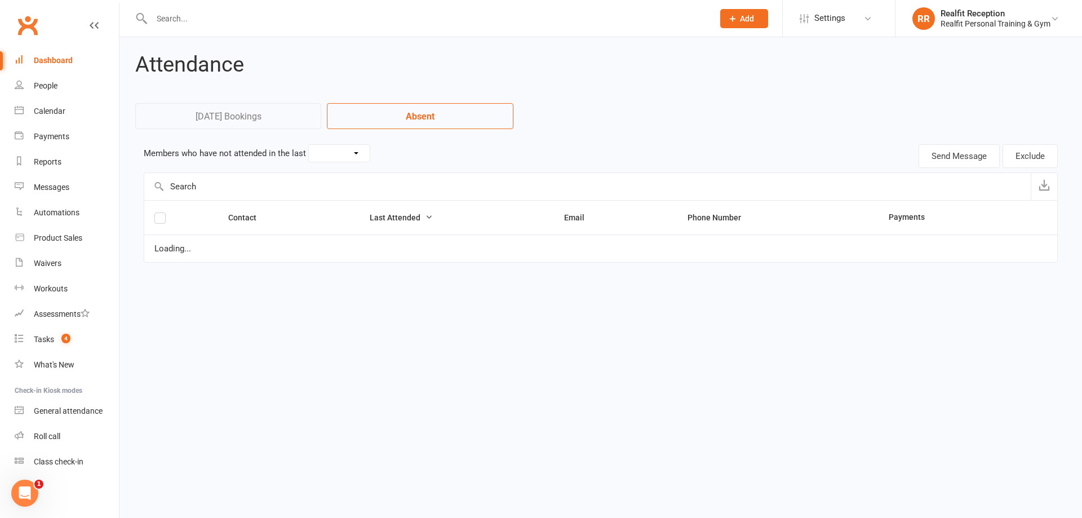
select select "30"
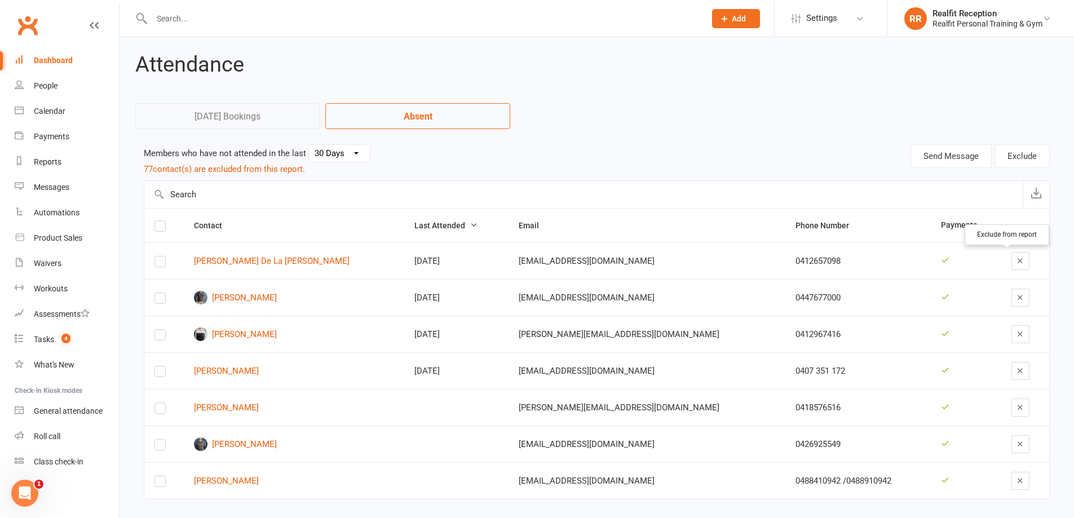
click at [1016, 262] on icon "button" at bounding box center [1020, 260] width 8 height 8
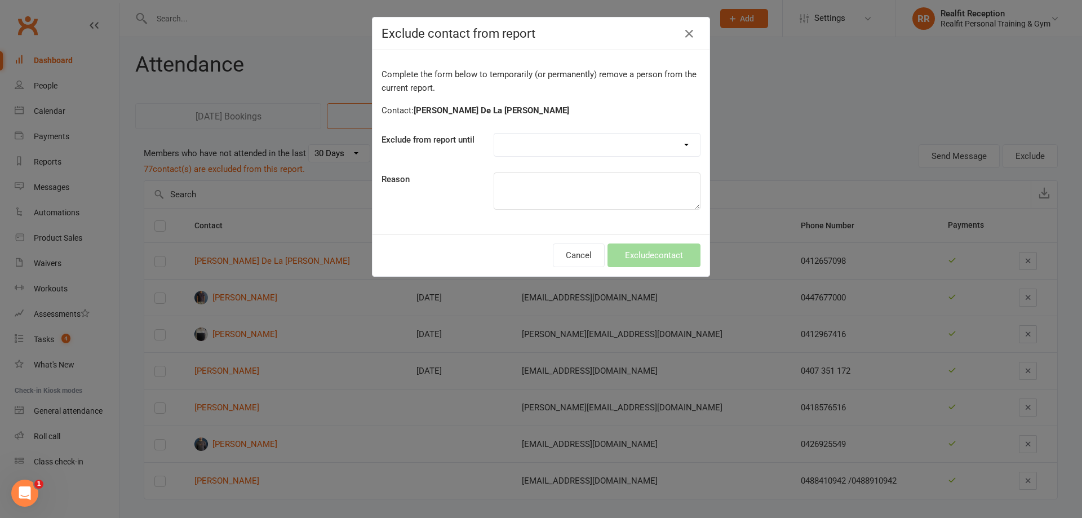
click at [544, 148] on select "Forever One day One week 30 days 90 days Custom" at bounding box center [597, 145] width 206 height 23
select select "custom"
click at [494, 134] on select "Forever One day One week 30 days 90 days Custom" at bounding box center [597, 145] width 206 height 23
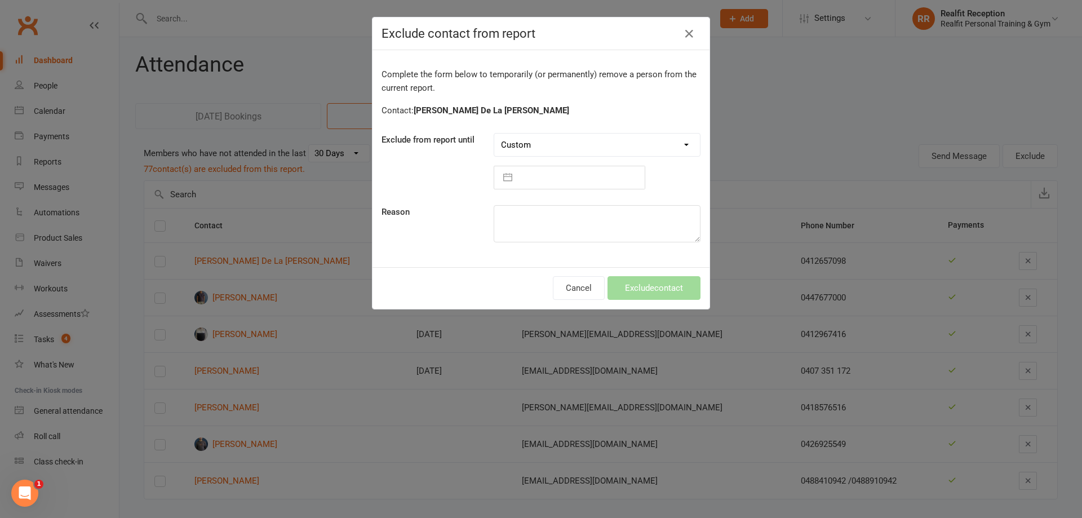
click at [538, 174] on input "text" at bounding box center [581, 177] width 127 height 23
select select "6"
select select "2025"
select select "7"
select select "2025"
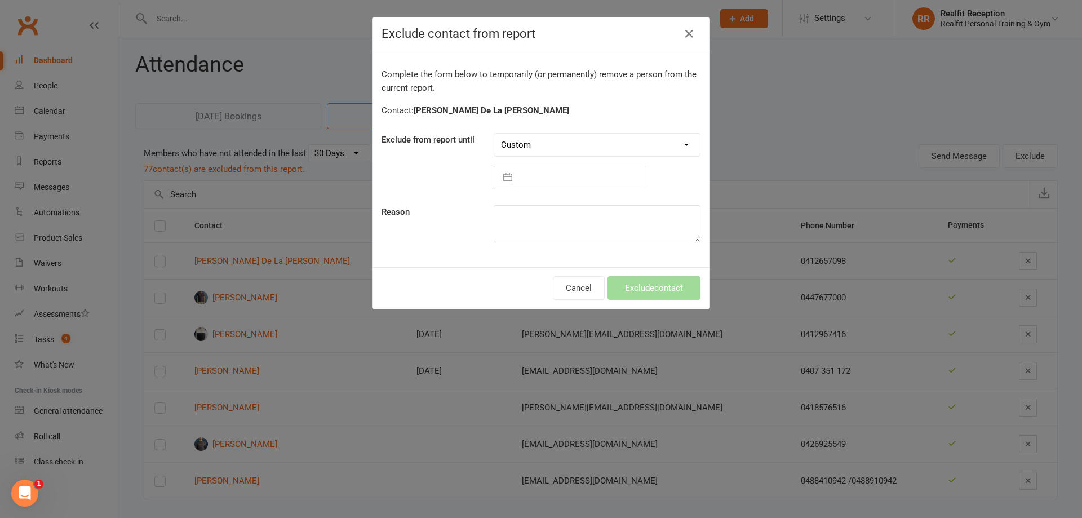
select select "8"
select select "2025"
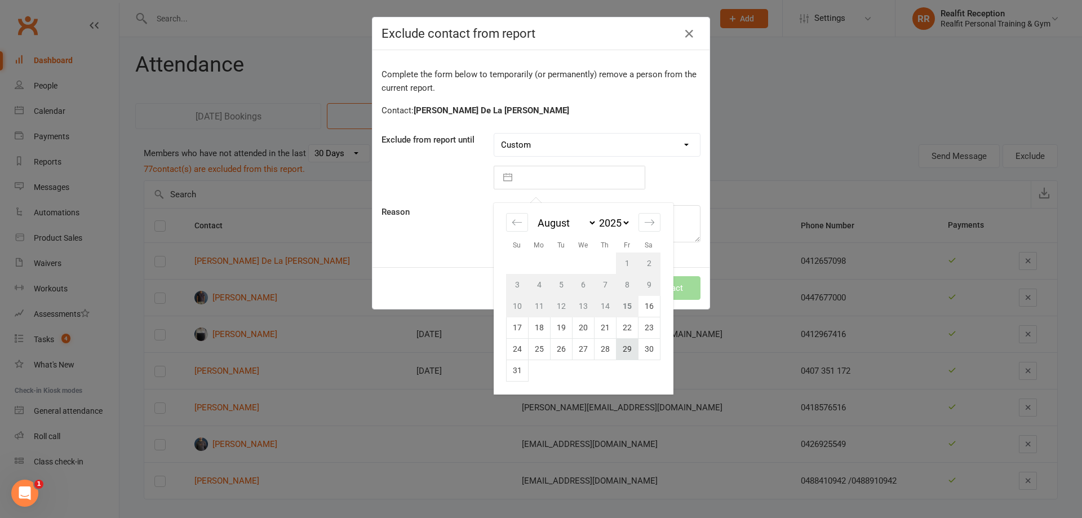
click at [629, 344] on td "29" at bounding box center [627, 348] width 22 height 21
type input "29 Aug 2025"
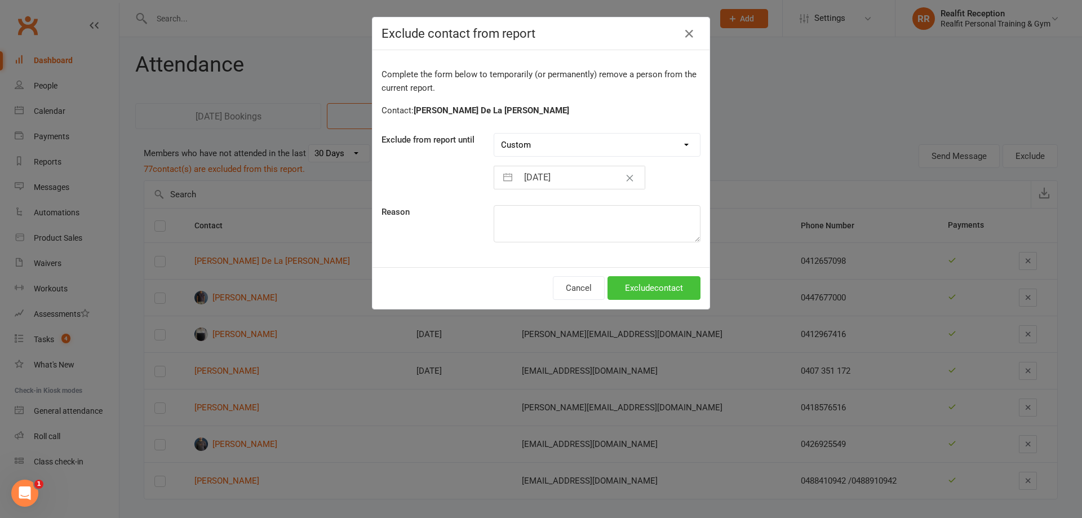
click at [641, 287] on button "Exclude contact" at bounding box center [654, 288] width 93 height 24
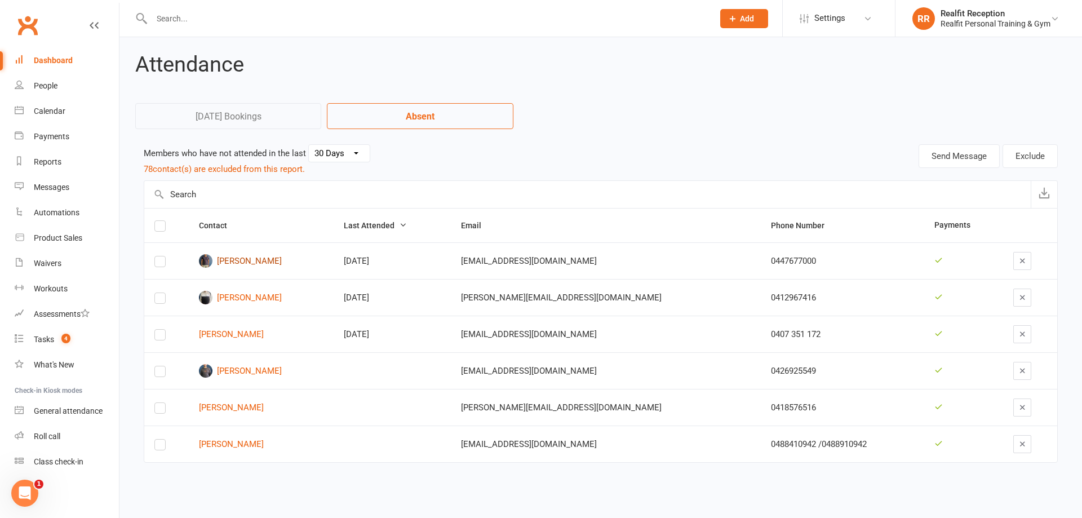
click at [262, 262] on link "Zen De Silva" at bounding box center [261, 261] width 125 height 14
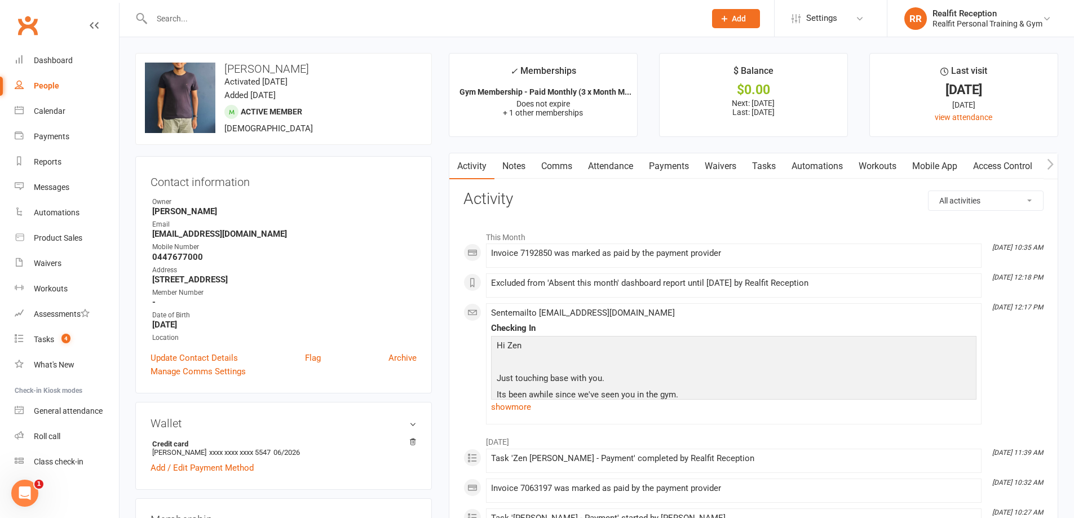
click at [682, 169] on link "Payments" at bounding box center [669, 166] width 56 height 26
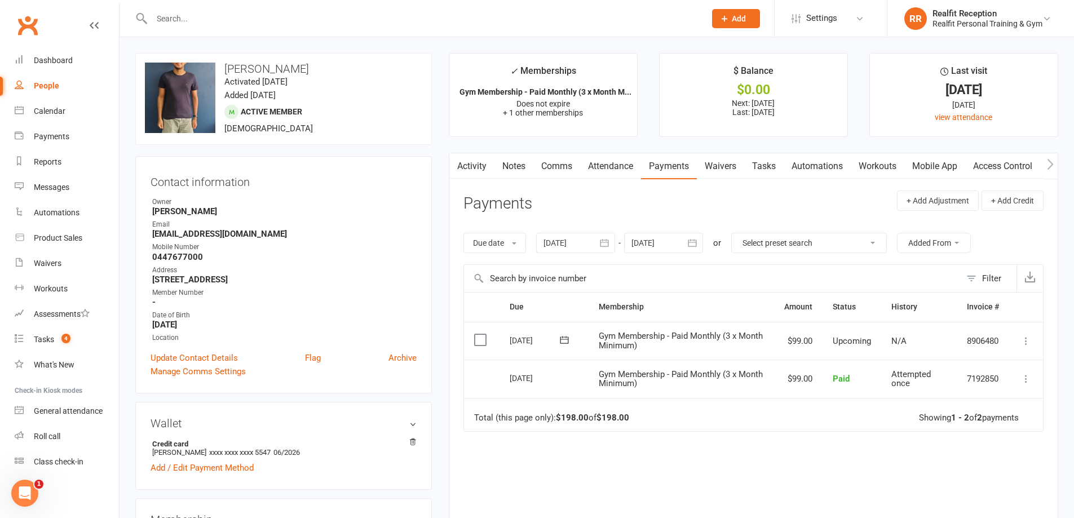
click at [479, 169] on link "Activity" at bounding box center [471, 166] width 45 height 26
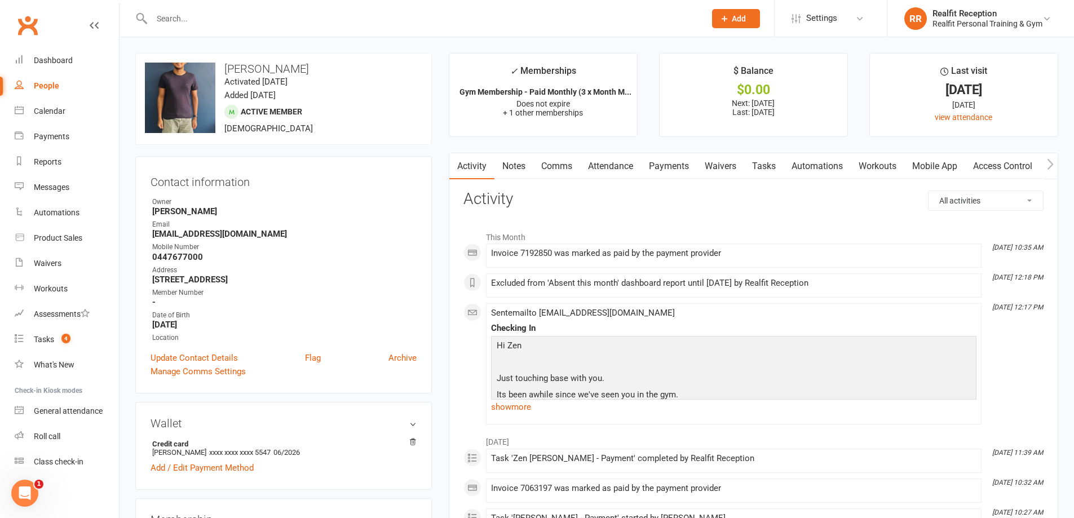
click at [555, 163] on link "Comms" at bounding box center [556, 166] width 47 height 26
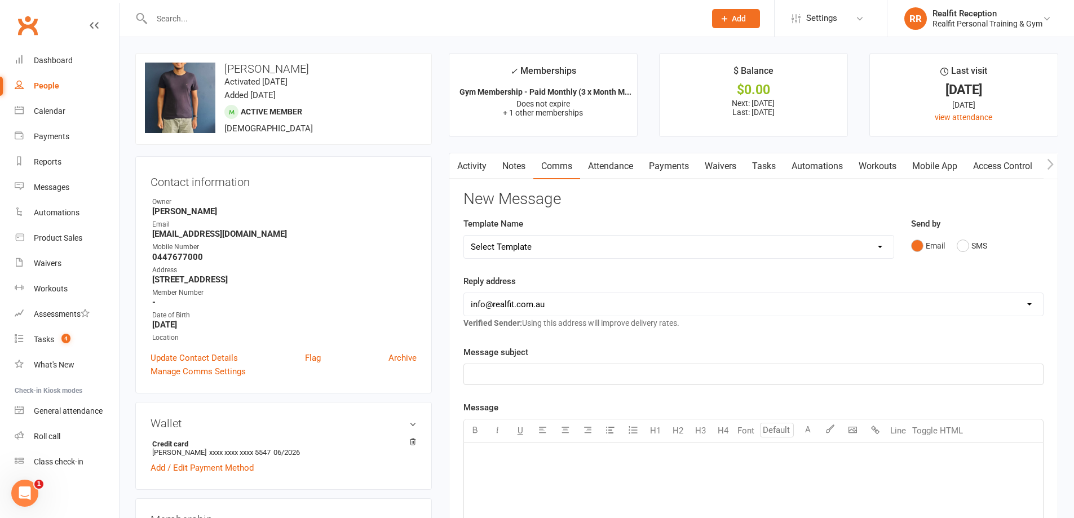
click at [528, 242] on select "Select Template [Email] 30 Day Check In [SMS] 30 Day Check In SMS [Email] David…" at bounding box center [679, 247] width 430 height 23
select select "1"
click at [464, 236] on select "Select Template [Email] 30 Day Check In [SMS] 30 Day Check In SMS [Email] David…" at bounding box center [679, 247] width 430 height 23
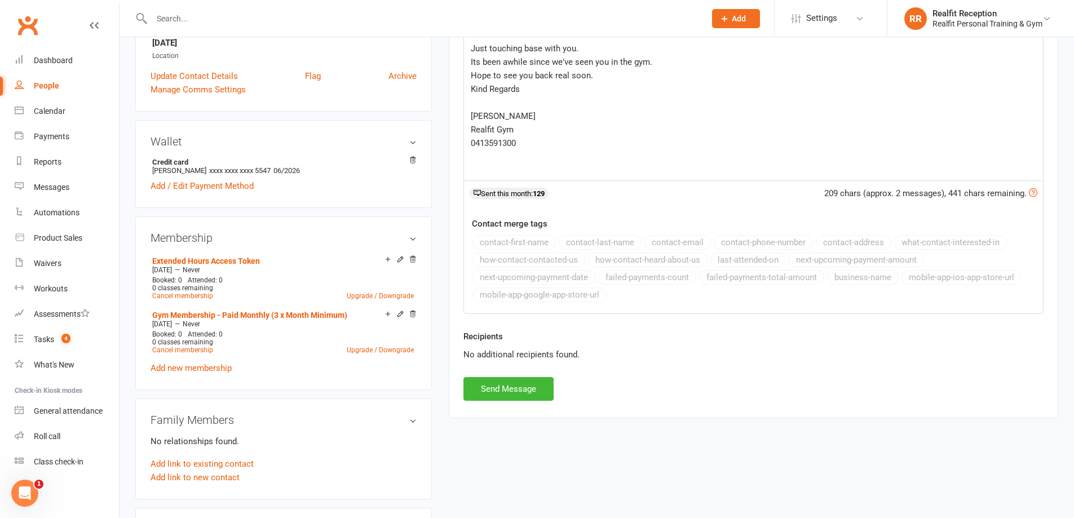
scroll to position [338, 0]
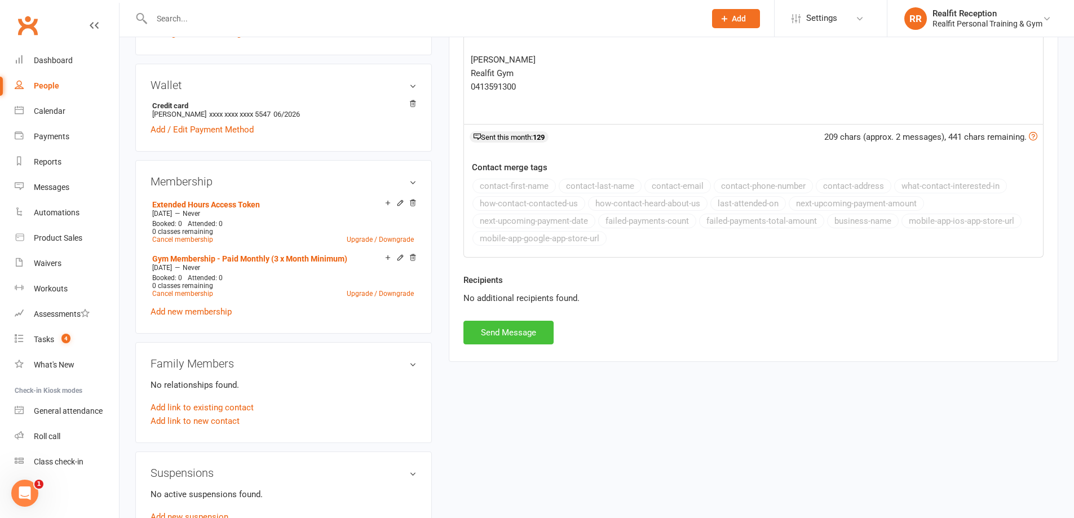
click at [524, 338] on button "Send Message" at bounding box center [508, 333] width 90 height 24
select select
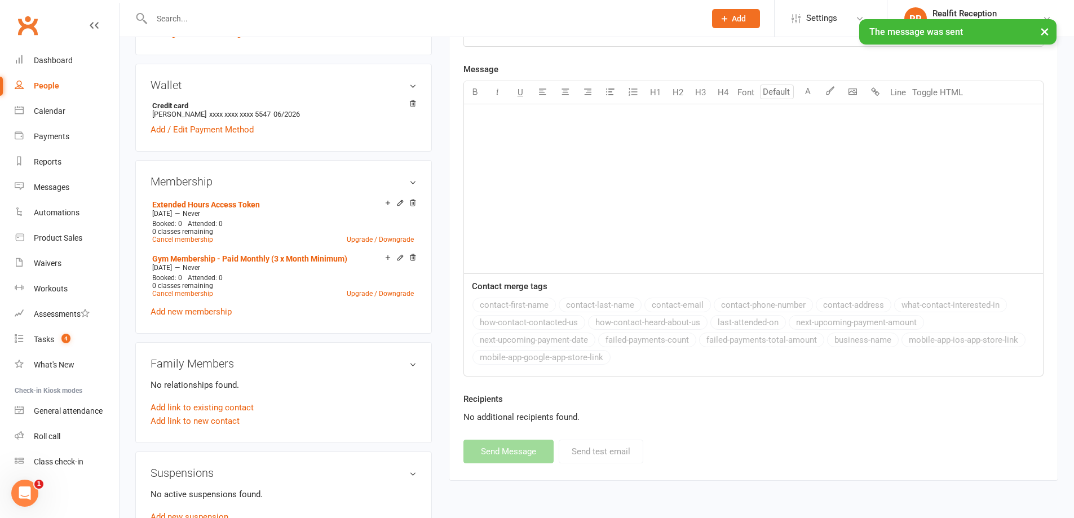
scroll to position [0, 0]
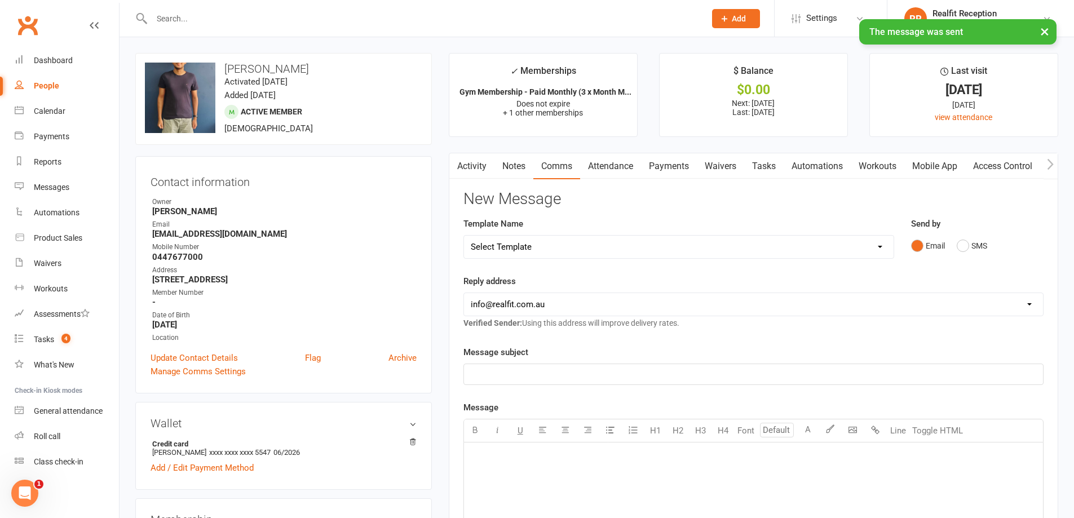
click at [508, 163] on link "Notes" at bounding box center [513, 166] width 39 height 26
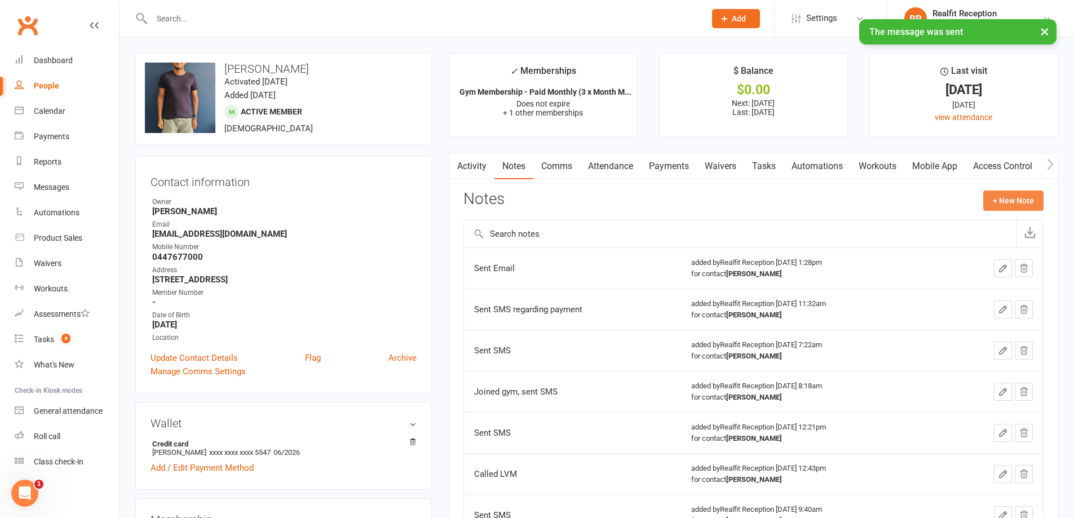
drag, startPoint x: 999, startPoint y: 203, endPoint x: 984, endPoint y: 204, distance: 15.3
click at [984, 204] on button "+ New Note" at bounding box center [1013, 201] width 60 height 20
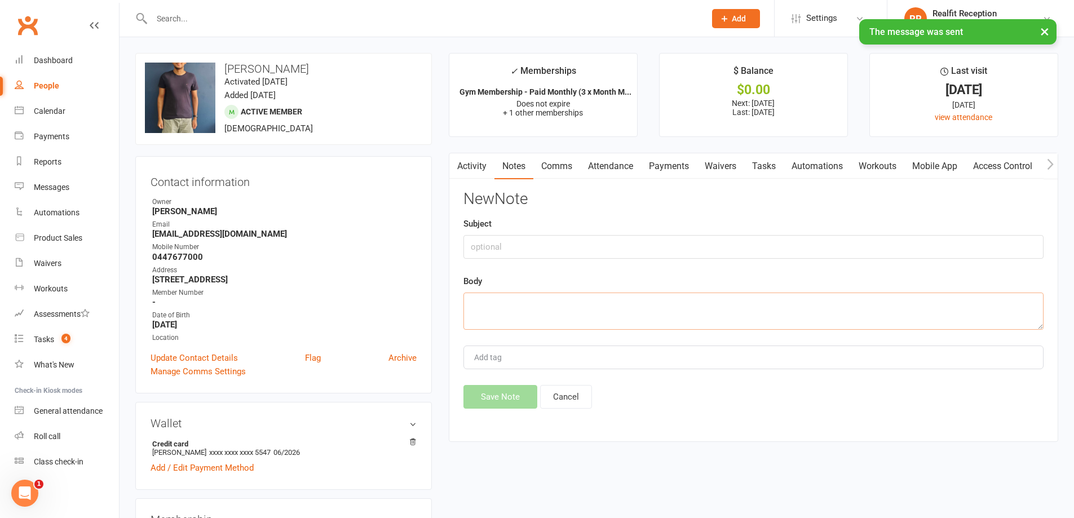
click at [516, 306] on textarea at bounding box center [753, 311] width 580 height 37
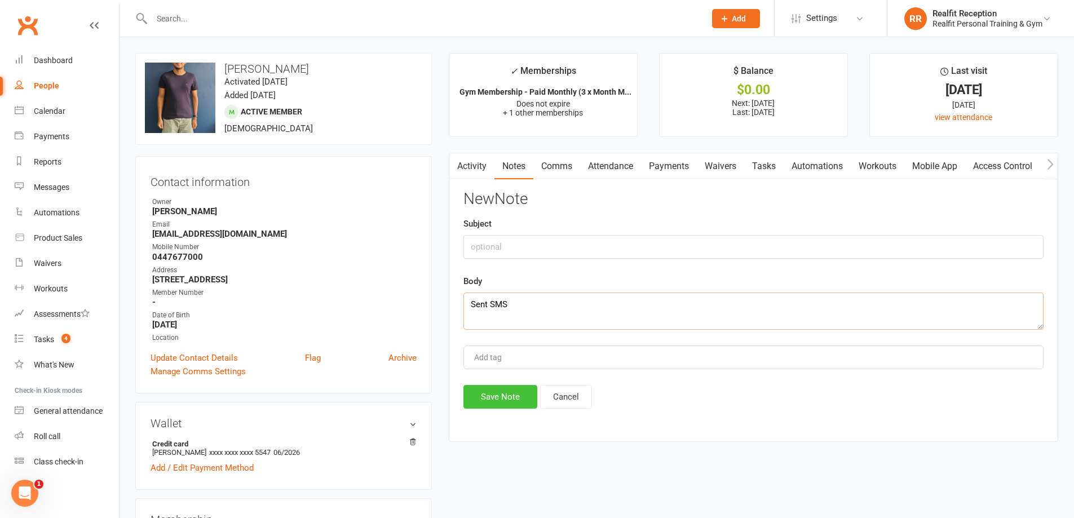
type textarea "Sent SMS"
click at [517, 395] on button "Save Note" at bounding box center [500, 397] width 74 height 24
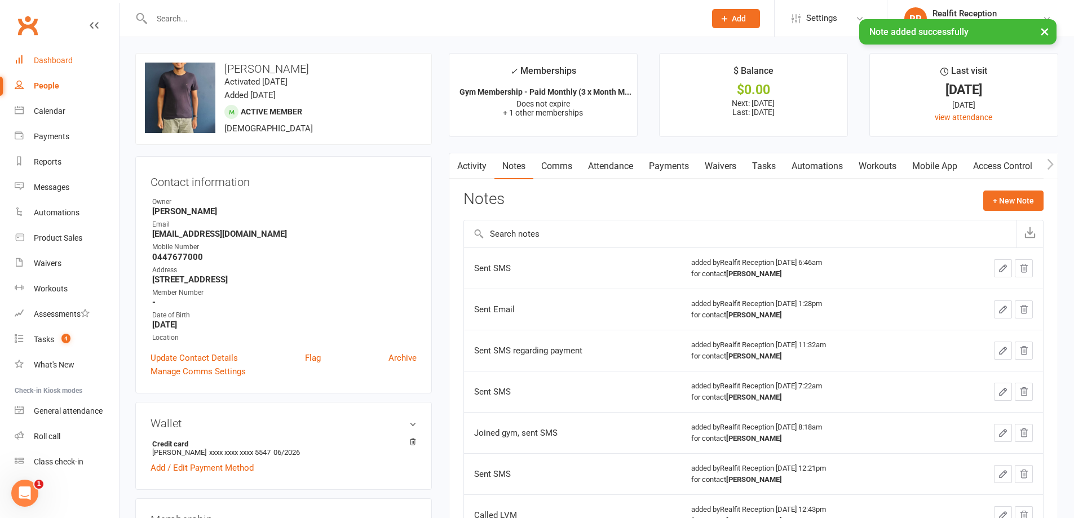
click at [60, 60] on div "Dashboard" at bounding box center [53, 60] width 39 height 9
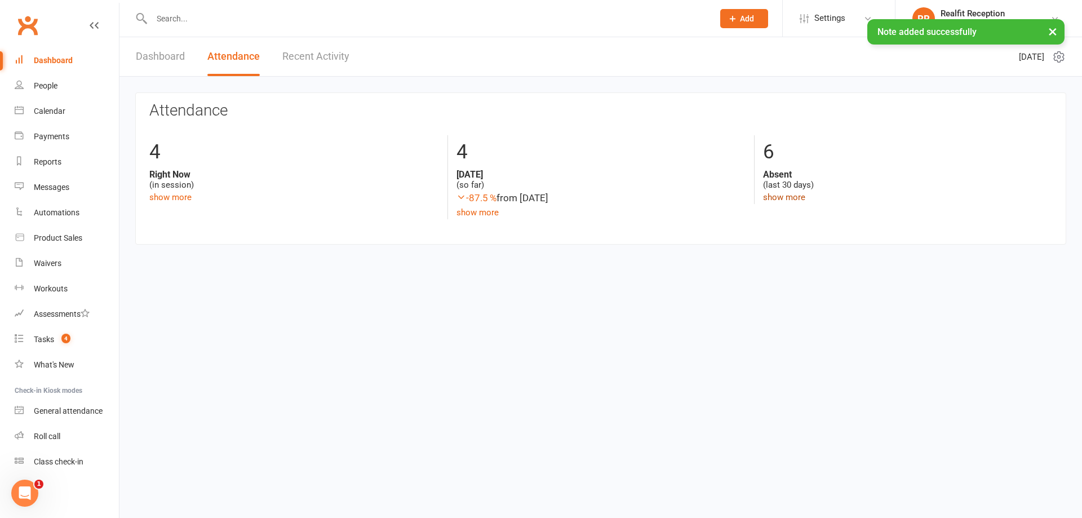
click at [774, 197] on link "show more" at bounding box center [784, 197] width 42 height 10
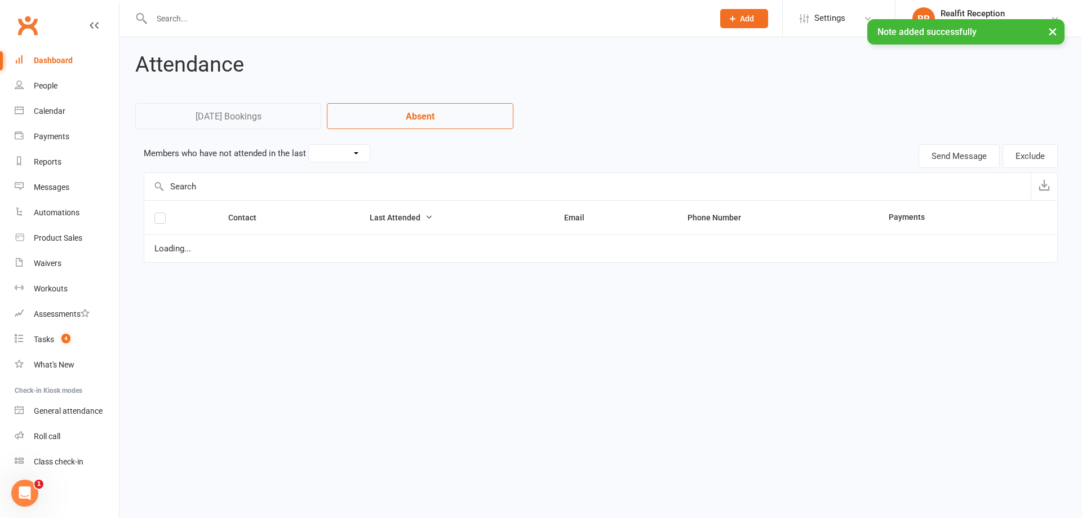
select select "30"
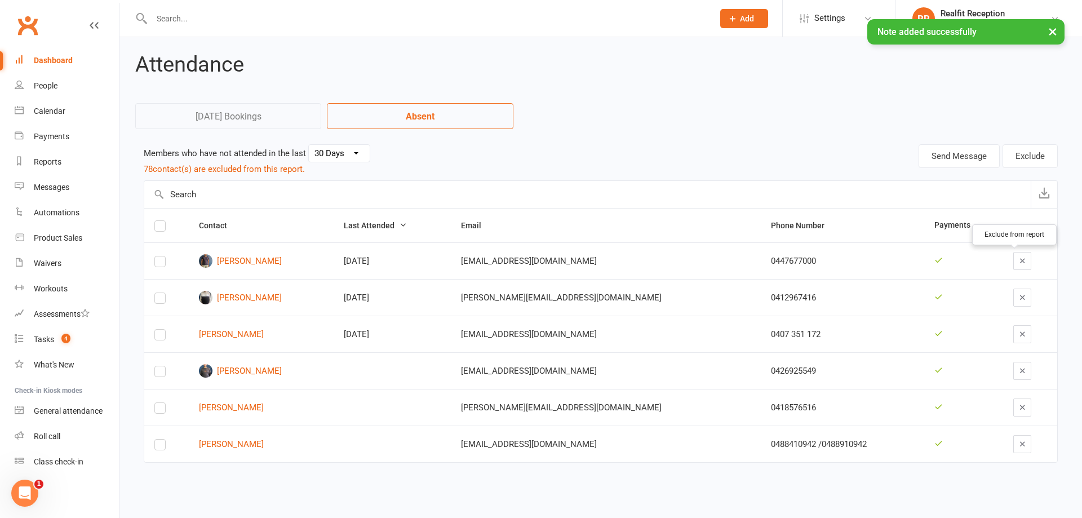
click at [1019, 262] on icon "button" at bounding box center [1023, 260] width 8 height 8
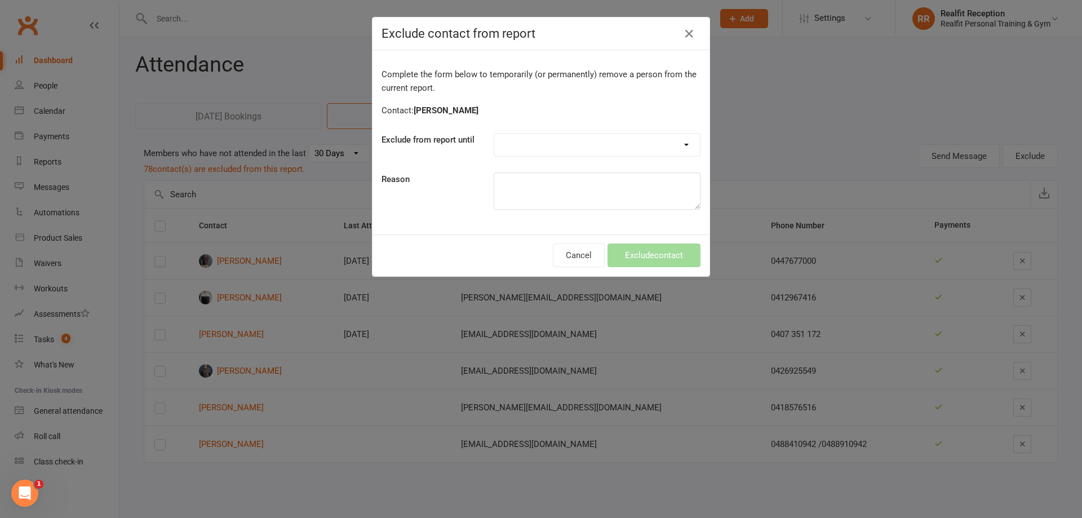
click at [500, 138] on select "Forever One day One week 30 days 90 days Custom" at bounding box center [597, 145] width 206 height 23
select select "custom"
click at [494, 134] on select "Forever One day One week 30 days 90 days Custom" at bounding box center [597, 145] width 206 height 23
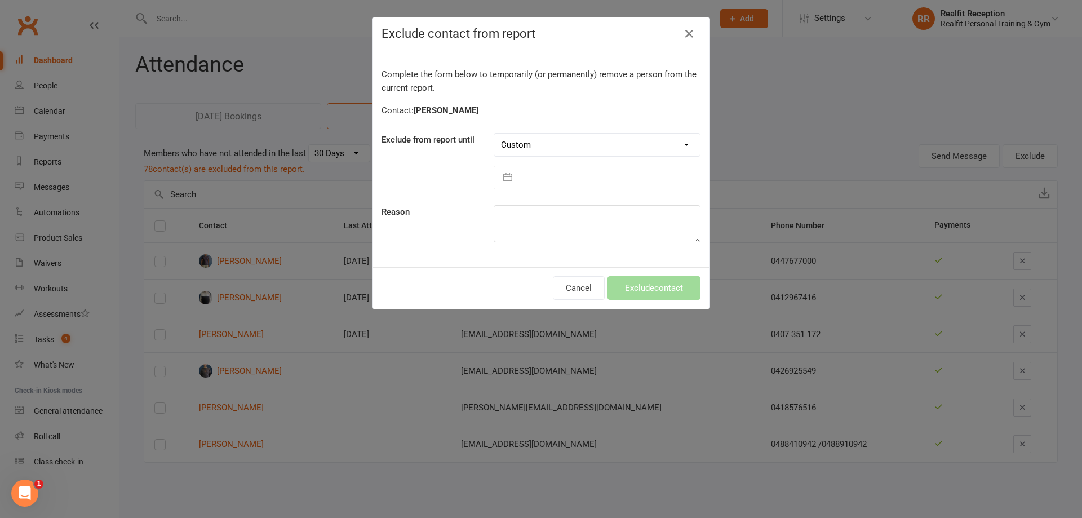
click at [536, 180] on input "text" at bounding box center [581, 177] width 127 height 23
select select "6"
select select "2025"
select select "7"
select select "2025"
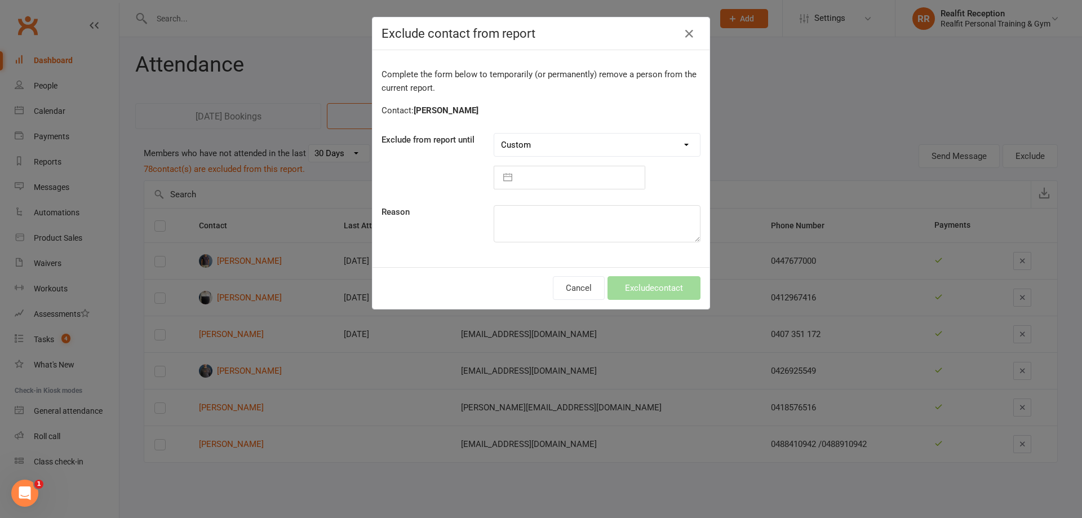
select select "8"
select select "2025"
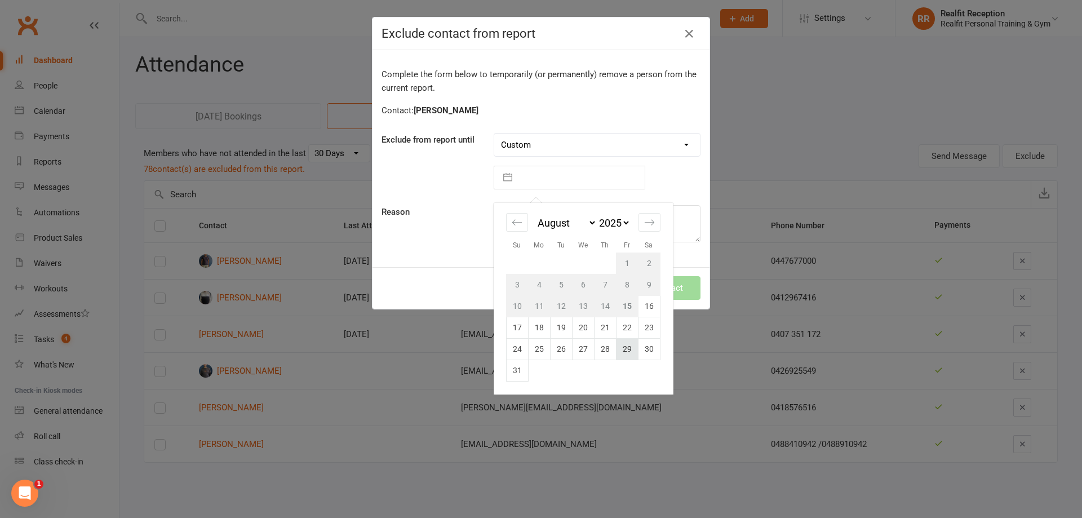
click at [622, 351] on td "29" at bounding box center [627, 348] width 22 height 21
type input "29 Aug 2025"
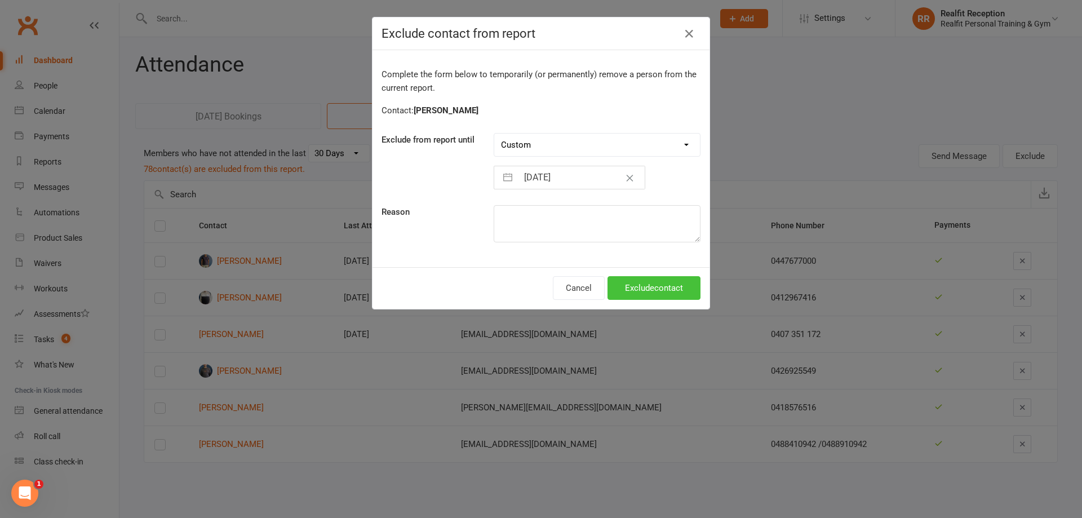
click at [625, 291] on button "Exclude contact" at bounding box center [654, 288] width 93 height 24
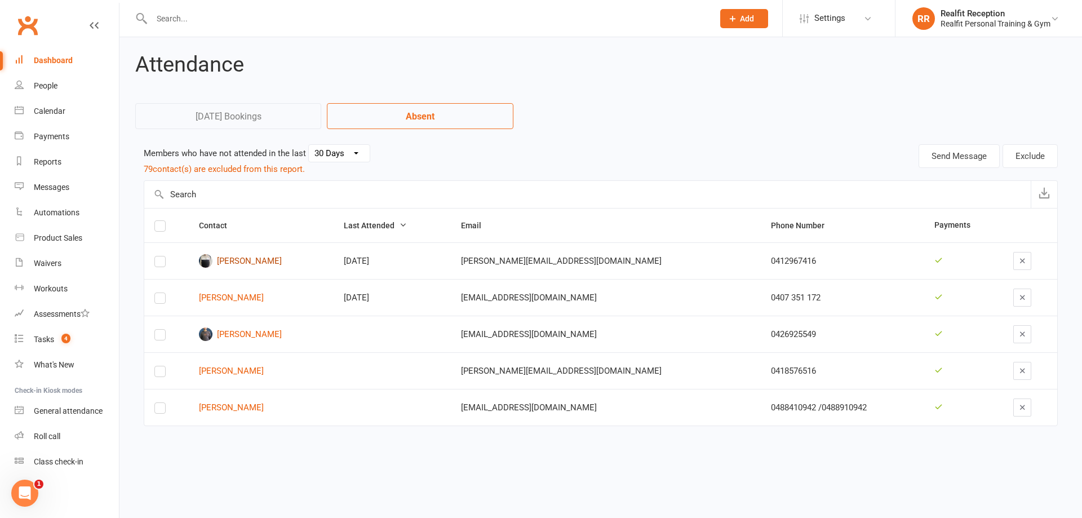
click at [247, 262] on link "Sam Morgan" at bounding box center [261, 261] width 125 height 14
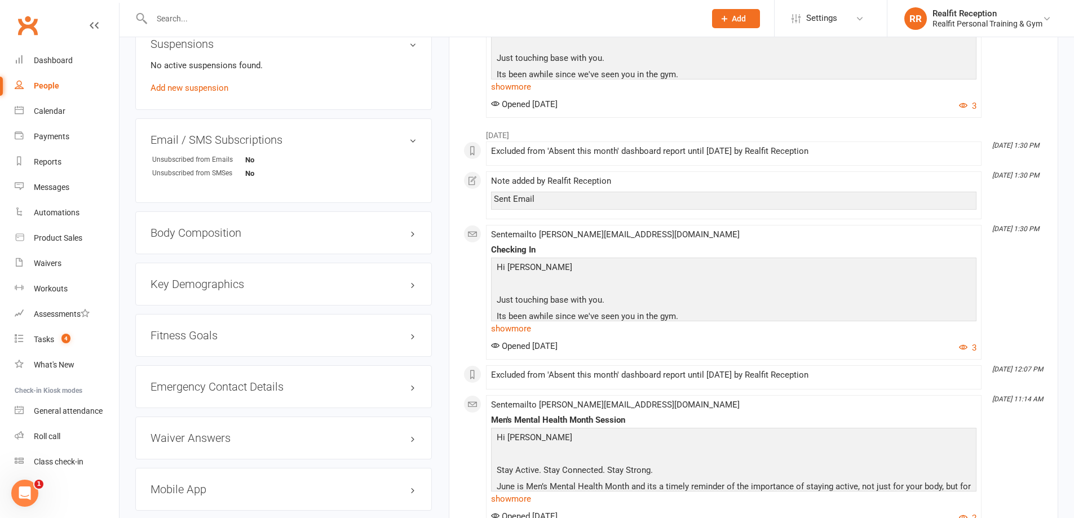
scroll to position [1127, 0]
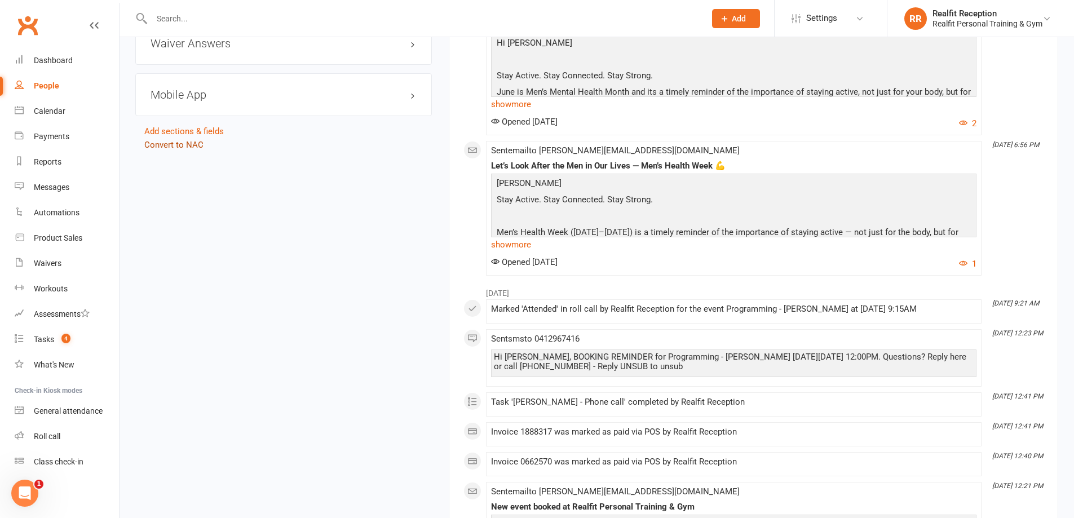
click at [183, 140] on link "Convert to NAC" at bounding box center [173, 145] width 59 height 10
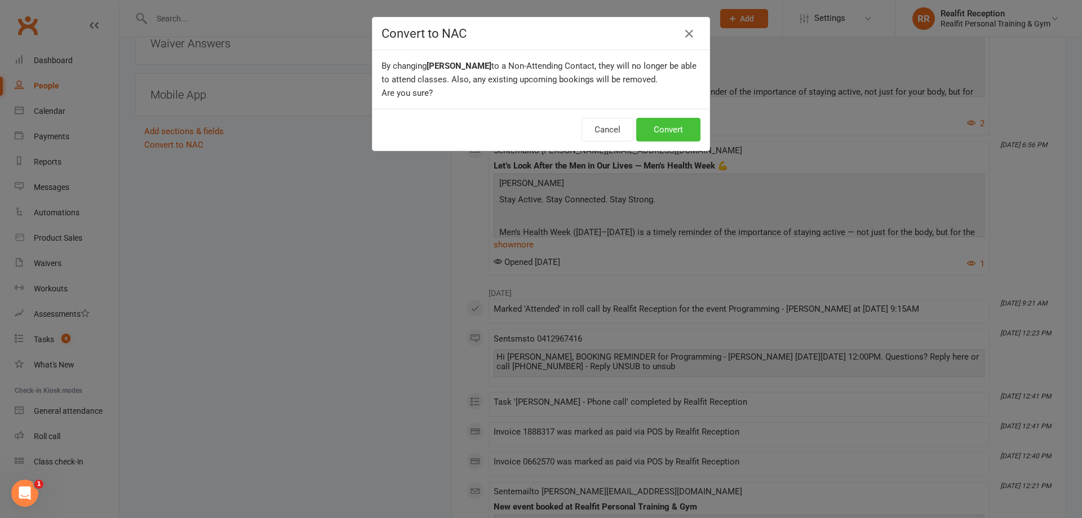
click at [687, 129] on button "Convert" at bounding box center [668, 130] width 64 height 24
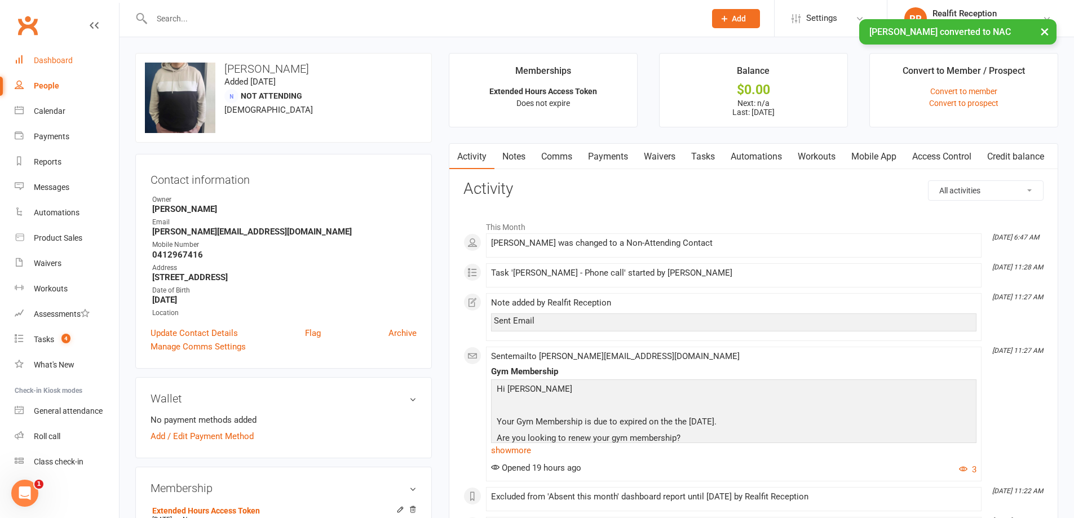
click at [73, 66] on link "Dashboard" at bounding box center [67, 60] width 104 height 25
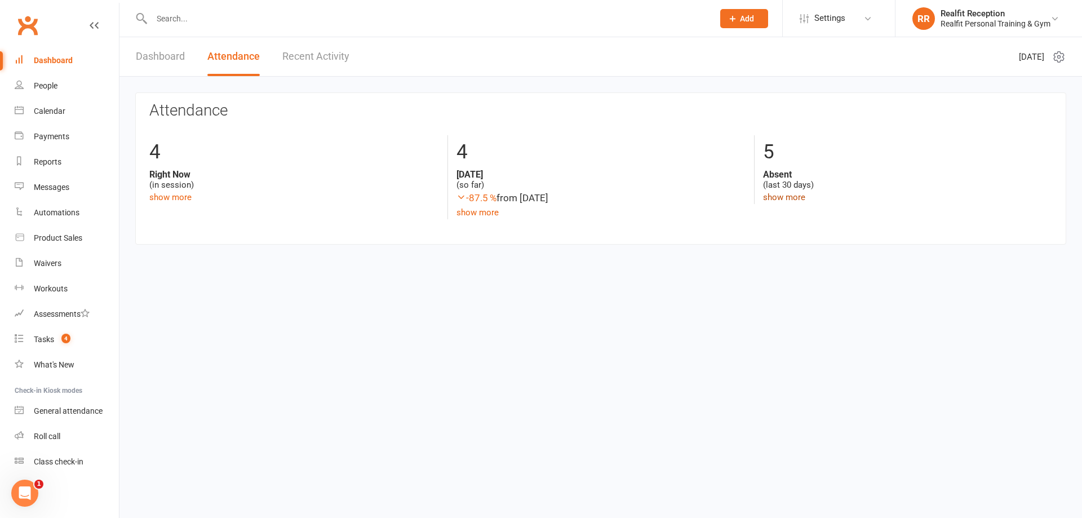
click at [781, 198] on link "show more" at bounding box center [784, 197] width 42 height 10
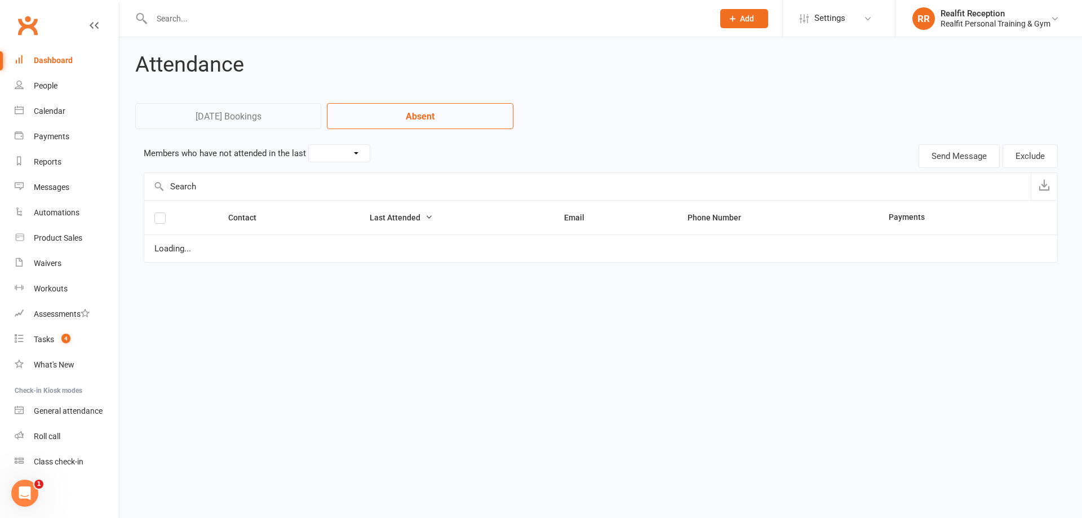
select select "30"
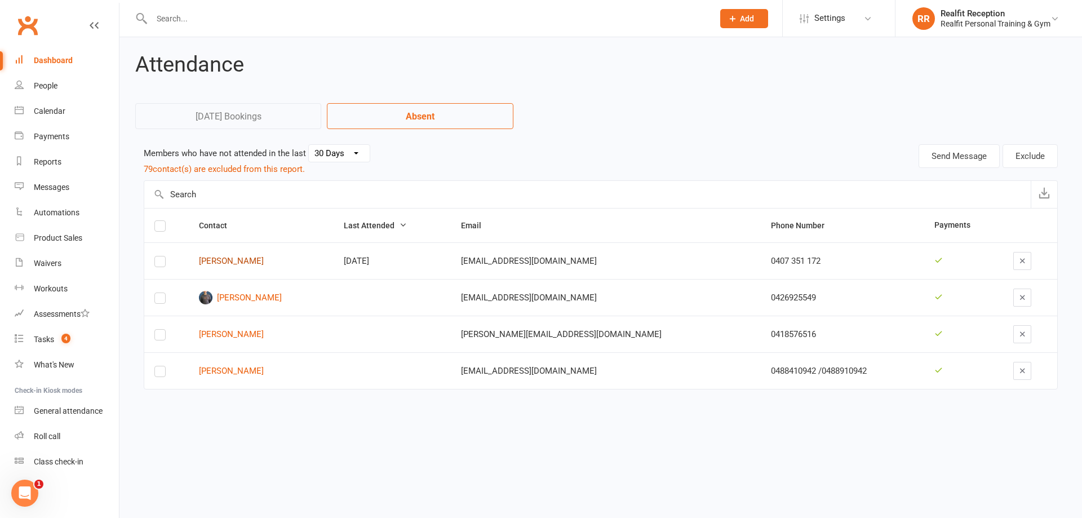
click at [252, 263] on link "Claire Palmer" at bounding box center [261, 261] width 125 height 10
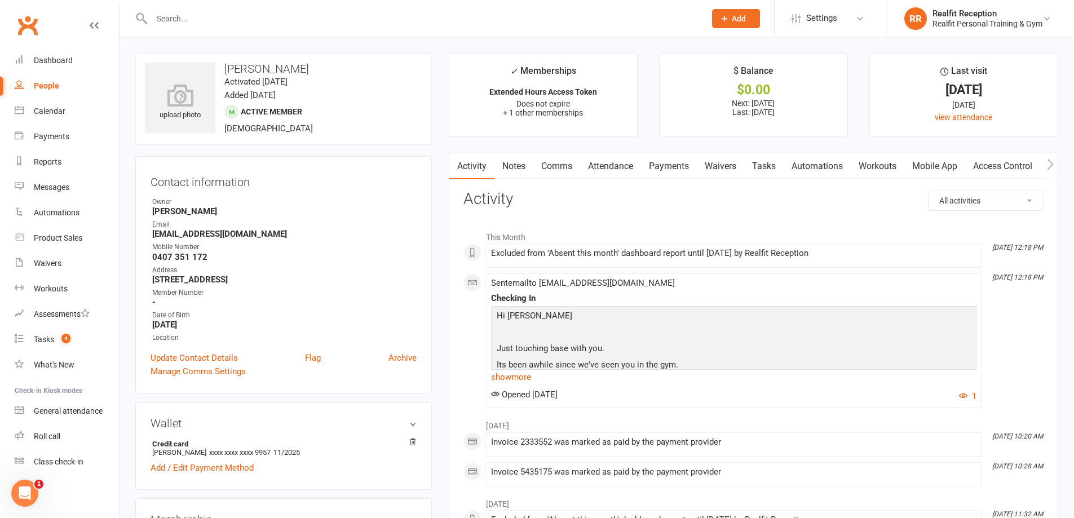
click at [665, 166] on link "Payments" at bounding box center [669, 166] width 56 height 26
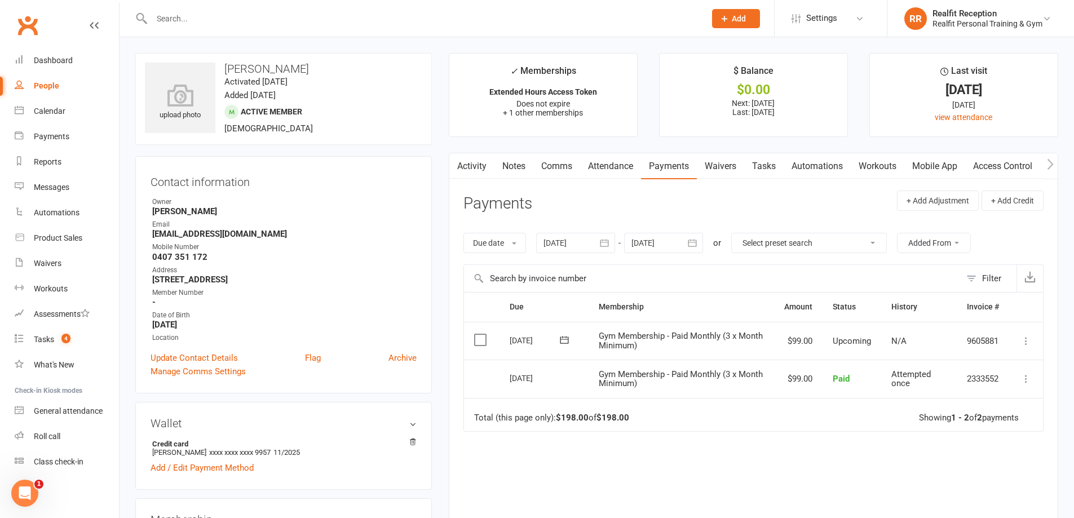
click at [549, 162] on link "Comms" at bounding box center [556, 166] width 47 height 26
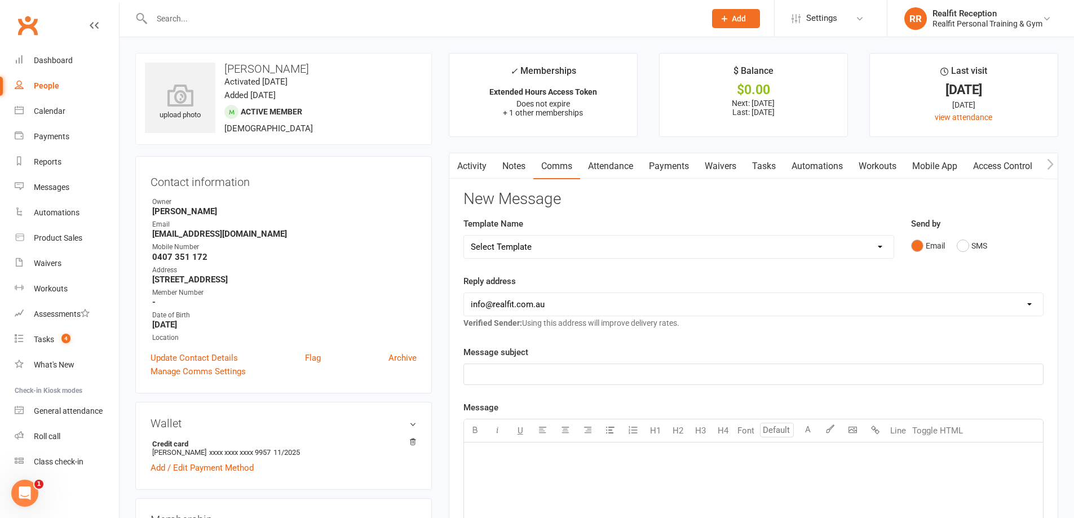
click at [542, 243] on select "Select Template [Email] 30 Day Check In [SMS] 30 Day Check In SMS [Email] David…" at bounding box center [679, 247] width 430 height 23
select select "1"
click at [464, 236] on select "Select Template [Email] 30 Day Check In [SMS] 30 Day Check In SMS [Email] David…" at bounding box center [679, 247] width 430 height 23
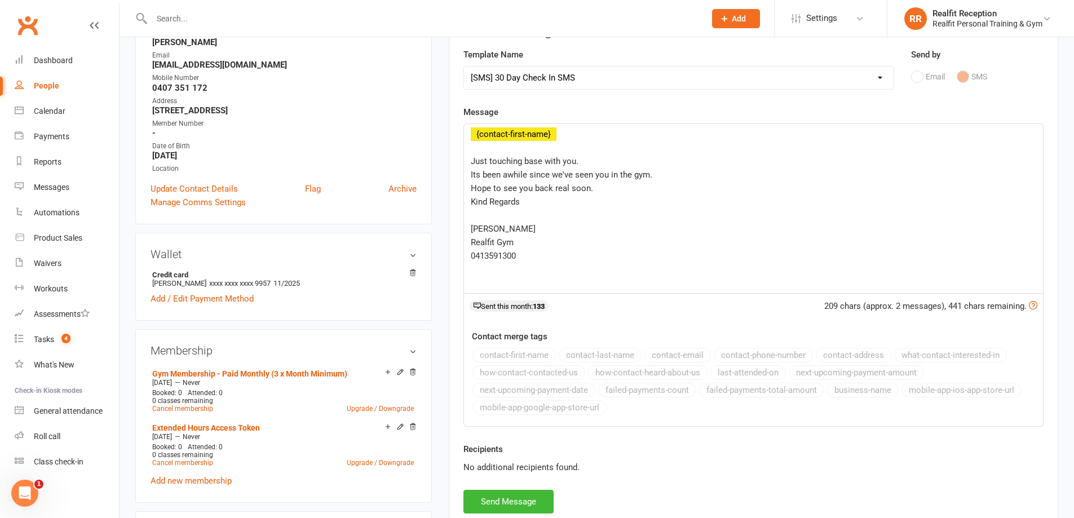
scroll to position [225, 0]
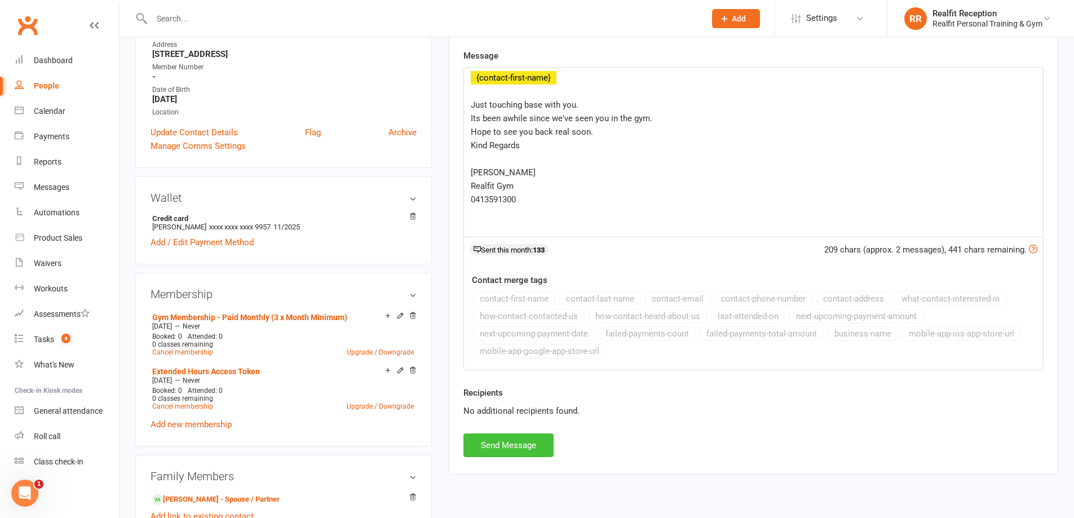
click at [522, 446] on button "Send Message" at bounding box center [508, 446] width 90 height 24
select select
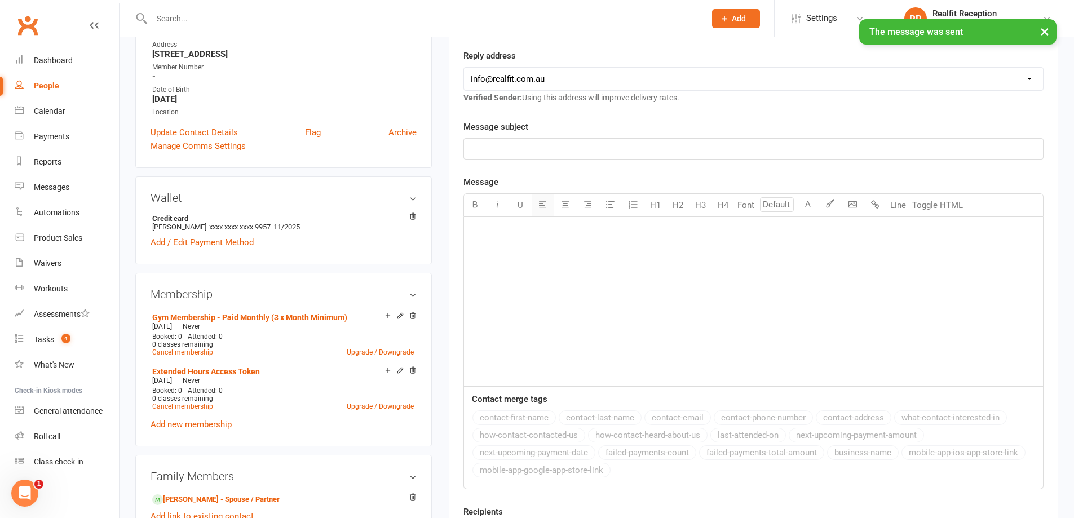
scroll to position [0, 0]
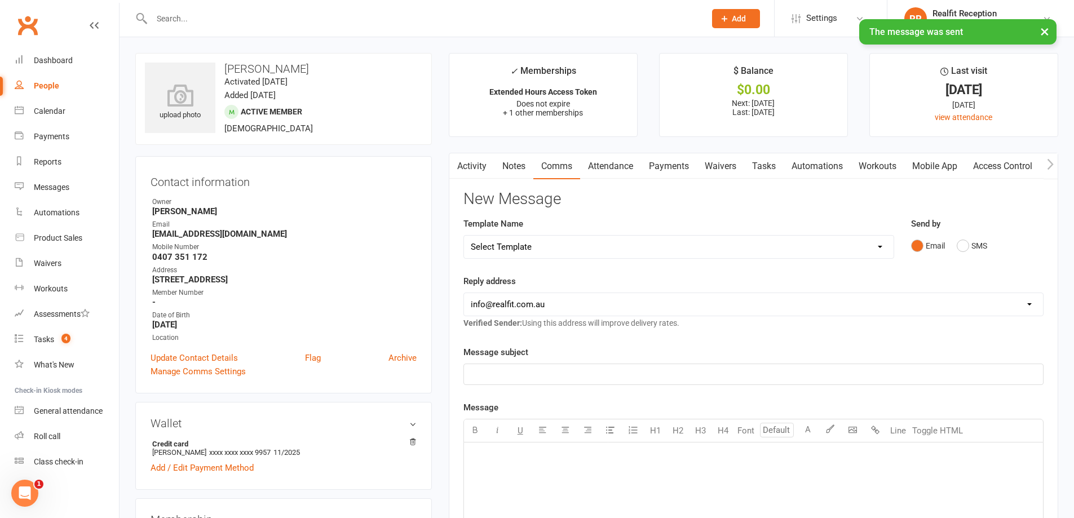
click at [514, 169] on link "Notes" at bounding box center [513, 166] width 39 height 26
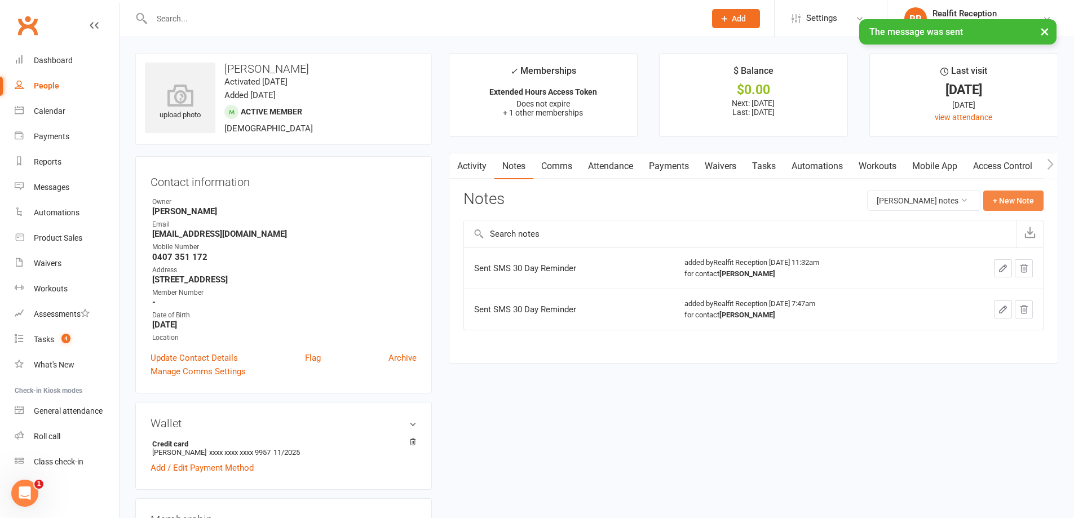
click at [1007, 194] on button "+ New Note" at bounding box center [1013, 201] width 60 height 20
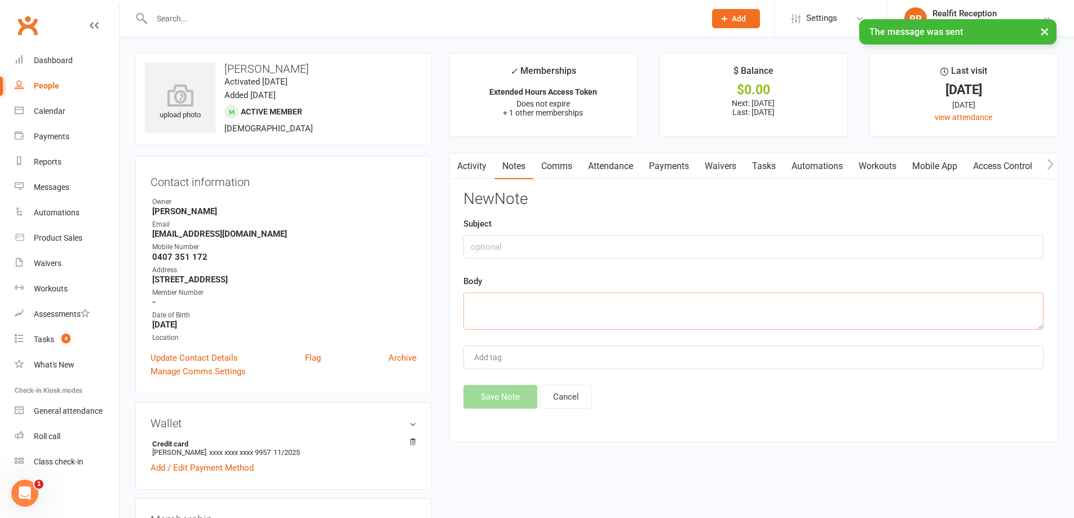
click at [526, 297] on textarea at bounding box center [753, 311] width 580 height 37
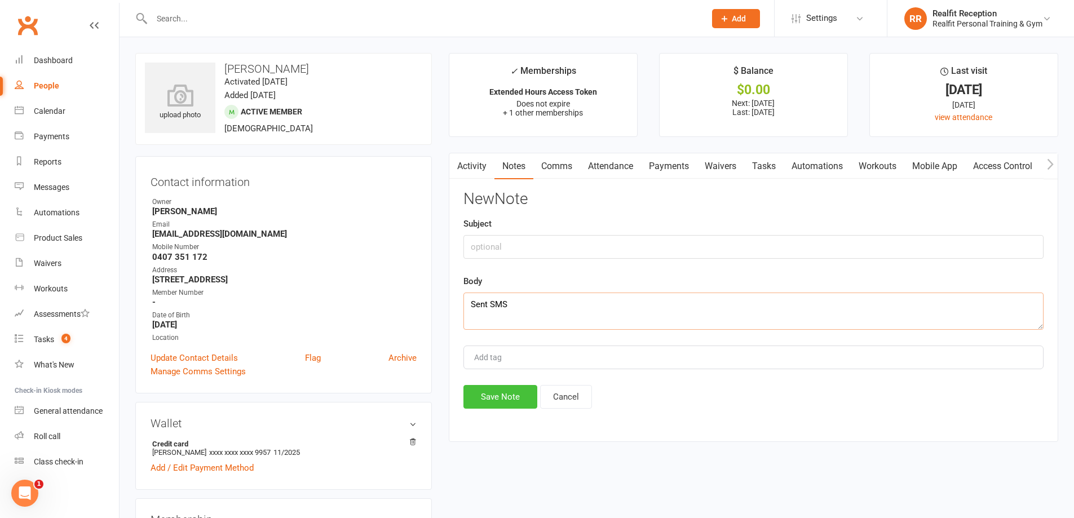
type textarea "Sent SMS"
click at [499, 404] on button "Save Note" at bounding box center [500, 397] width 74 height 24
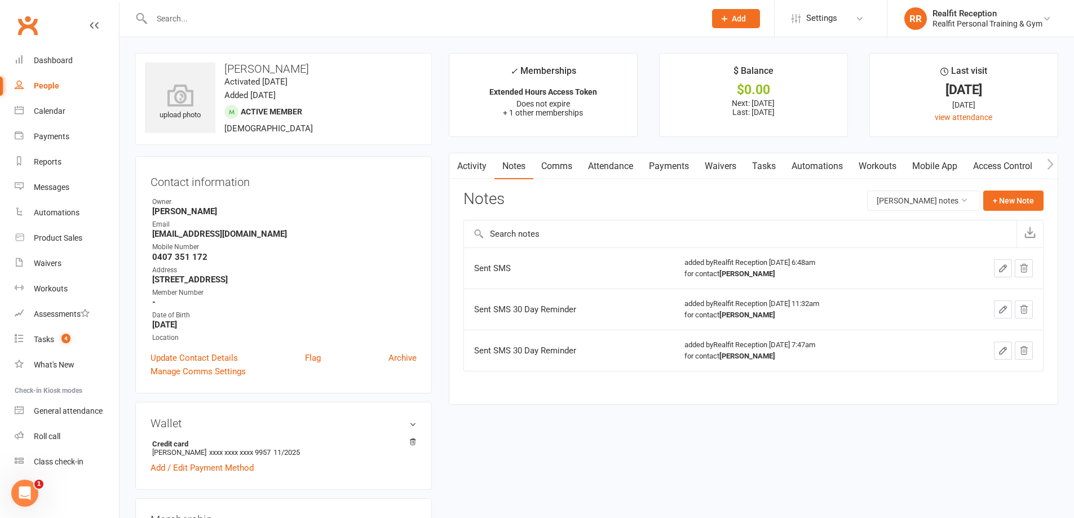
click at [727, 165] on link "Waivers" at bounding box center [720, 166] width 47 height 26
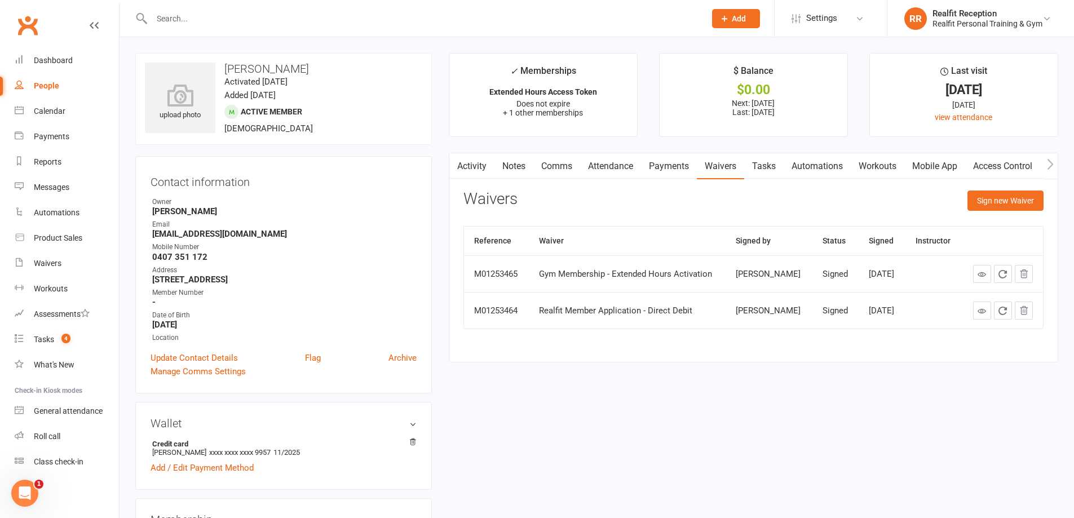
click at [684, 166] on link "Payments" at bounding box center [669, 166] width 56 height 26
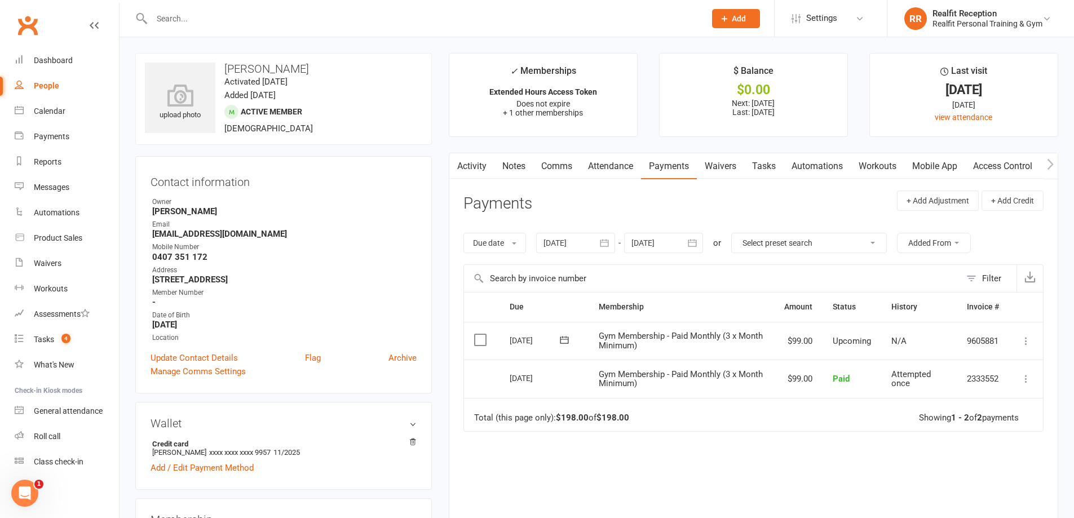
click at [549, 164] on link "Comms" at bounding box center [556, 166] width 47 height 26
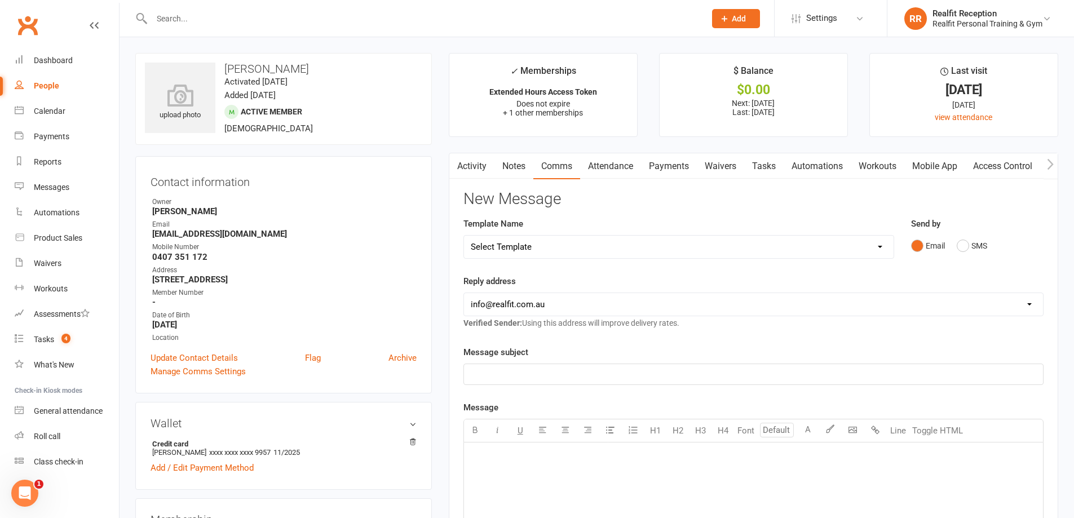
click at [518, 165] on link "Notes" at bounding box center [513, 166] width 39 height 26
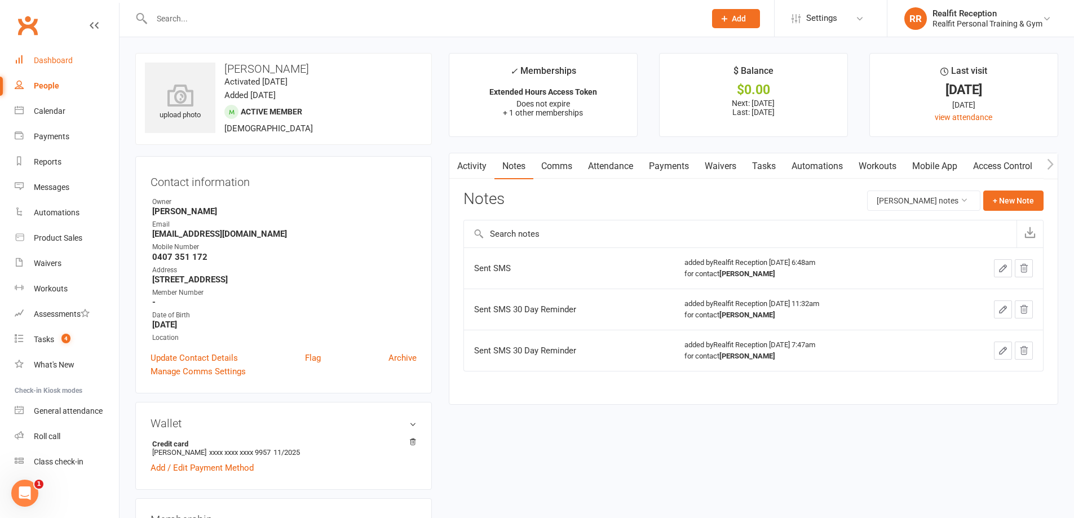
click at [47, 63] on div "Dashboard" at bounding box center [53, 60] width 39 height 9
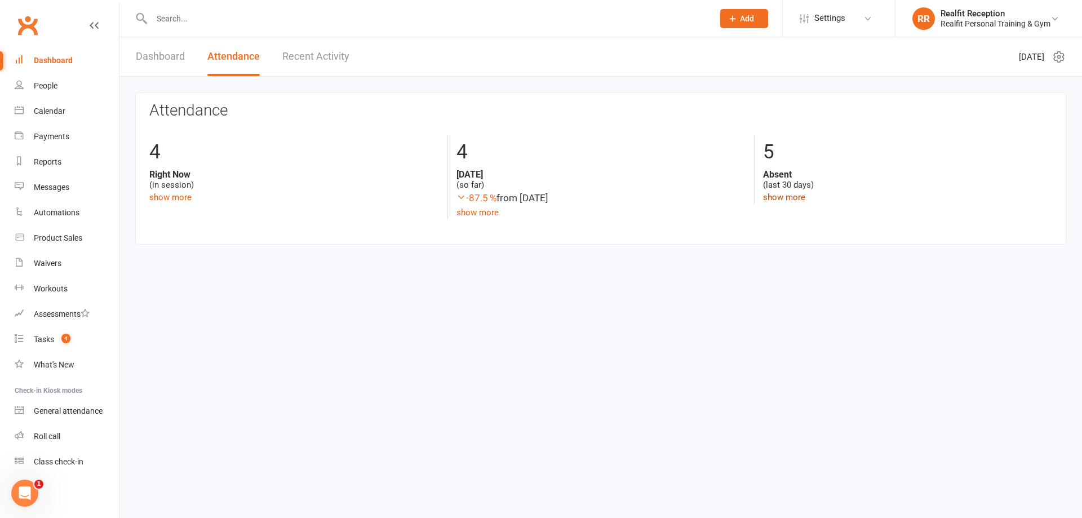
click at [771, 197] on link "show more" at bounding box center [784, 197] width 42 height 10
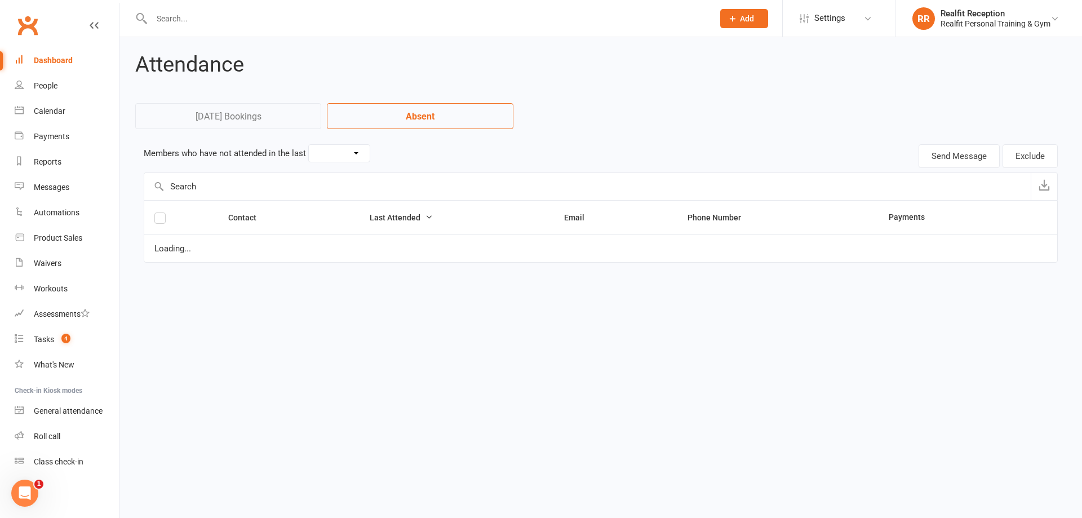
select select "30"
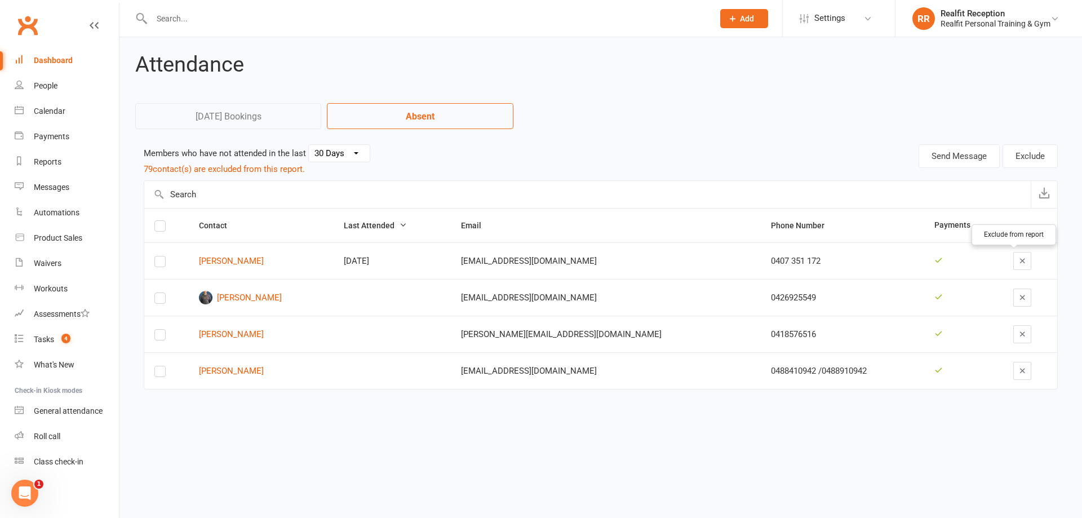
click at [1019, 260] on icon "button" at bounding box center [1023, 260] width 8 height 8
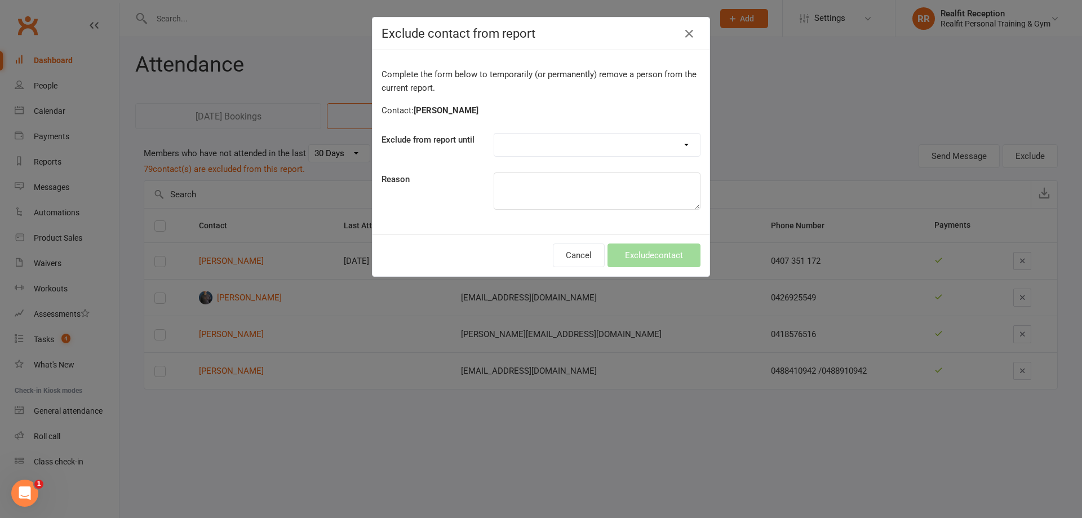
click at [541, 149] on select "Forever One day One week 30 days 90 days Custom" at bounding box center [597, 145] width 206 height 23
select select "custom"
click at [494, 134] on select "Forever One day One week 30 days 90 days Custom" at bounding box center [597, 145] width 206 height 23
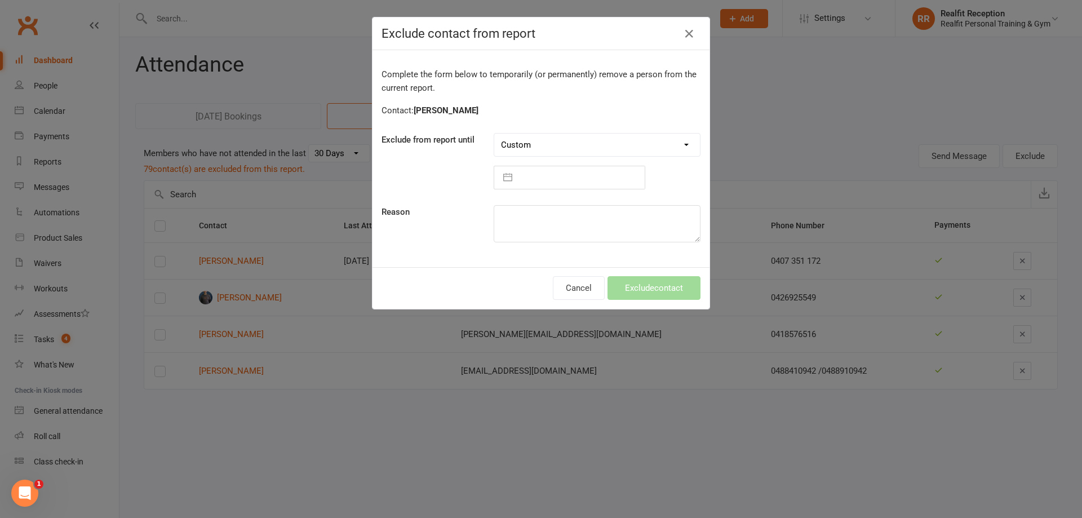
click at [530, 175] on input "text" at bounding box center [581, 177] width 127 height 23
select select "6"
select select "2025"
select select "7"
select select "2025"
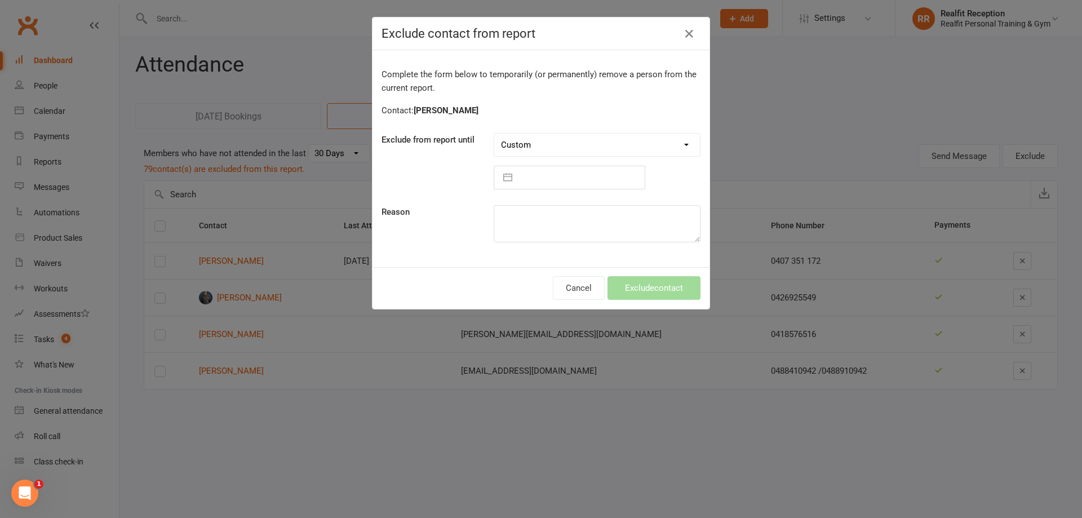
select select "8"
select select "2025"
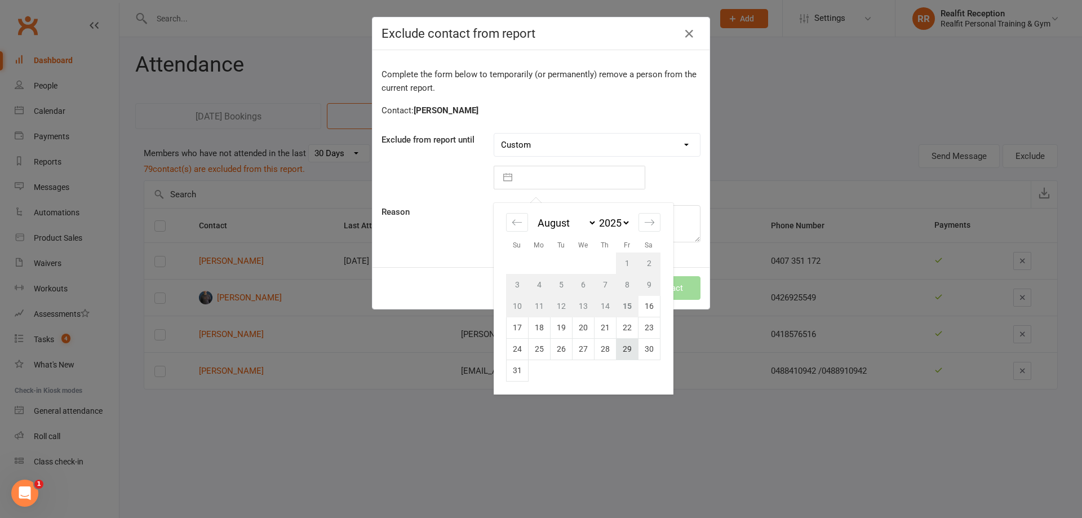
click at [620, 350] on td "29" at bounding box center [627, 348] width 22 height 21
type input "29 Aug 2025"
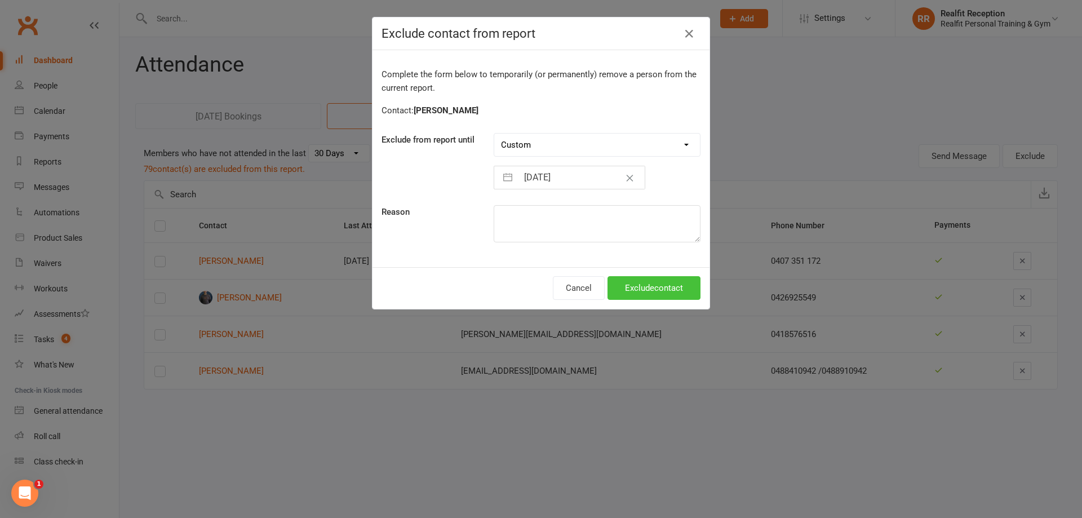
click at [644, 288] on button "Exclude contact" at bounding box center [654, 288] width 93 height 24
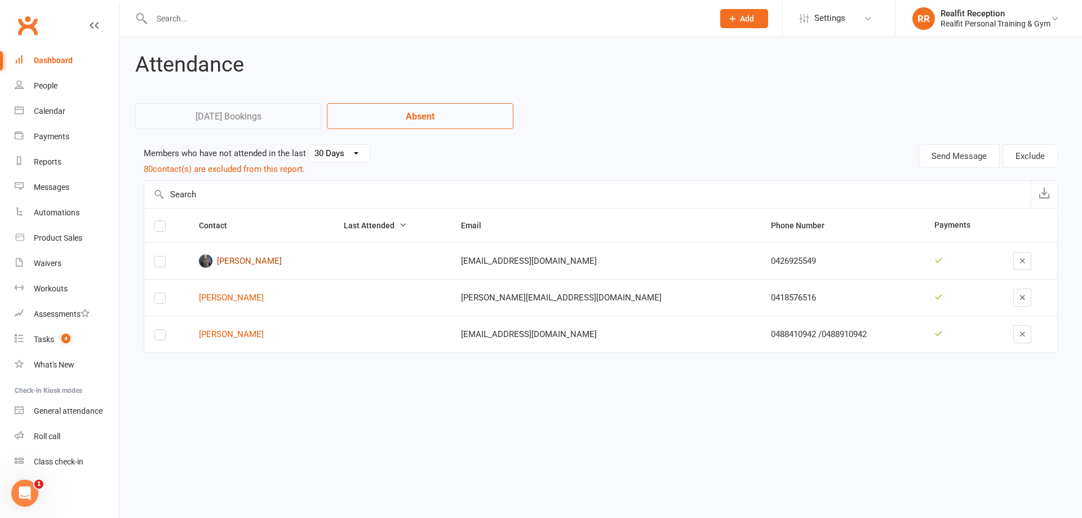
click at [227, 262] on link "Tarik Ajij" at bounding box center [261, 261] width 125 height 14
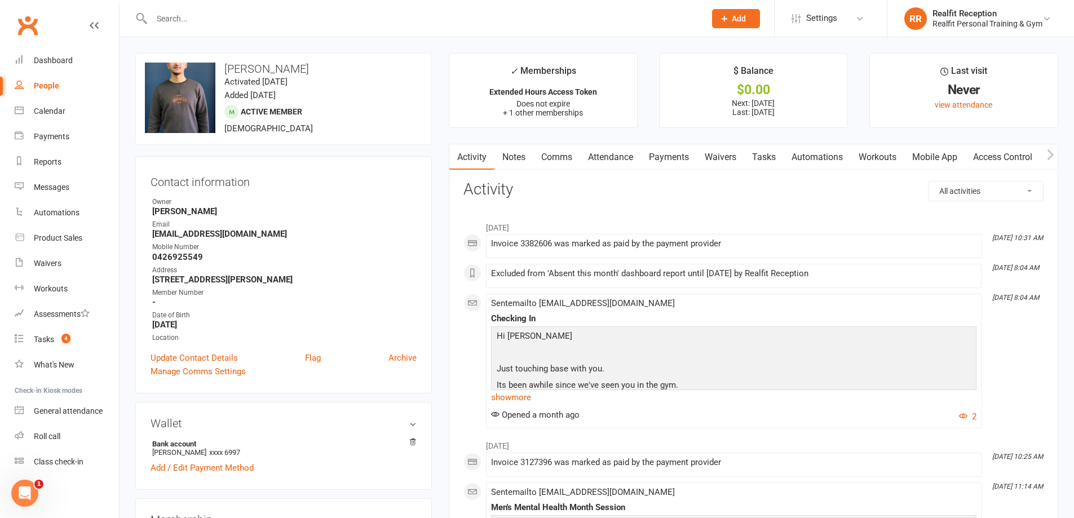
click at [557, 158] on link "Comms" at bounding box center [556, 157] width 47 height 26
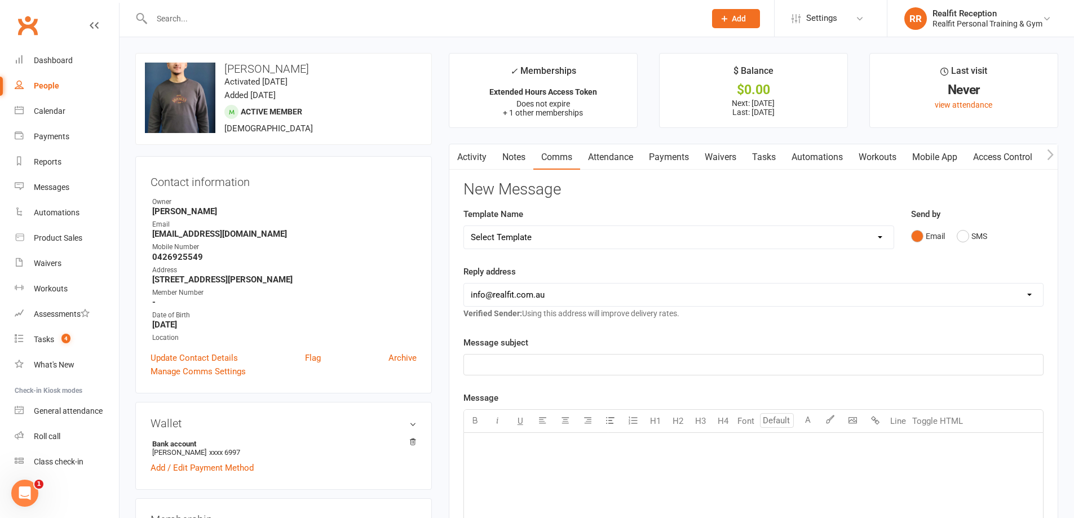
click at [569, 237] on select "Select Template [Email] 30 Day Check In [SMS] 30 Day Check In SMS [Email] David…" at bounding box center [679, 237] width 430 height 23
select select "1"
click at [464, 226] on select "Select Template [Email] 30 Day Check In [SMS] 30 Day Check In SMS [Email] David…" at bounding box center [679, 237] width 430 height 23
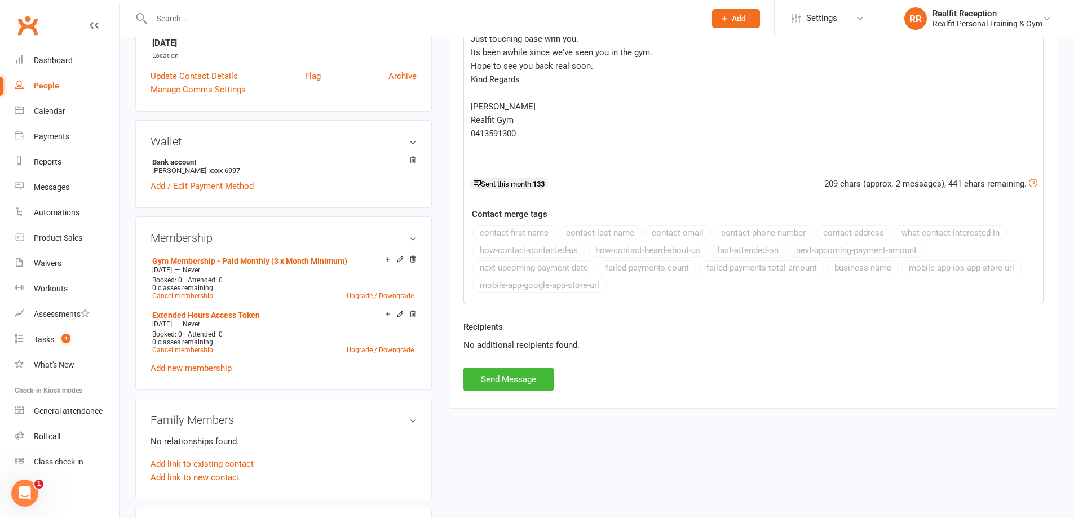
scroll to position [338, 0]
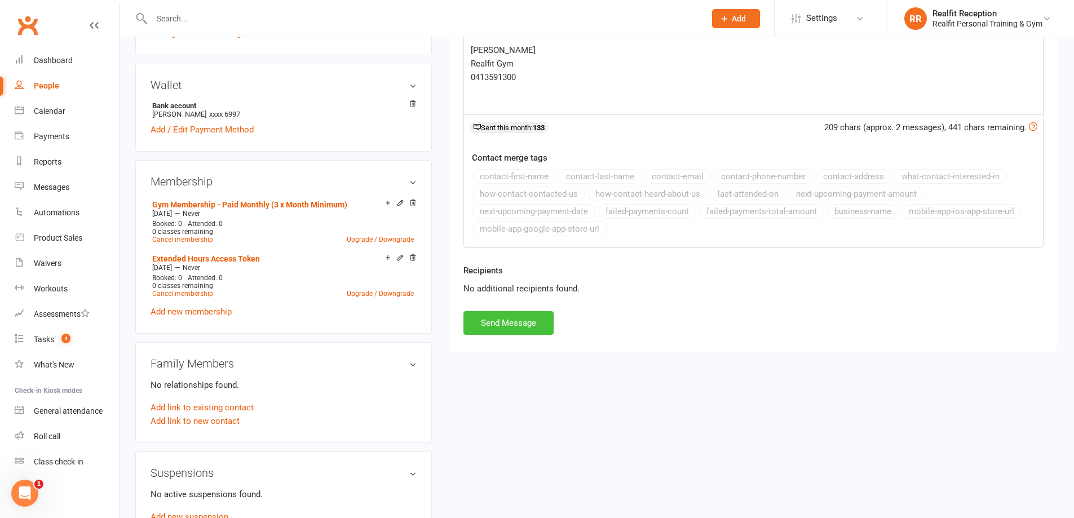
click at [501, 328] on button "Send Message" at bounding box center [508, 323] width 90 height 24
select select
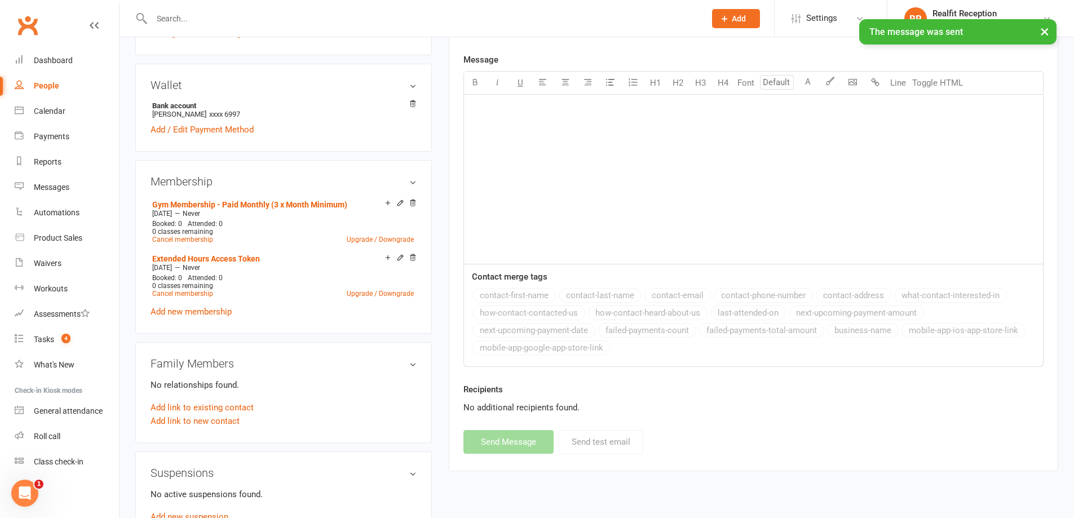
scroll to position [0, 0]
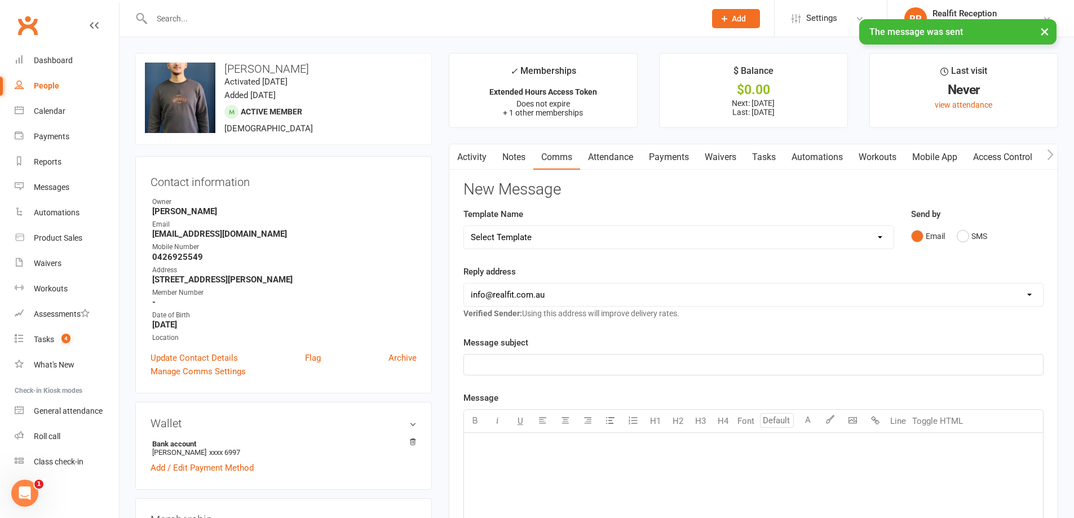
click at [517, 156] on link "Notes" at bounding box center [513, 157] width 39 height 26
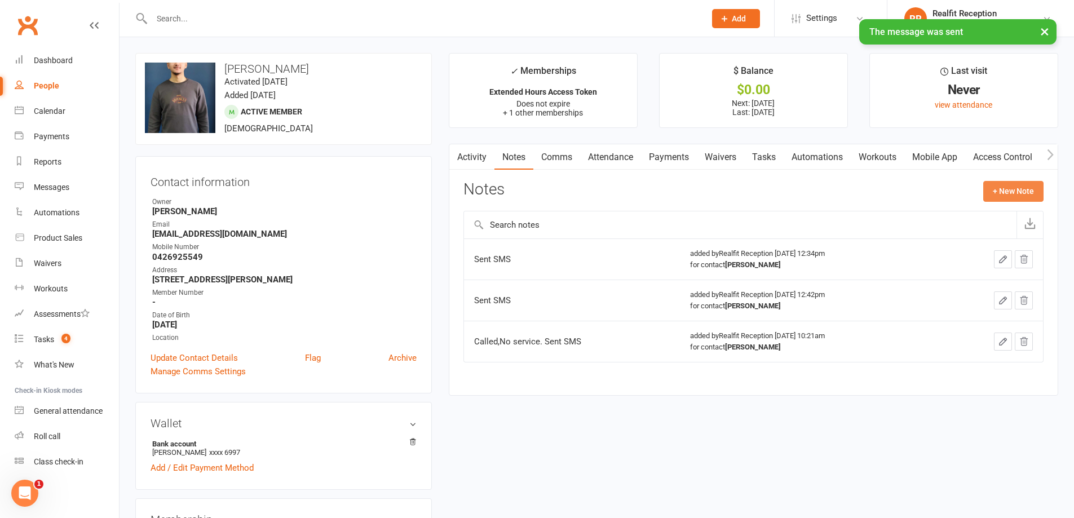
click at [1018, 194] on button "+ New Note" at bounding box center [1013, 191] width 60 height 20
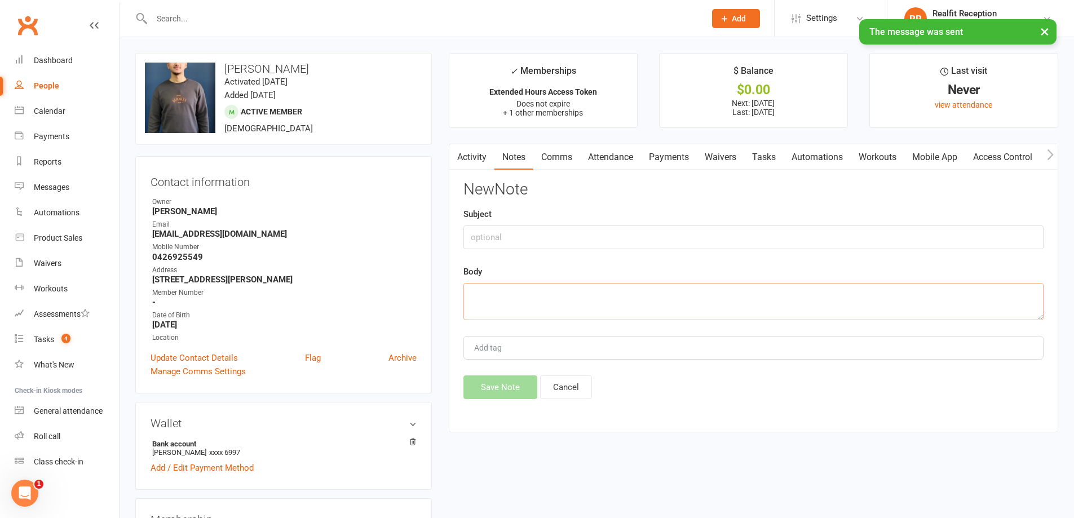
click at [546, 284] on textarea at bounding box center [753, 301] width 580 height 37
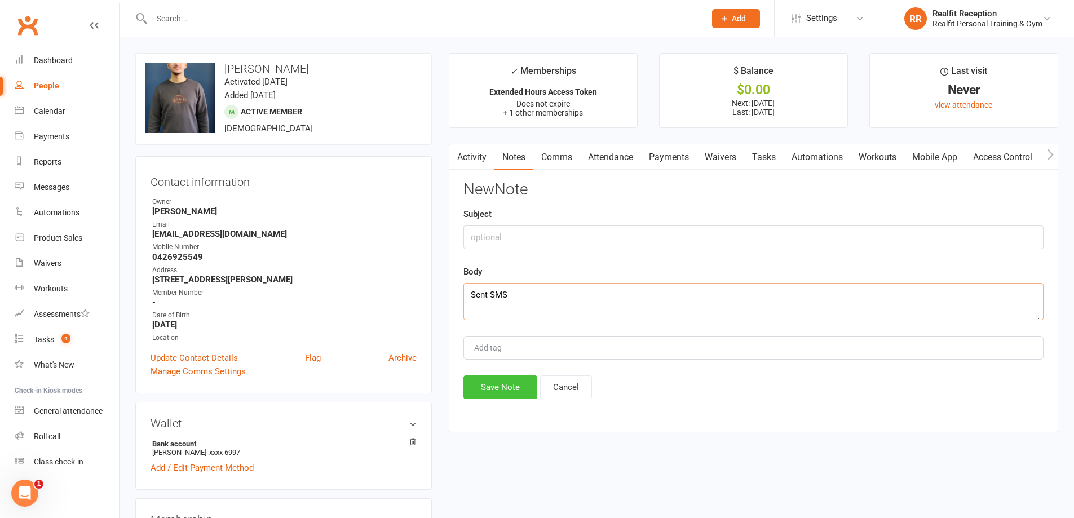
type textarea "Sent SMS"
click at [484, 391] on button "Save Note" at bounding box center [500, 387] width 74 height 24
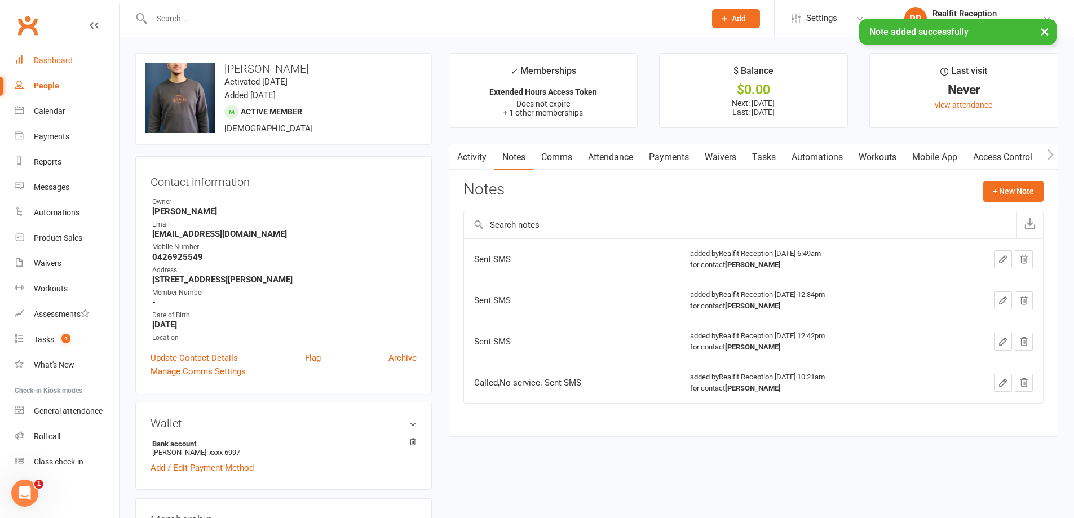
click at [52, 60] on div "Dashboard" at bounding box center [53, 60] width 39 height 9
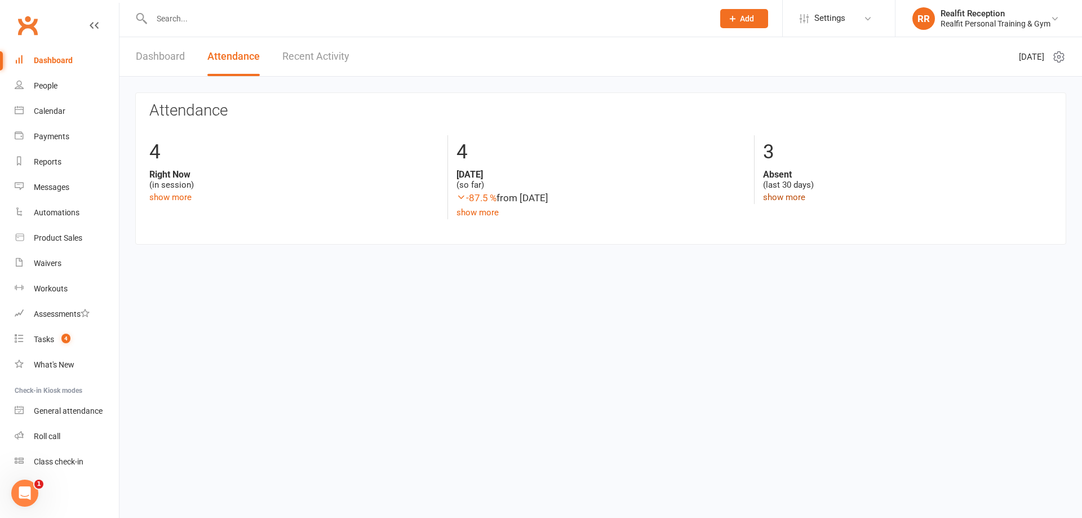
click at [770, 194] on link "show more" at bounding box center [784, 197] width 42 height 10
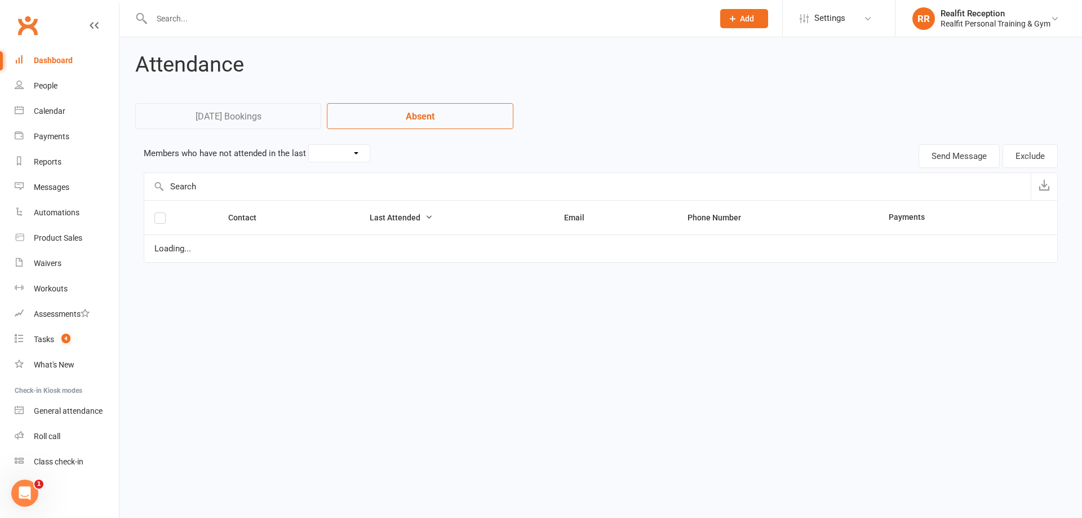
select select "30"
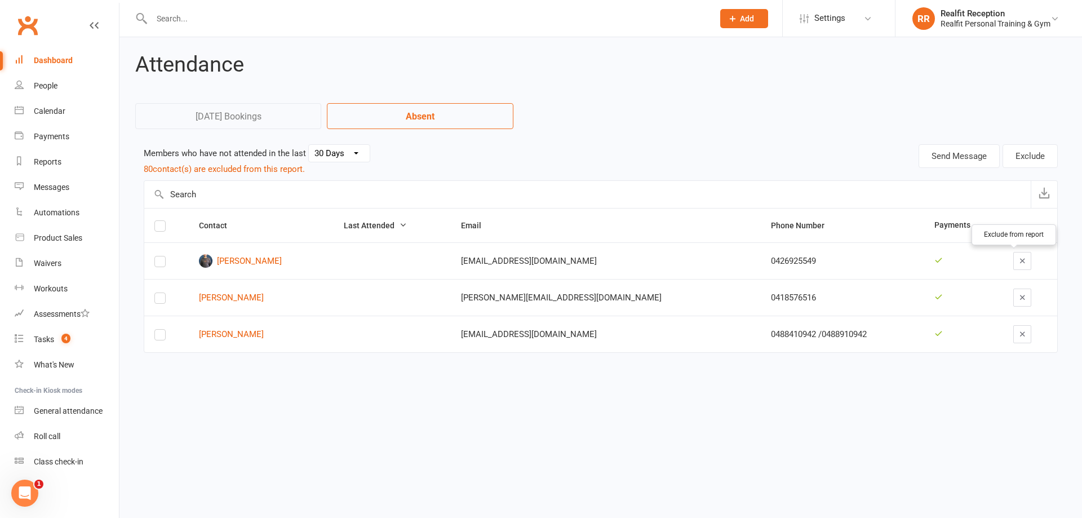
click at [1019, 258] on icon "button" at bounding box center [1023, 260] width 8 height 8
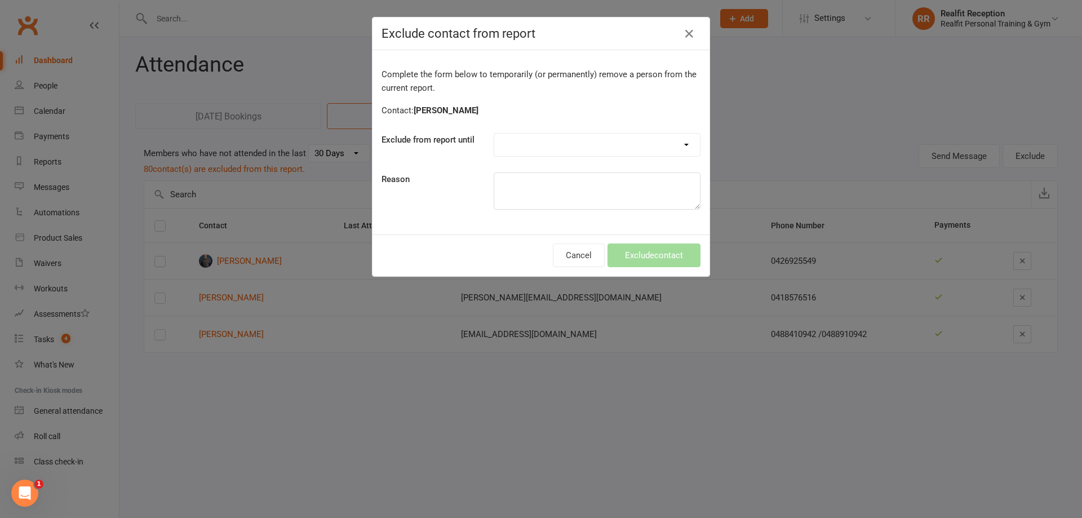
click at [534, 148] on select "Forever One day One week 30 days 90 days Custom" at bounding box center [597, 145] width 206 height 23
select select "custom"
click at [494, 134] on select "Forever One day One week 30 days 90 days Custom" at bounding box center [597, 145] width 206 height 23
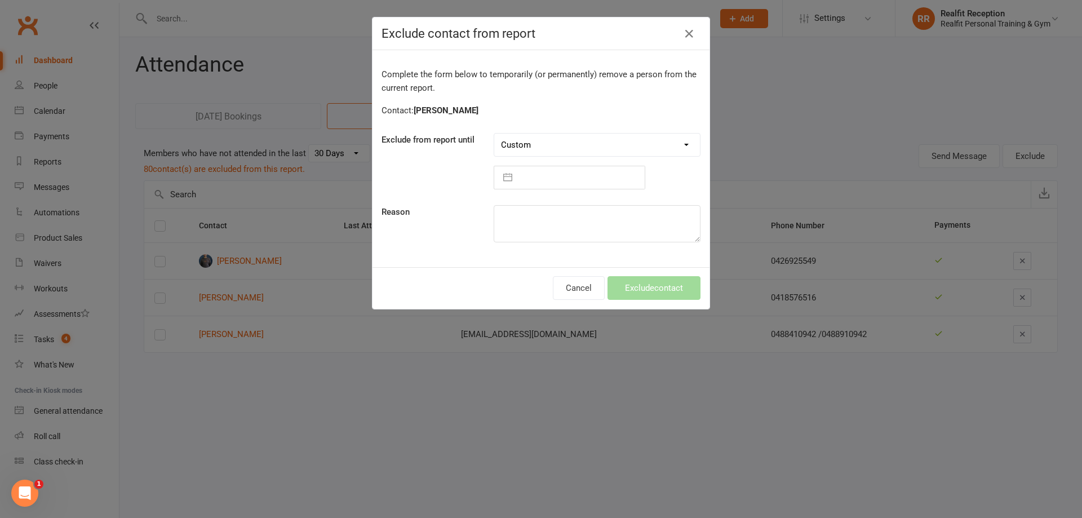
click at [605, 180] on input "text" at bounding box center [581, 177] width 127 height 23
select select "6"
select select "2025"
select select "7"
select select "2025"
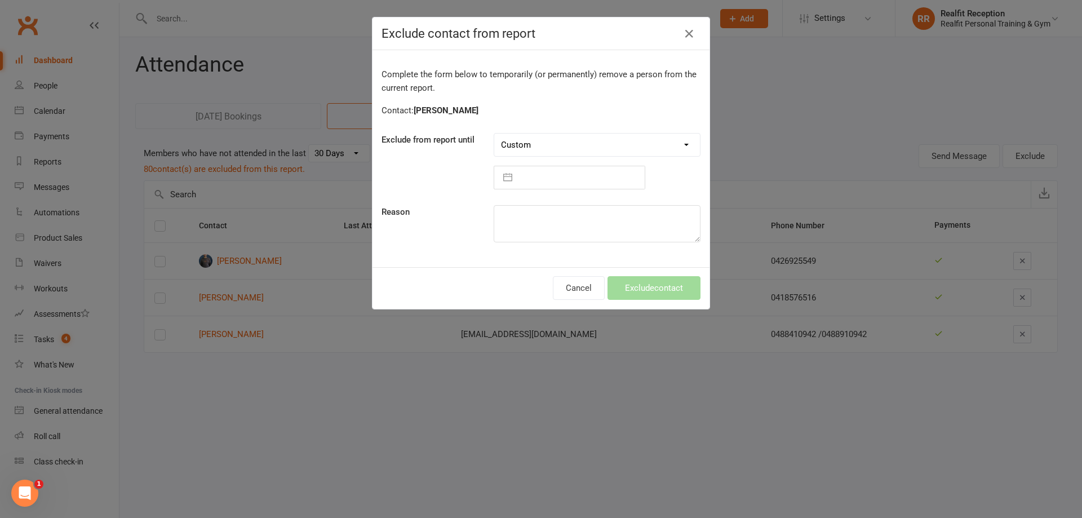
select select "8"
select select "2025"
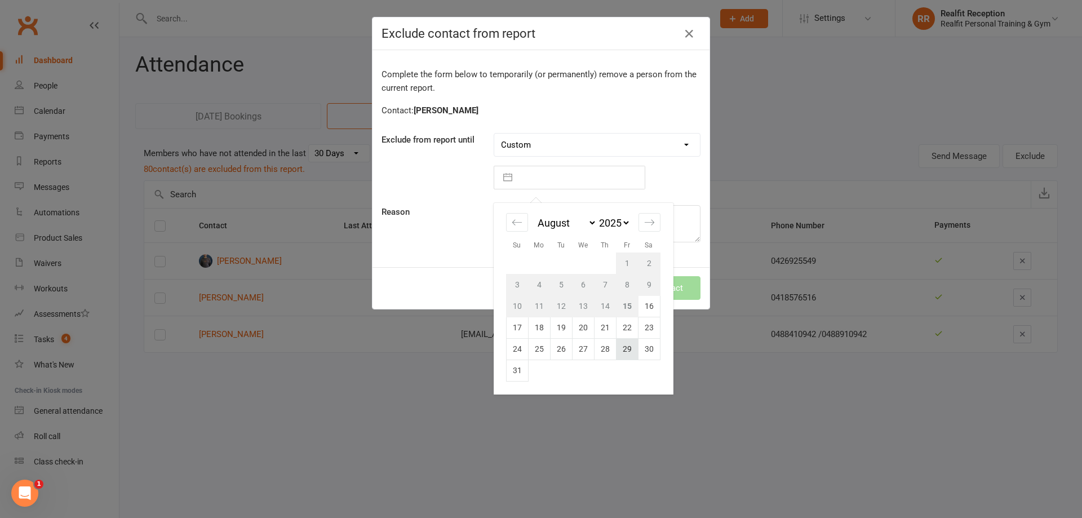
click at [618, 348] on td "29" at bounding box center [627, 348] width 22 height 21
type input "29 Aug 2025"
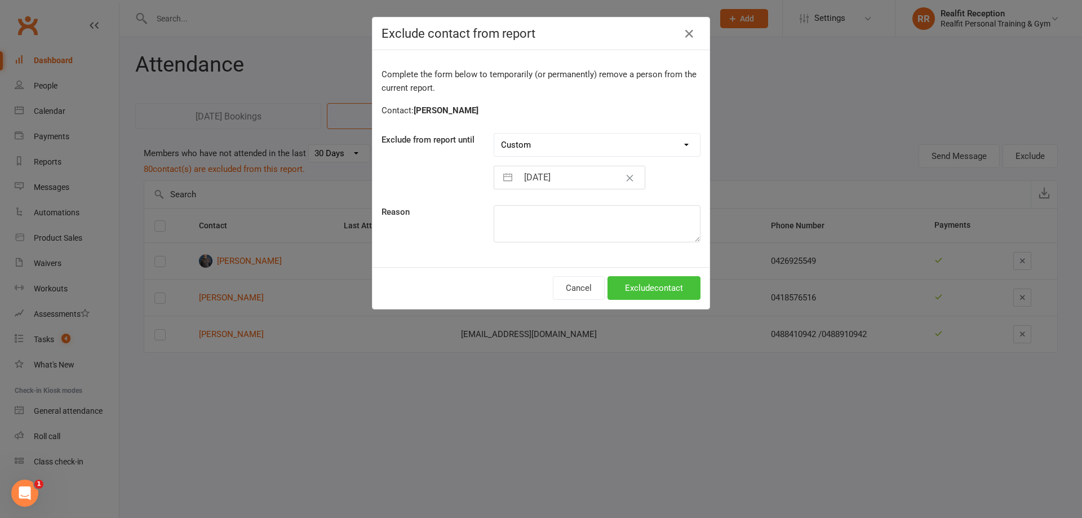
click at [618, 288] on button "Exclude contact" at bounding box center [654, 288] width 93 height 24
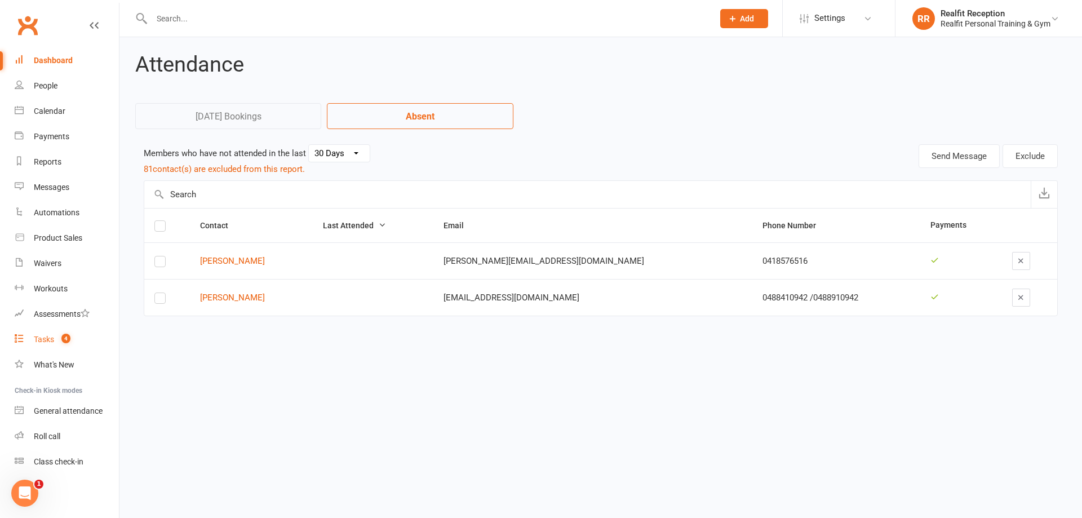
click at [42, 340] on div "Tasks" at bounding box center [44, 339] width 20 height 9
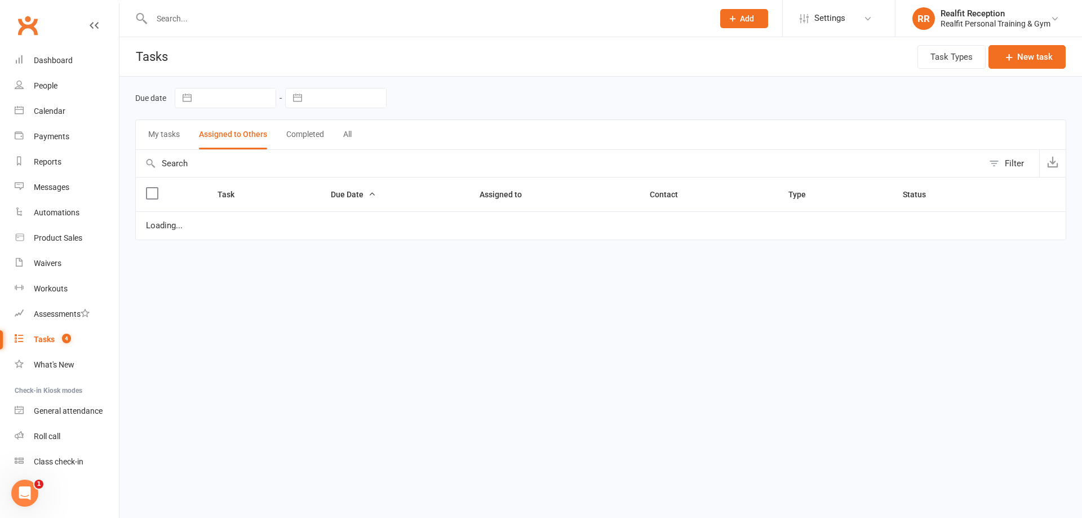
select select "started"
select select "waiting"
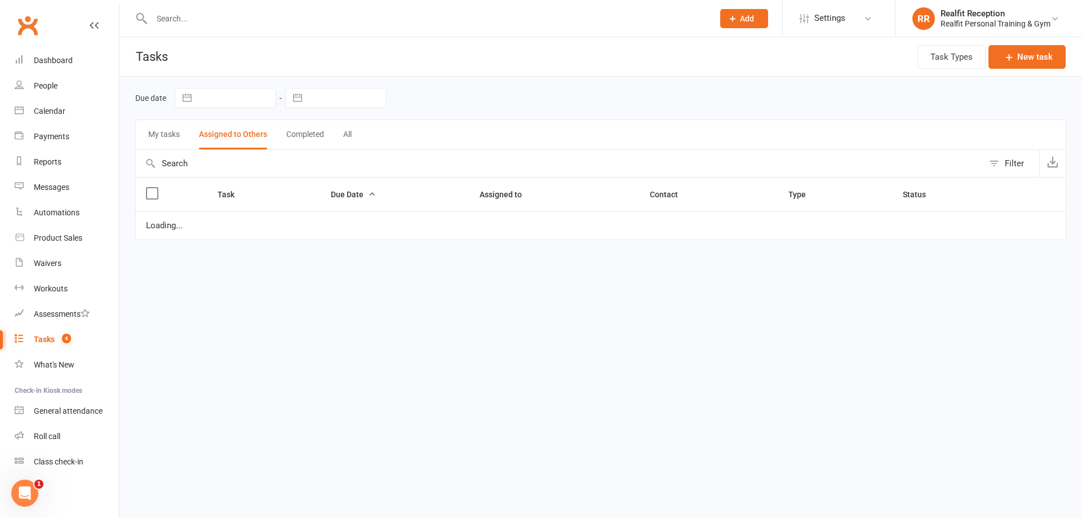
select select "waiting"
select select "started"
select select "waiting"
select select "started"
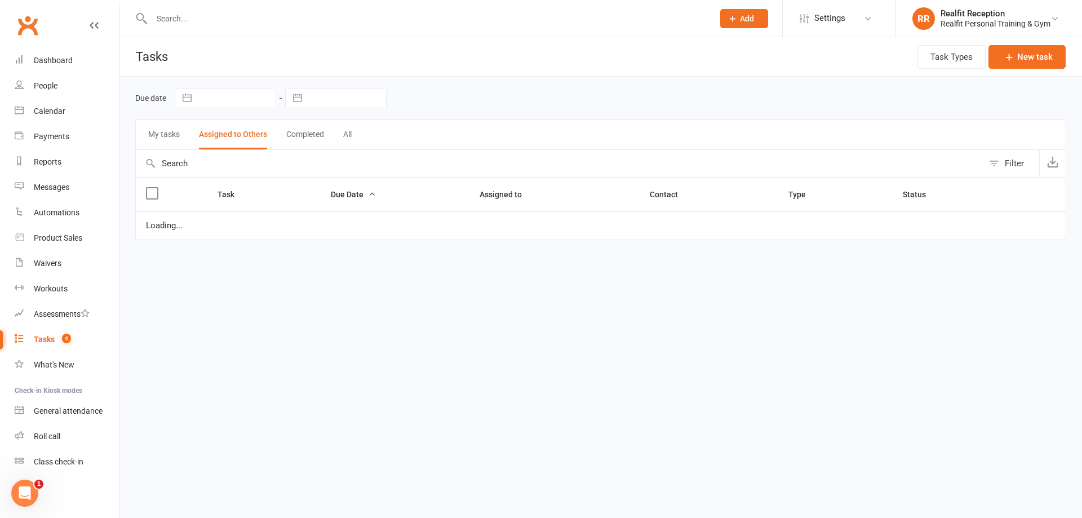
select select "waiting"
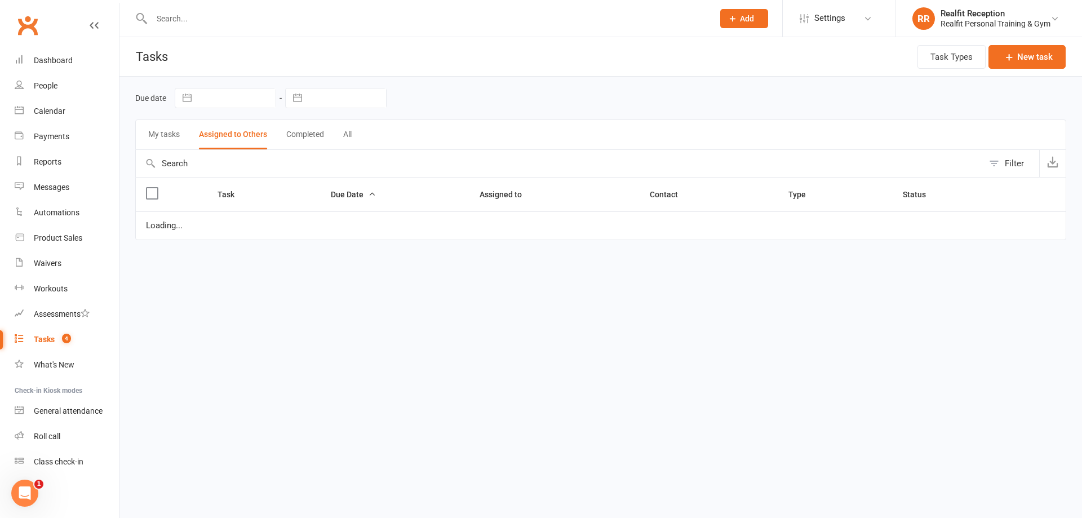
select select "waiting"
select select "started"
select select "waiting"
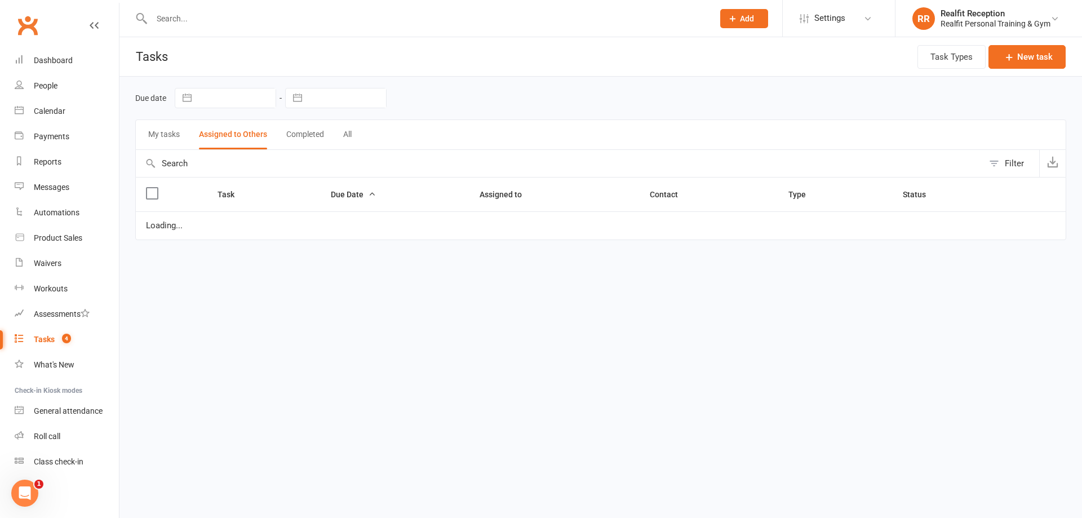
select select "started"
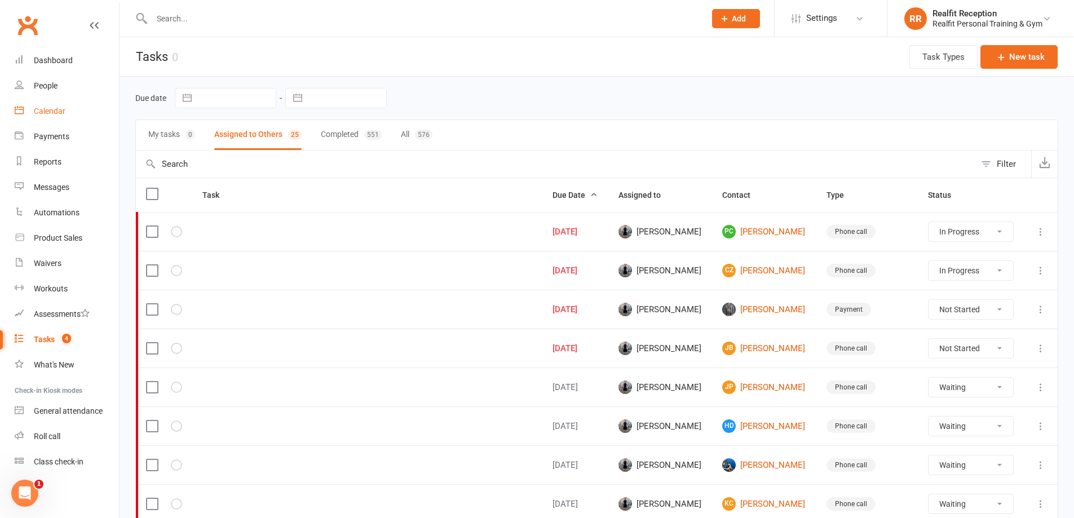
click at [52, 110] on div "Calendar" at bounding box center [50, 111] width 32 height 9
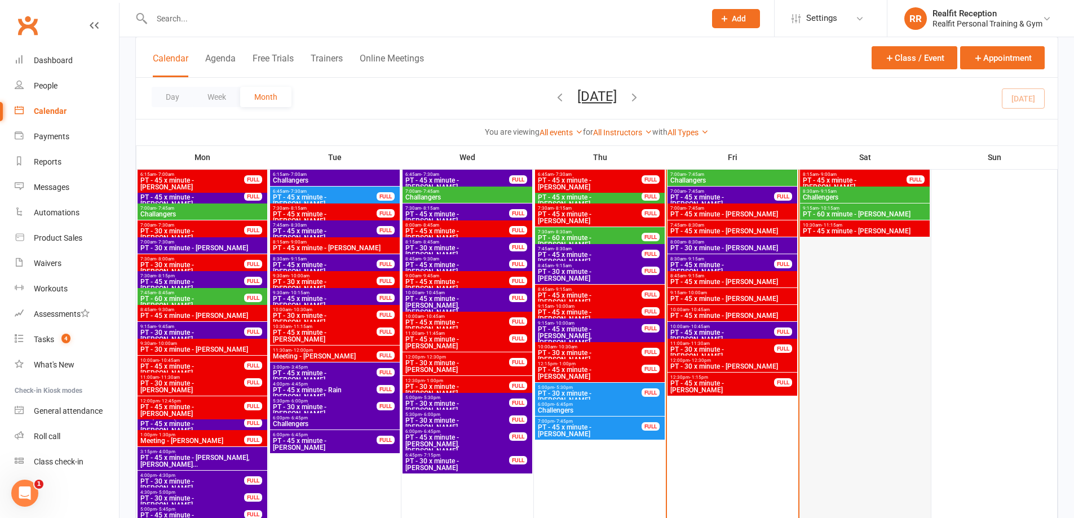
scroll to position [789, 0]
